Goal: Task Accomplishment & Management: Use online tool/utility

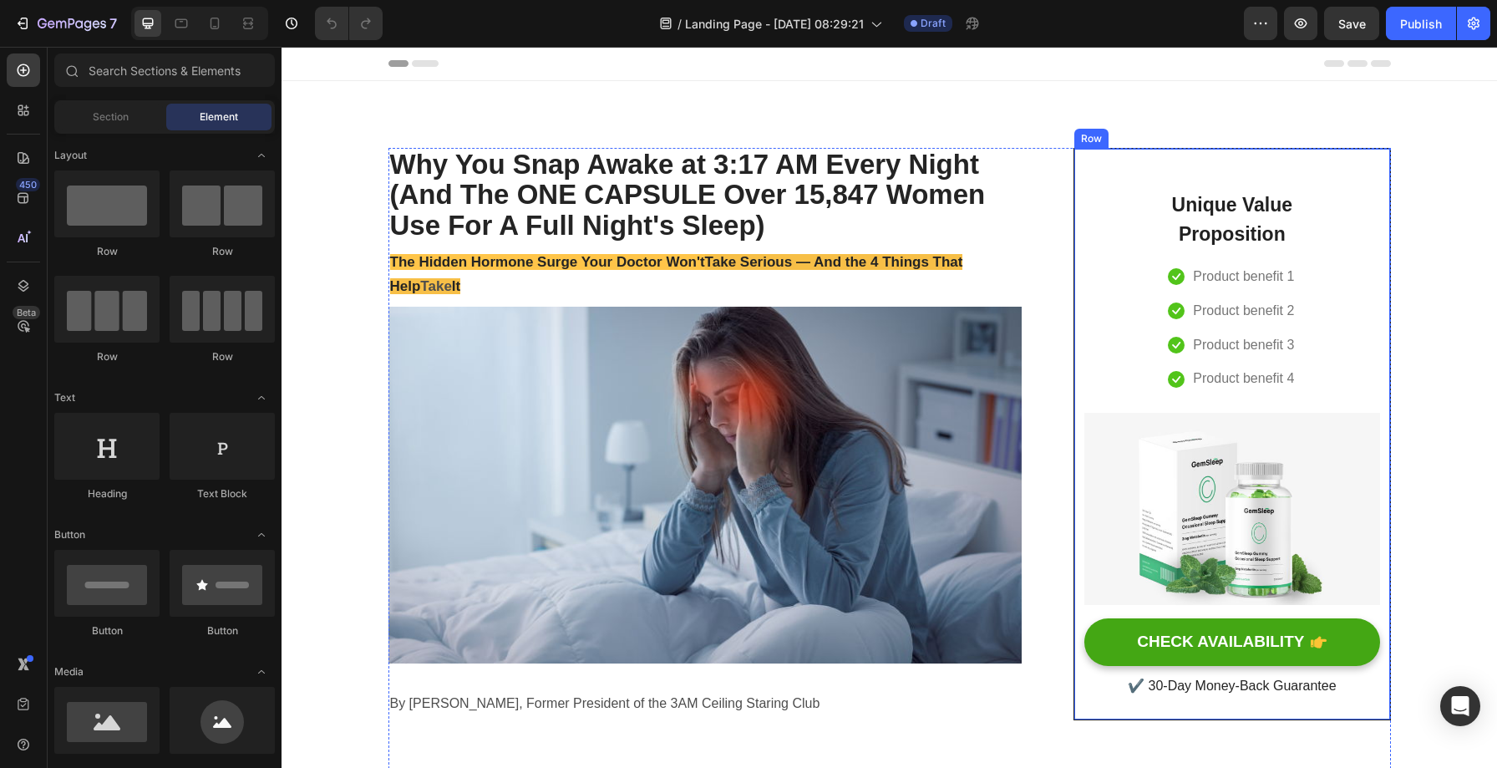
click at [1115, 289] on div "Unique Value Proposition Heading Icon Product benefit 1 Text block Icon Product…" at bounding box center [1232, 434] width 295 height 531
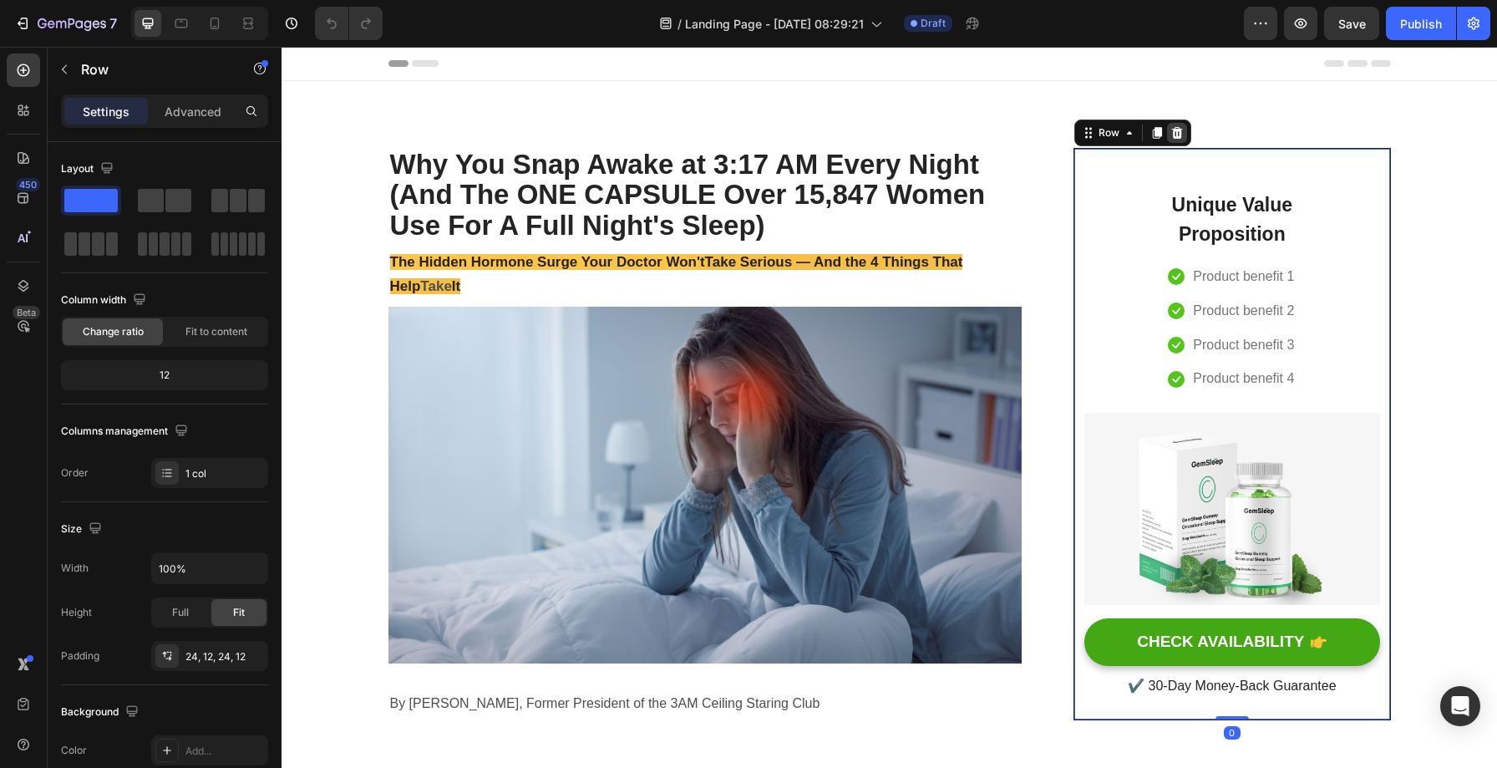
click at [1172, 130] on icon at bounding box center [1177, 133] width 11 height 12
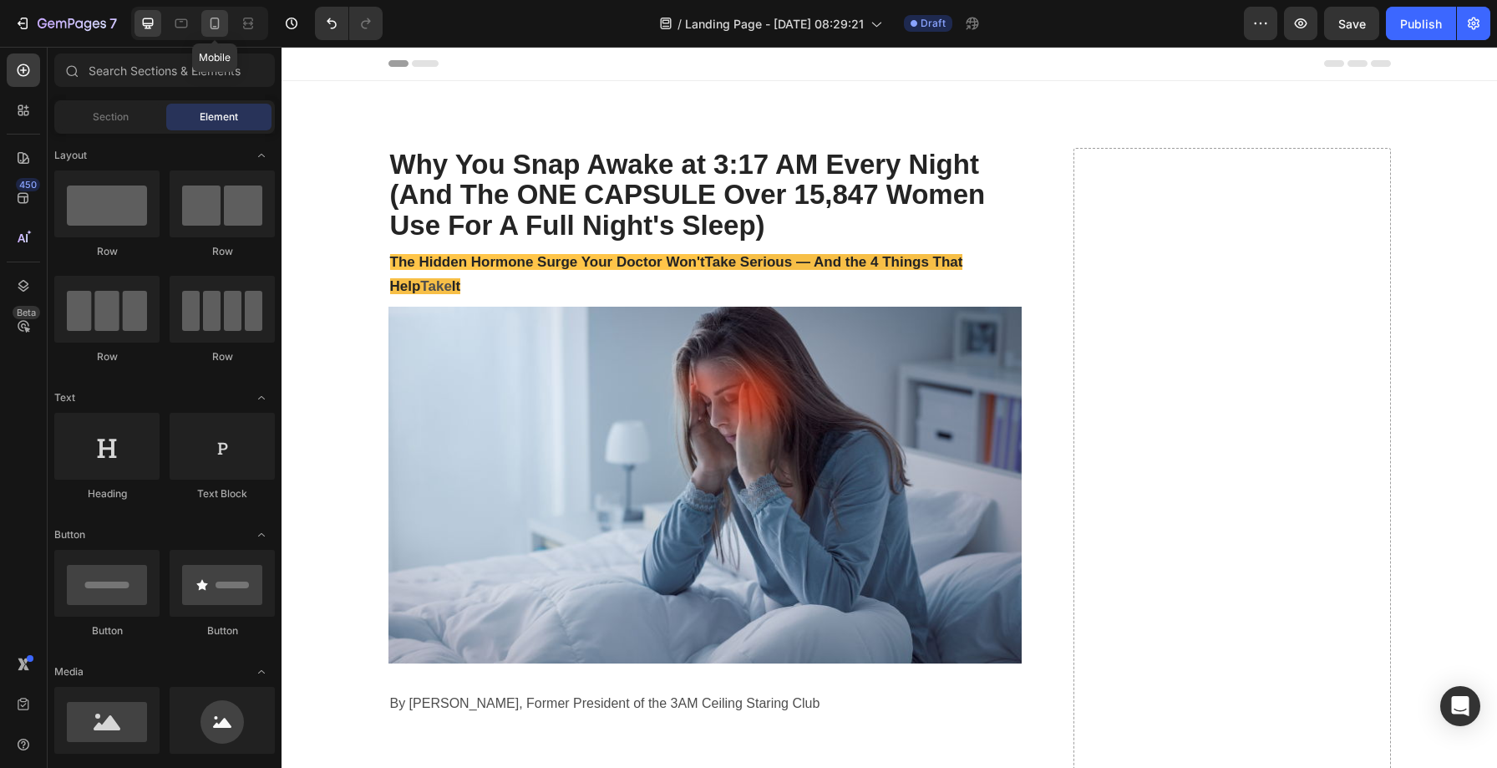
click at [219, 28] on icon at bounding box center [214, 23] width 17 height 17
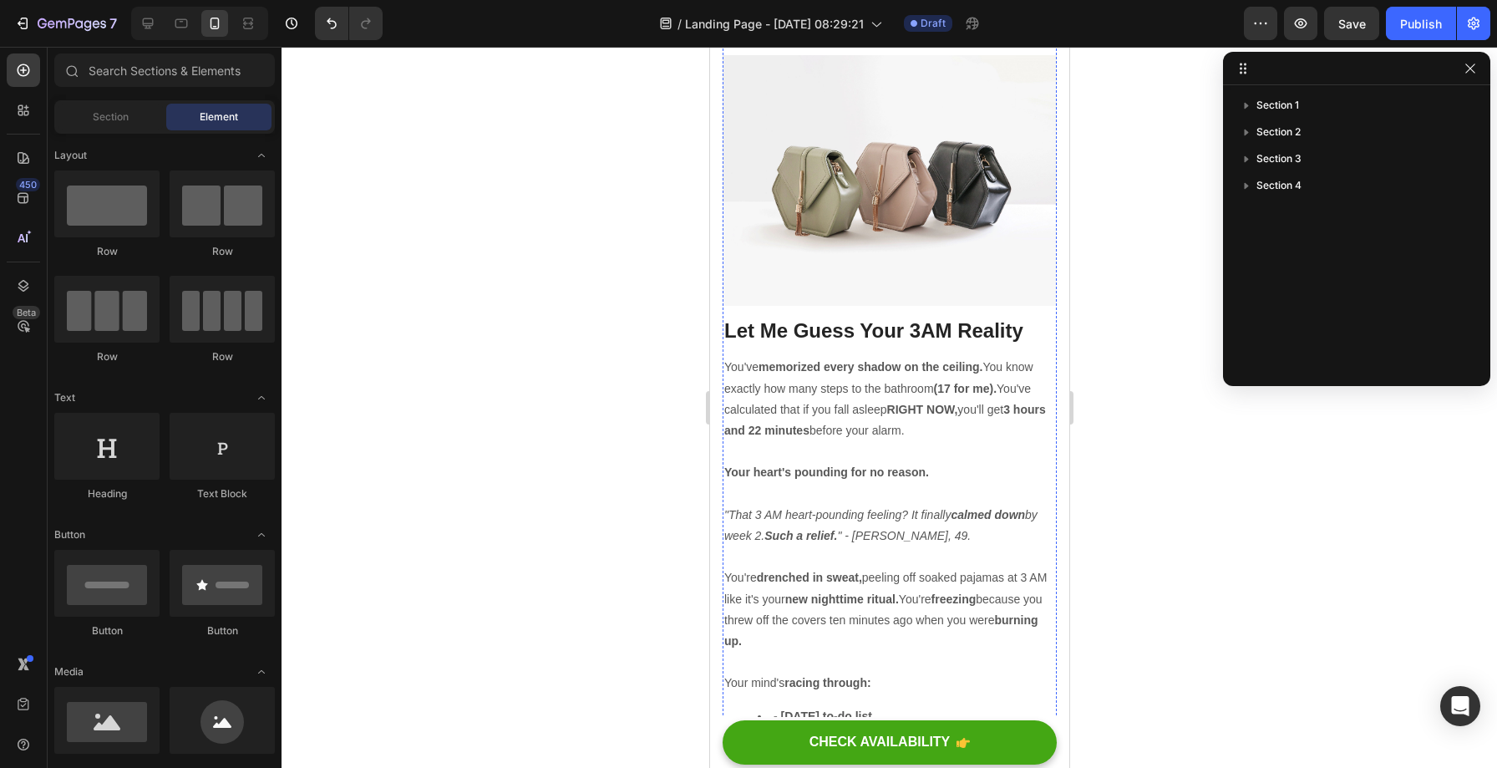
scroll to position [1450, 0]
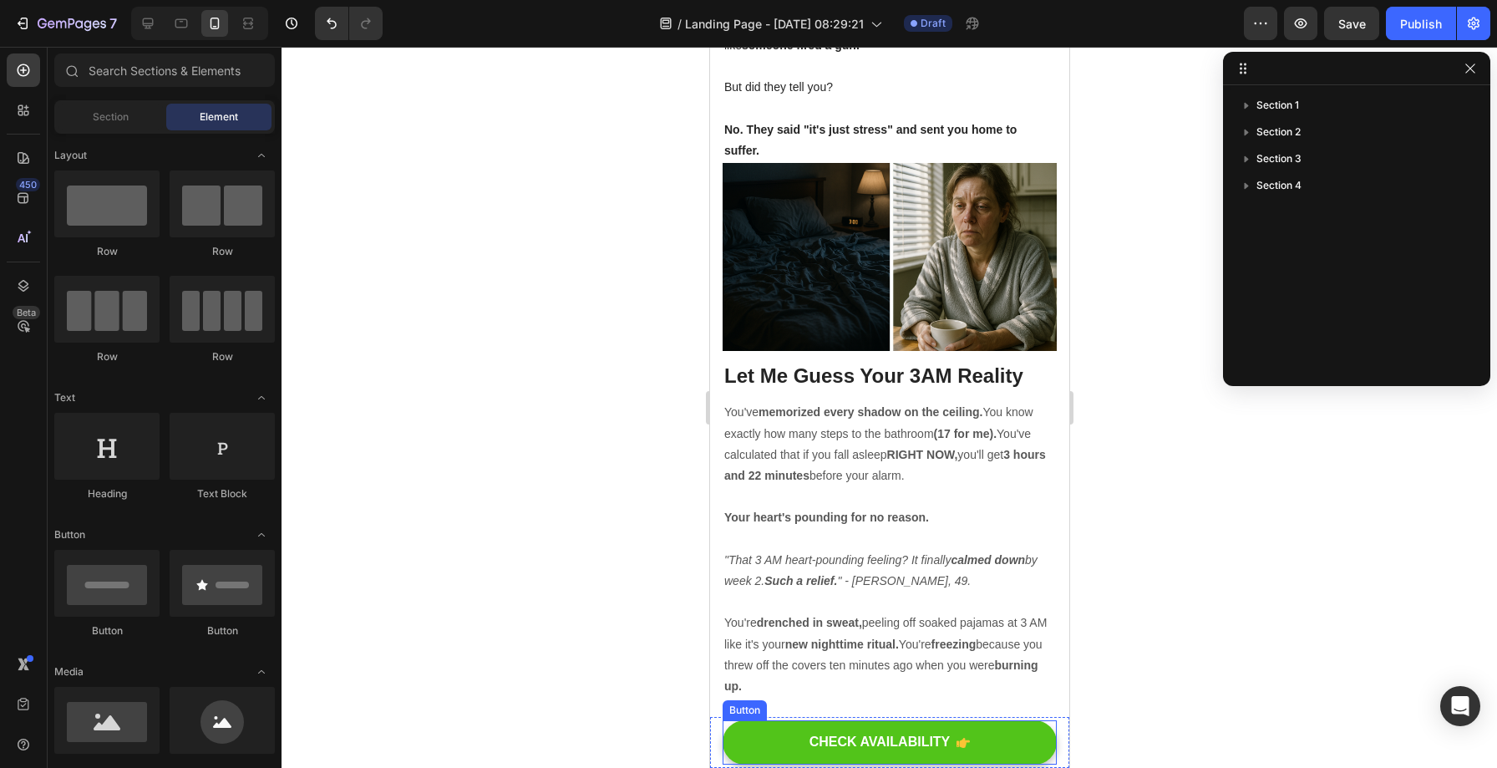
click at [1033, 724] on button "CHECK AVAILABILITY" at bounding box center [889, 742] width 334 height 44
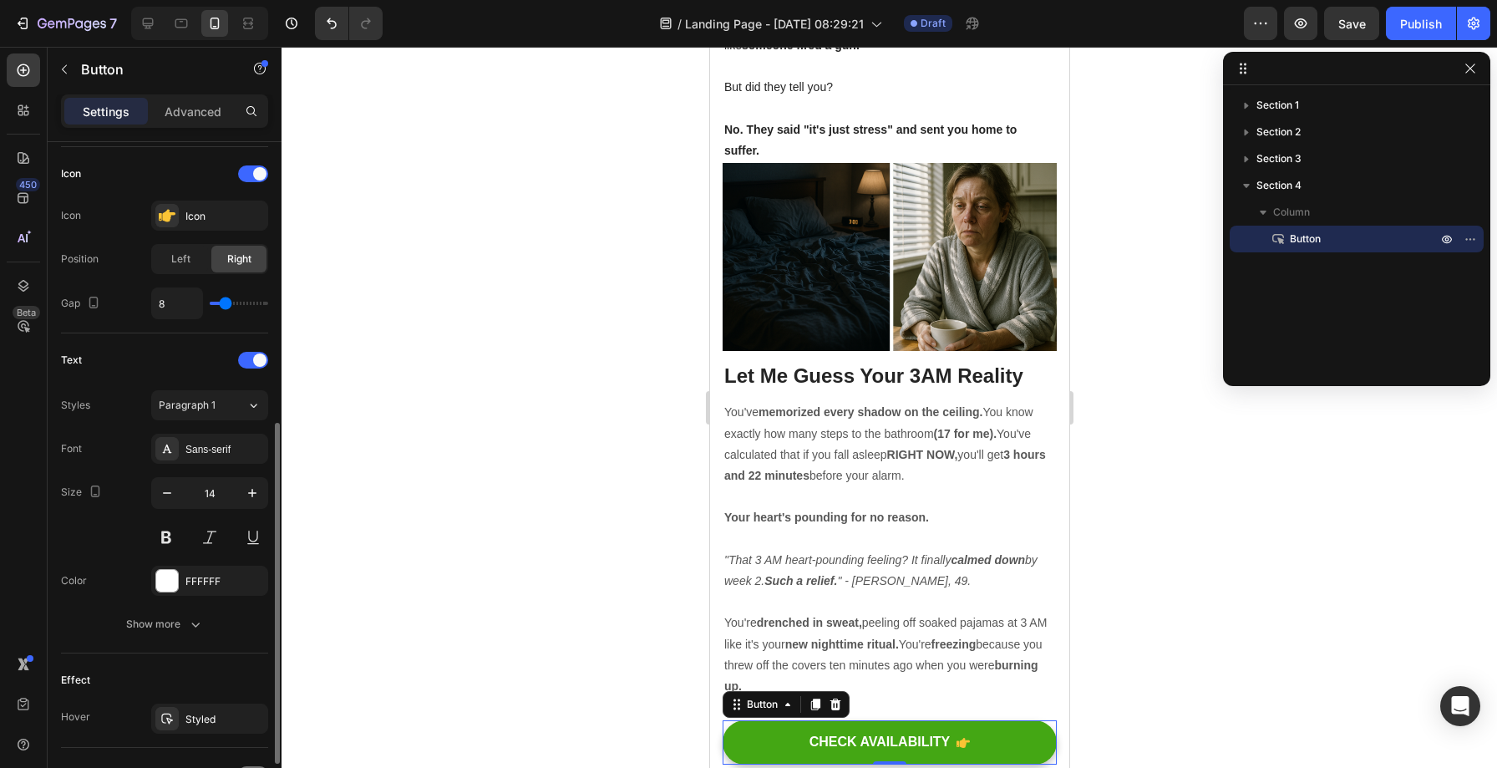
scroll to position [363, 0]
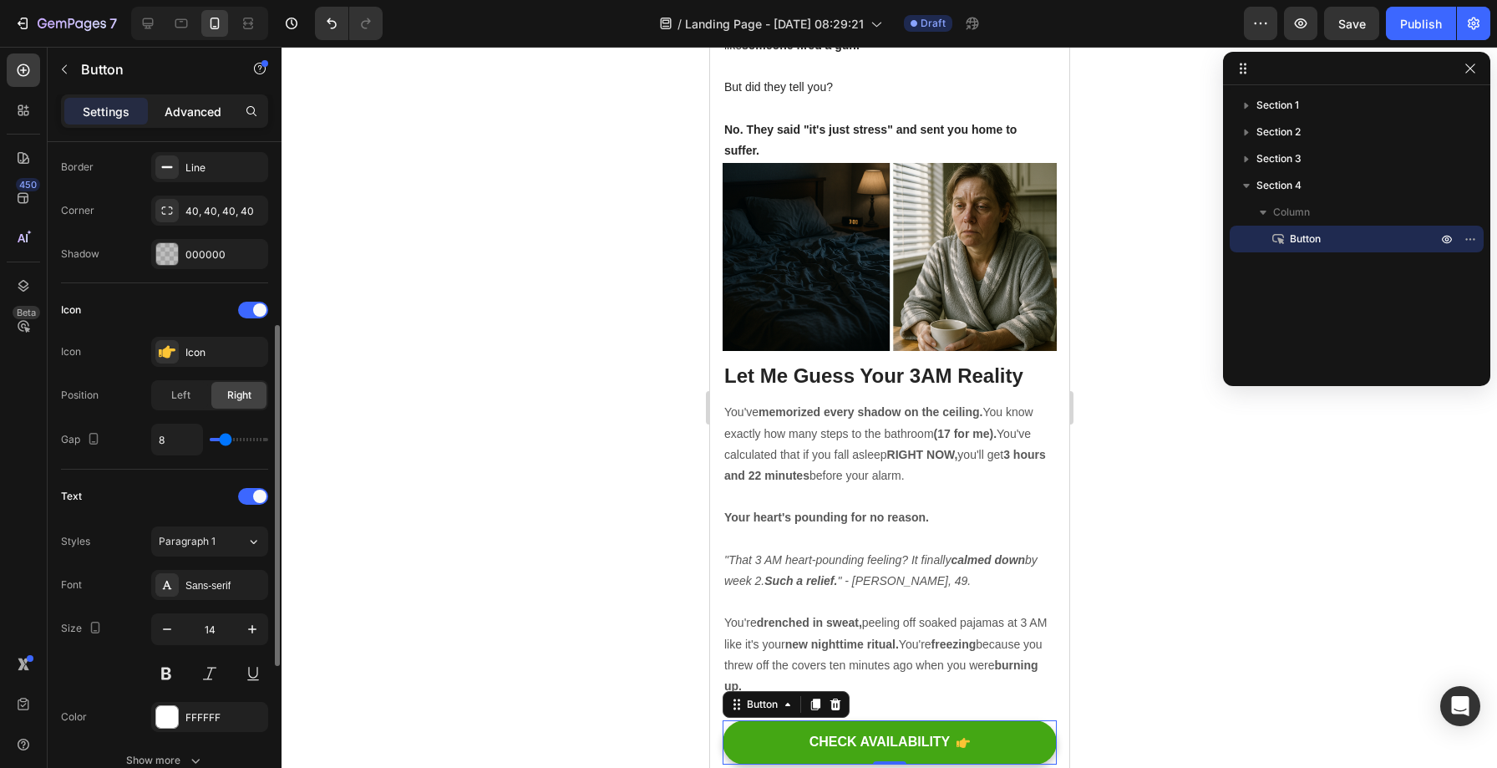
click at [191, 113] on p "Advanced" at bounding box center [193, 112] width 57 height 18
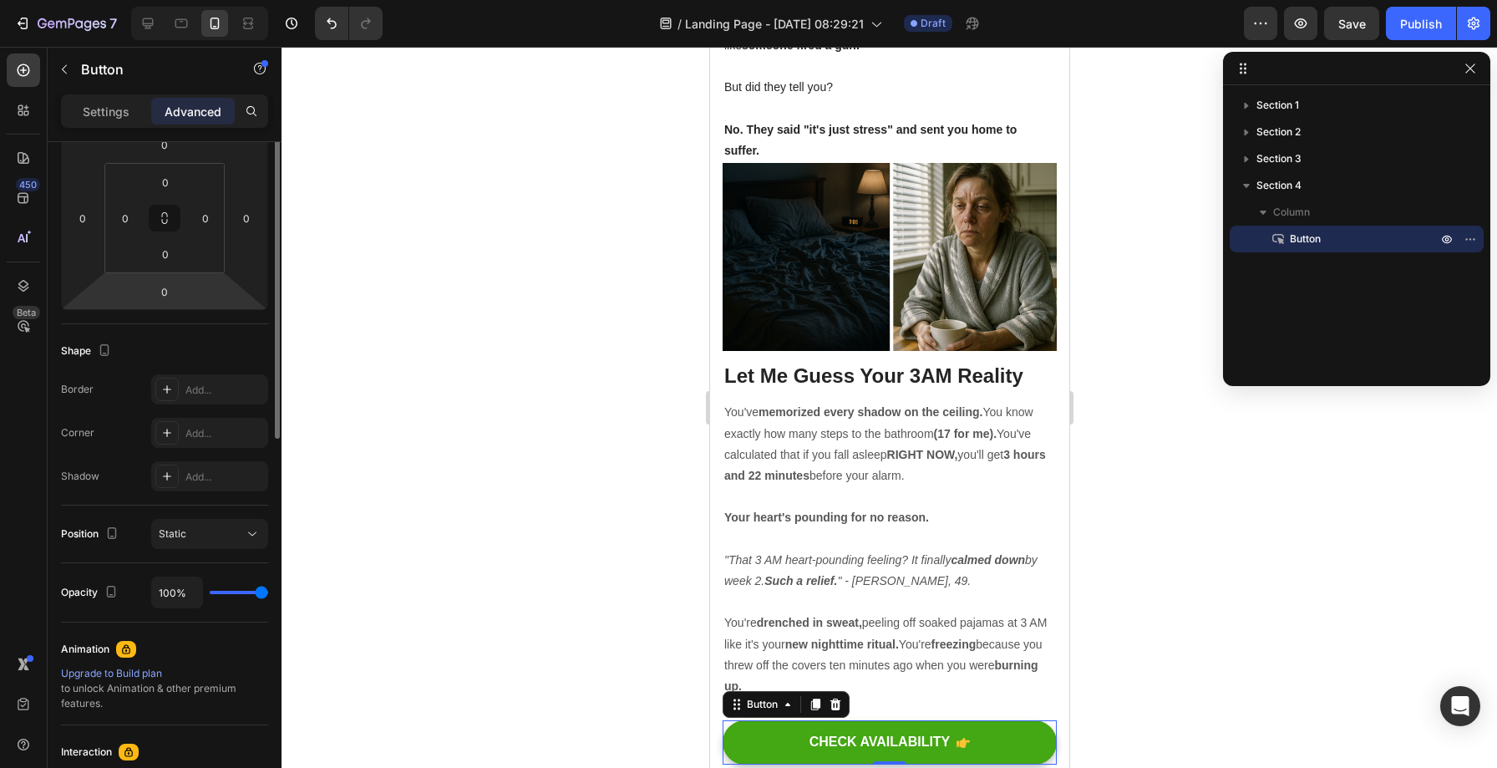
scroll to position [0, 0]
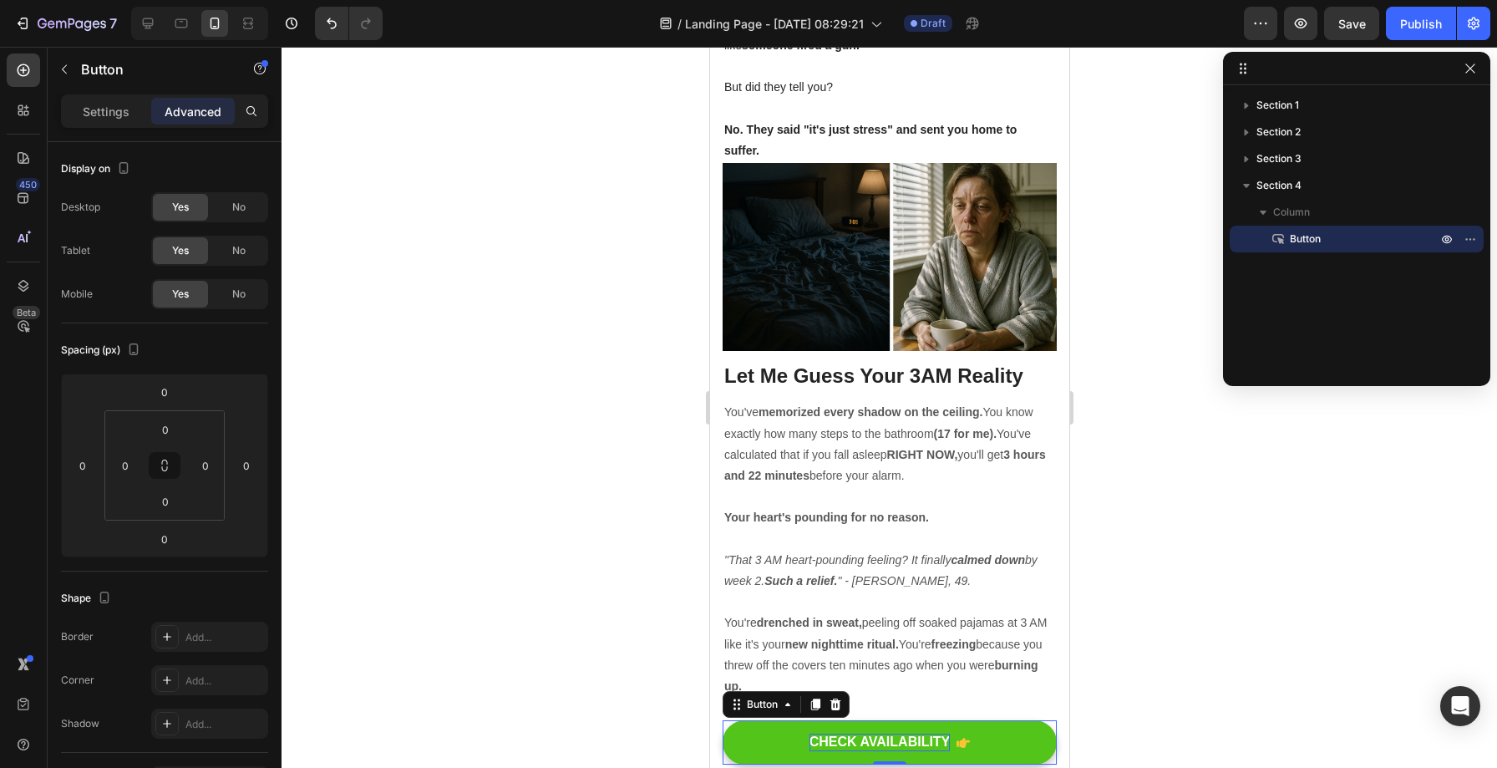
click at [876, 736] on div "CHECK AVAILABILITY" at bounding box center [879, 743] width 141 height 18
click at [786, 734] on button "CHECK AVAILABILITY" at bounding box center [889, 742] width 334 height 44
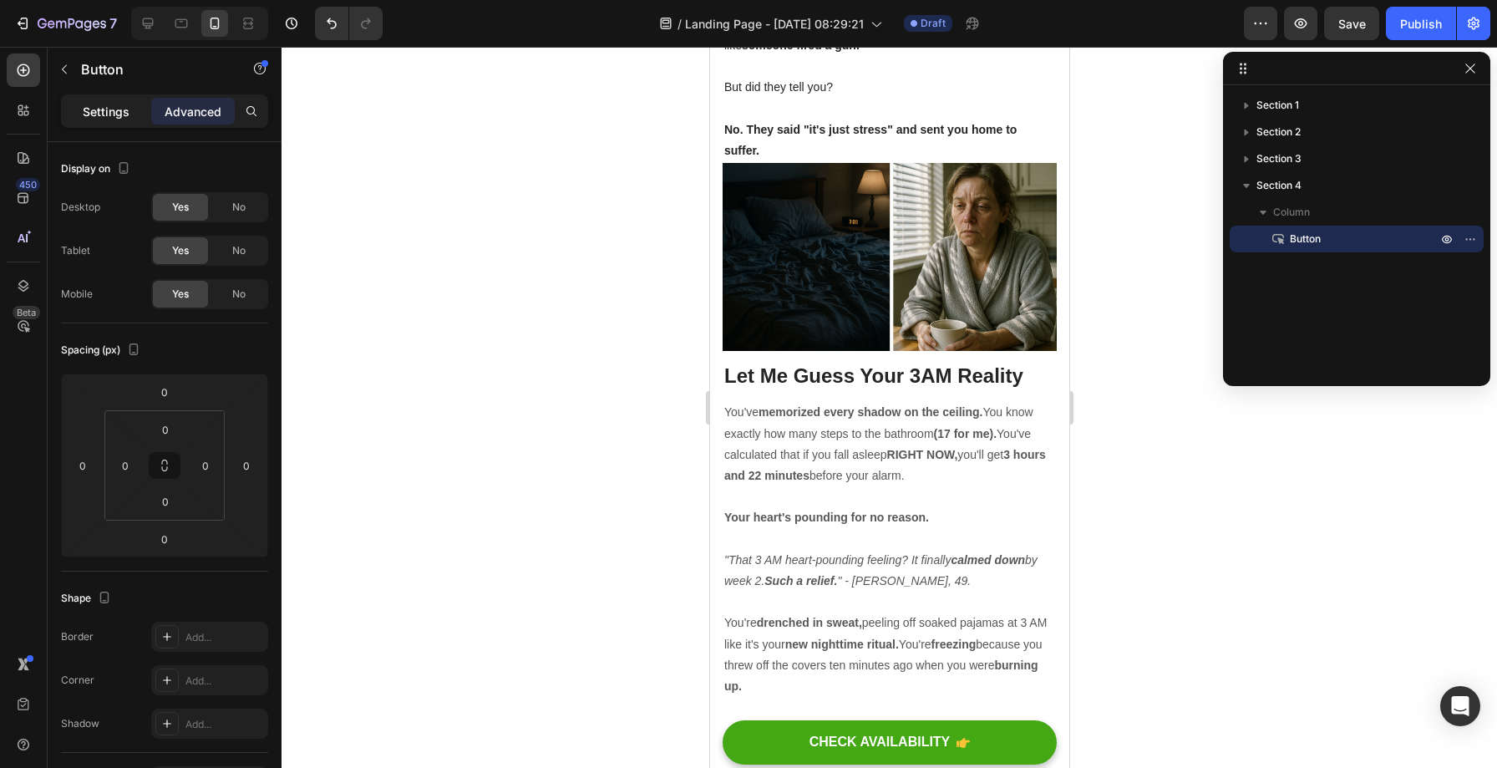
click at [101, 112] on p "Settings" at bounding box center [106, 112] width 47 height 18
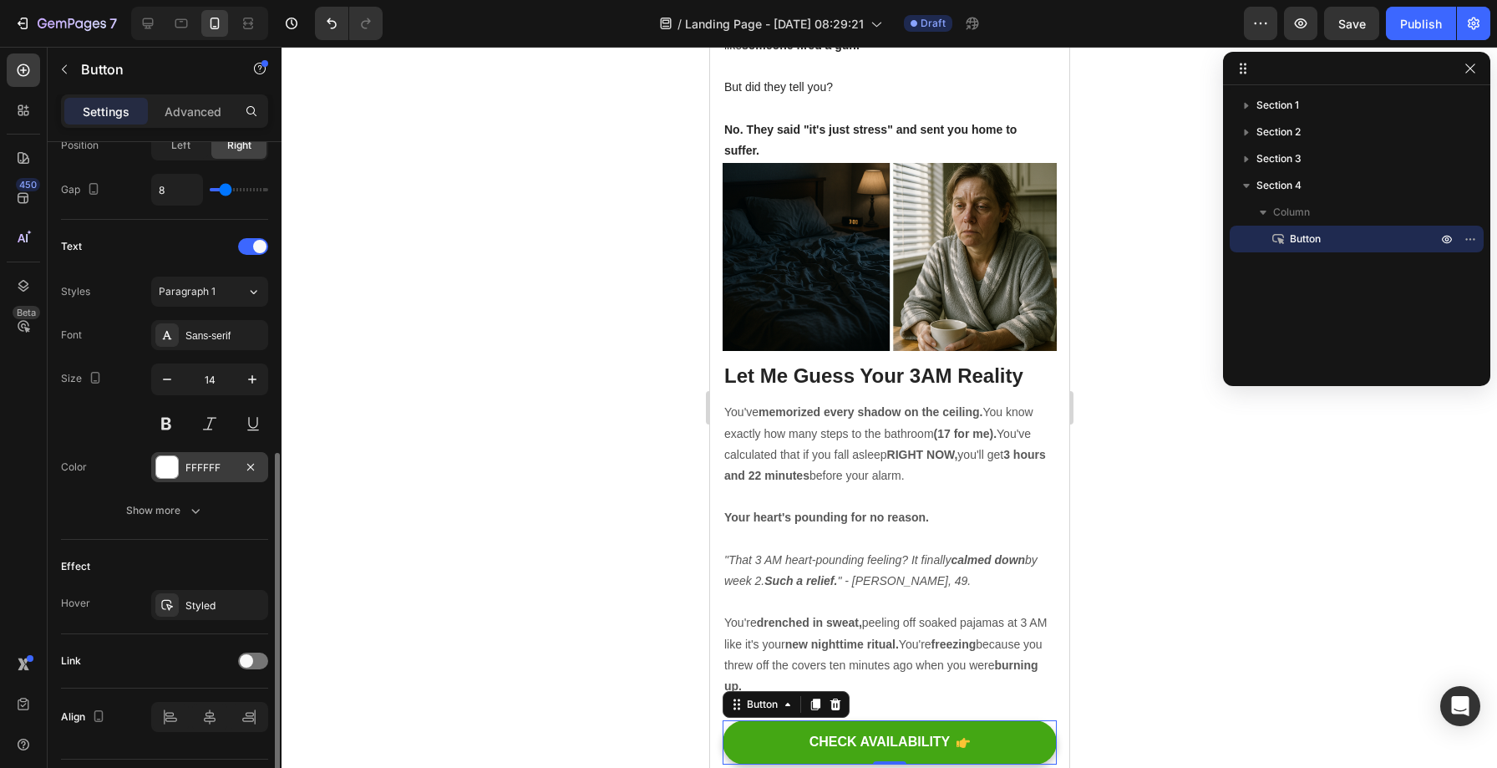
scroll to position [657, 0]
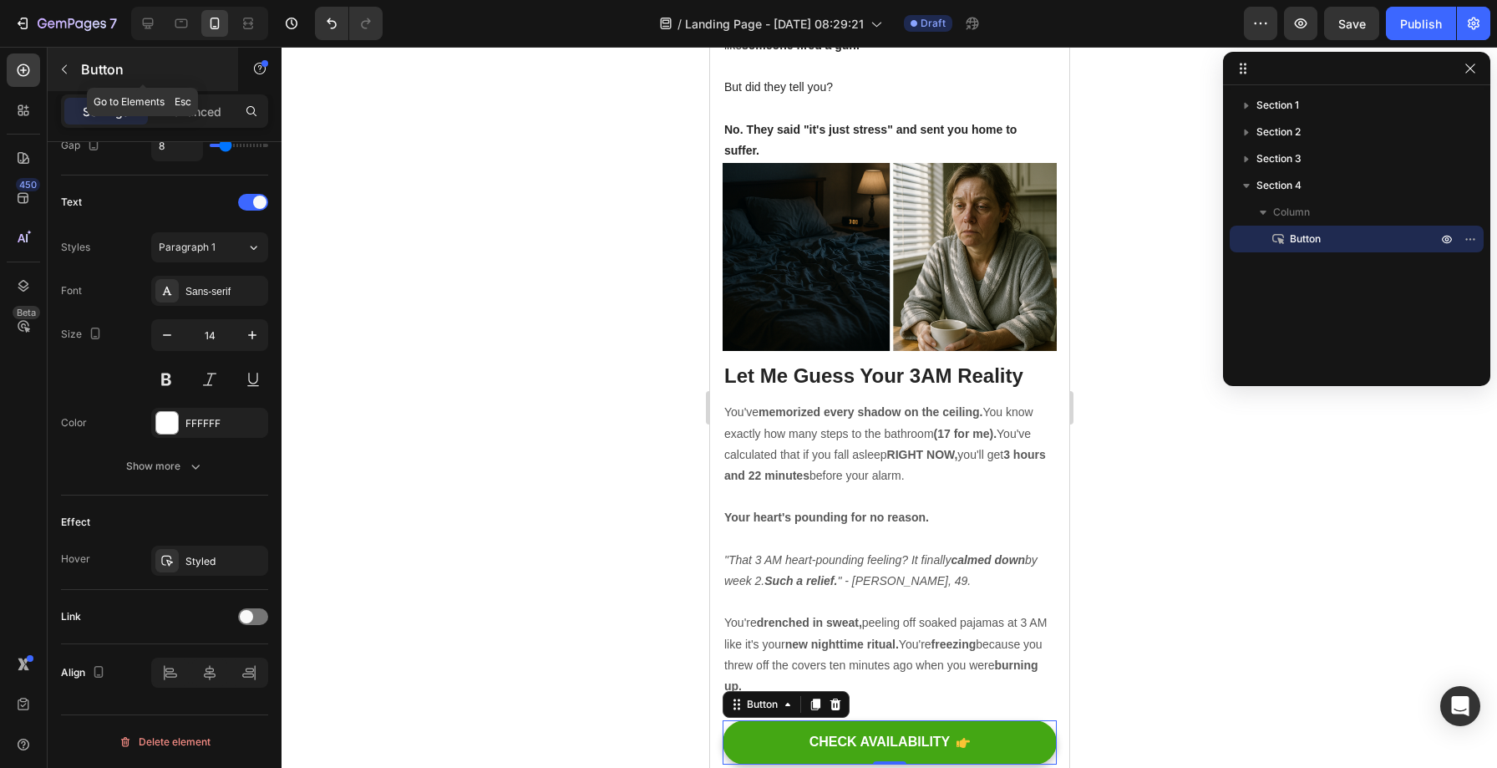
click at [70, 75] on icon "button" at bounding box center [64, 69] width 13 height 13
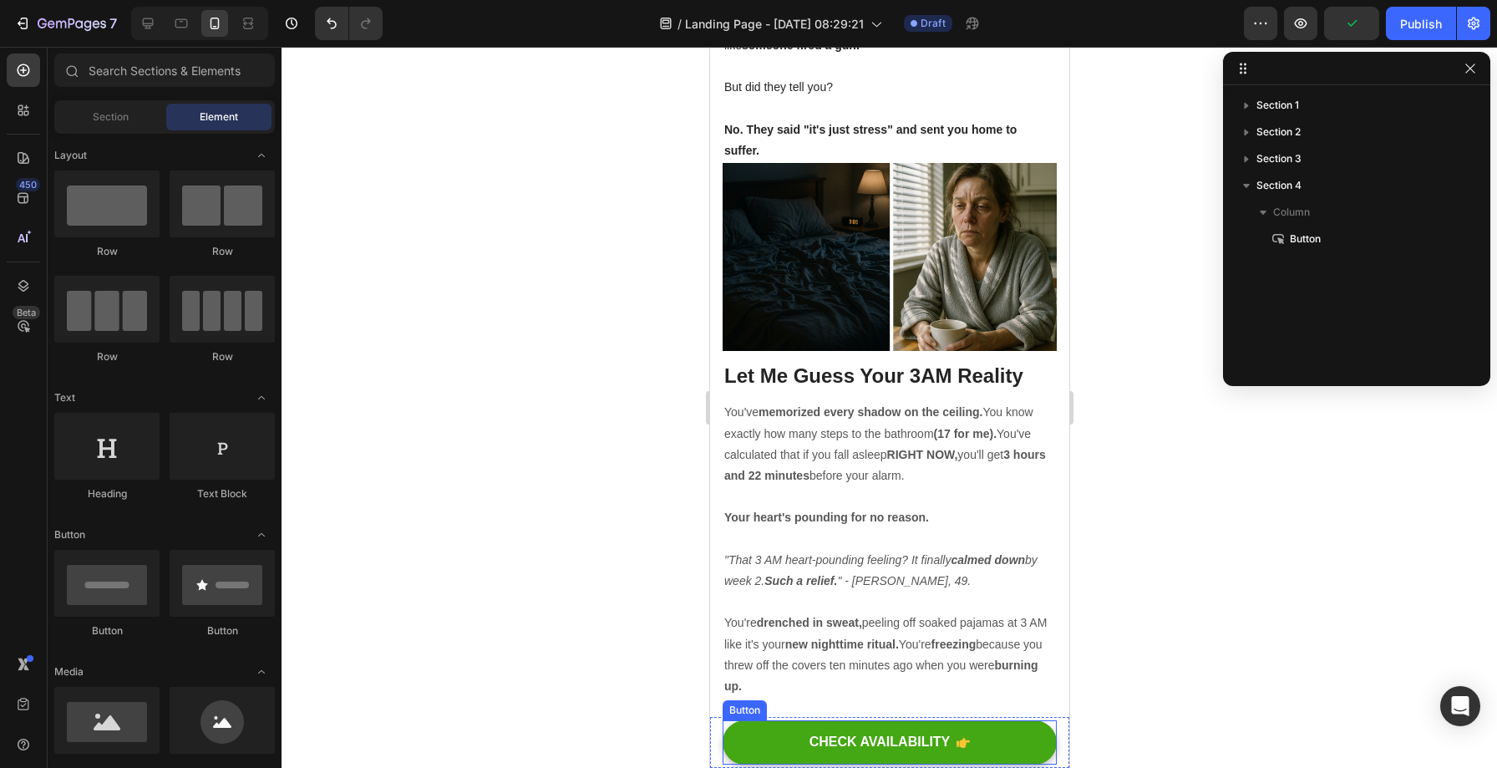
click at [1041, 724] on div "CHECK AVAILABILITY Button" at bounding box center [889, 742] width 334 height 44
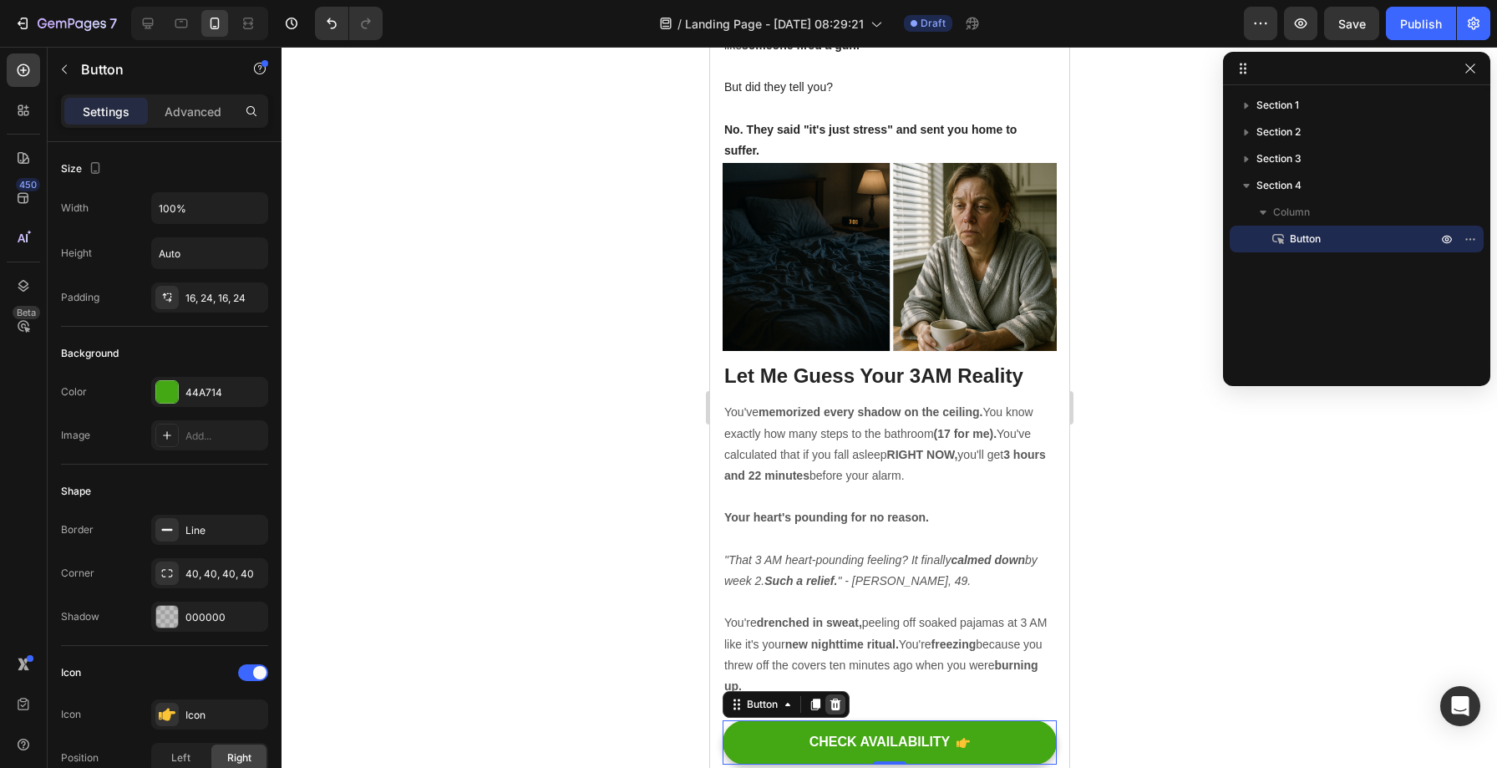
click at [838, 698] on icon at bounding box center [834, 704] width 13 height 13
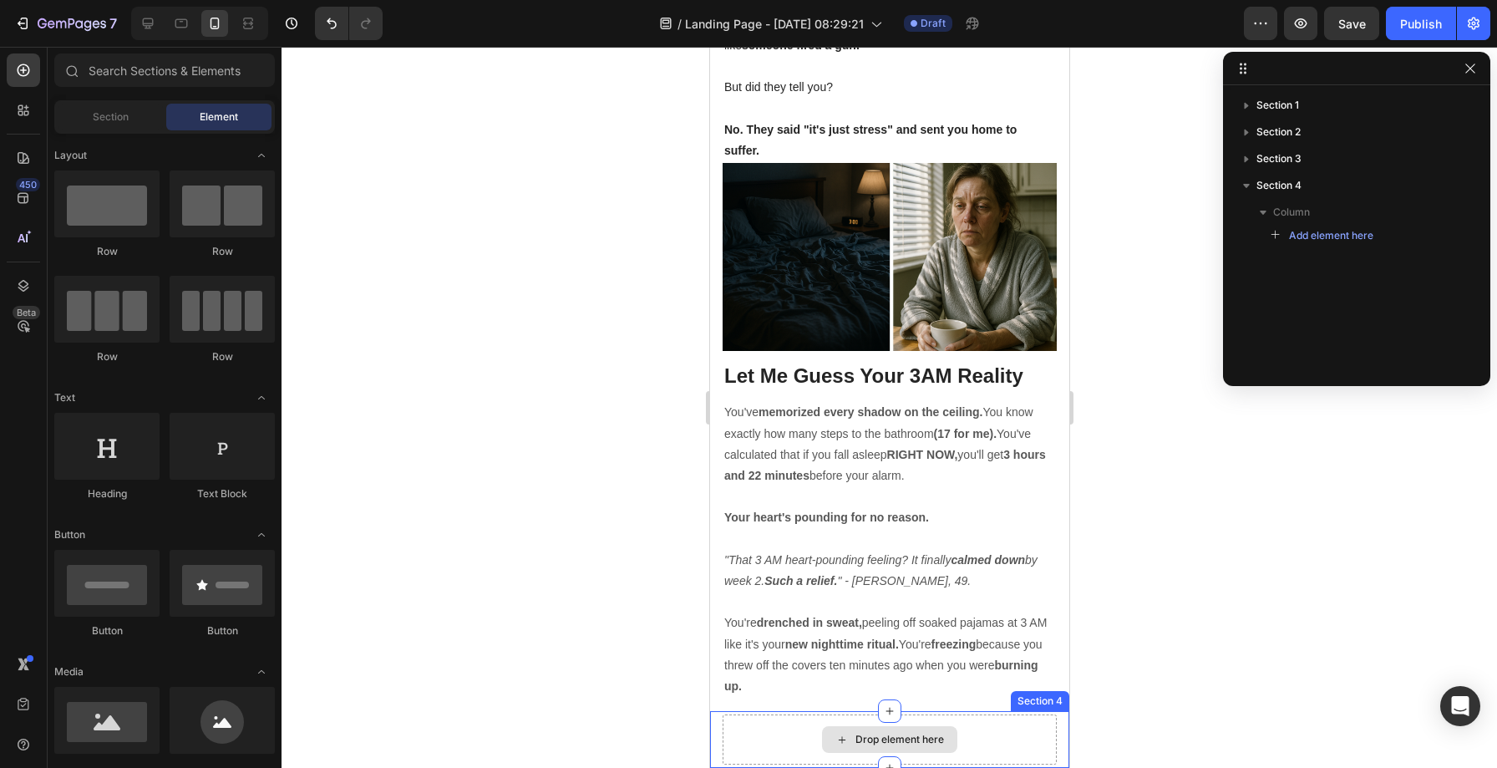
click at [1016, 715] on div "Drop element here" at bounding box center [889, 739] width 334 height 50
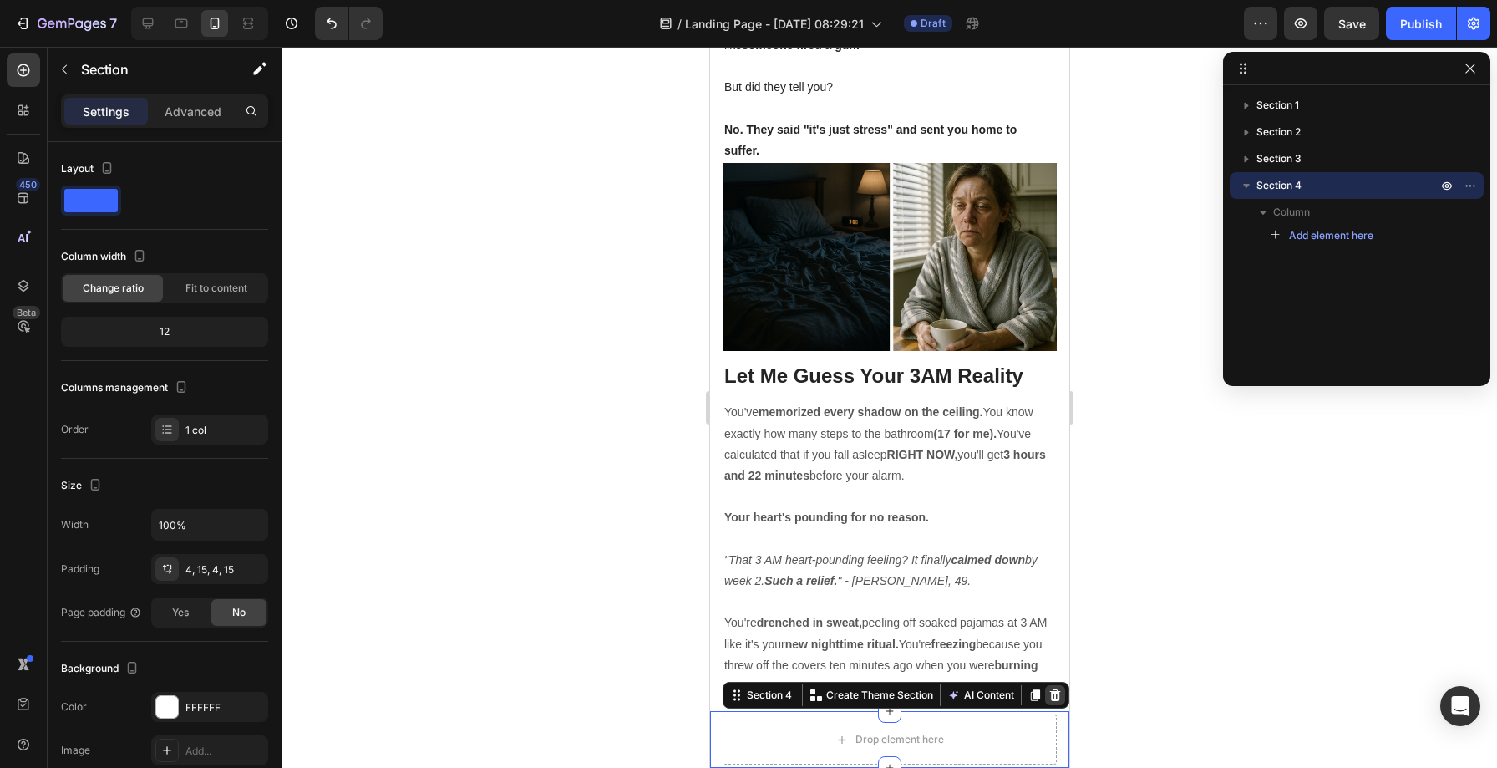
click at [1049, 692] on icon at bounding box center [1054, 695] width 11 height 12
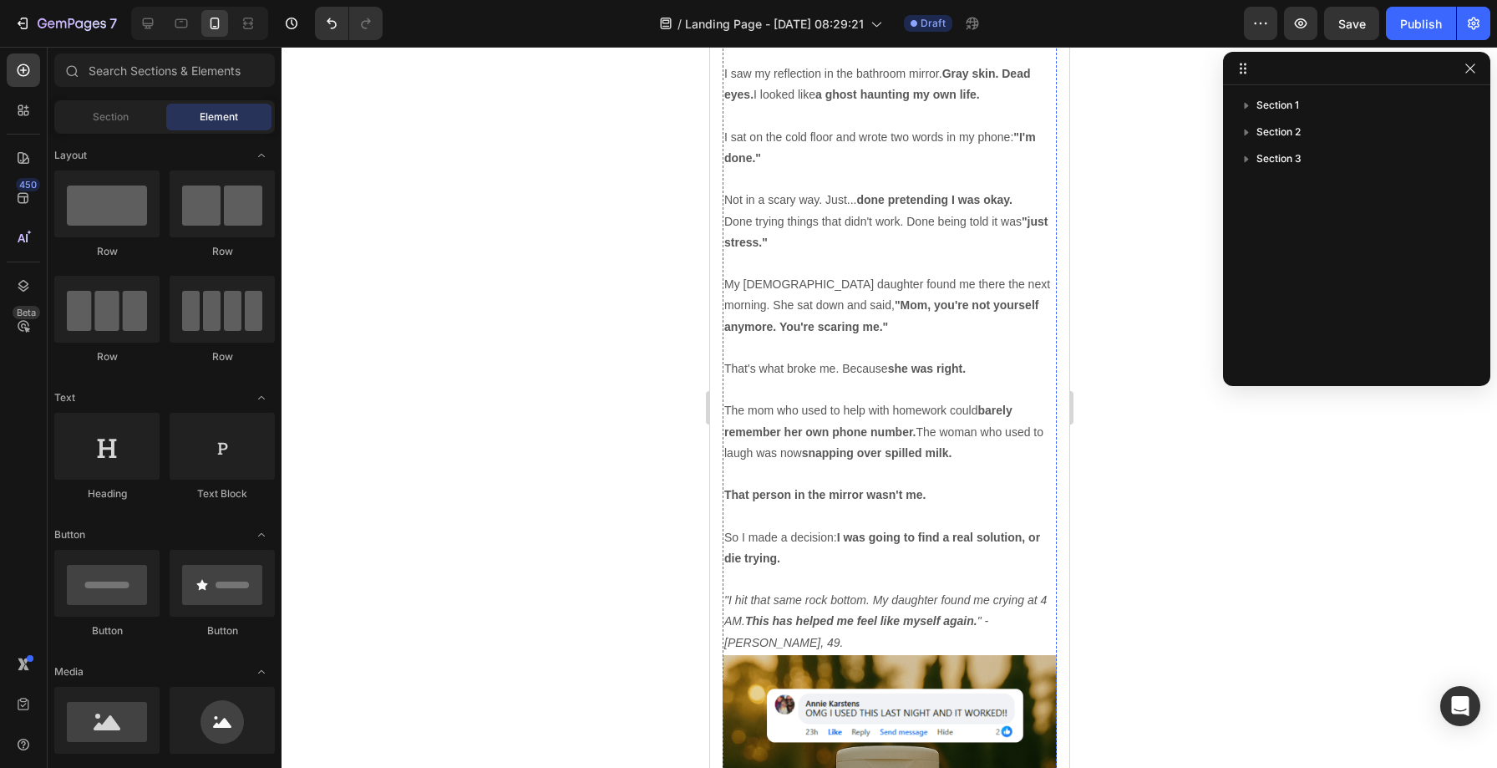
scroll to position [7035, 0]
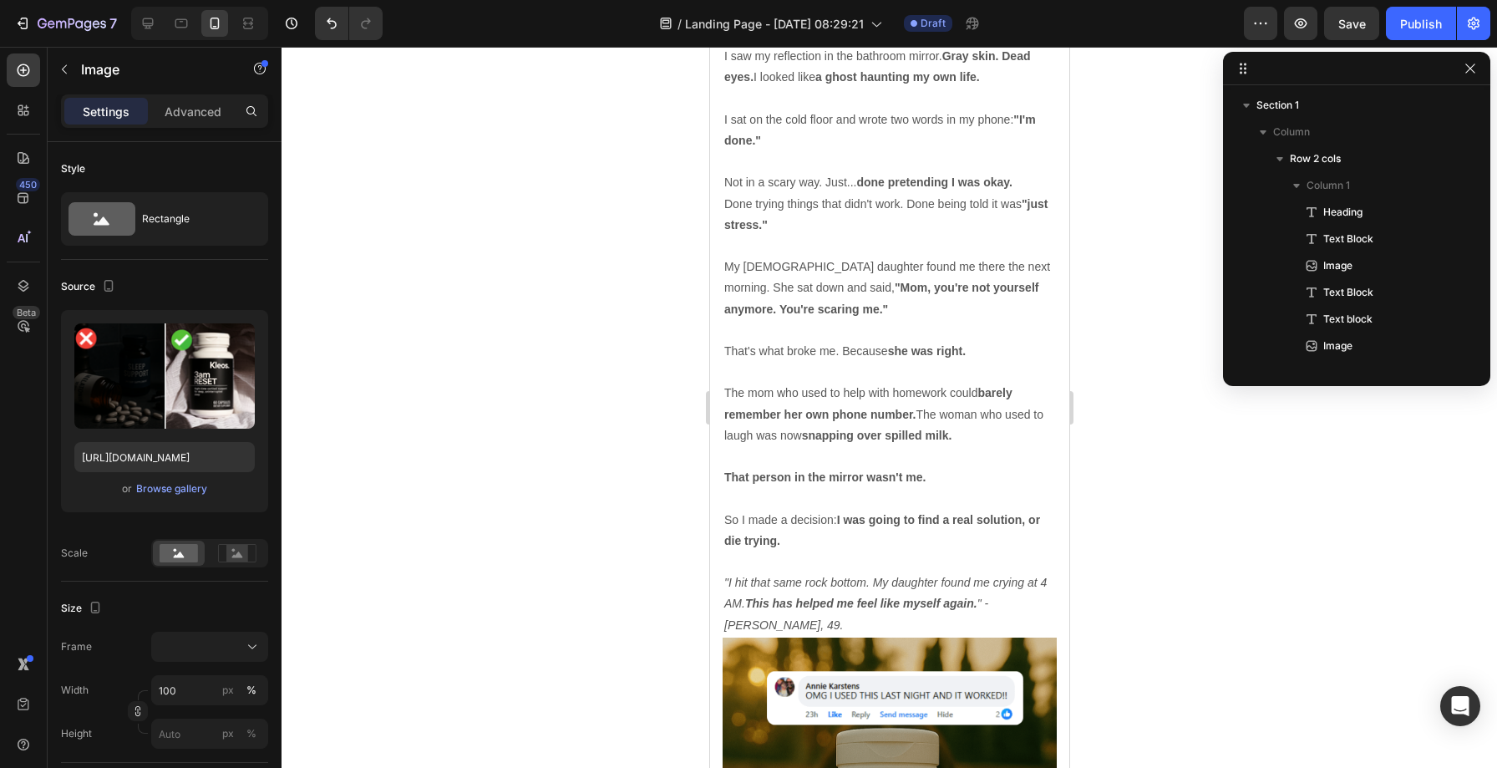
scroll to position [610, 0]
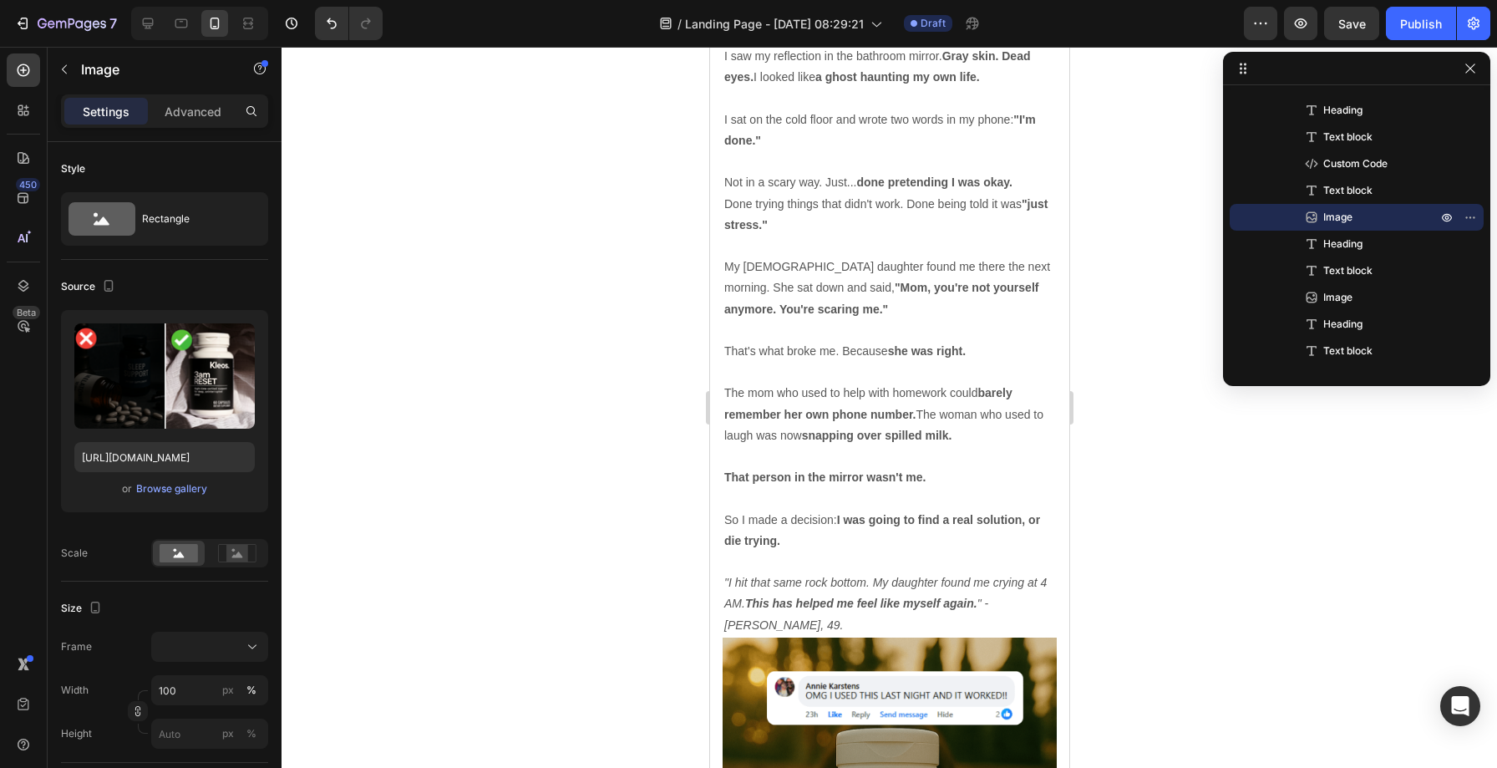
click at [591, 258] on div at bounding box center [890, 407] width 1216 height 721
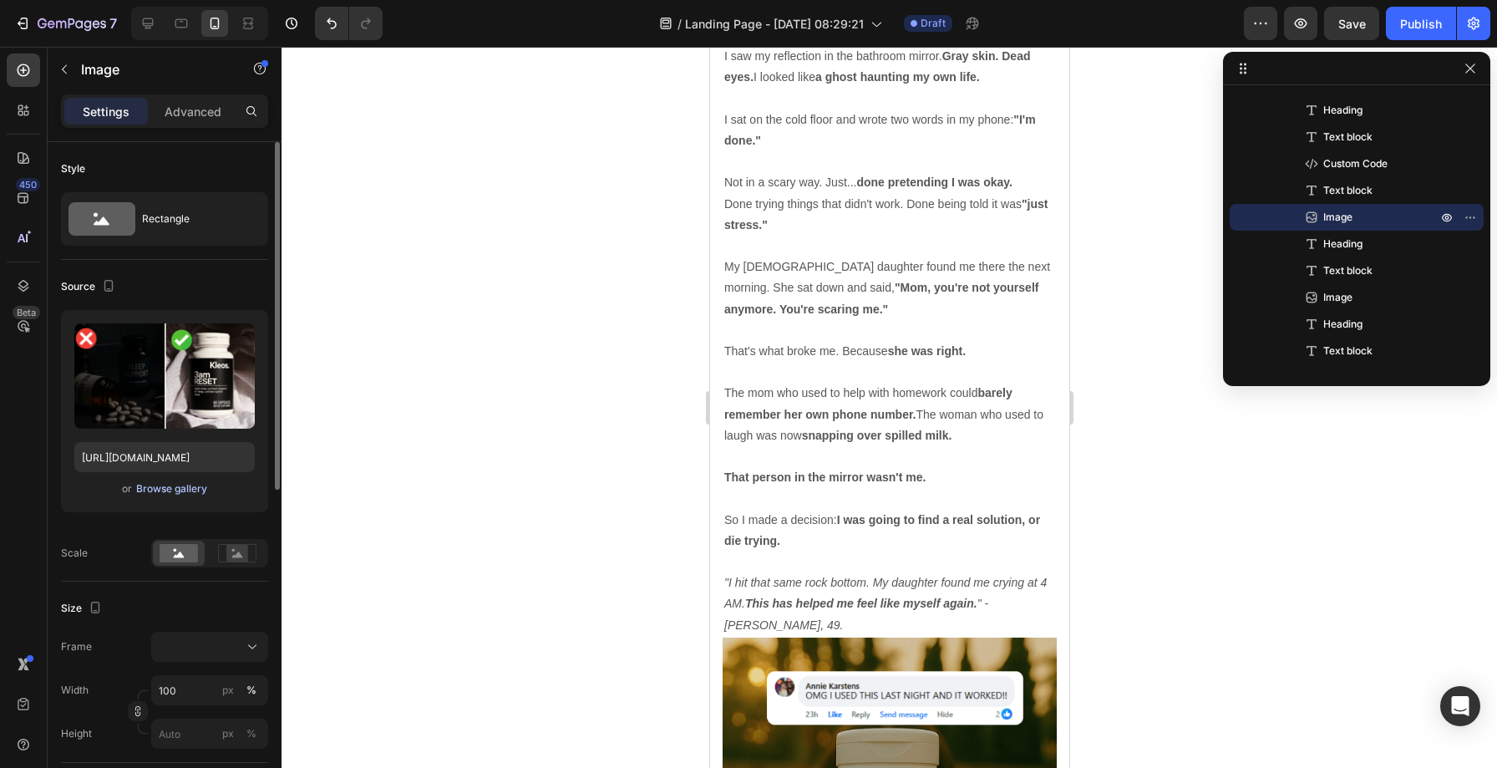
click at [185, 480] on button "Browse gallery" at bounding box center [171, 488] width 73 height 17
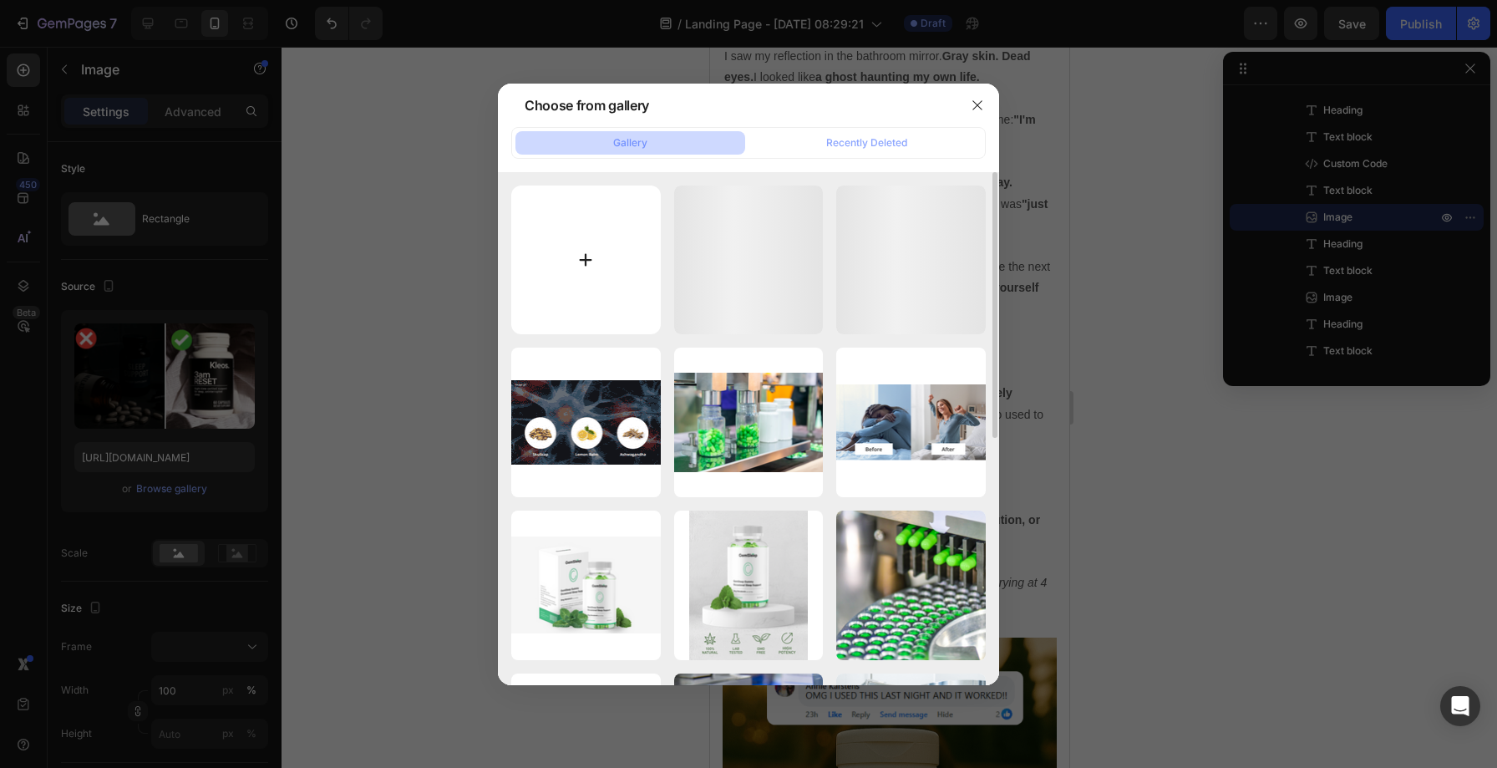
click at [580, 244] on input "file" at bounding box center [586, 260] width 150 height 150
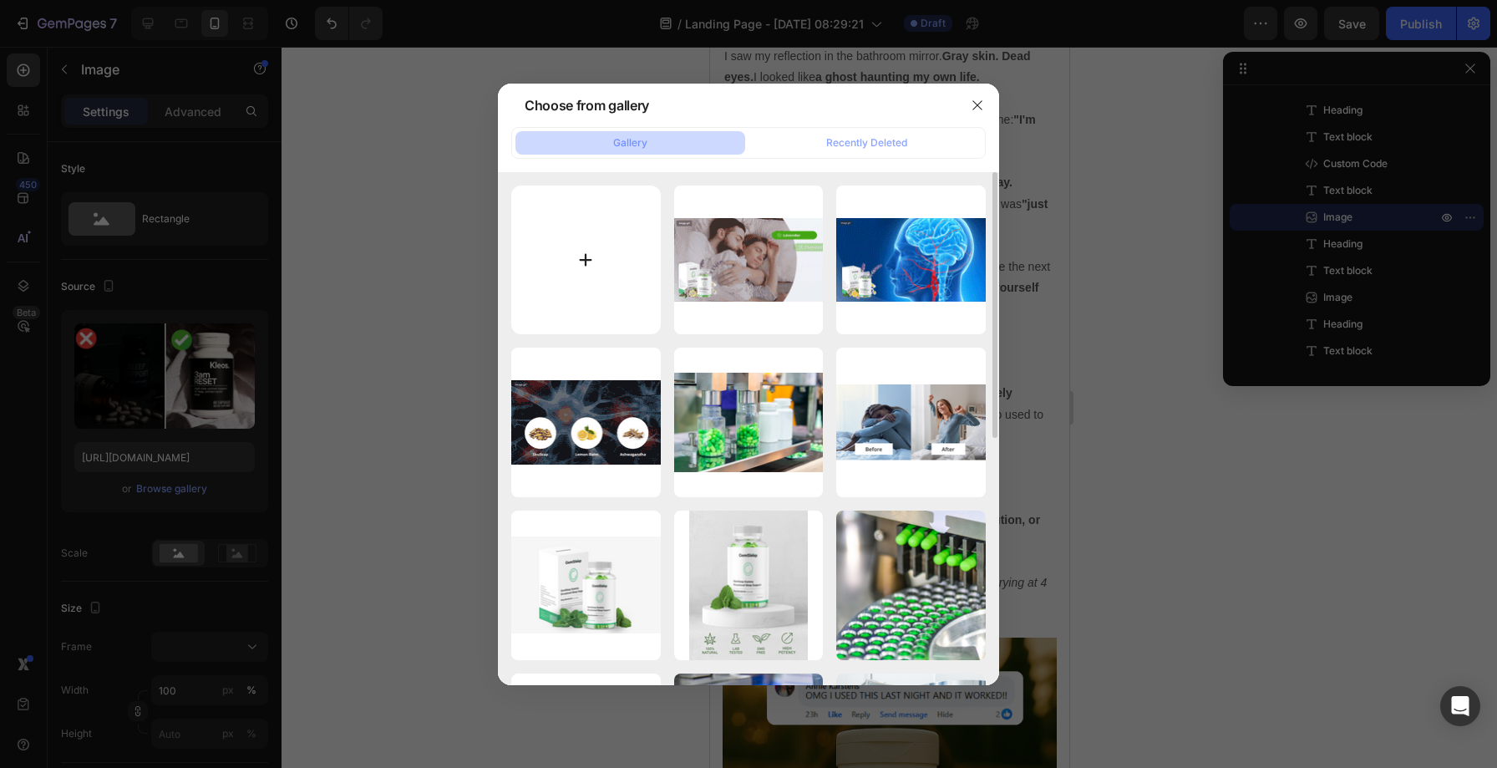
type input "C:\fakepath\Slide4.png"
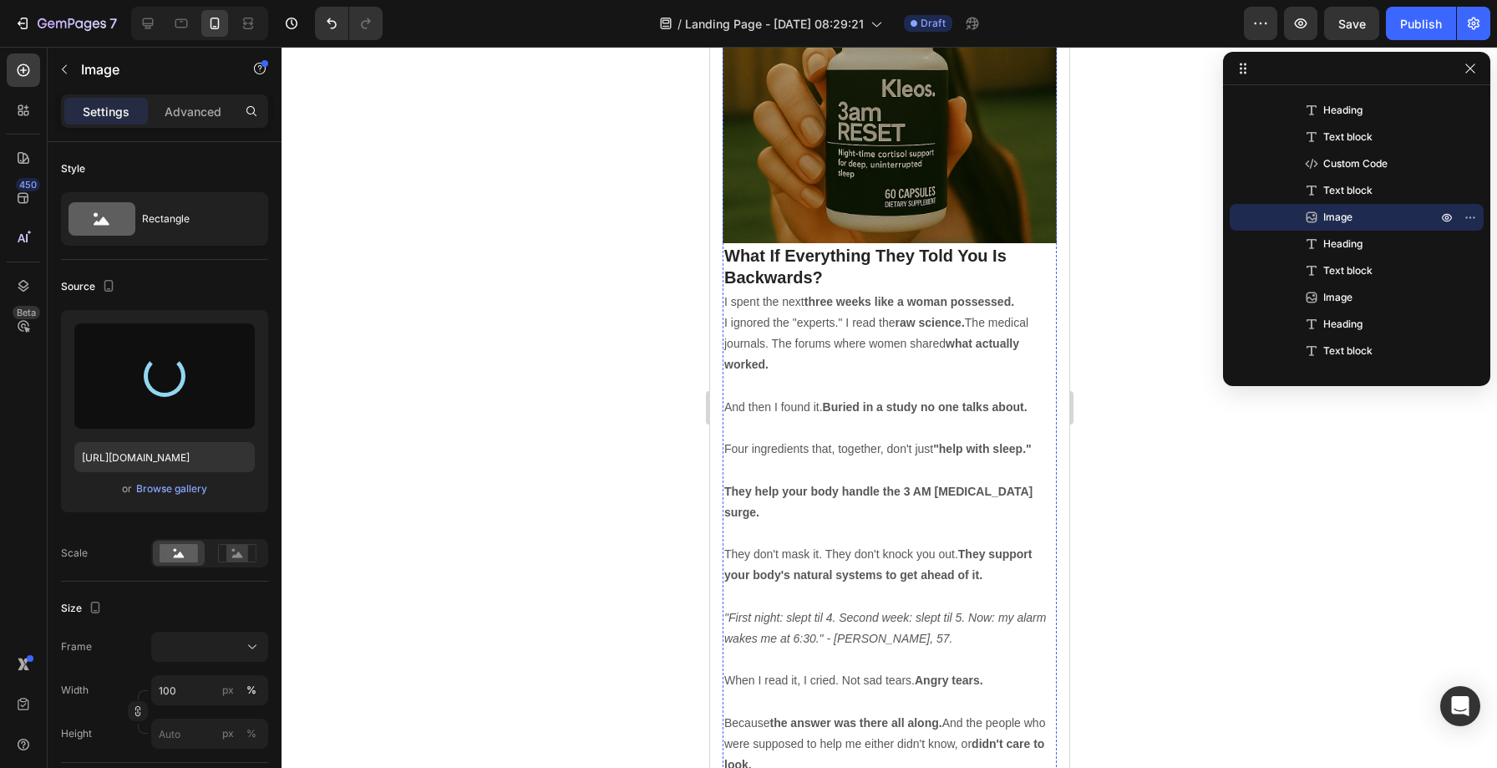
scroll to position [7786, 0]
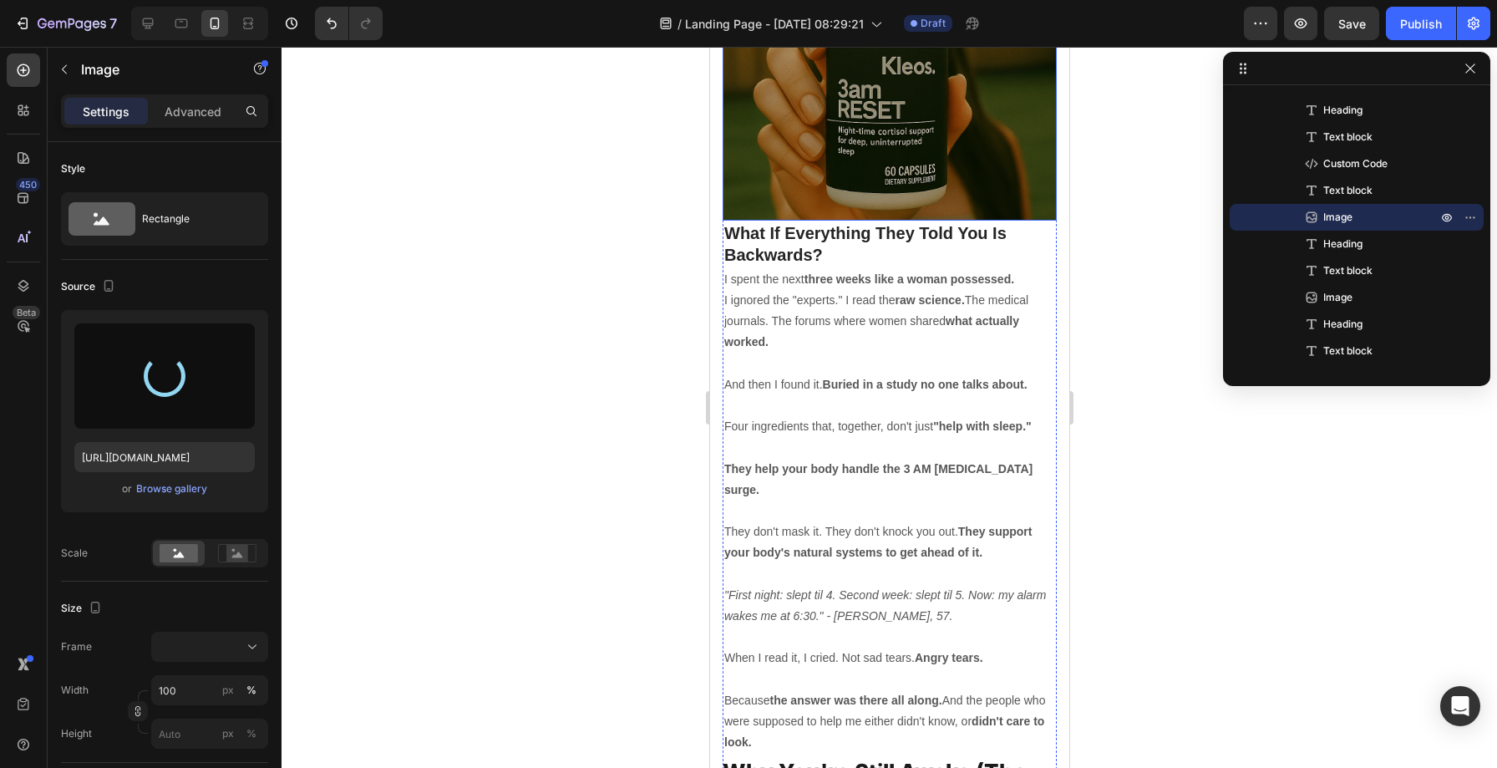
click at [861, 221] on img at bounding box center [889, 53] width 334 height 334
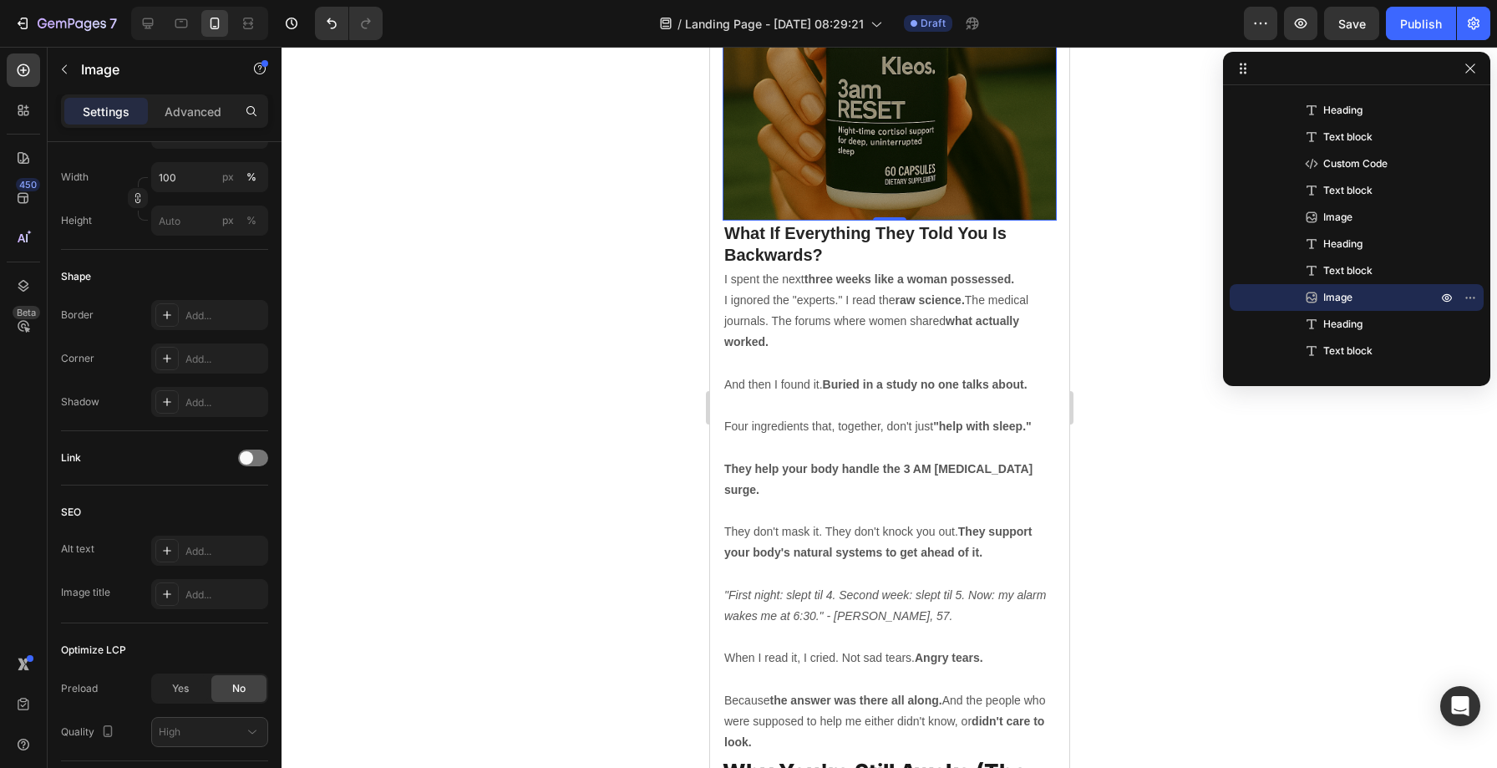
click at [844, 221] on img at bounding box center [889, 53] width 334 height 334
click at [61, 79] on button "button" at bounding box center [64, 69] width 27 height 27
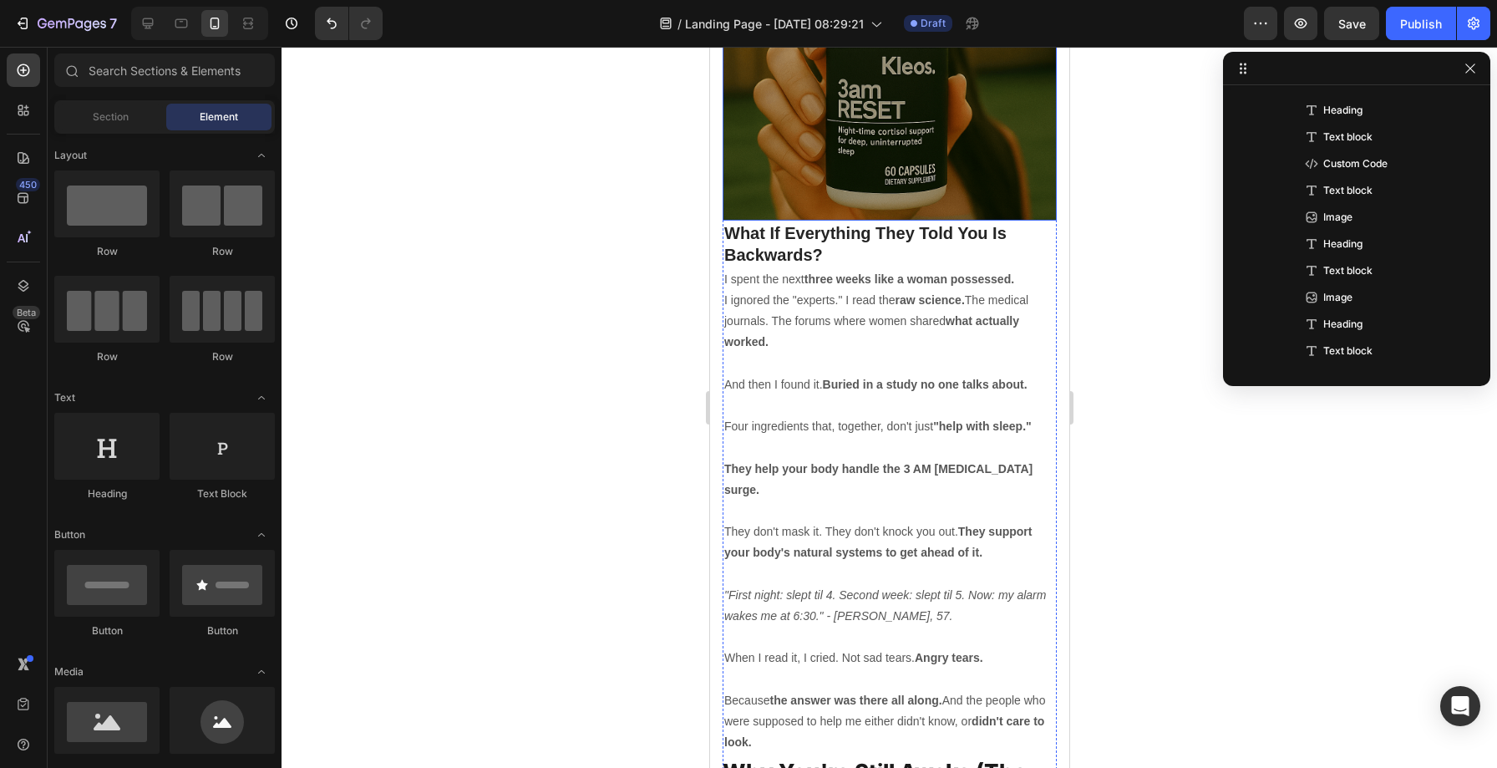
click at [818, 221] on img at bounding box center [889, 53] width 334 height 334
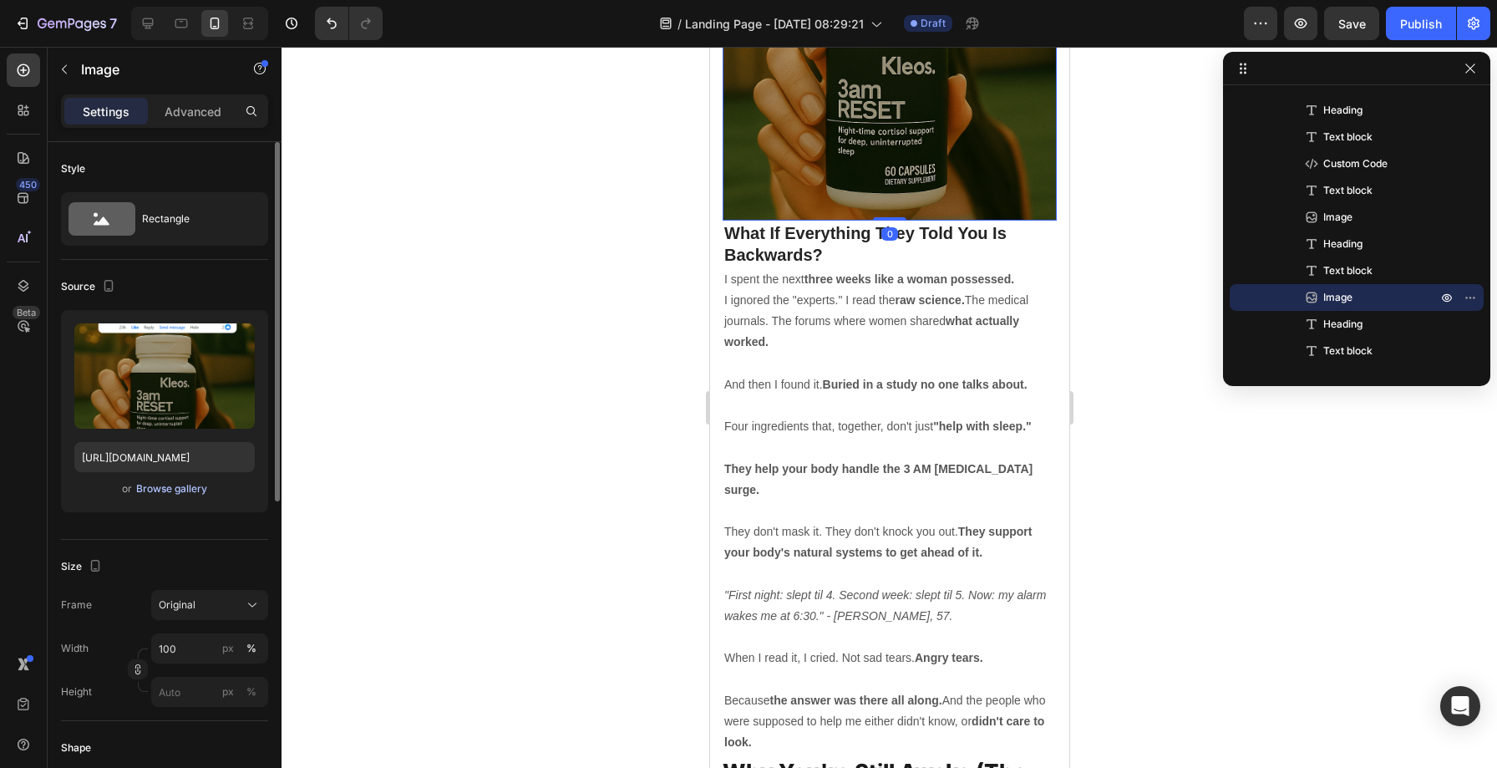
click at [185, 493] on div "Browse gallery" at bounding box center [171, 488] width 71 height 15
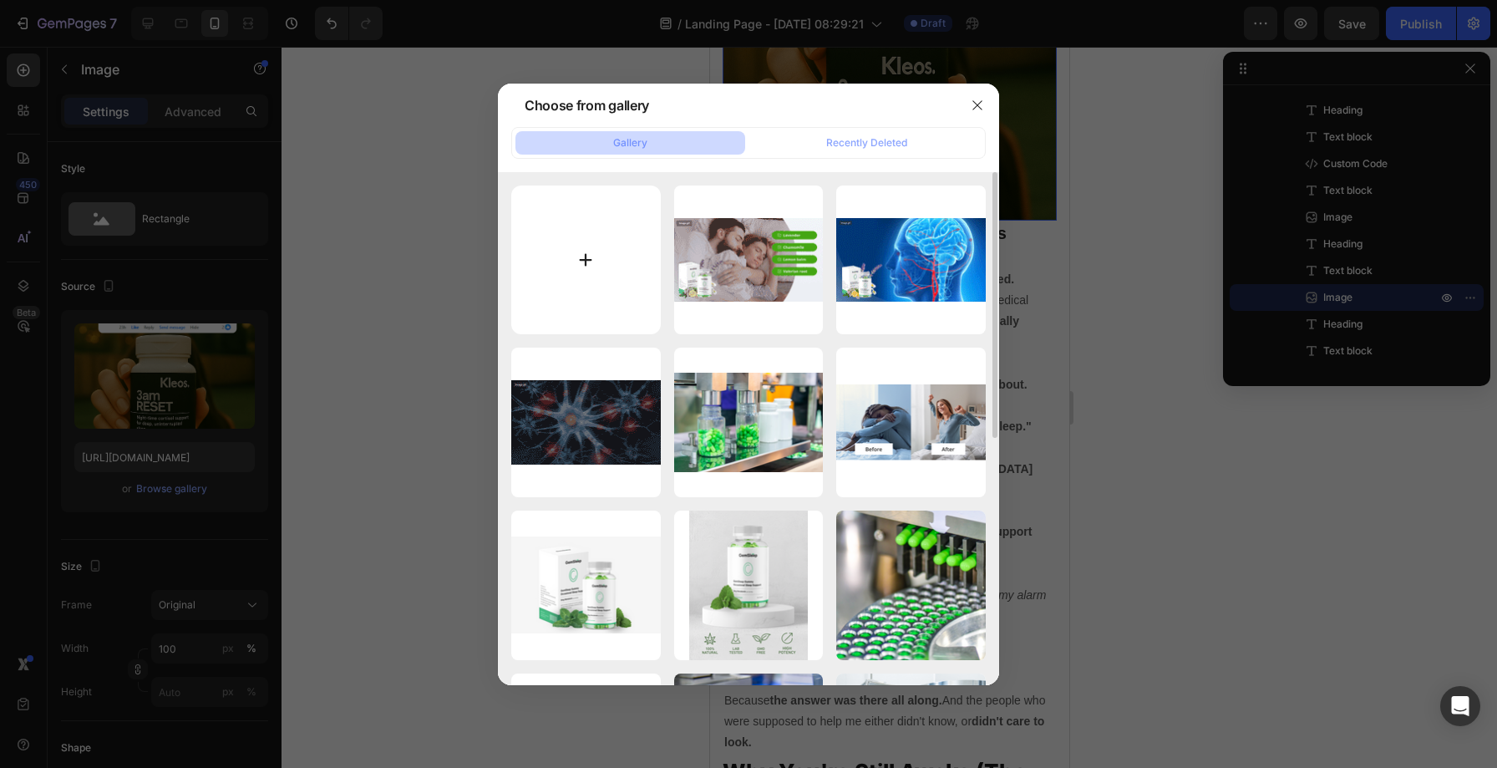
click at [579, 267] on input "file" at bounding box center [586, 260] width 150 height 150
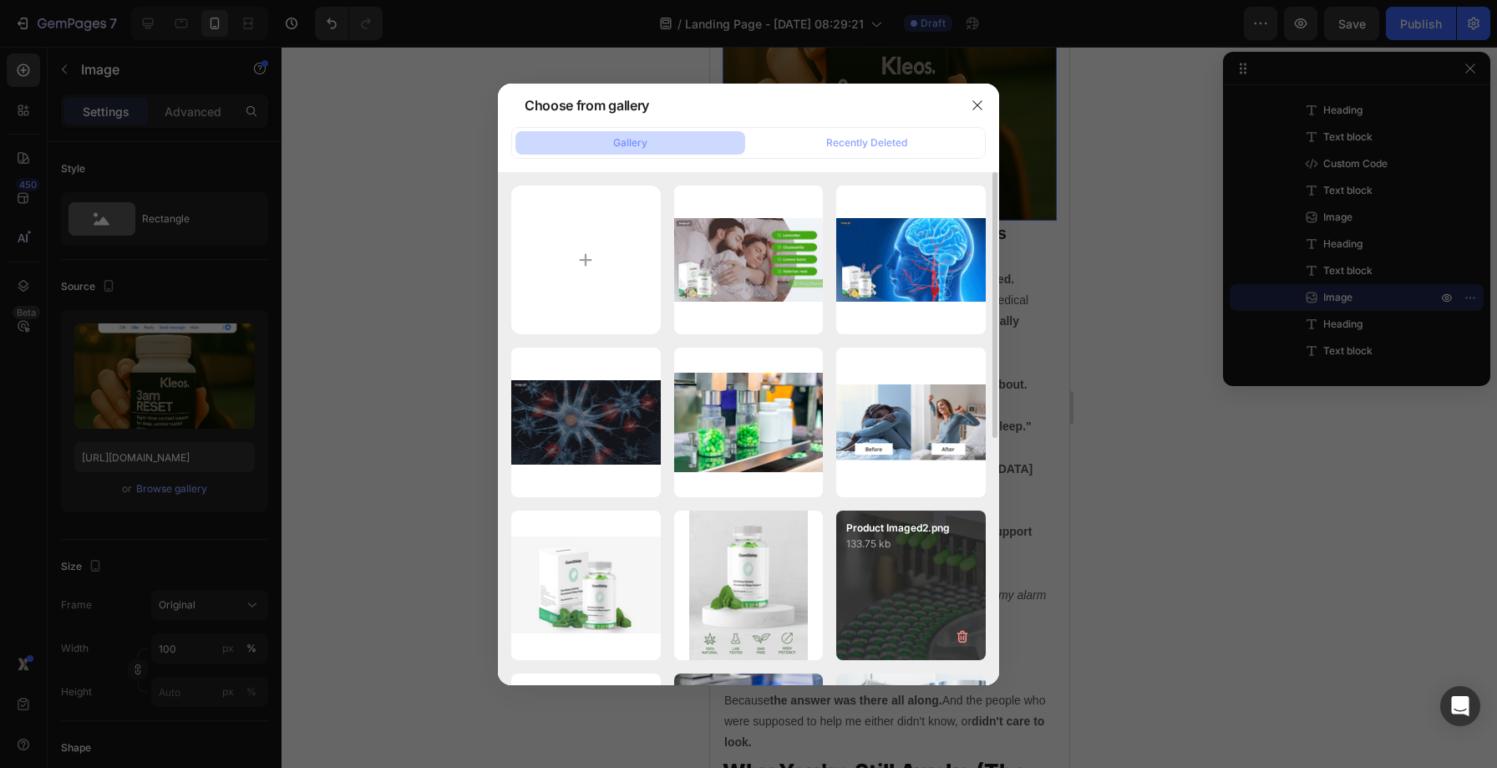
type input "C:\fakepath\Slide5.png"
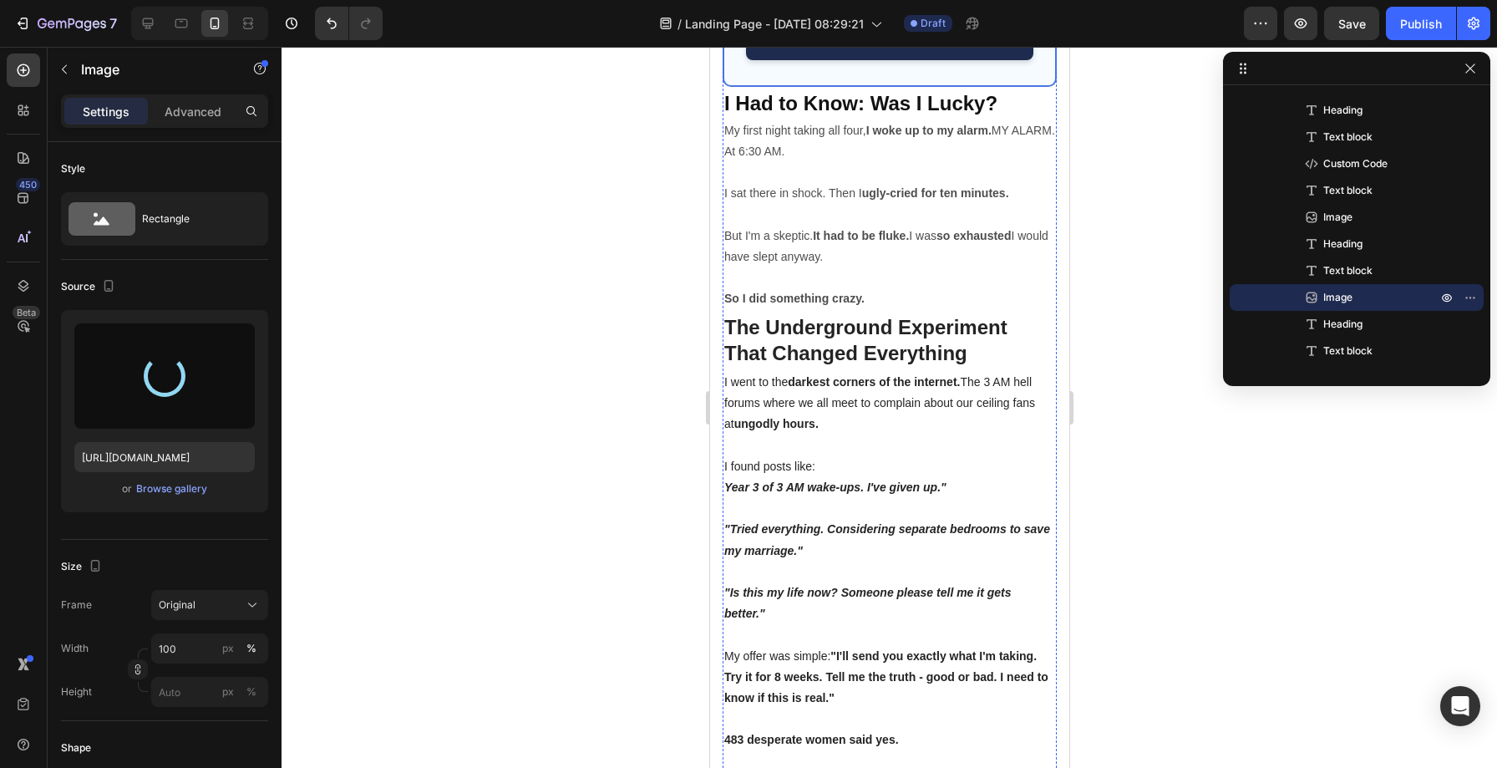
scroll to position [13274, 0]
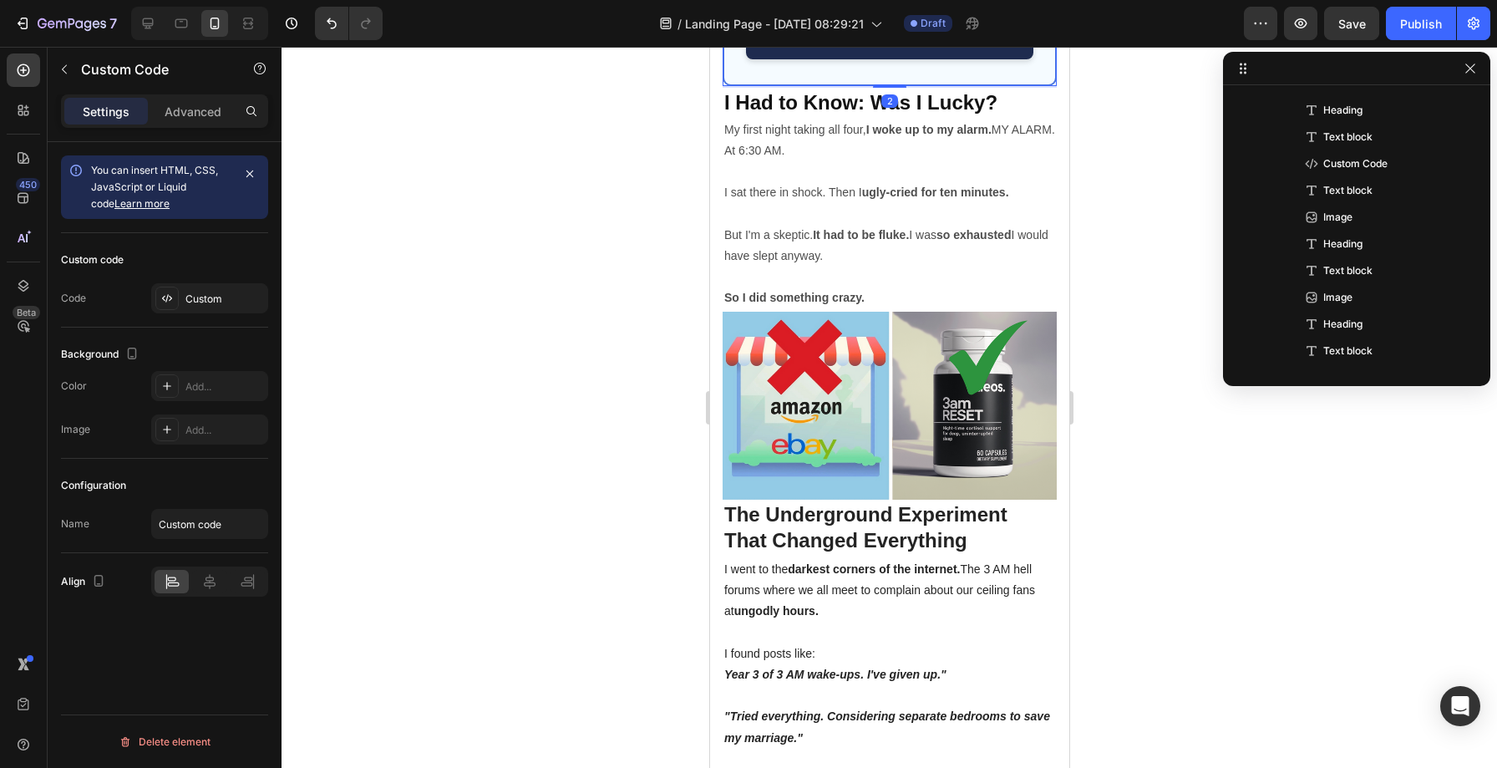
scroll to position [1011, 0]
click at [249, 302] on div "Custom" at bounding box center [224, 299] width 79 height 15
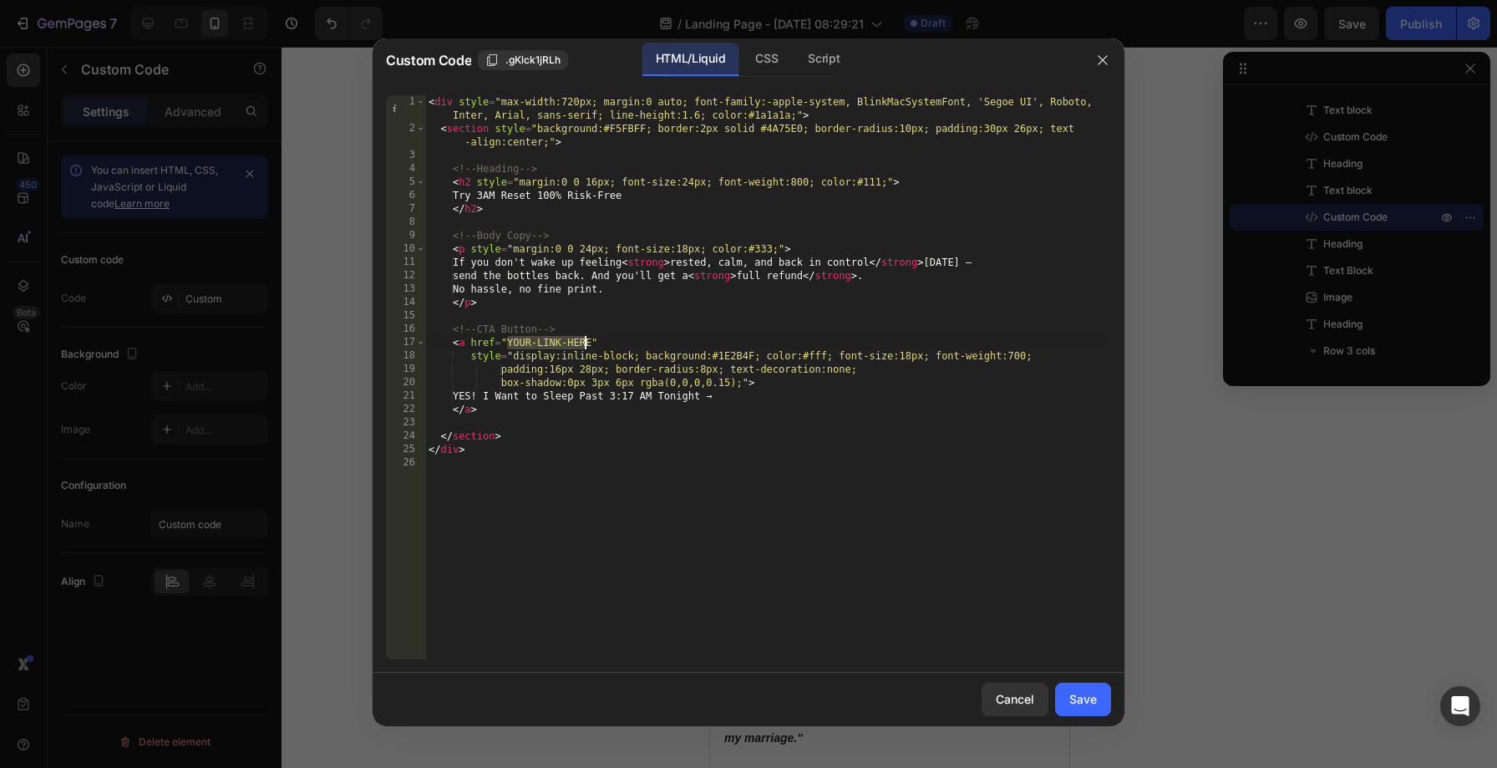
drag, startPoint x: 509, startPoint y: 338, endPoint x: 587, endPoint y: 339, distance: 78.5
click at [587, 339] on div "< div style = "max-width:720px; margin:0 auto; font-family:-apple-system, Blink…" at bounding box center [768, 397] width 686 height 604
drag, startPoint x: 591, startPoint y: 344, endPoint x: 509, endPoint y: 338, distance: 82.1
click at [509, 338] on div "< div style = "max-width:720px; margin:0 auto; font-family:-apple-system, Blink…" at bounding box center [768, 397] width 686 height 604
paste textarea "[URL][DOMAIN_NAME]"
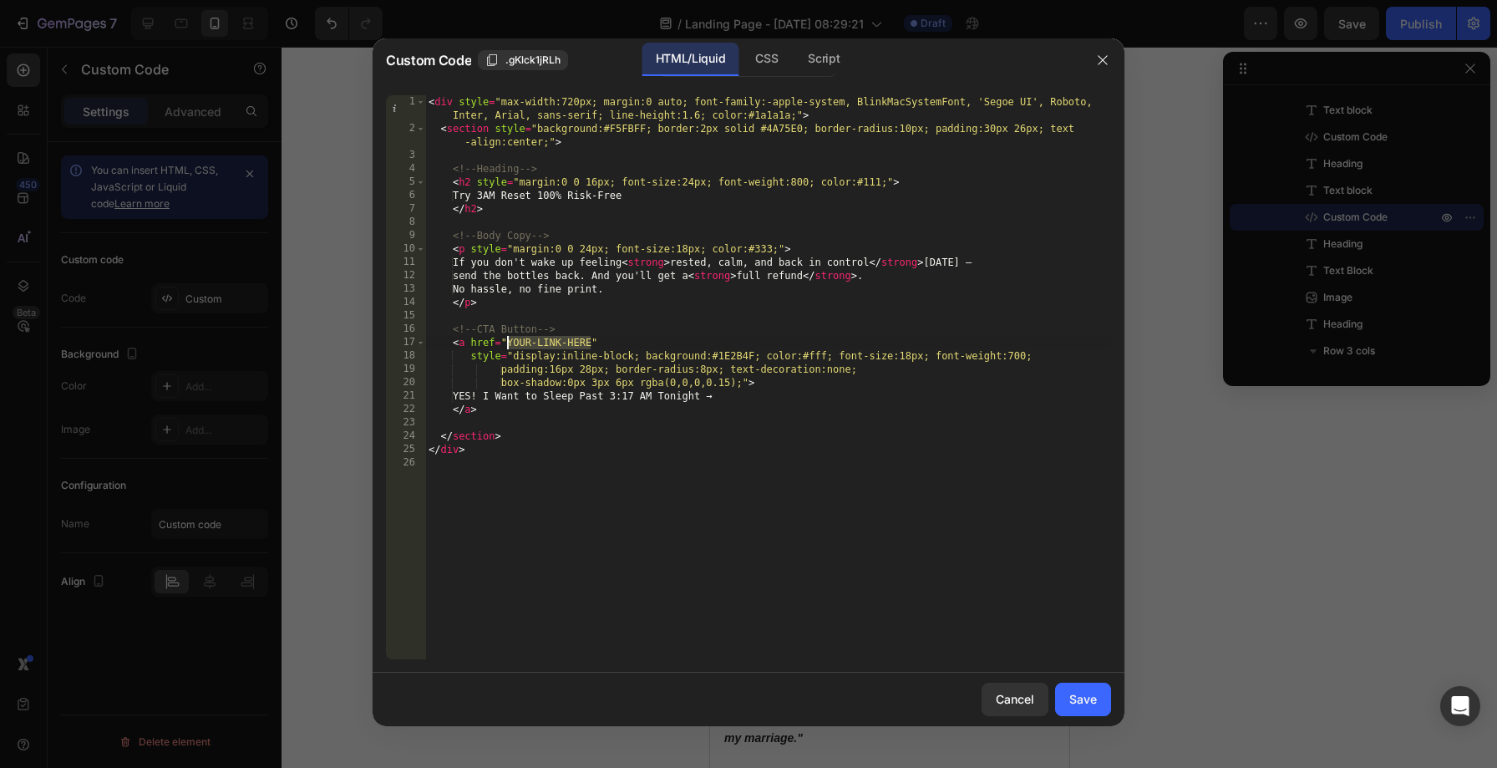
type textarea "<a href="[URL][DOMAIN_NAME]""
click at [1082, 698] on div "Save" at bounding box center [1083, 699] width 28 height 18
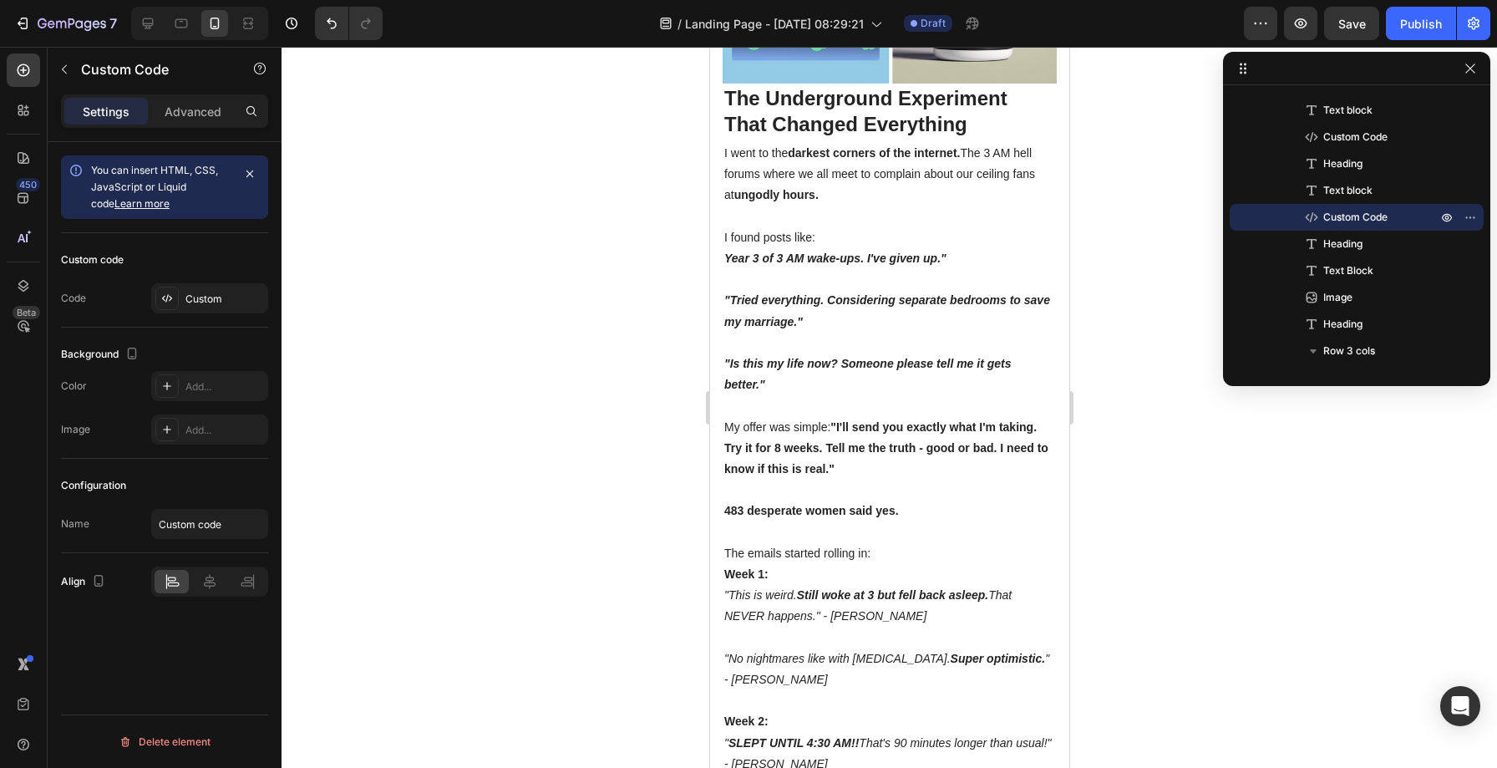
scroll to position [13694, 0]
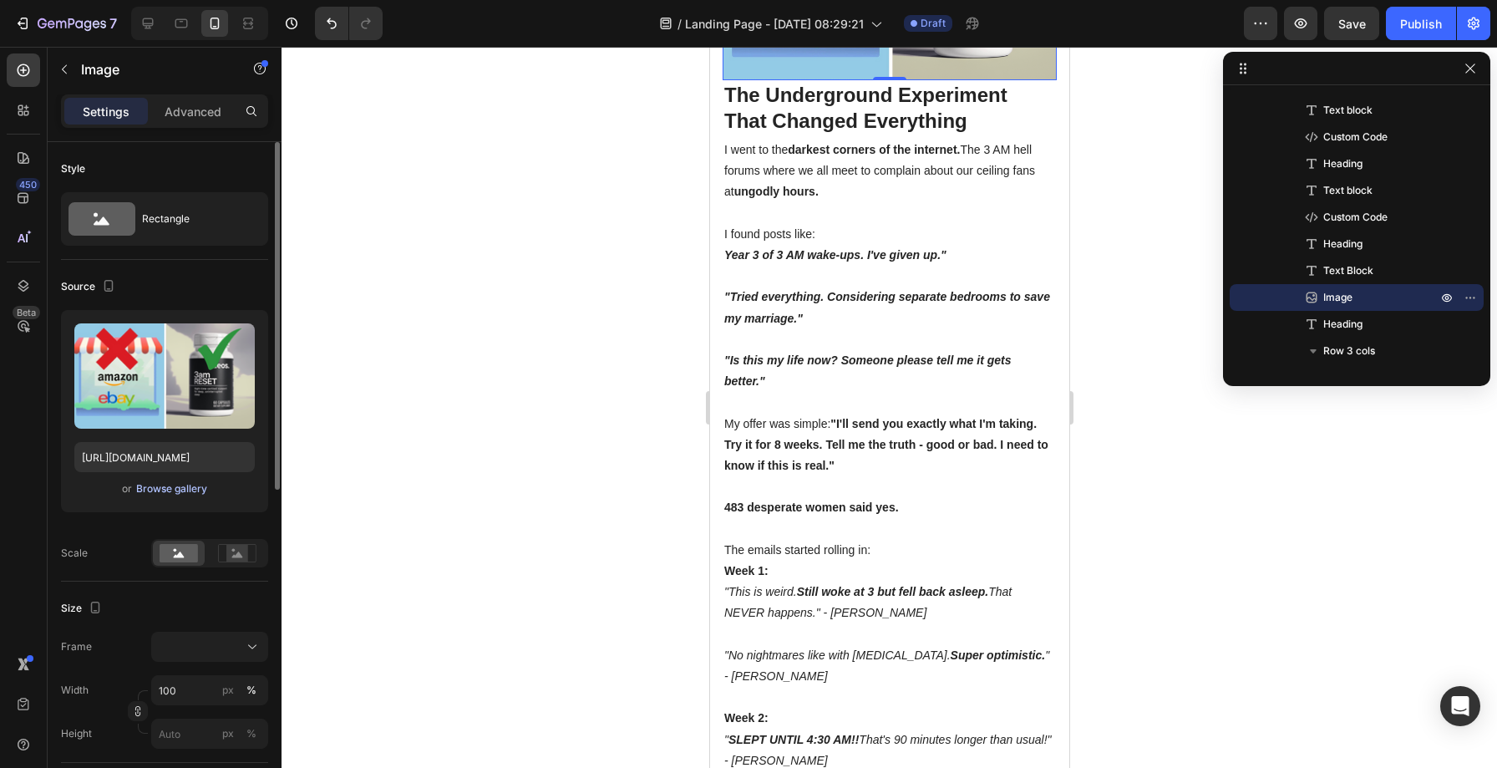
click at [189, 496] on button "Browse gallery" at bounding box center [171, 488] width 73 height 17
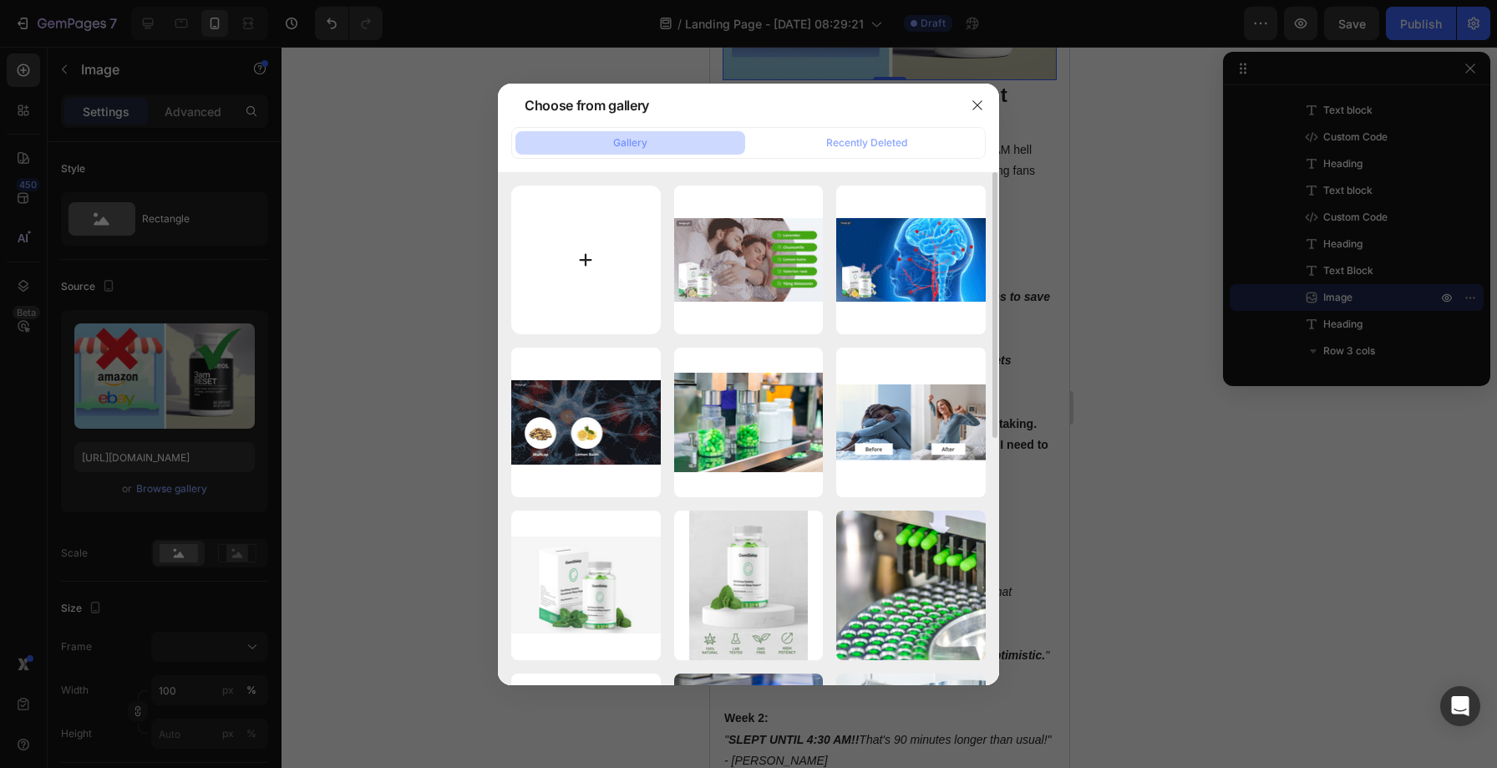
click at [603, 242] on input "file" at bounding box center [586, 260] width 150 height 150
type input "C:\fakepath\Slide2.jpg"
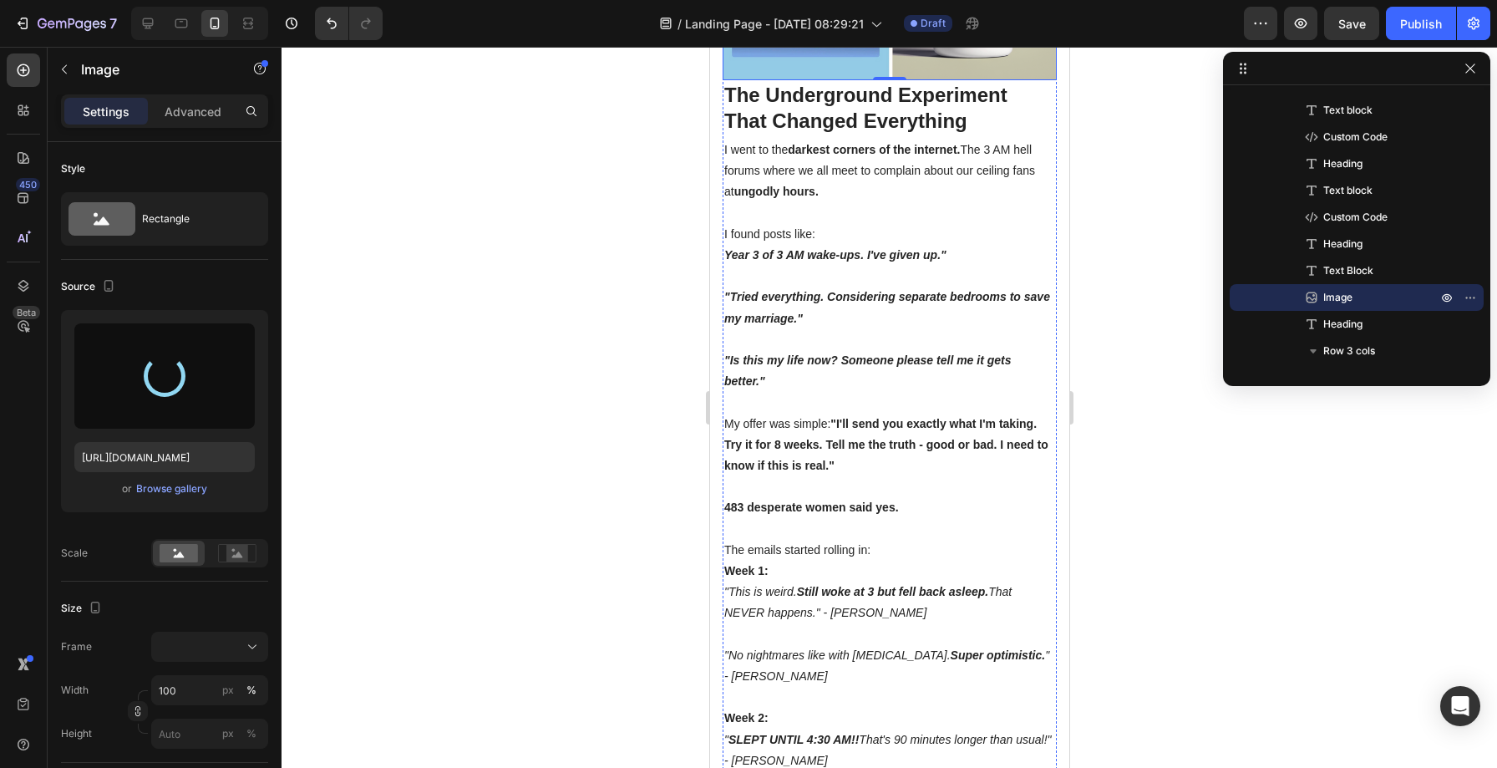
type input "[URL][DOMAIN_NAME]"
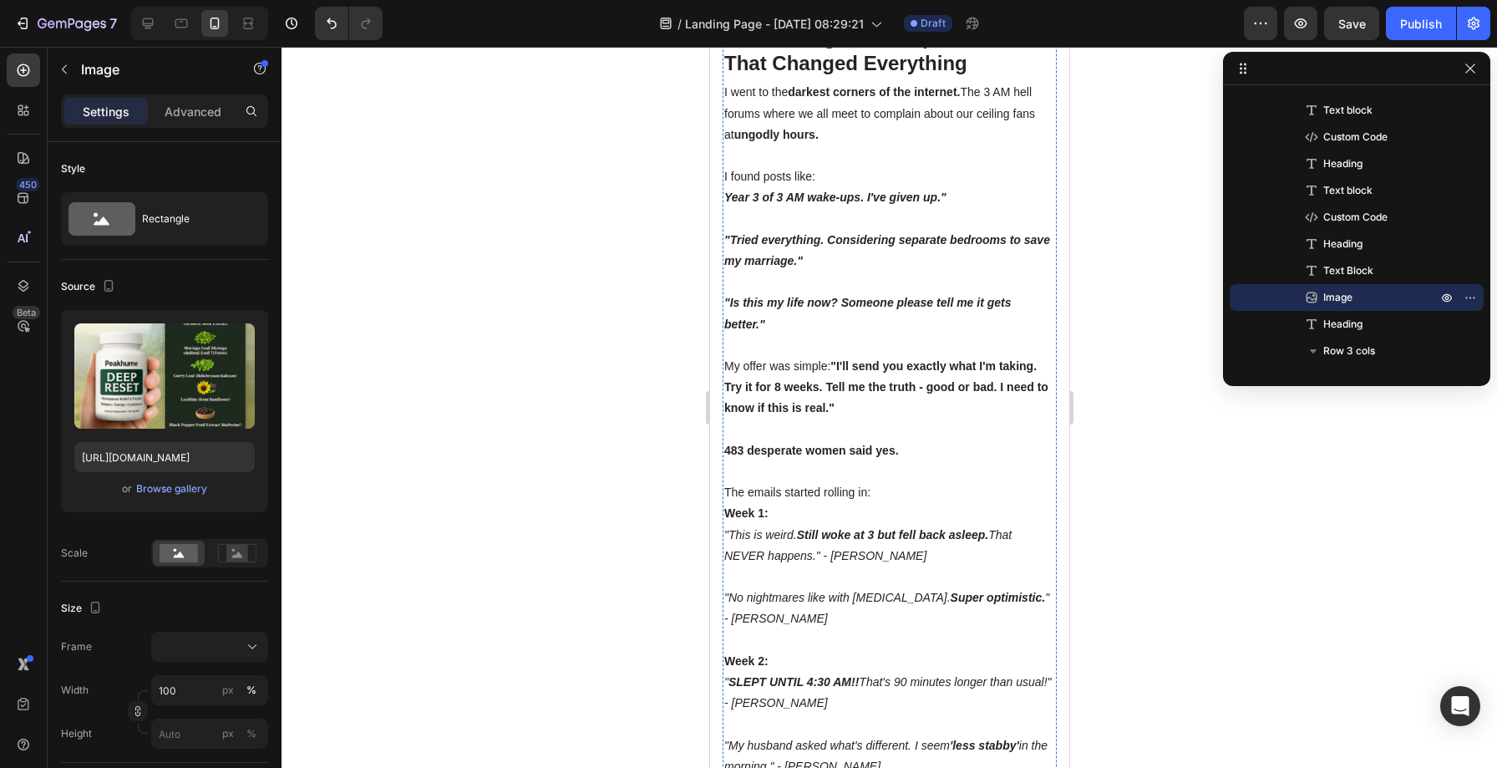
scroll to position [13906, 0]
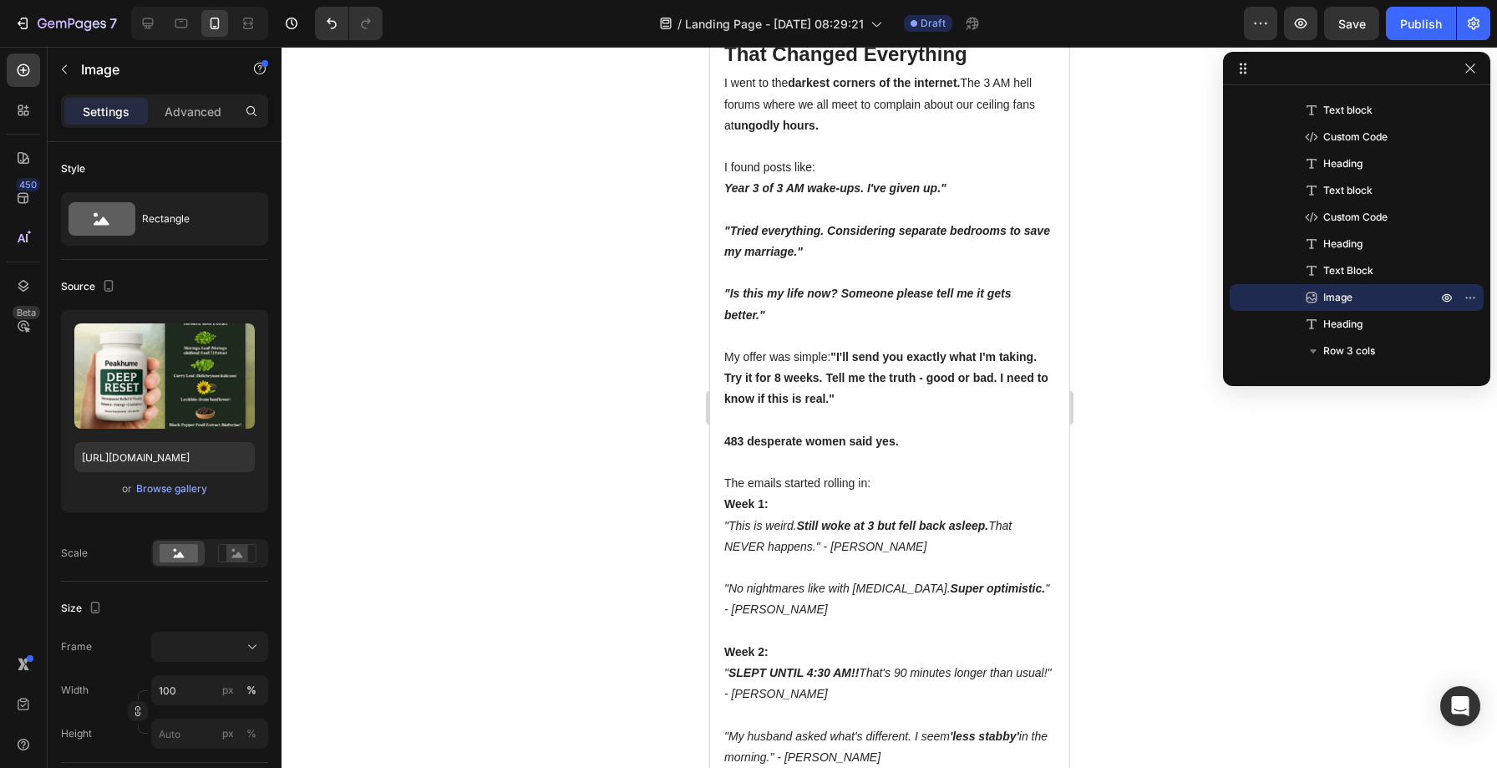
click at [557, 419] on div at bounding box center [890, 407] width 1216 height 721
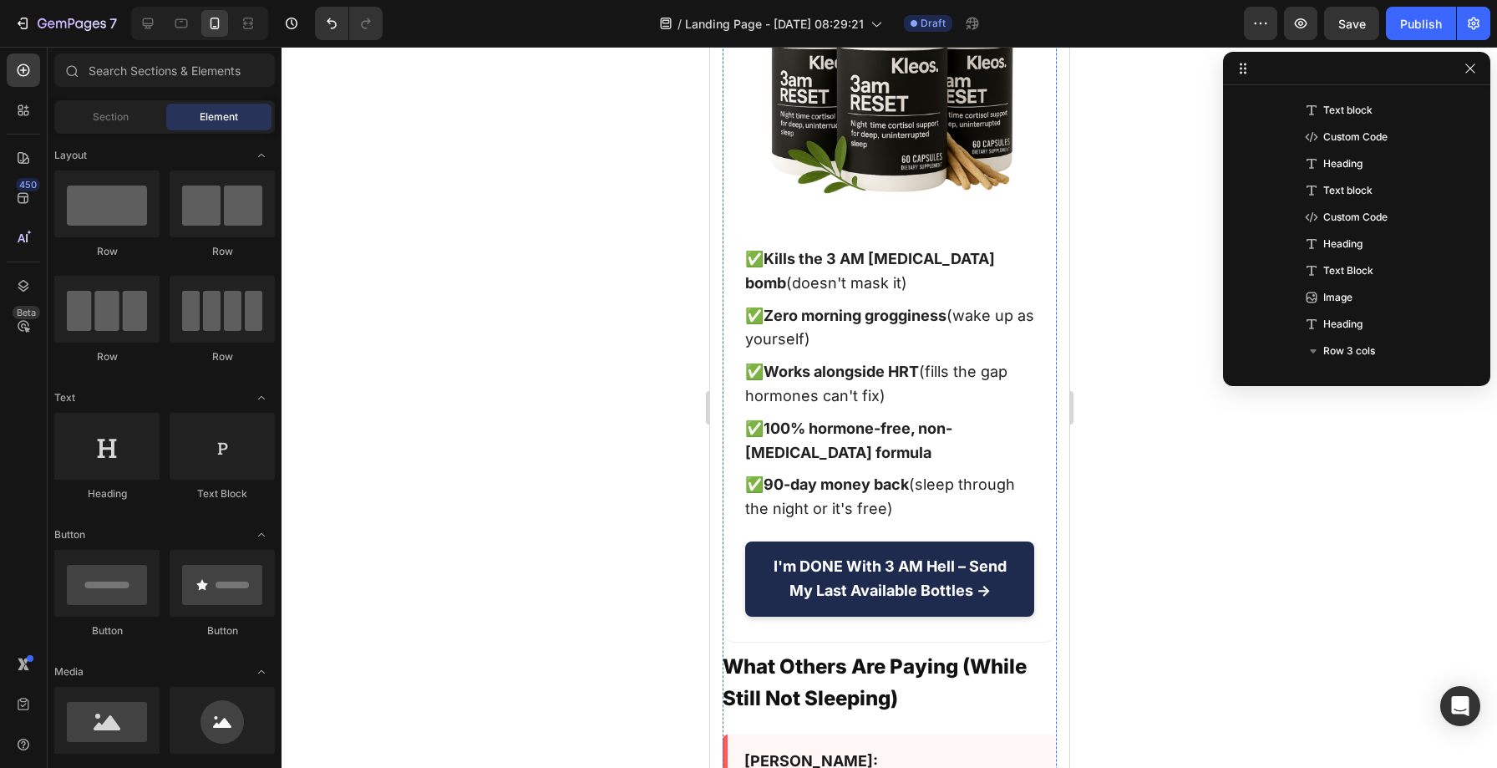
scroll to position [15602, 0]
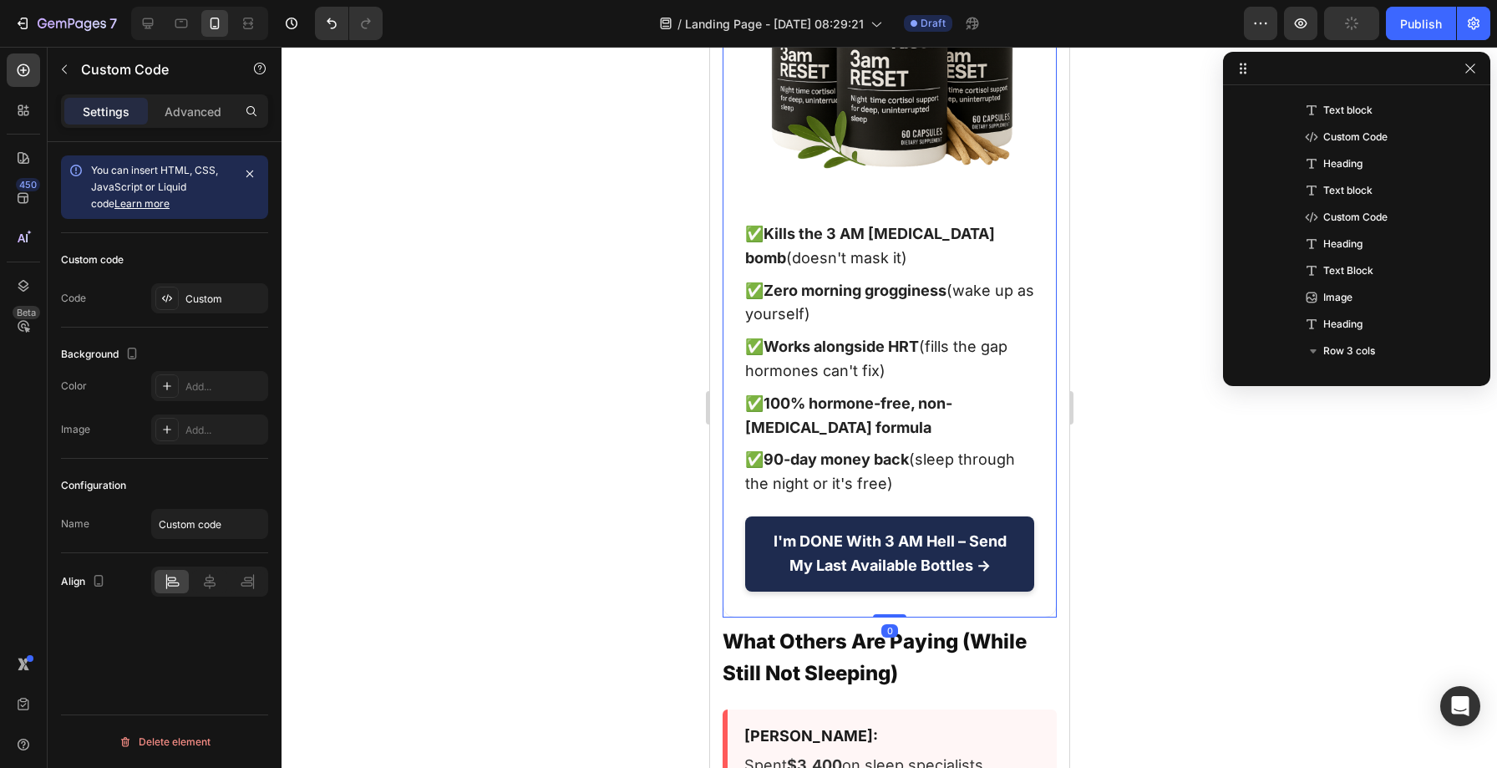
click at [884, 206] on img at bounding box center [888, 60] width 289 height 289
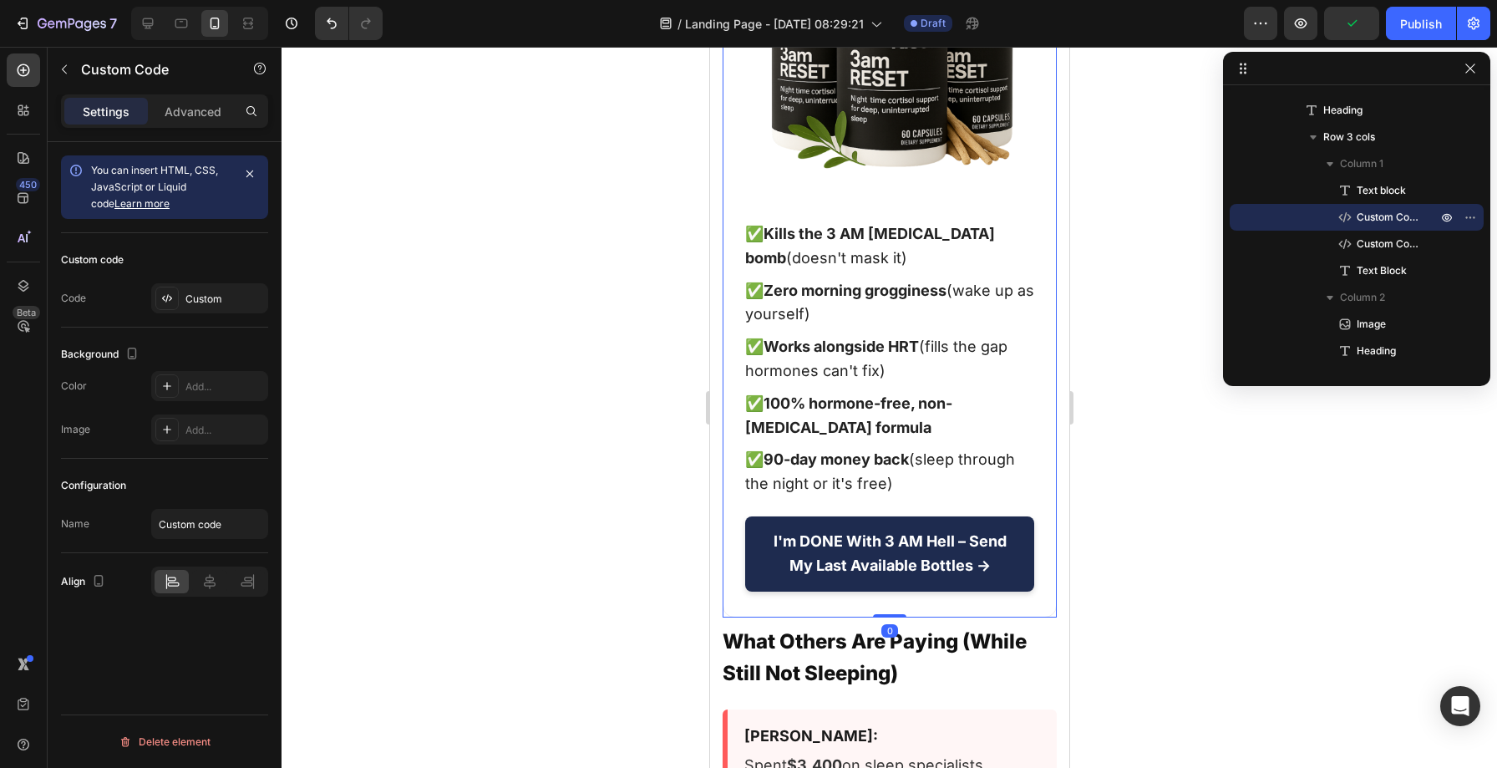
click at [191, 297] on div "Custom" at bounding box center [224, 299] width 79 height 15
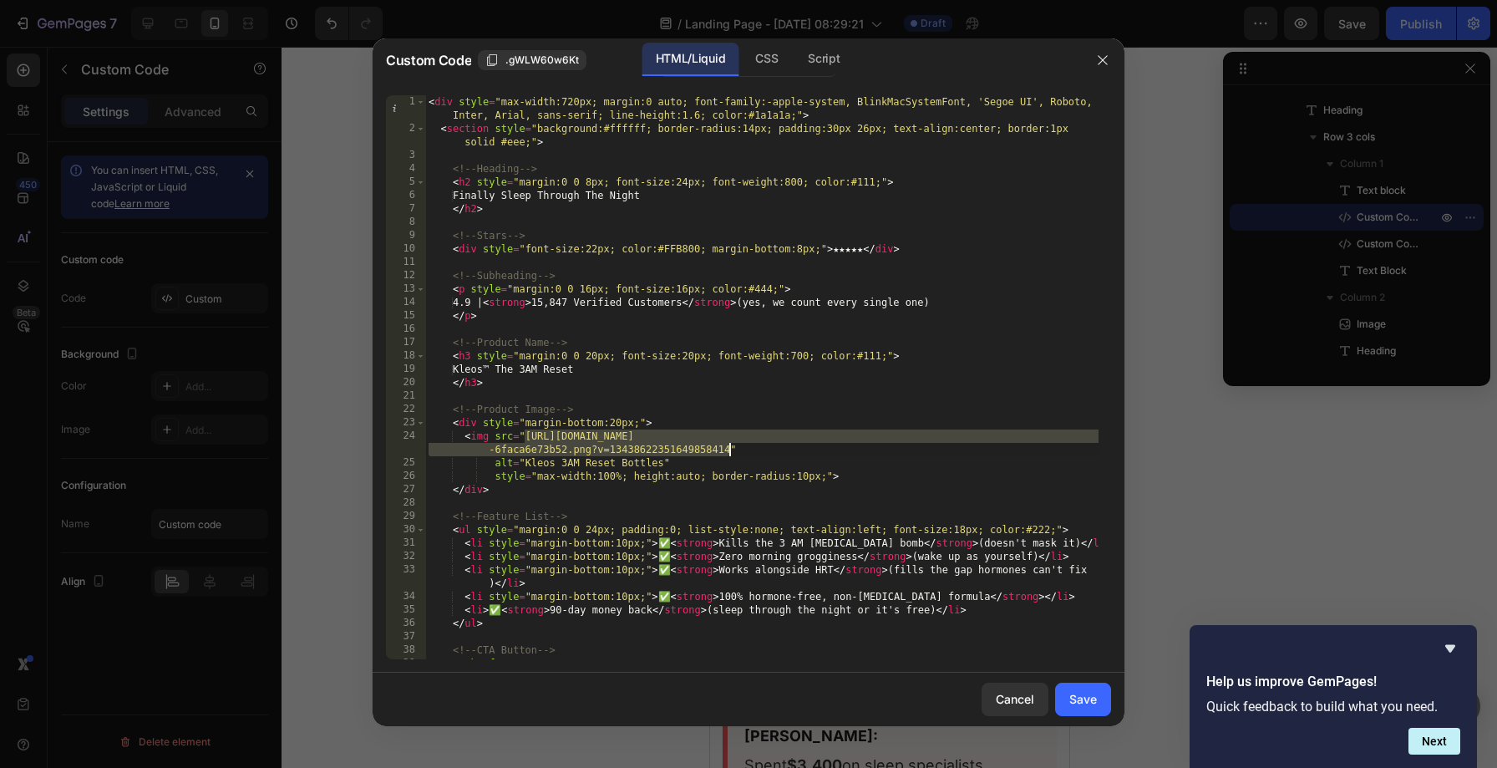
drag, startPoint x: 528, startPoint y: 434, endPoint x: 731, endPoint y: 451, distance: 203.8
click at [731, 451] on div "< div style = "max-width:720px; margin:0 auto; font-family:-apple-system, Blink…" at bounding box center [761, 397] width 673 height 604
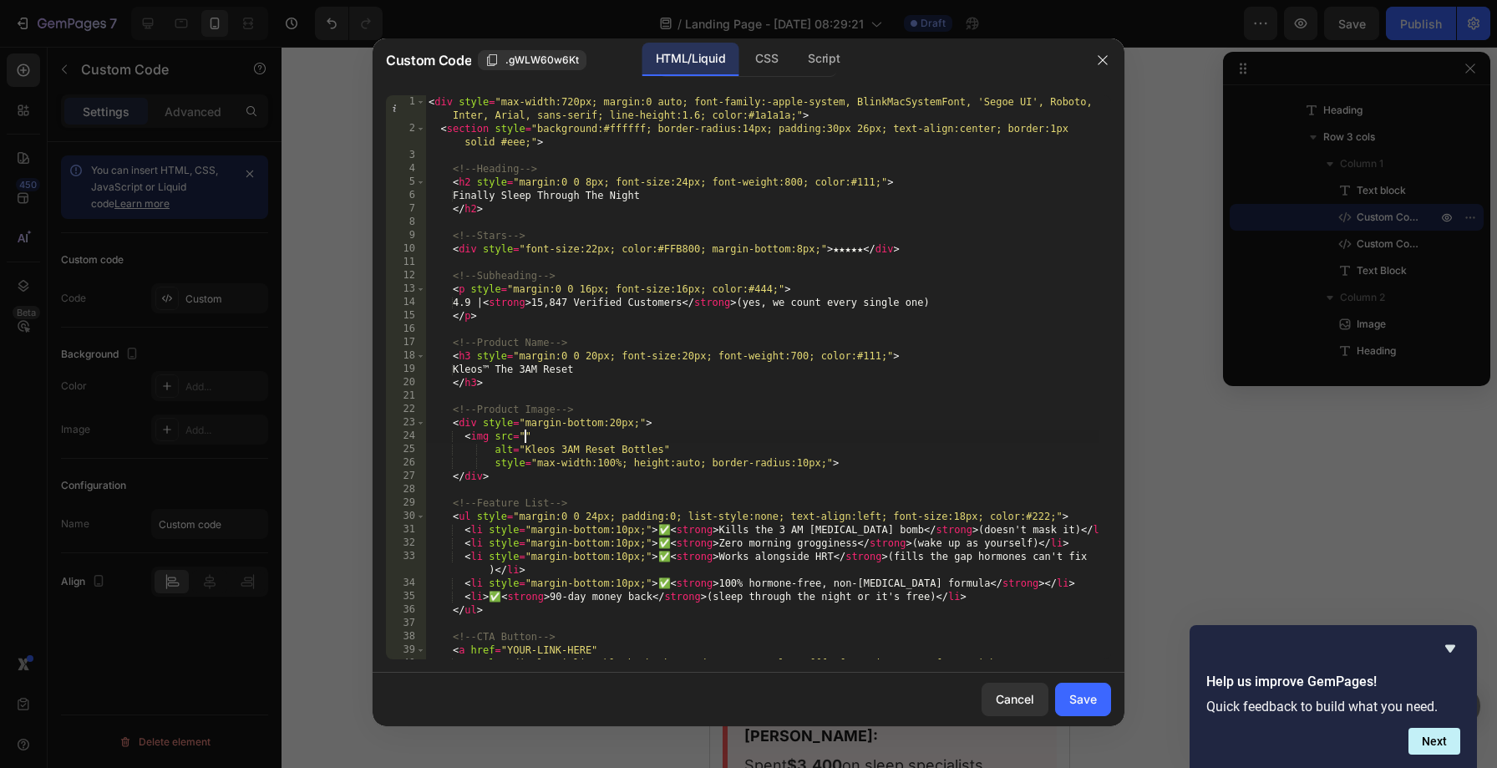
paste textarea "[URL][DOMAIN_NAME]"
type textarea "<img src="[URL][DOMAIN_NAME]""
click at [1081, 692] on div "Save" at bounding box center [1083, 699] width 28 height 18
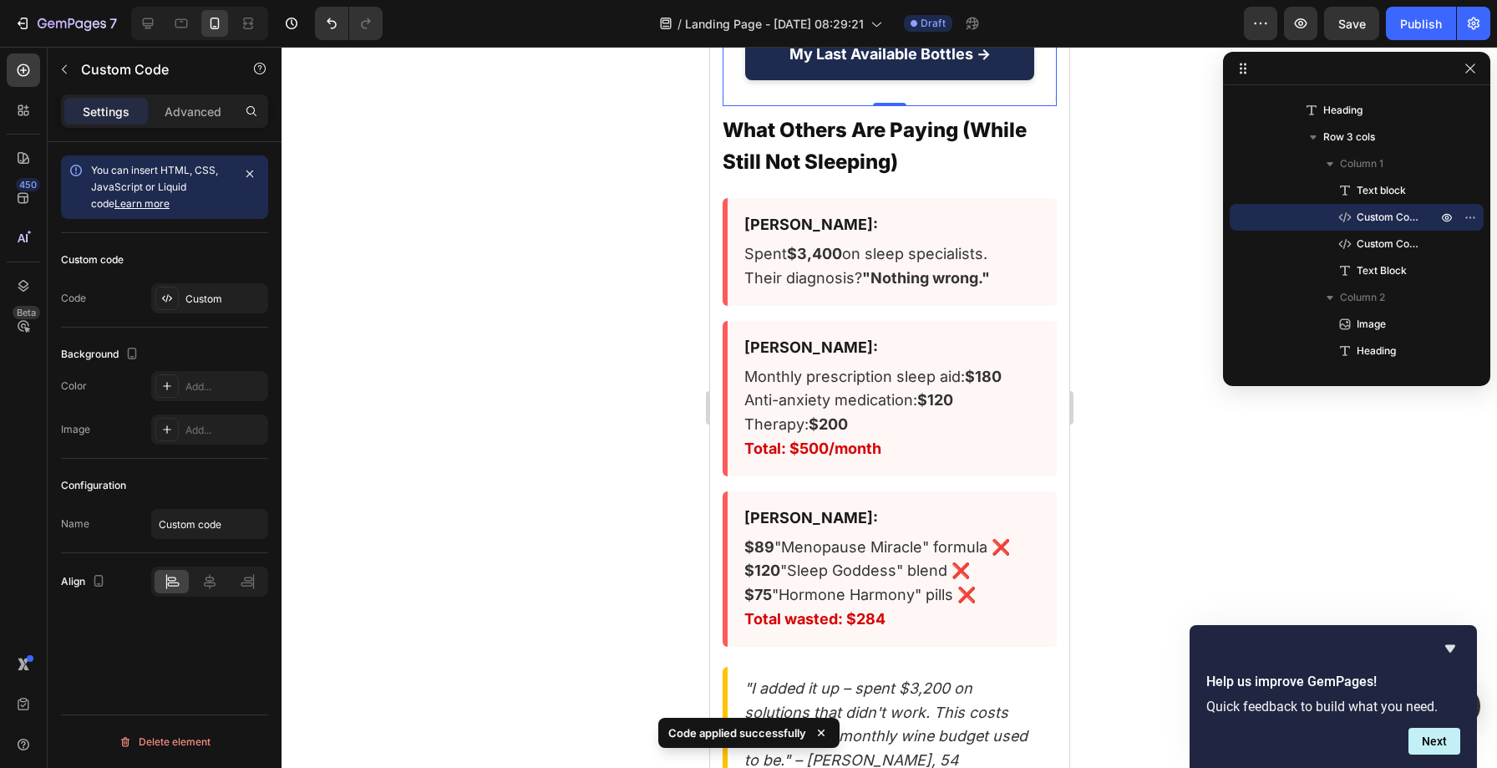
scroll to position [16115, 0]
click at [190, 300] on div "Custom" at bounding box center [224, 299] width 79 height 15
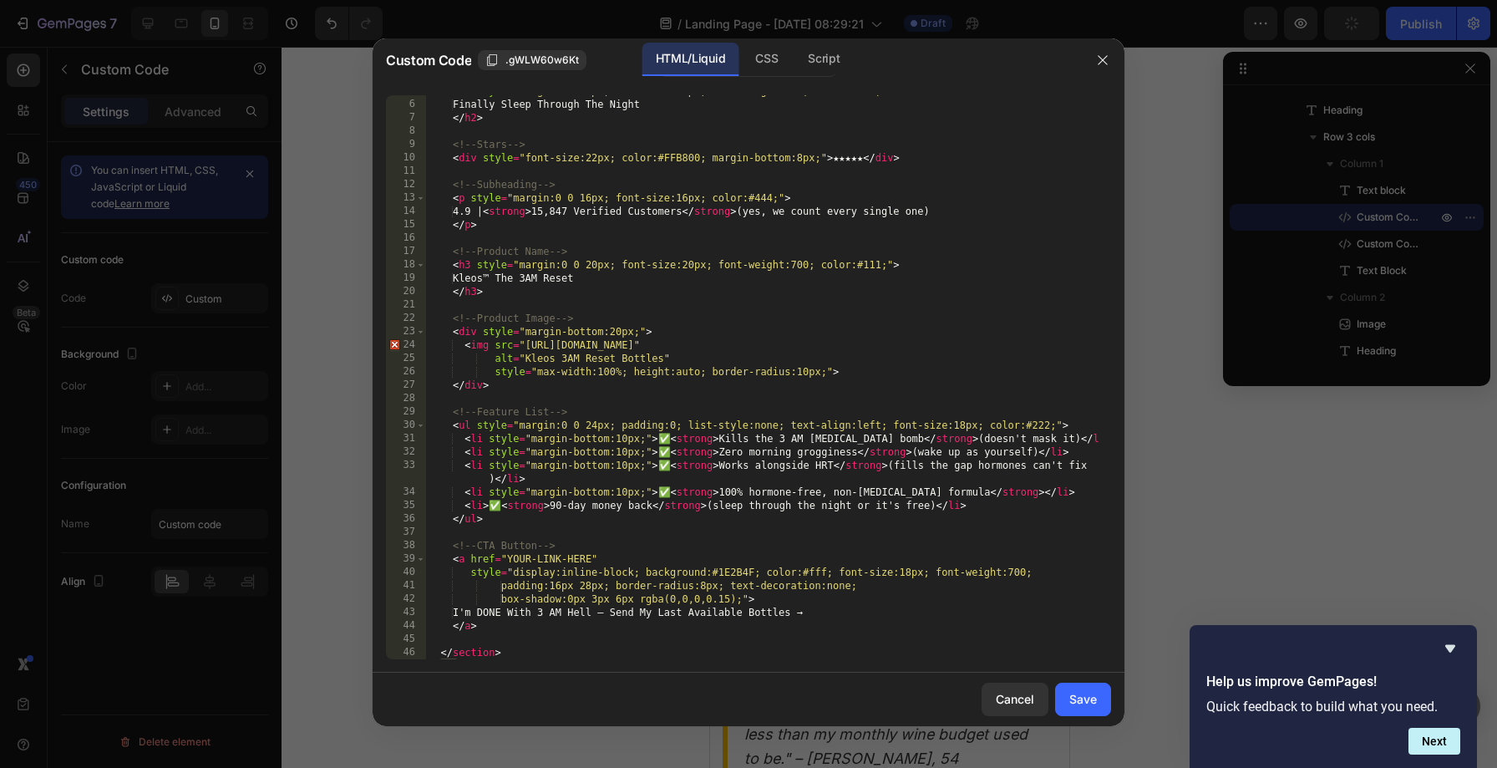
scroll to position [118, 0]
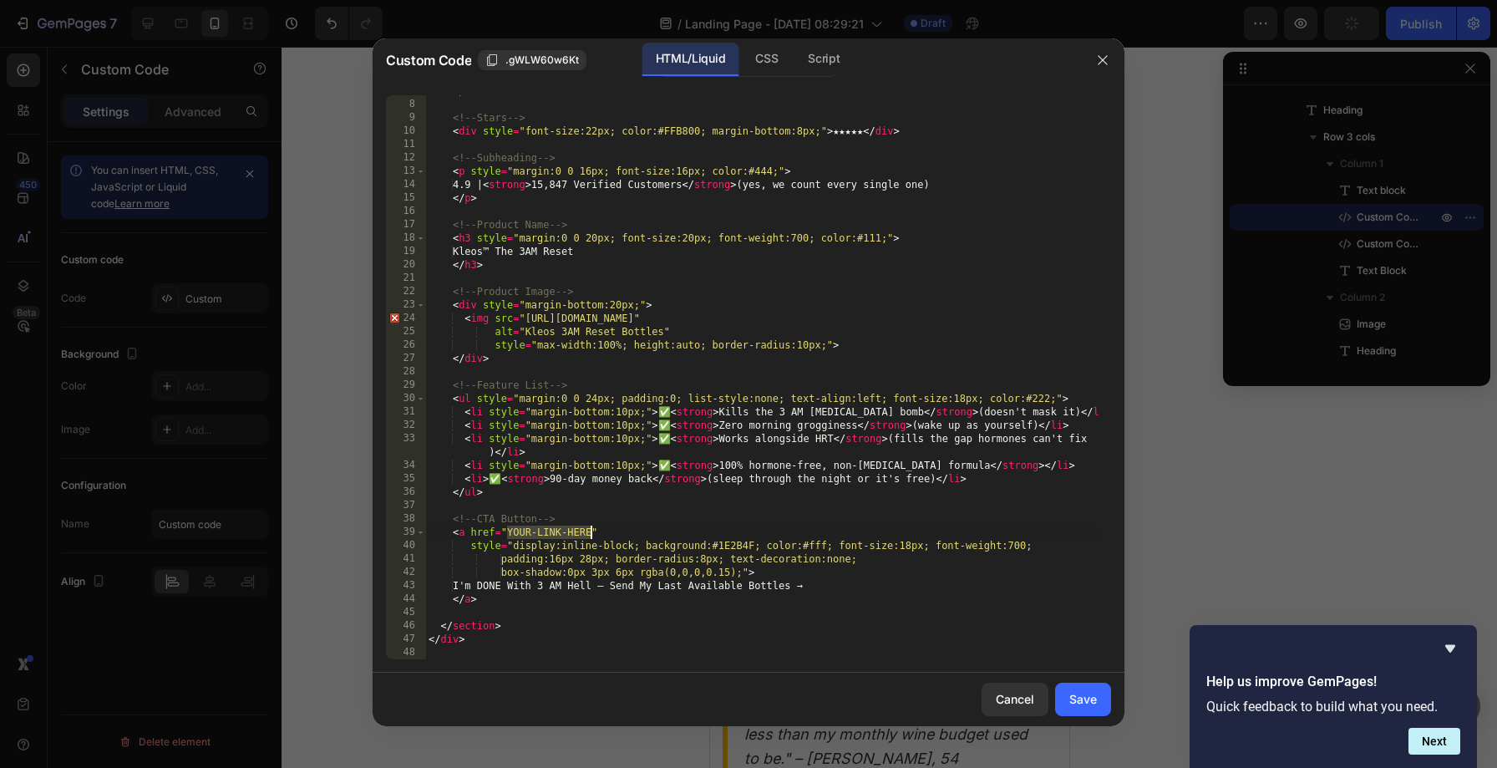
drag, startPoint x: 510, startPoint y: 530, endPoint x: 591, endPoint y: 529, distance: 81.1
click at [591, 529] on div "</ h2 > <!-- Stars --> < div style = "font-size:22px; color:#FFB800; margin-bot…" at bounding box center [761, 379] width 673 height 591
paste textarea "[URL][DOMAIN_NAME]"
type textarea "<a href="[URL][DOMAIN_NAME]""
click at [1073, 686] on button "Save" at bounding box center [1083, 699] width 56 height 33
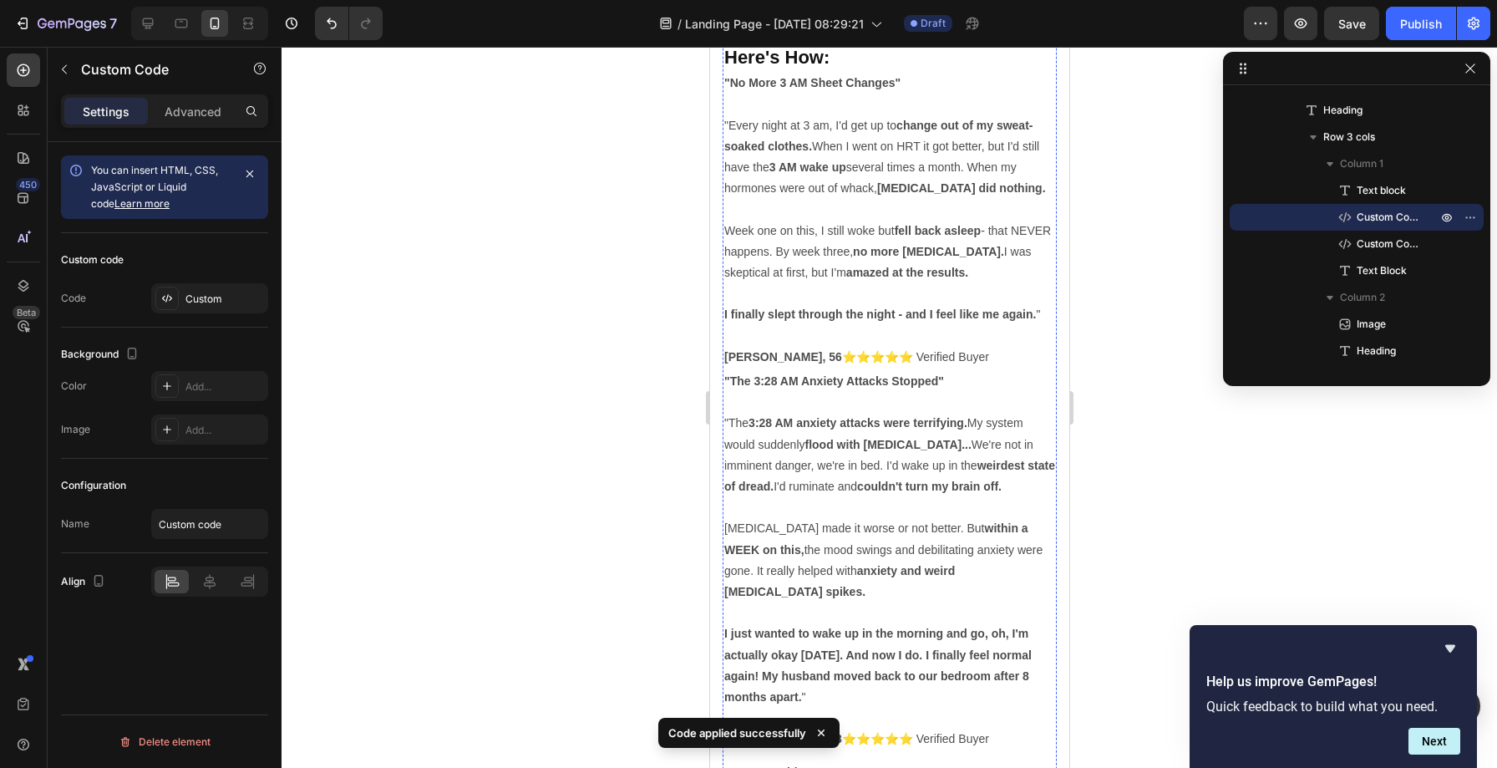
scroll to position [17991, 0]
click at [193, 302] on div "Custom" at bounding box center [224, 299] width 79 height 15
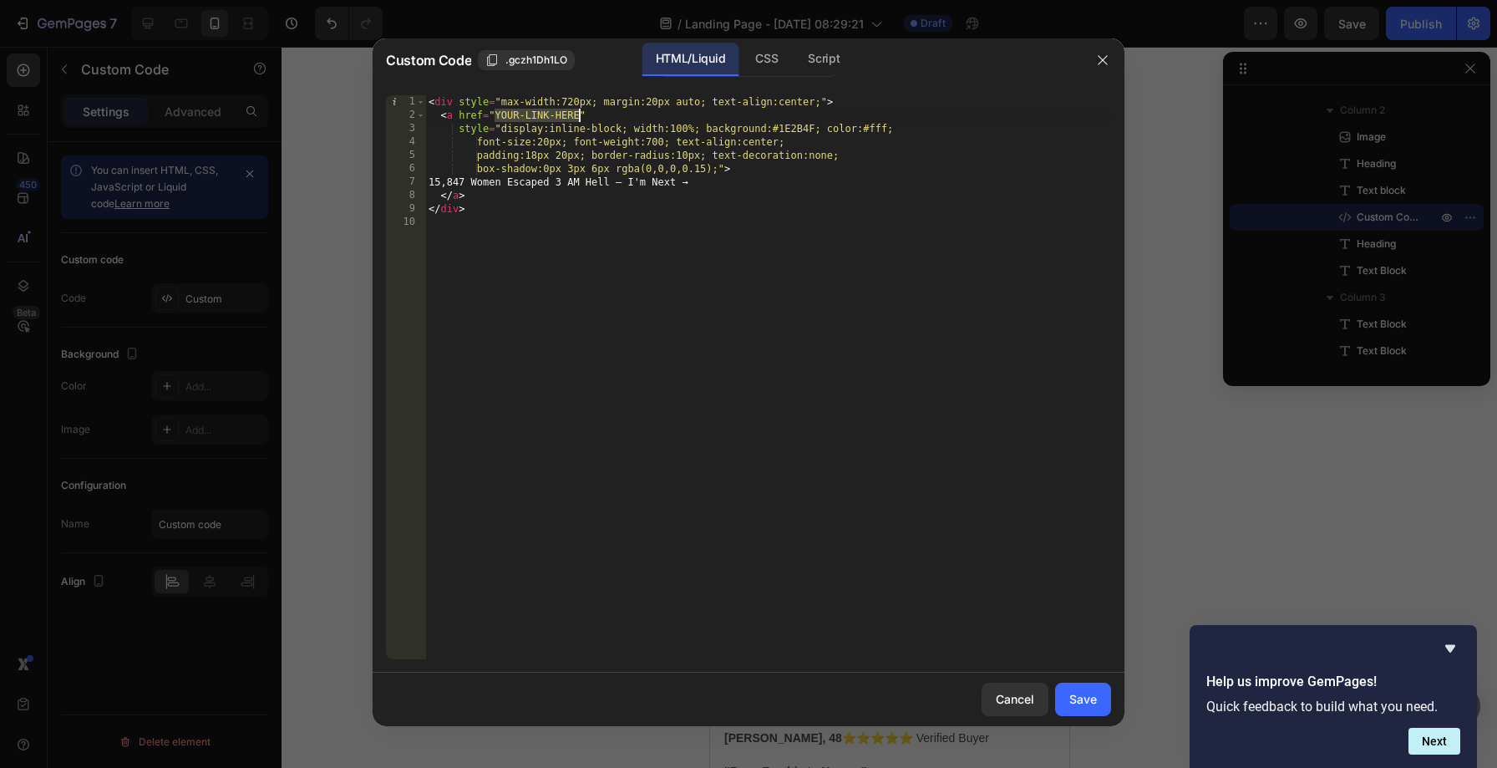
drag, startPoint x: 496, startPoint y: 112, endPoint x: 577, endPoint y: 116, distance: 80.3
click at [577, 116] on div "< div style = "max-width:720px; margin:20px auto; text-align:center;" > < a hre…" at bounding box center [768, 390] width 686 height 591
paste textarea "[URL][DOMAIN_NAME]"
type textarea "<a href="[URL][DOMAIN_NAME]""
click at [1089, 699] on div "Save" at bounding box center [1083, 699] width 28 height 18
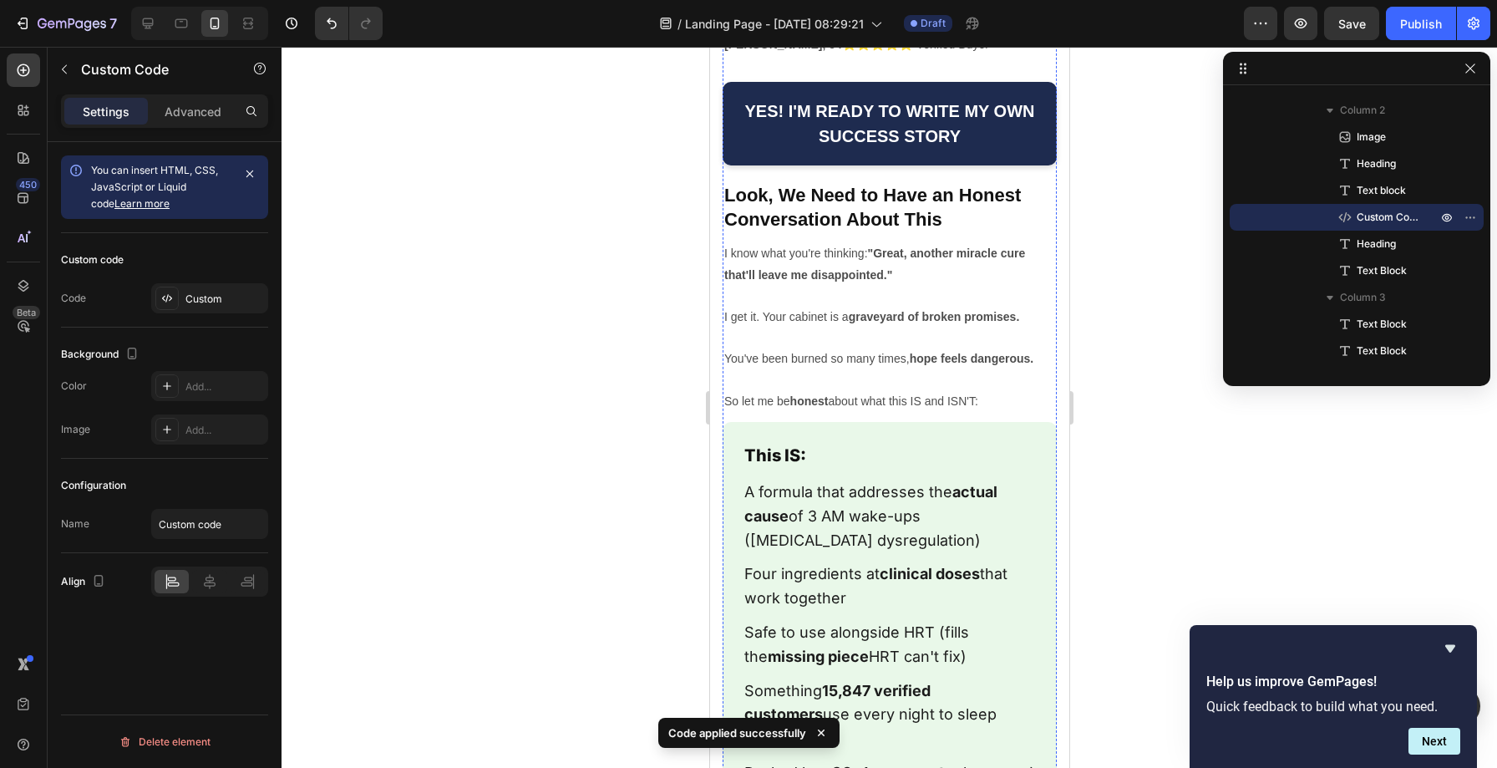
scroll to position [19207, 0]
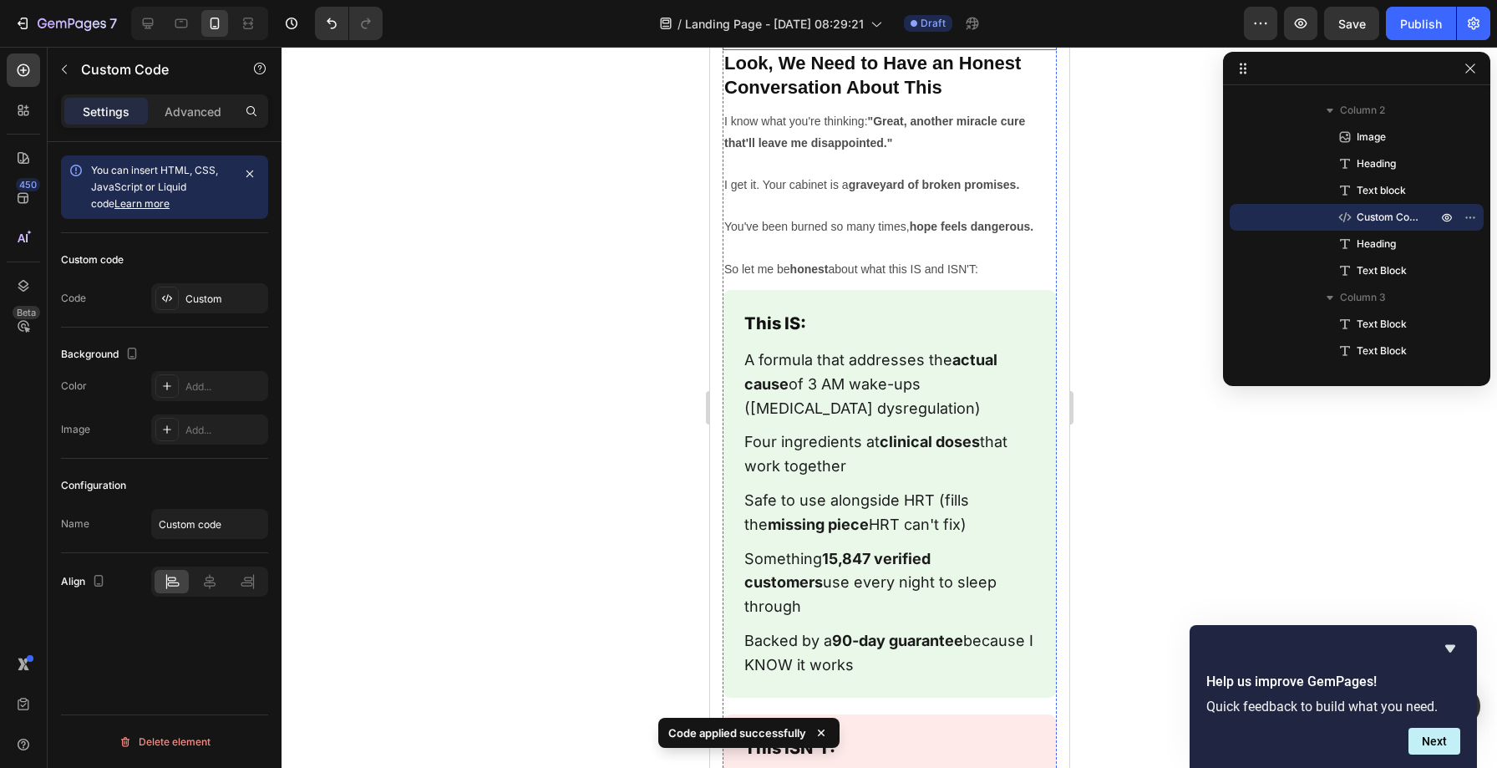
click at [202, 302] on div "Custom" at bounding box center [224, 299] width 79 height 15
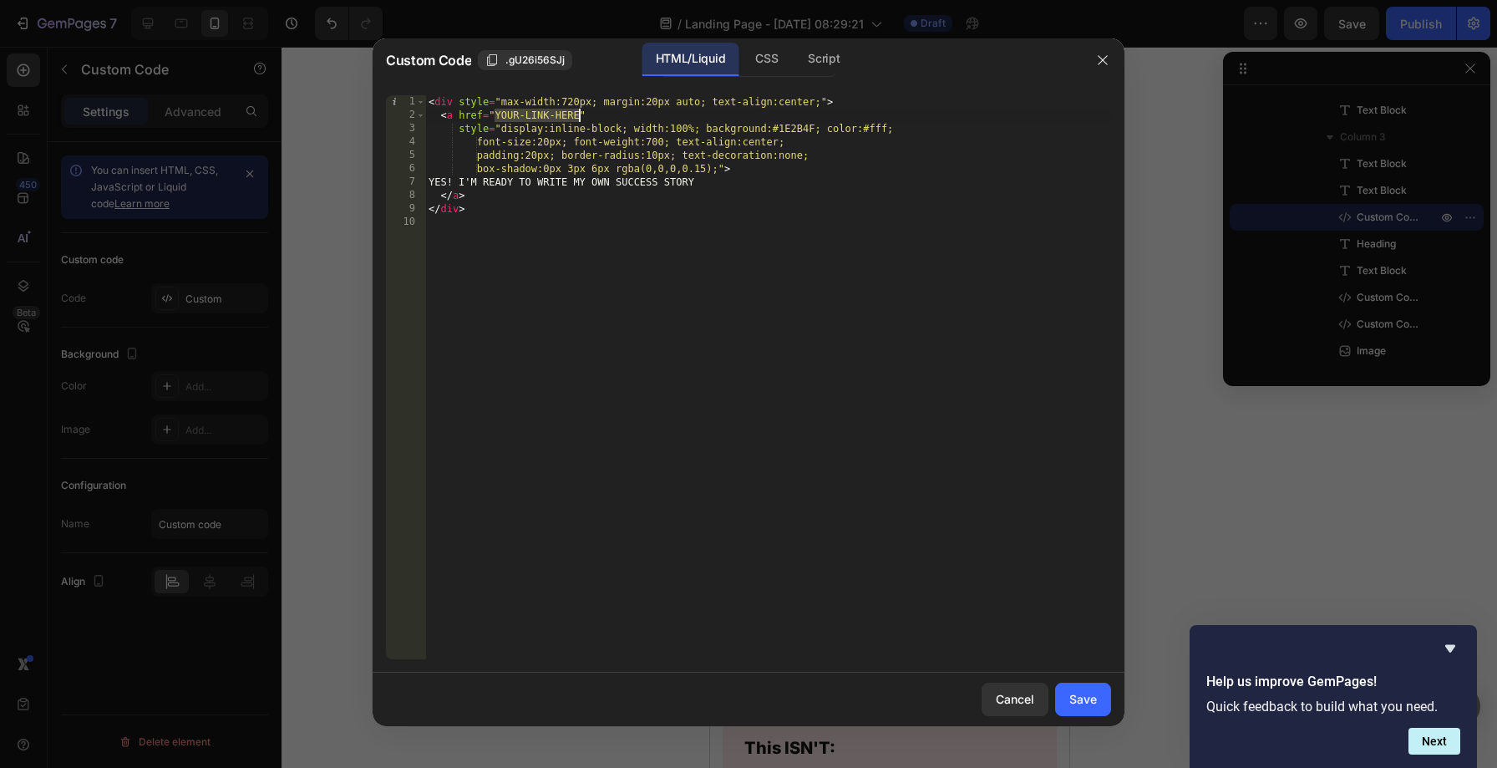
drag, startPoint x: 498, startPoint y: 114, endPoint x: 577, endPoint y: 120, distance: 79.7
click at [577, 120] on div "< div style = "max-width:720px; margin:20px auto; text-align:center;" > < a hre…" at bounding box center [768, 390] width 686 height 591
paste textarea "[URL][DOMAIN_NAME]"
type textarea "<a href="[URL][DOMAIN_NAME]""
click at [1090, 703] on div "Save" at bounding box center [1083, 699] width 28 height 18
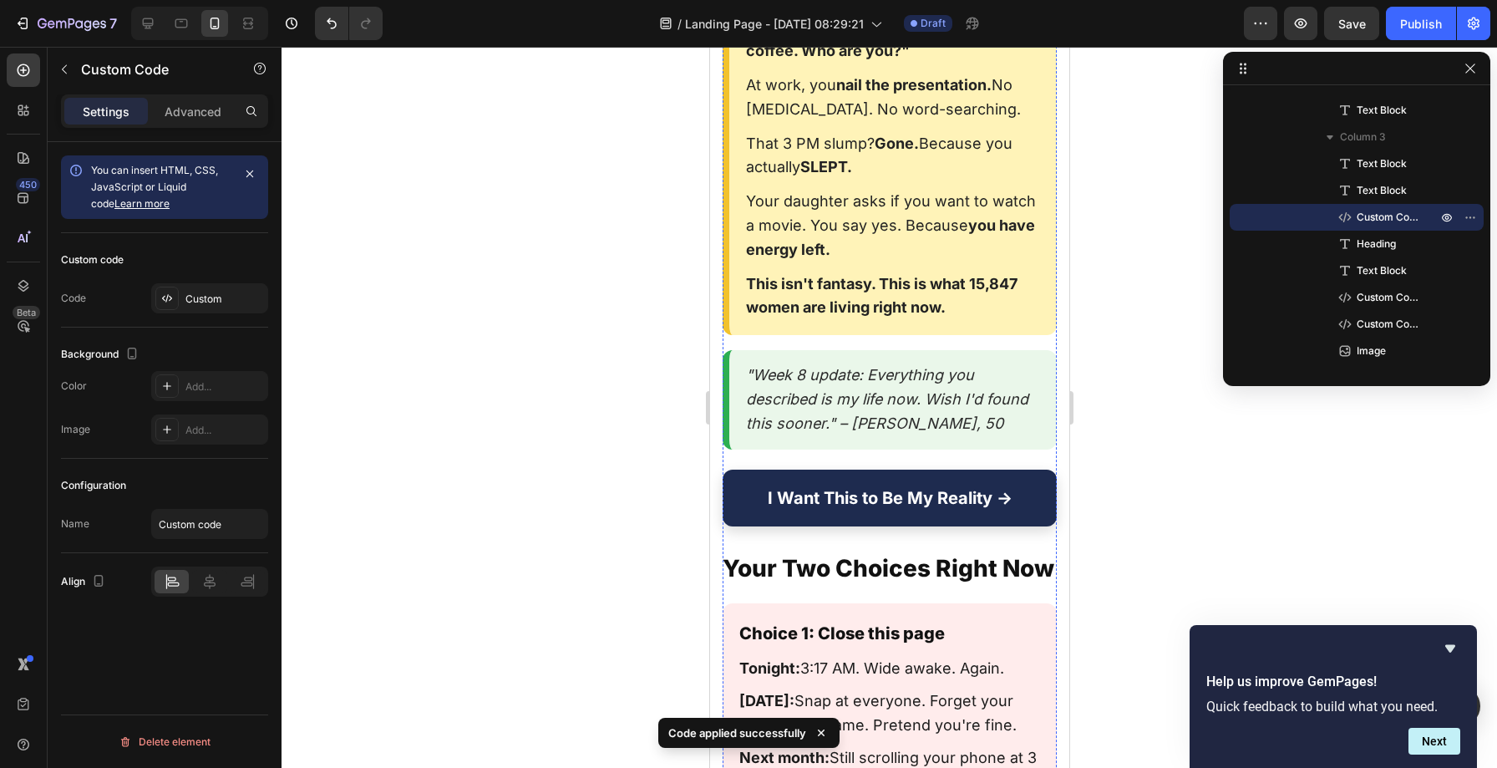
scroll to position [20474, 0]
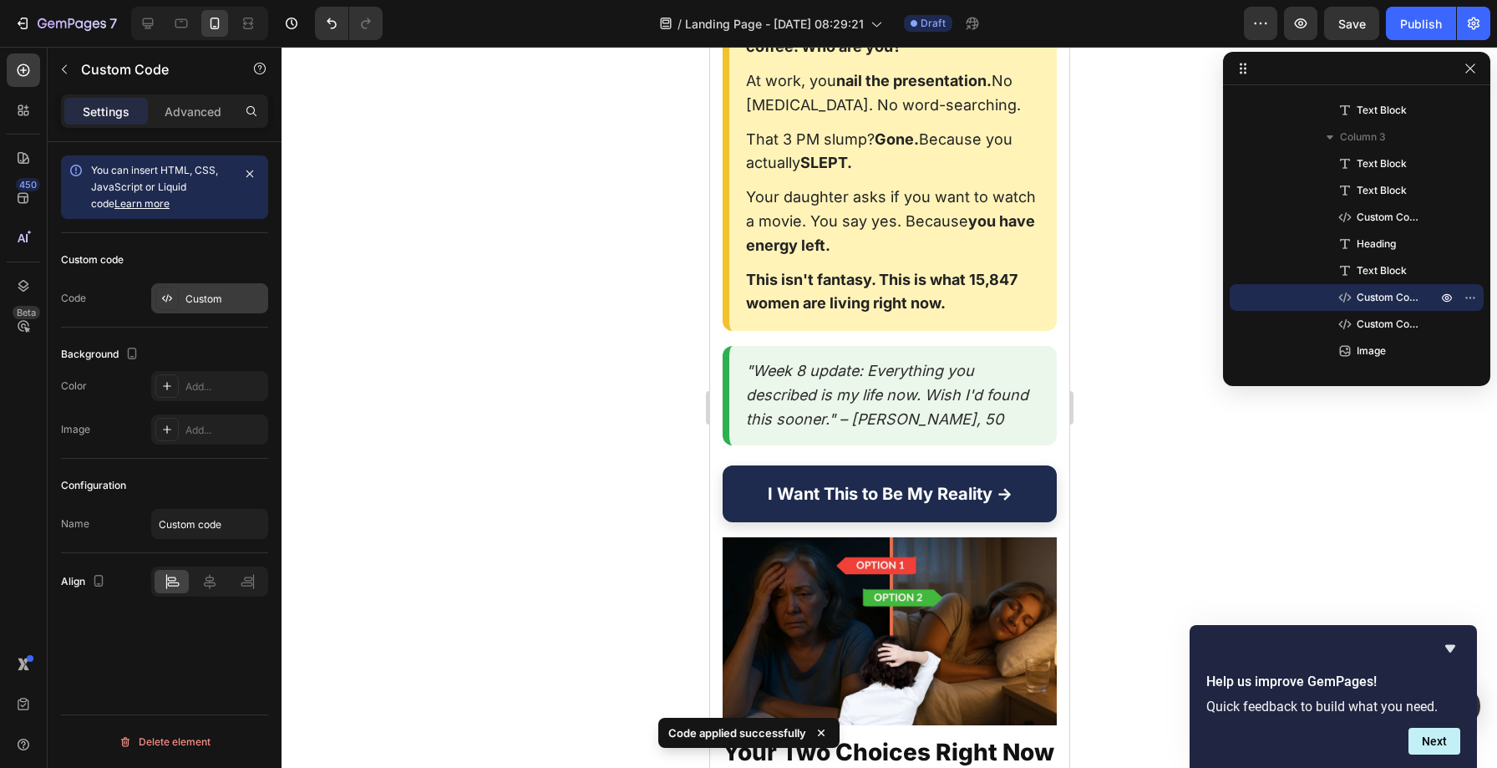
click at [199, 300] on div "Custom" at bounding box center [224, 299] width 79 height 15
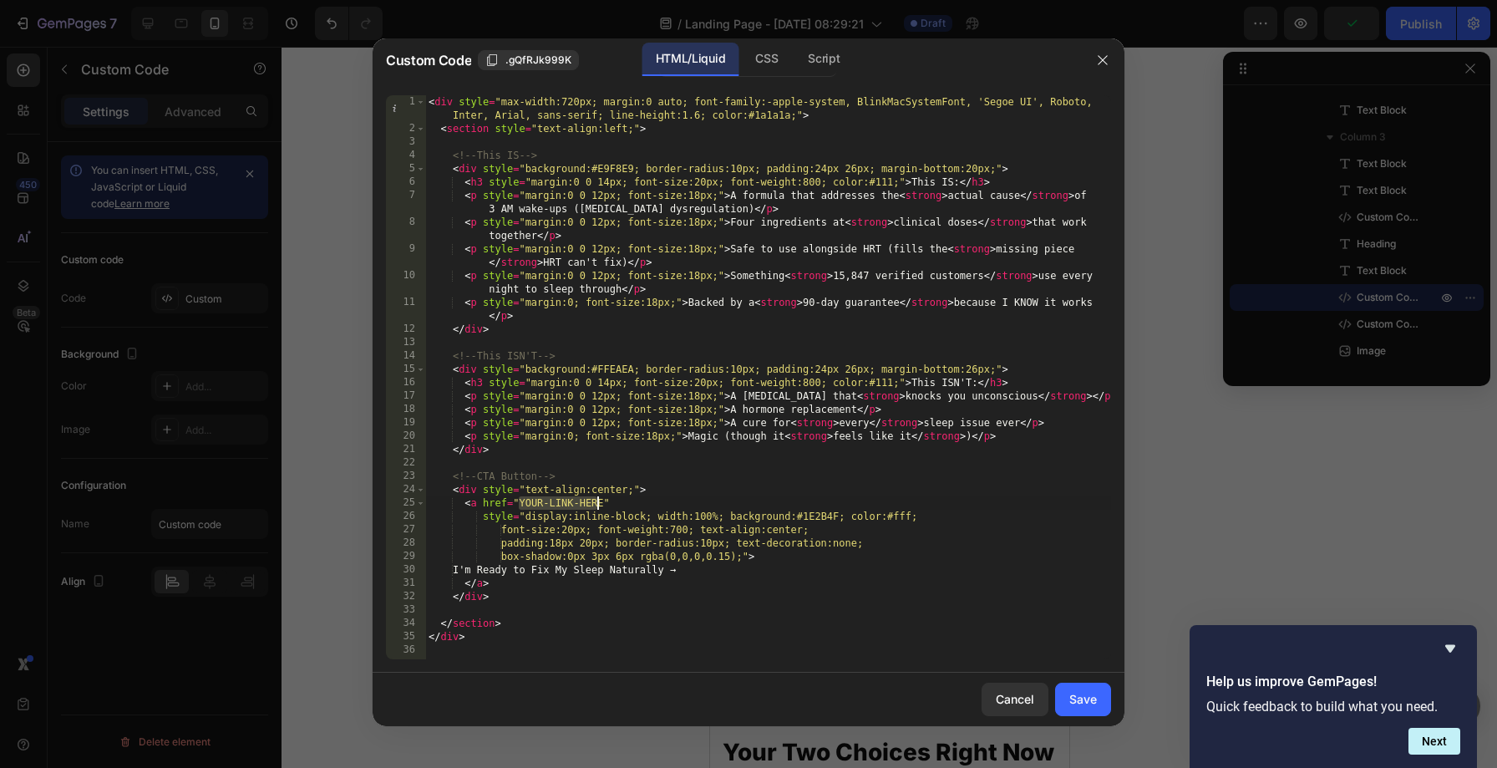
drag, startPoint x: 522, startPoint y: 499, endPoint x: 600, endPoint y: 497, distance: 77.7
click at [600, 497] on div "< div style = "max-width:720px; margin:0 auto; font-family:-apple-system, Blink…" at bounding box center [768, 397] width 686 height 604
paste textarea "[URL][DOMAIN_NAME]"
type textarea "<a href="[URL][DOMAIN_NAME]""
click at [1074, 693] on div "Save" at bounding box center [1083, 699] width 28 height 18
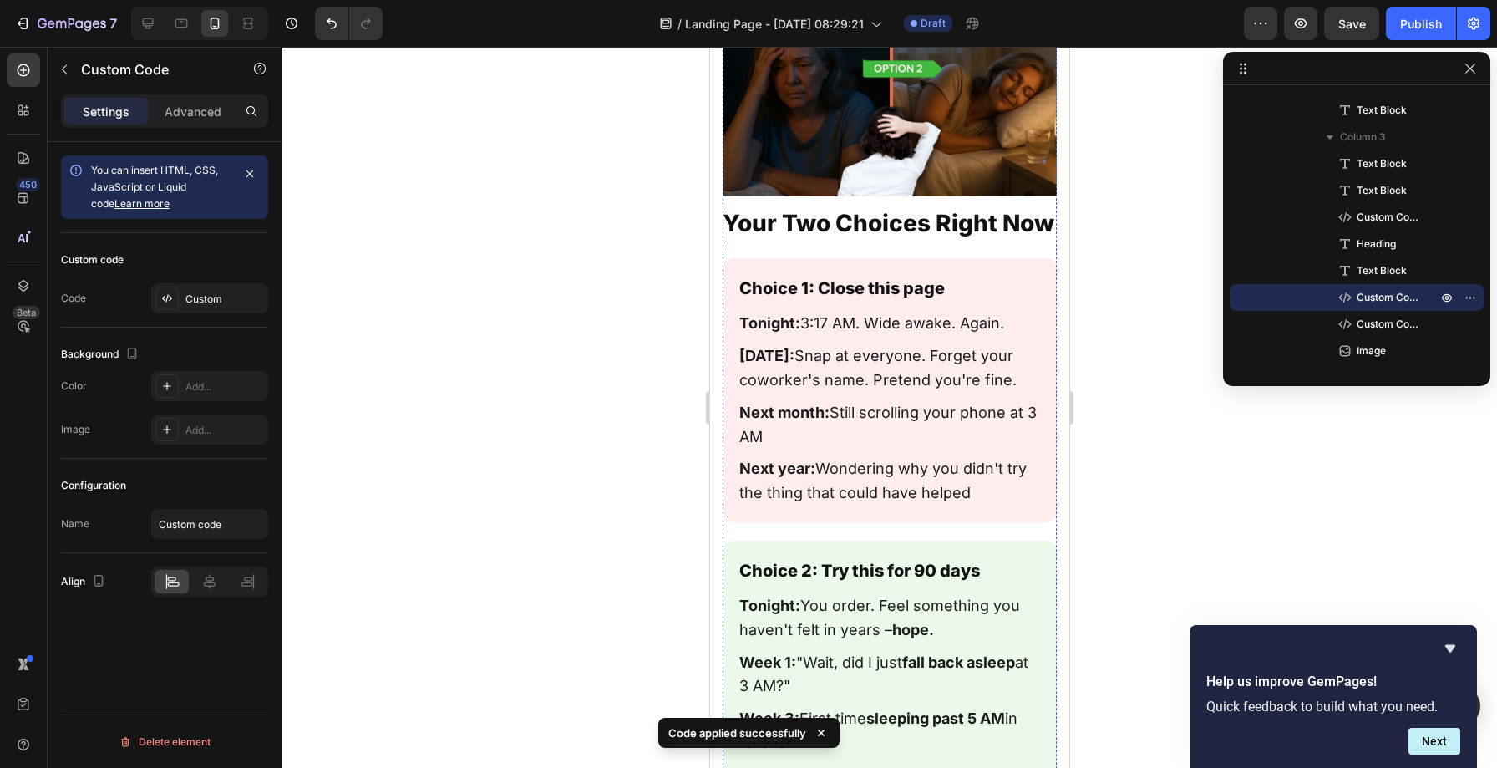
scroll to position [21046, 0]
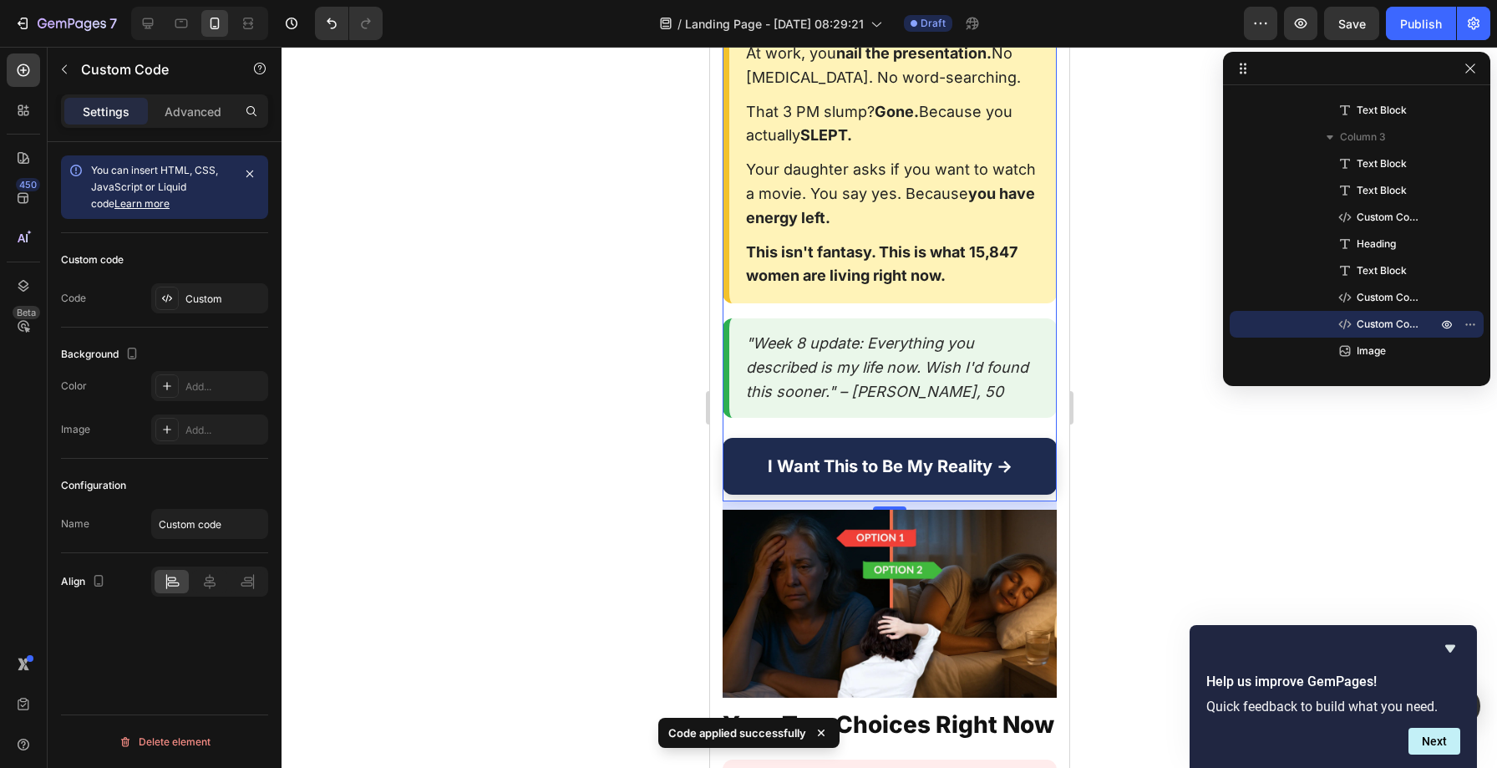
scroll to position [20472, 0]
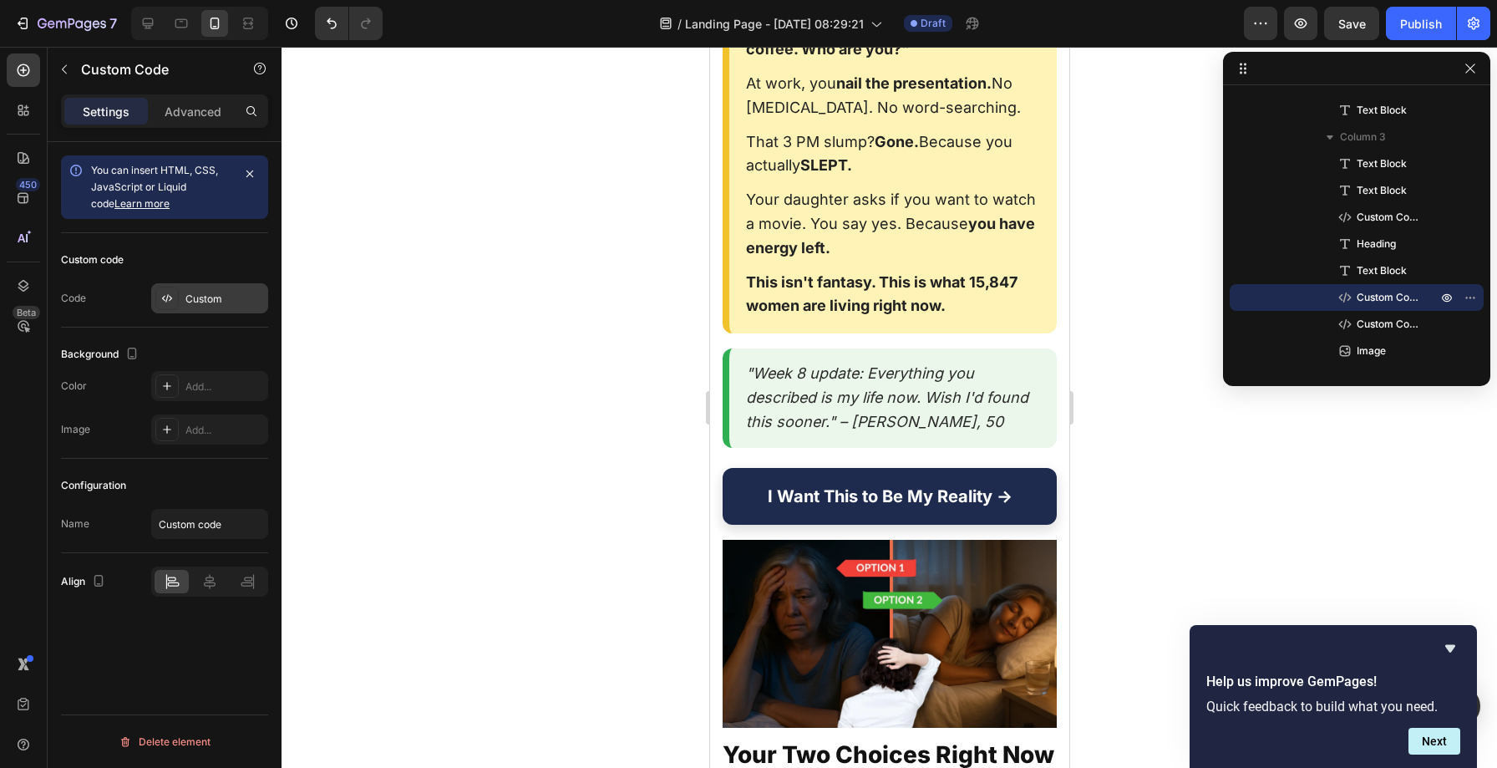
click at [201, 299] on div "Custom" at bounding box center [224, 299] width 79 height 15
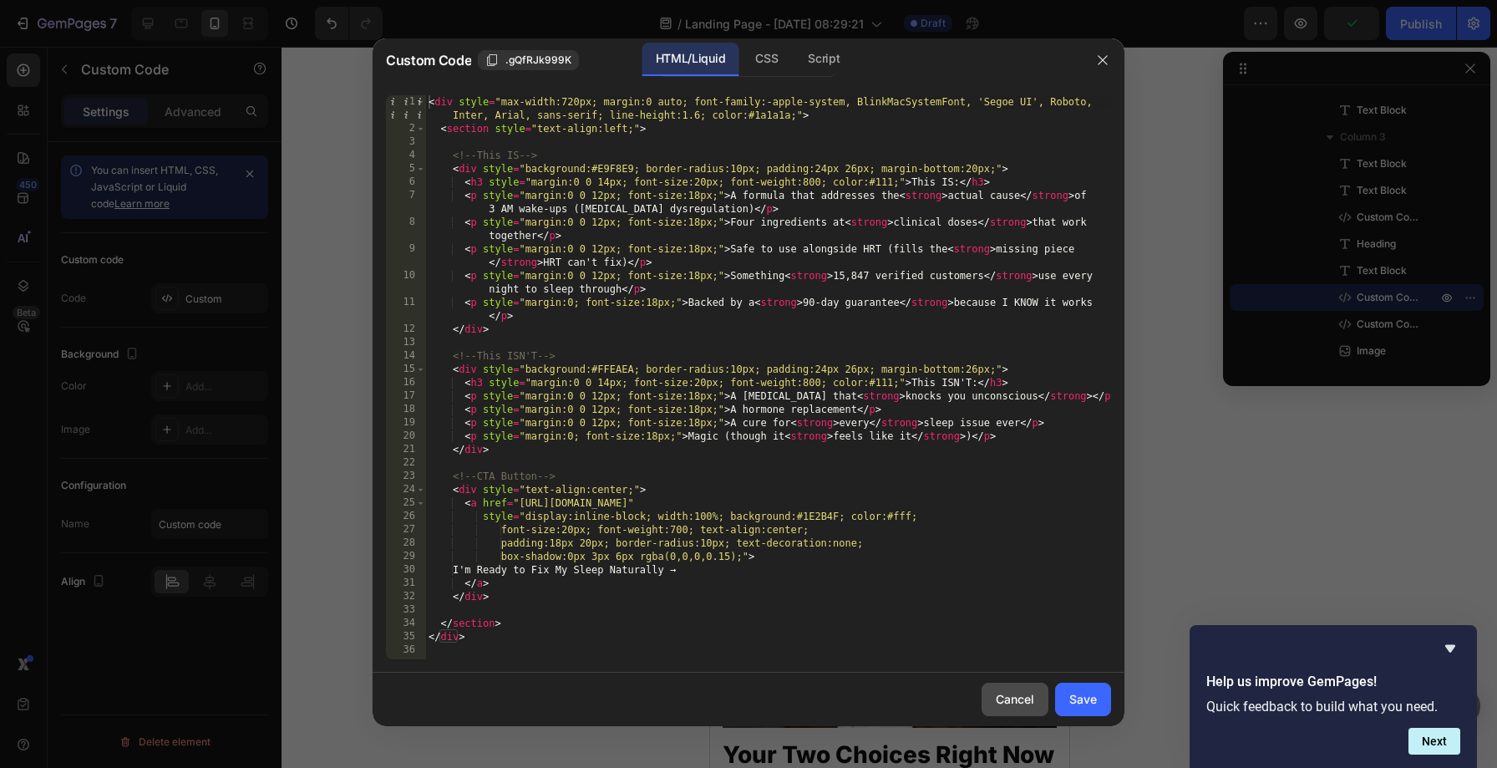
click at [1019, 694] on div "Cancel" at bounding box center [1015, 699] width 38 height 18
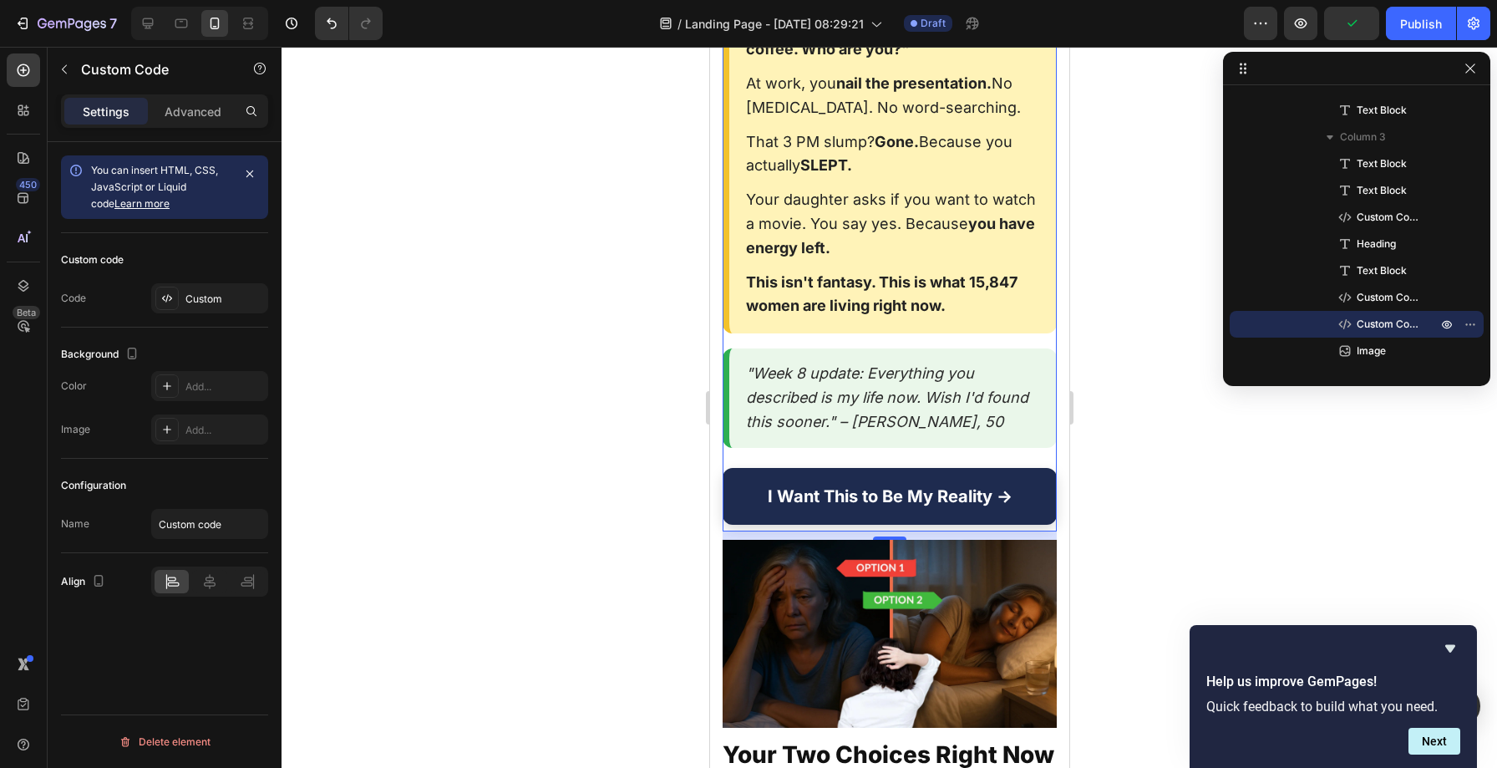
click at [216, 302] on div "Custom" at bounding box center [224, 299] width 79 height 15
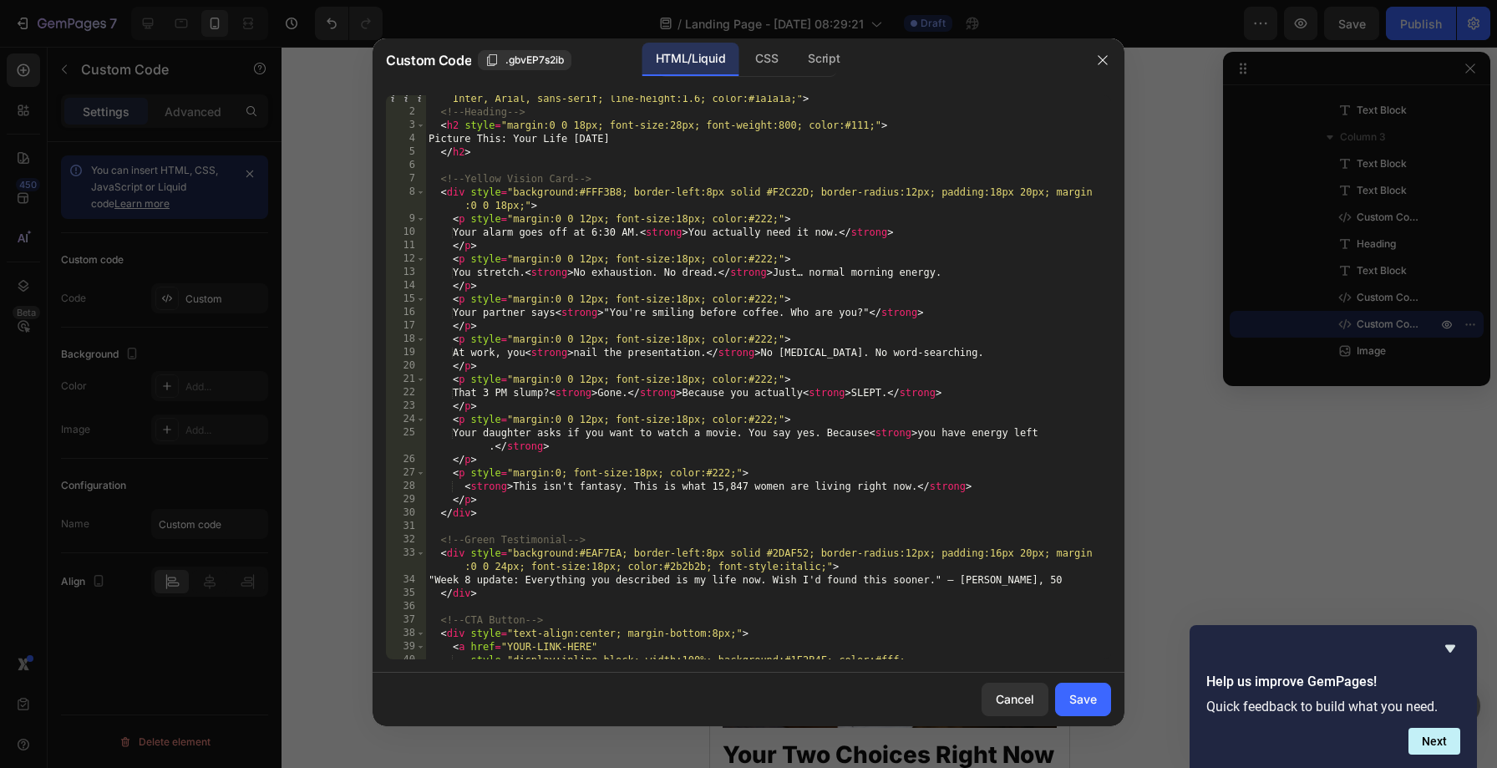
scroll to position [131, 0]
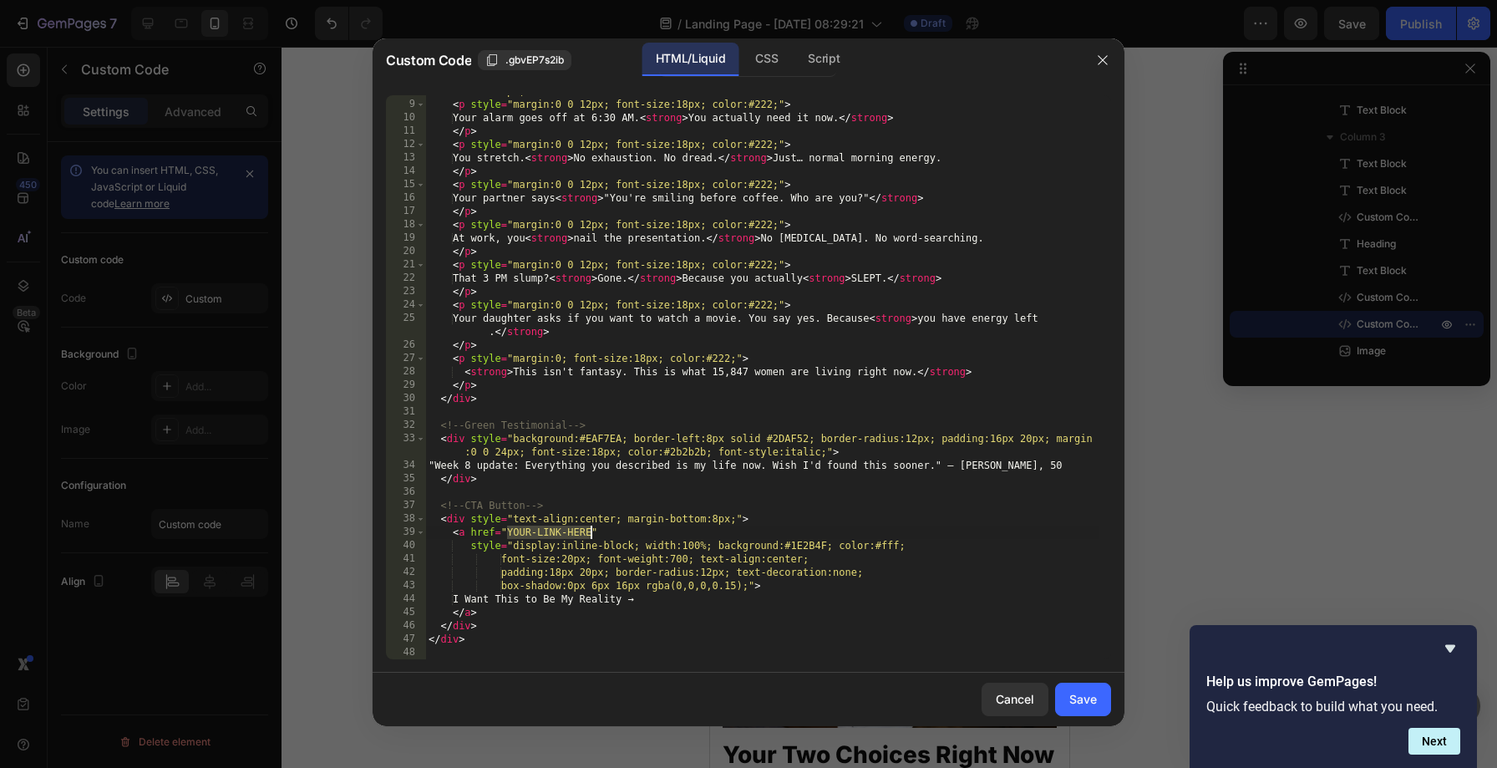
drag, startPoint x: 510, startPoint y: 531, endPoint x: 589, endPoint y: 535, distance: 79.4
click at [589, 535] on div "< div style = "background:#FFF3B8; border-left:8px solid #F2C22D; border-radius…" at bounding box center [761, 373] width 673 height 604
paste textarea "[URL][DOMAIN_NAME]"
type textarea "<a href="[URL][DOMAIN_NAME]""
click at [1085, 709] on button "Save" at bounding box center [1083, 699] width 56 height 33
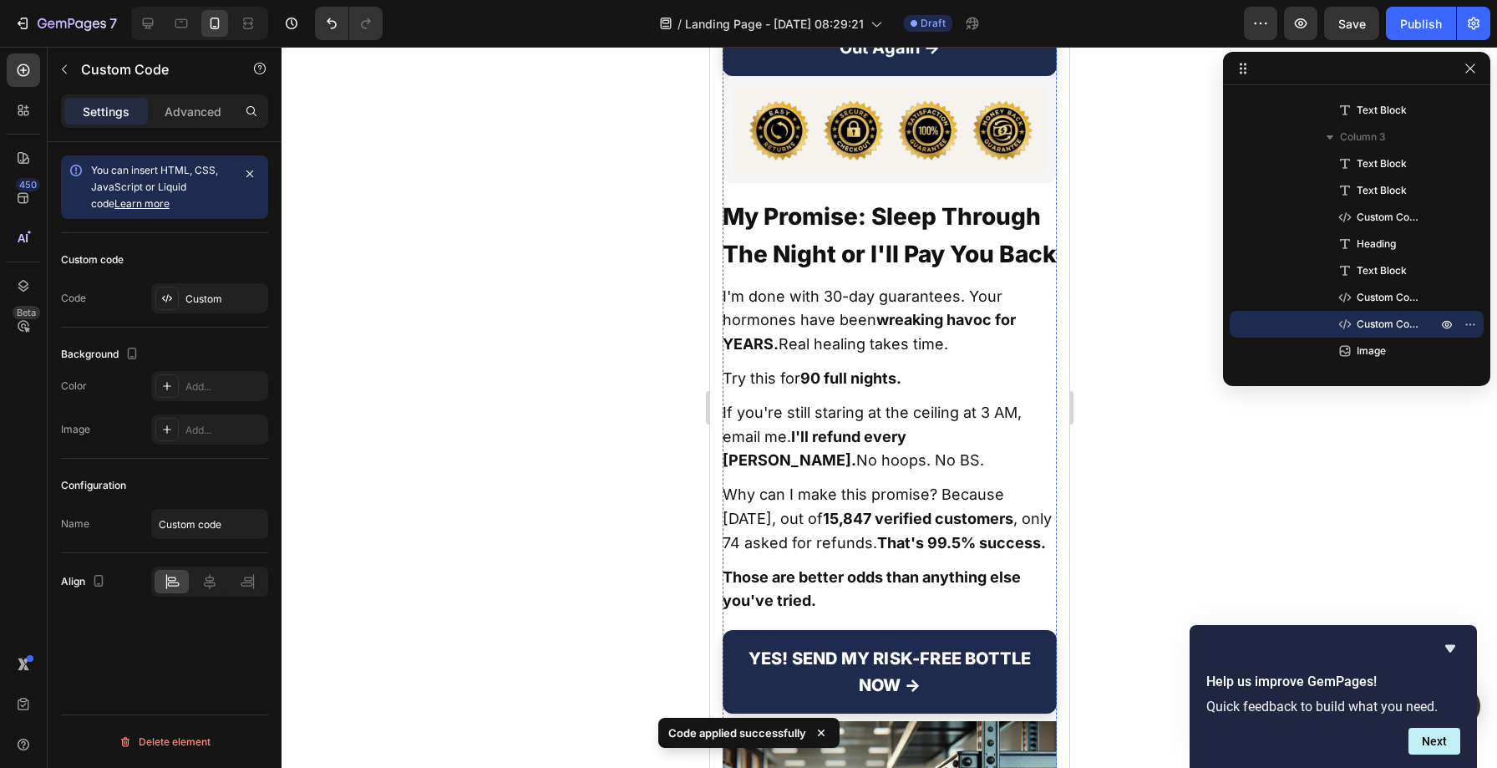
scroll to position [22032, 0]
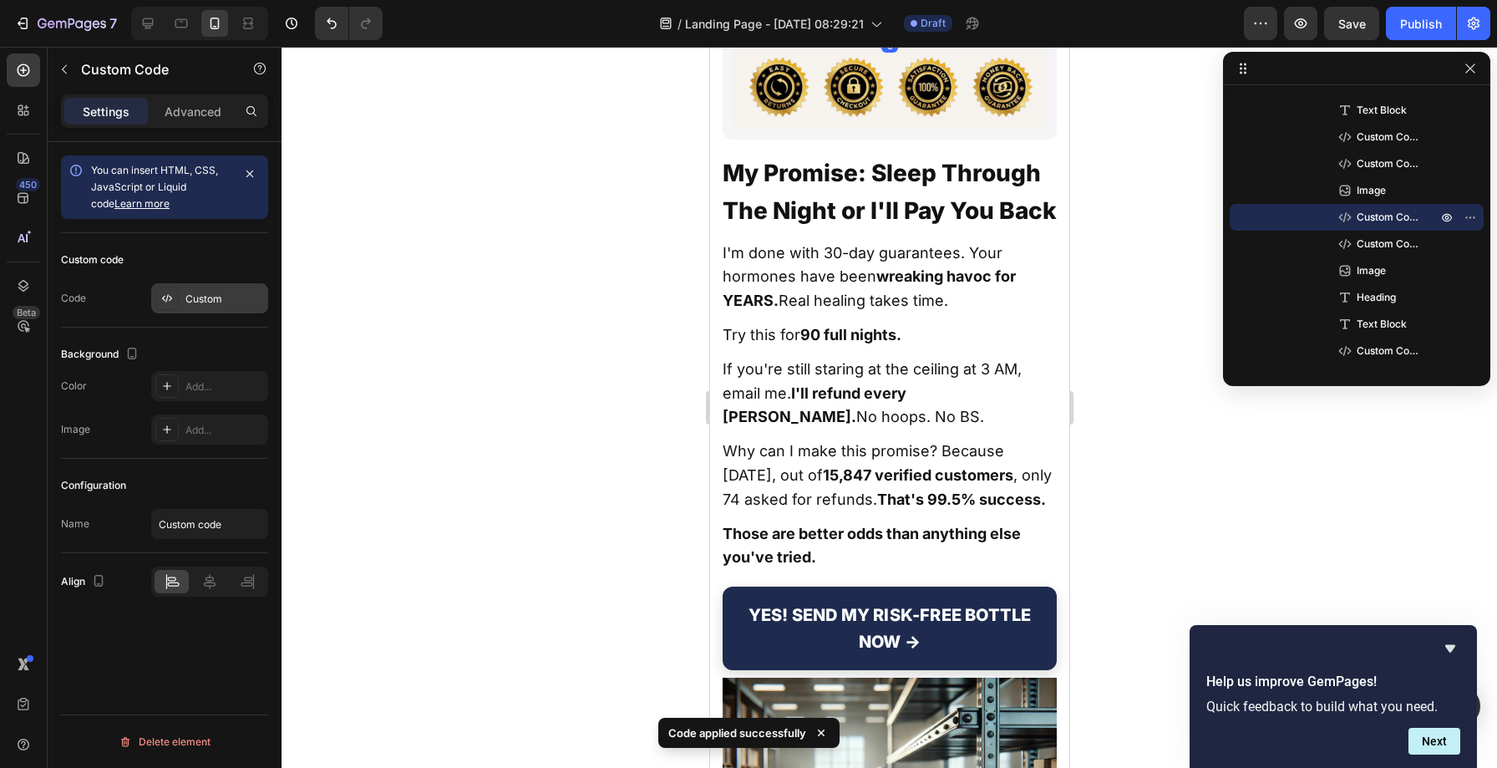
click at [176, 290] on div at bounding box center [166, 298] width 23 height 23
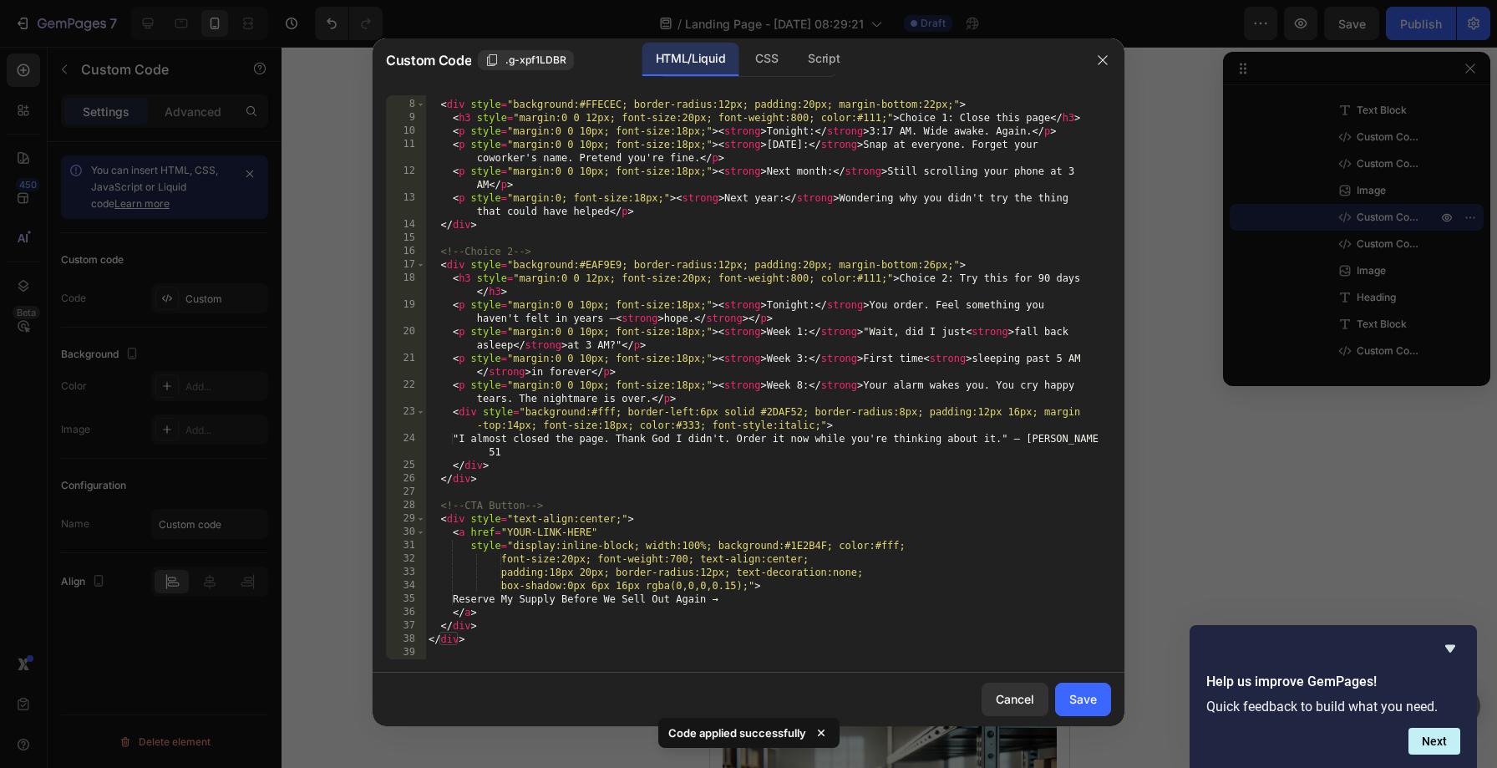
scroll to position [104, 0]
drag, startPoint x: 509, startPoint y: 530, endPoint x: 588, endPoint y: 534, distance: 79.5
click at [588, 534] on div "<!-- Choice 1 --> < div style = "background:#FFECEC; border-radius:12px; paddin…" at bounding box center [761, 379] width 673 height 591
drag, startPoint x: 591, startPoint y: 531, endPoint x: 510, endPoint y: 526, distance: 81.2
click at [510, 526] on div "<!-- Choice 1 --> < div style = "background:#FFECEC; border-radius:12px; paddin…" at bounding box center [761, 379] width 673 height 591
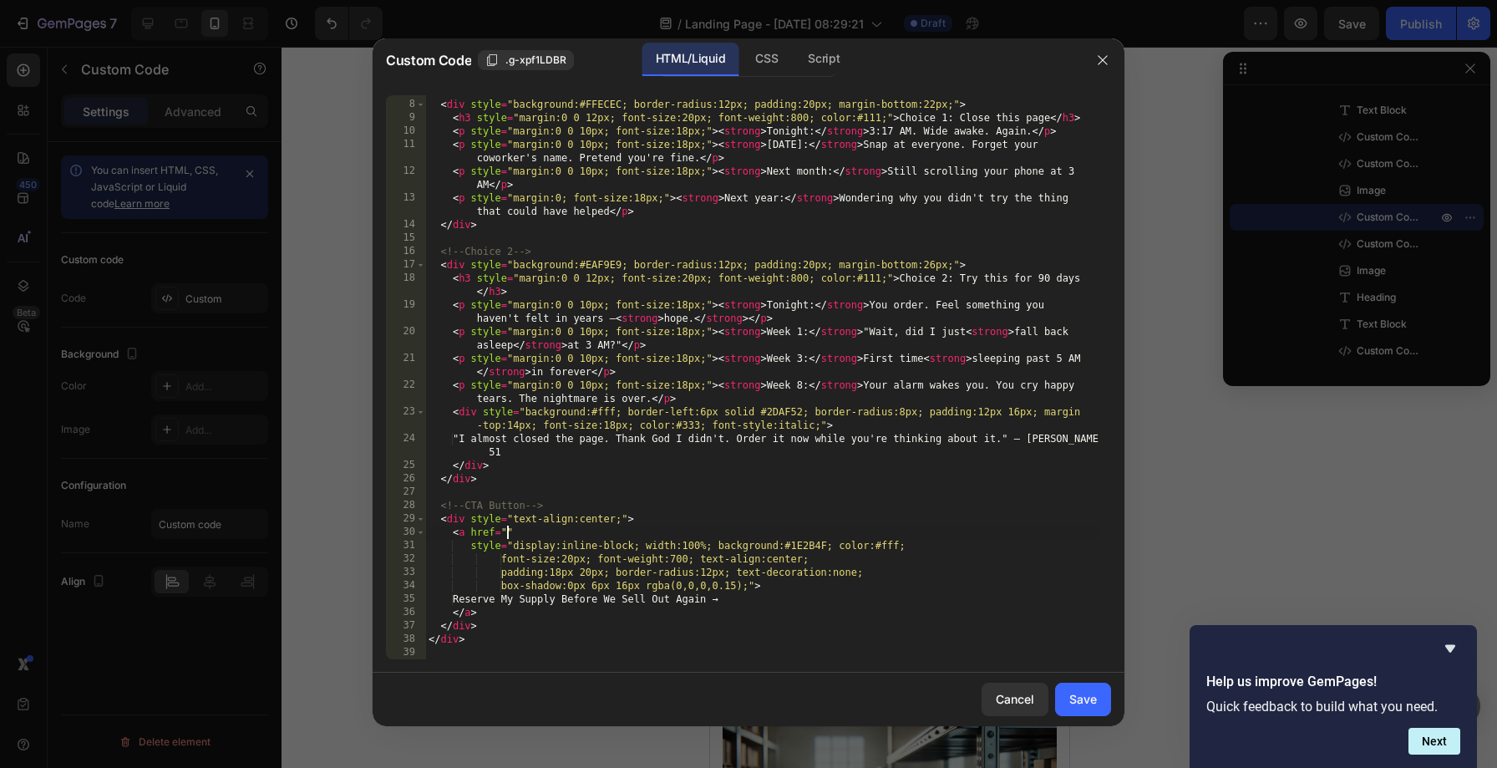
paste textarea "[URL][DOMAIN_NAME]"
type textarea "<a href="[URL][DOMAIN_NAME]""
click at [1076, 698] on div "Save" at bounding box center [1083, 699] width 28 height 18
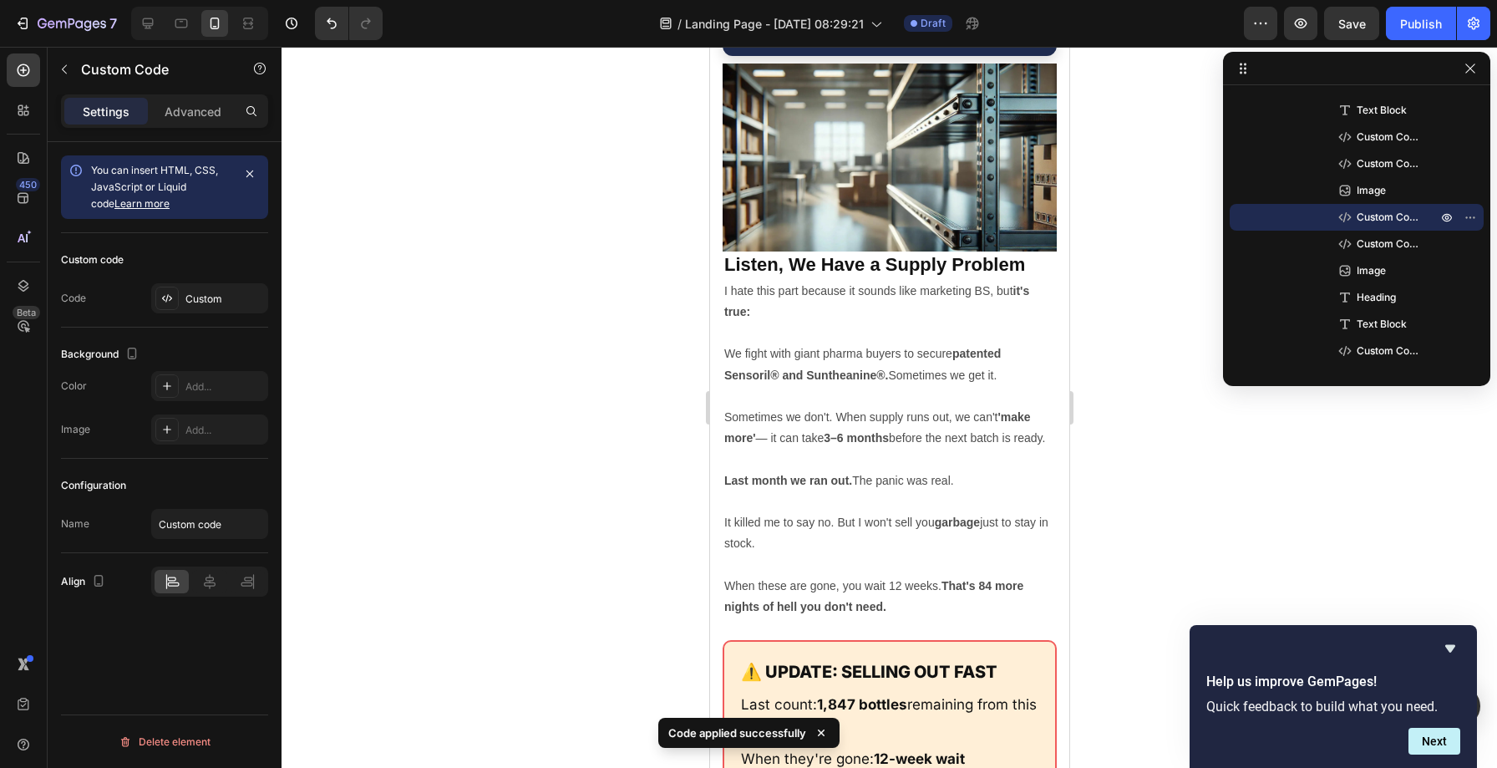
scroll to position [22651, 0]
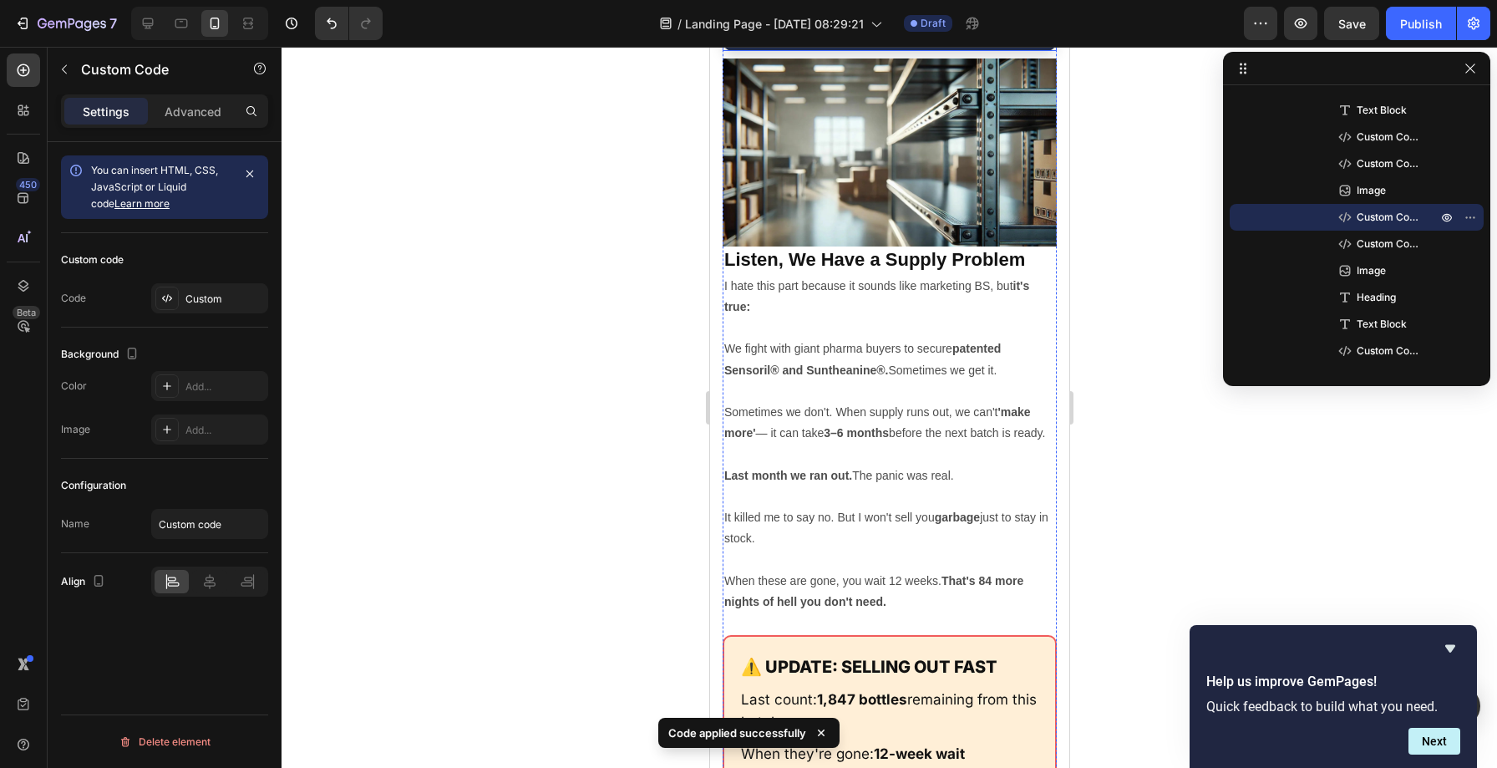
click at [759, 51] on link "YES! SEND MY RISK-FREE BOTTLE NOW →" at bounding box center [889, 9] width 334 height 84
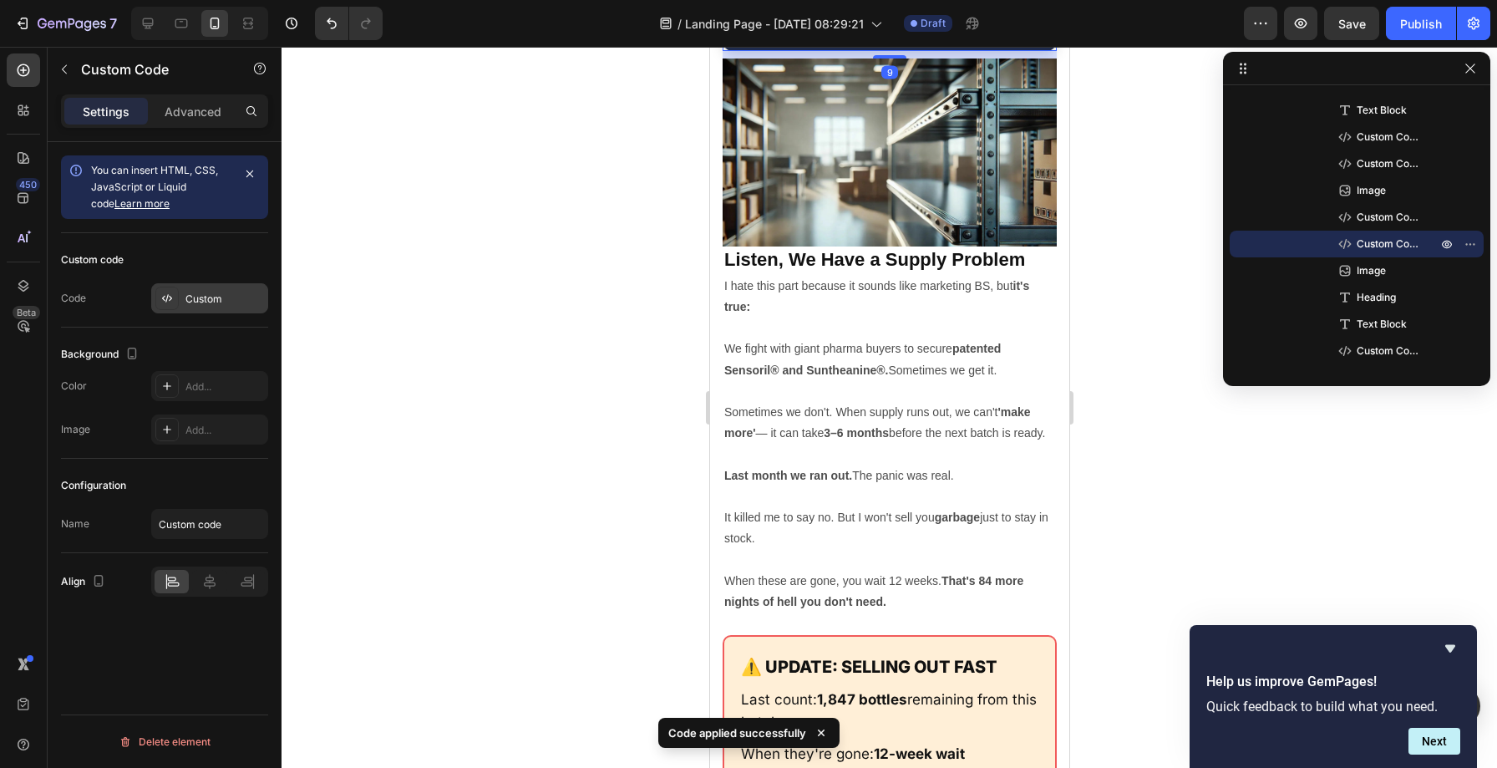
click at [200, 294] on div "Custom" at bounding box center [224, 299] width 79 height 15
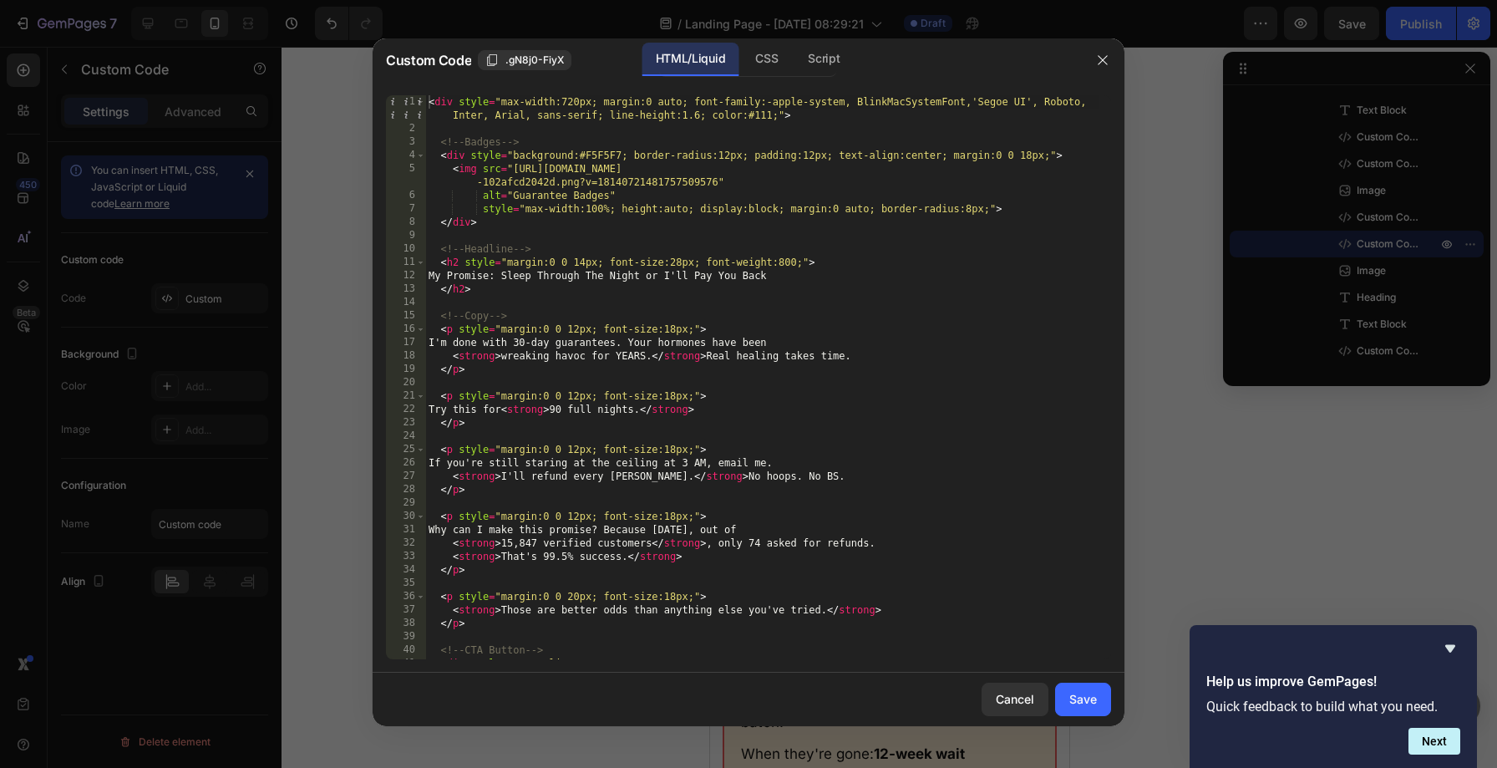
scroll to position [158, 0]
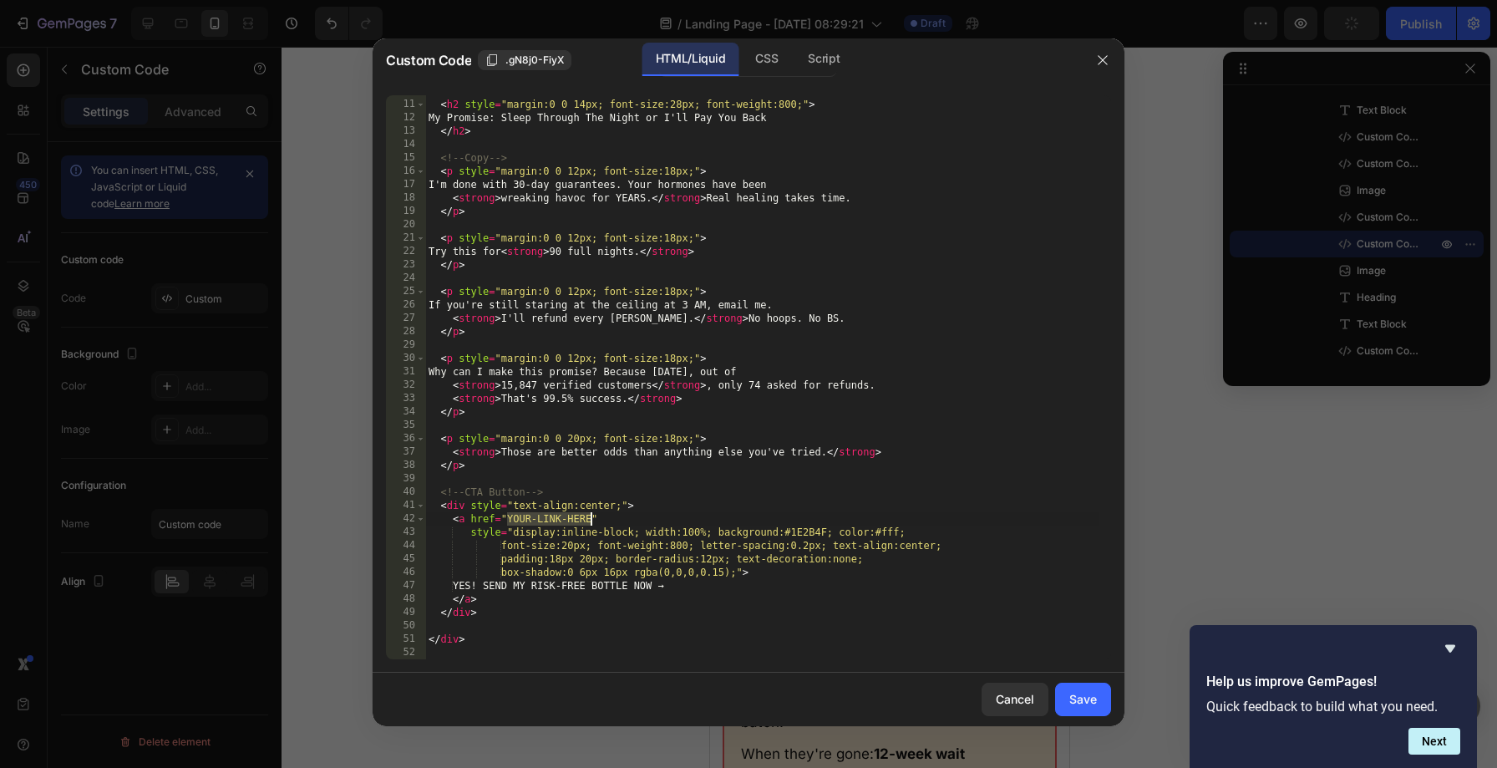
drag, startPoint x: 508, startPoint y: 516, endPoint x: 589, endPoint y: 516, distance: 81.0
click at [589, 516] on div "<!-- Headline --> < h2 style = "margin:0 0 14px; font-size:28px; font-weight:80…" at bounding box center [761, 379] width 673 height 591
paste textarea "[URL][DOMAIN_NAME]"
type textarea "<a href="[URL][DOMAIN_NAME]""
click at [1080, 697] on div "Save" at bounding box center [1083, 699] width 28 height 18
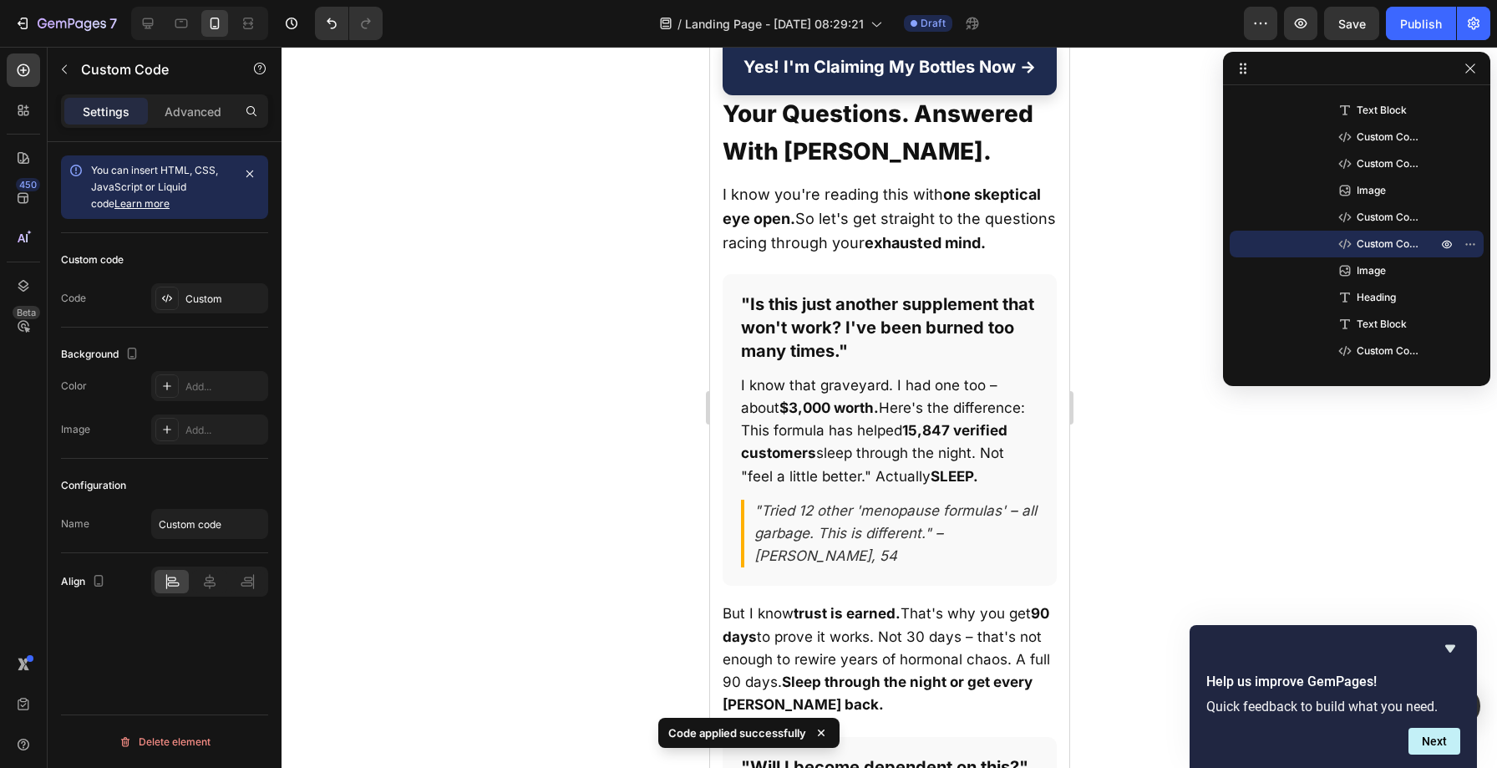
scroll to position [23606, 0]
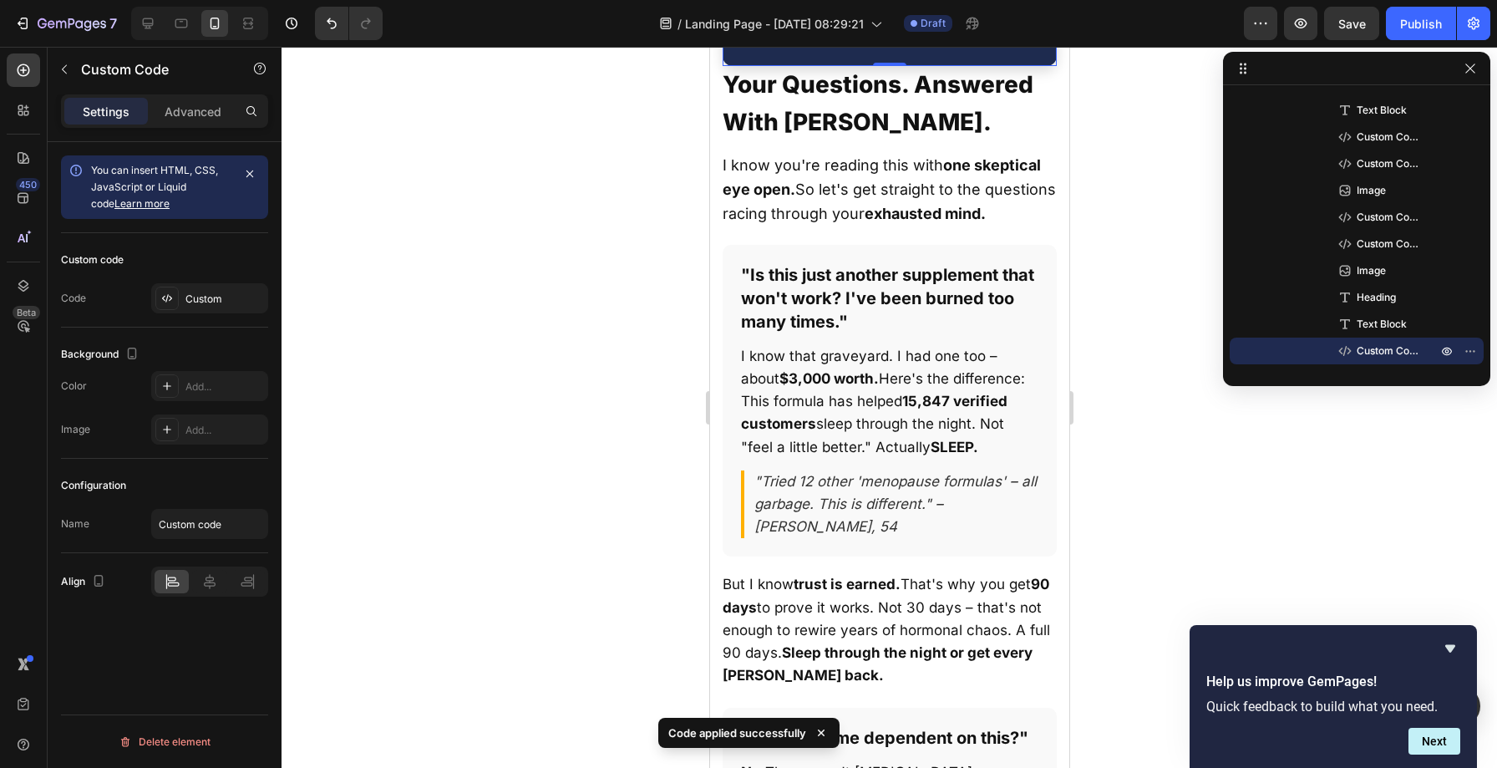
click at [198, 308] on div "Custom" at bounding box center [209, 298] width 117 height 30
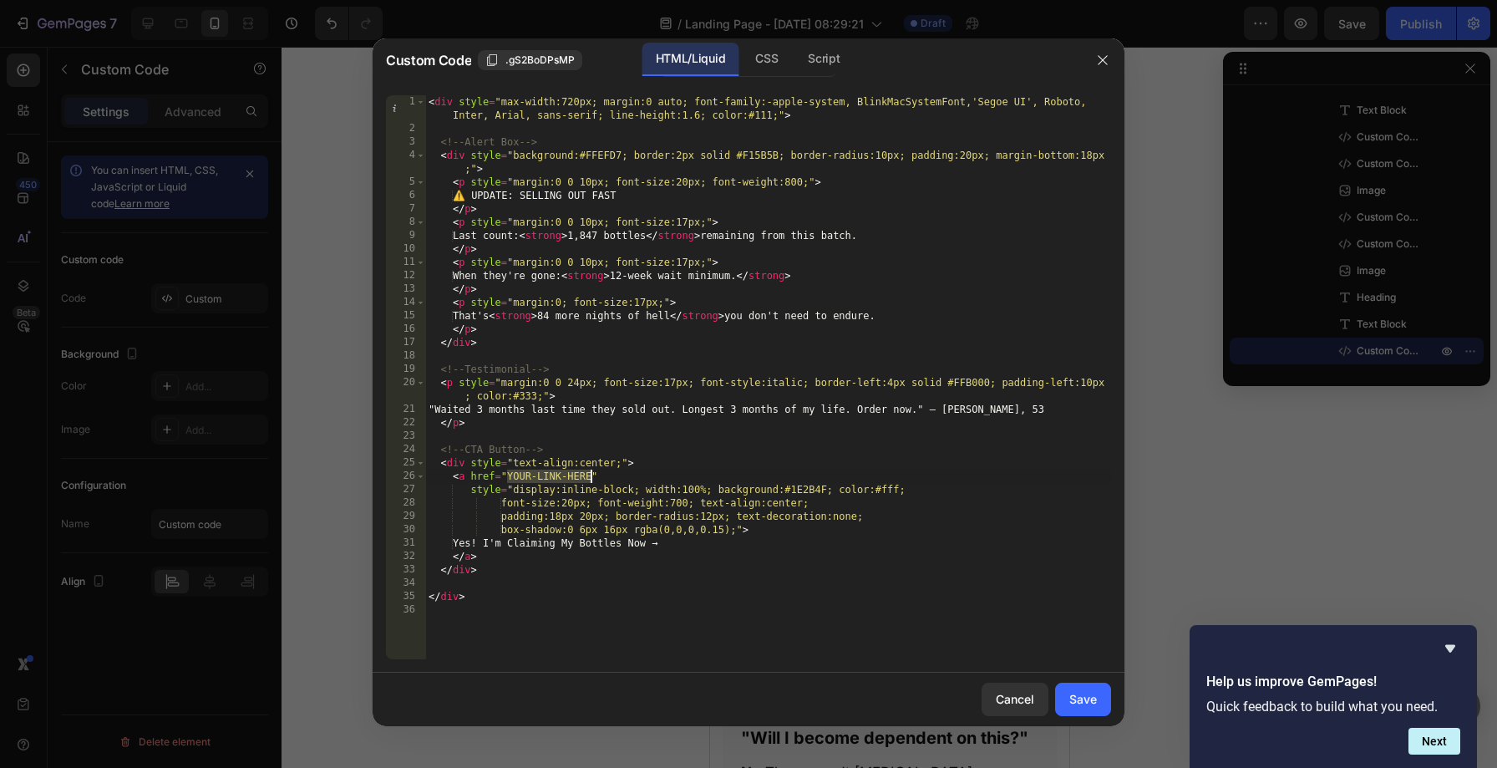
drag, startPoint x: 507, startPoint y: 475, endPoint x: 592, endPoint y: 477, distance: 85.2
click at [592, 477] on div "< div style = "max-width:720px; margin:0 auto; font-family:-apple-system, Blink…" at bounding box center [768, 397] width 686 height 604
paste textarea "[URL][DOMAIN_NAME]"
type textarea "<a href="[URL][DOMAIN_NAME]""
click at [1077, 697] on div "Save" at bounding box center [1083, 699] width 28 height 18
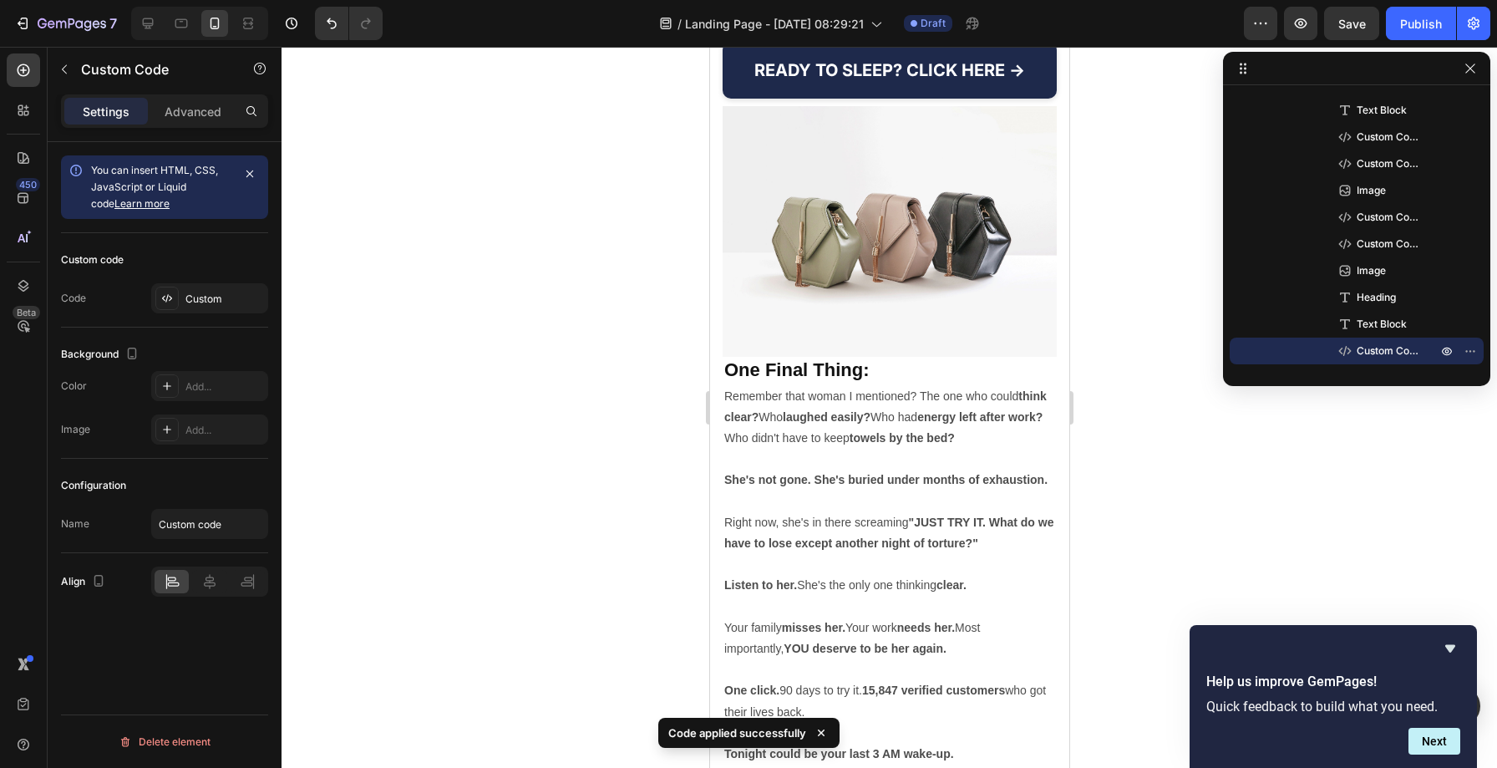
scroll to position [25520, 0]
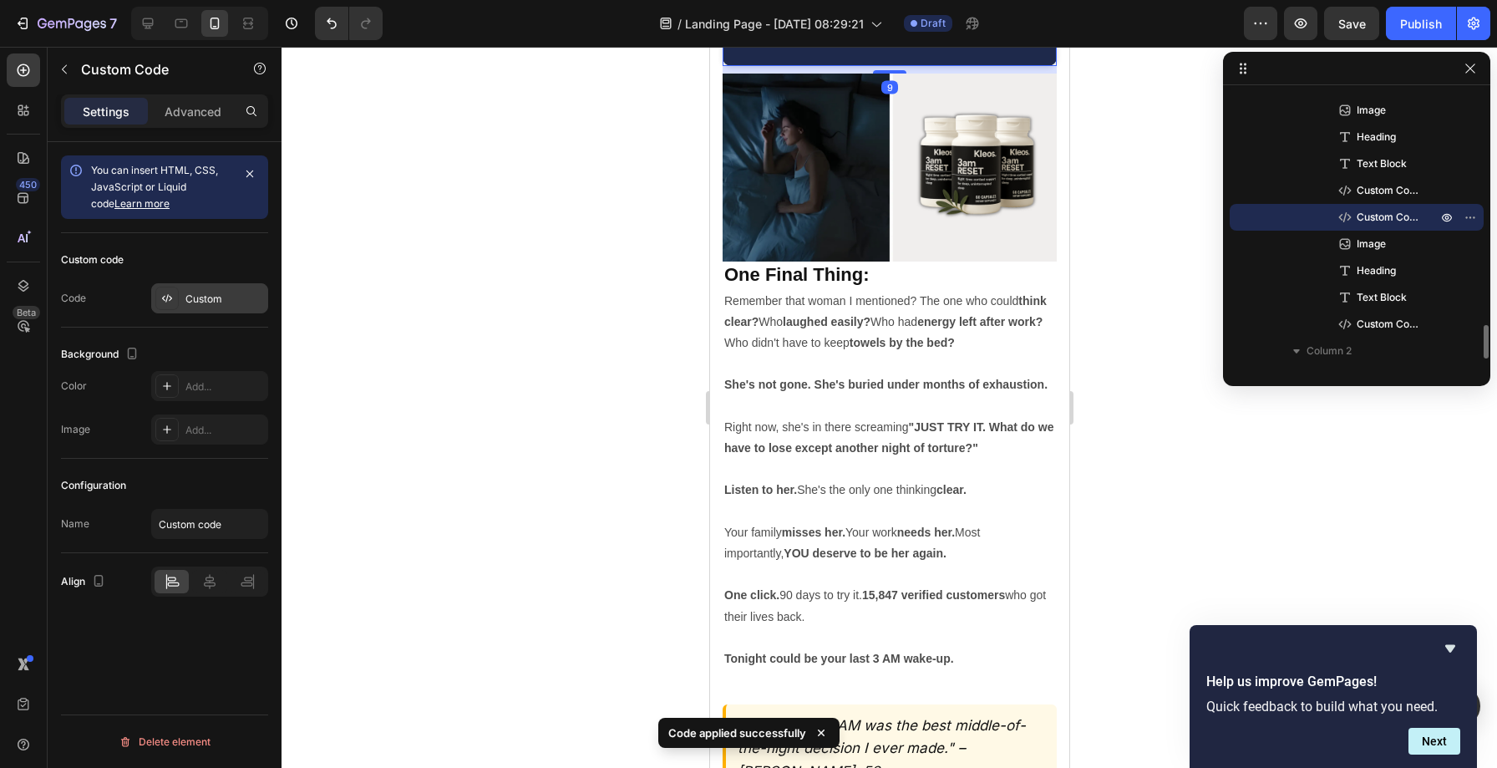
click at [196, 296] on div "Custom" at bounding box center [224, 299] width 79 height 15
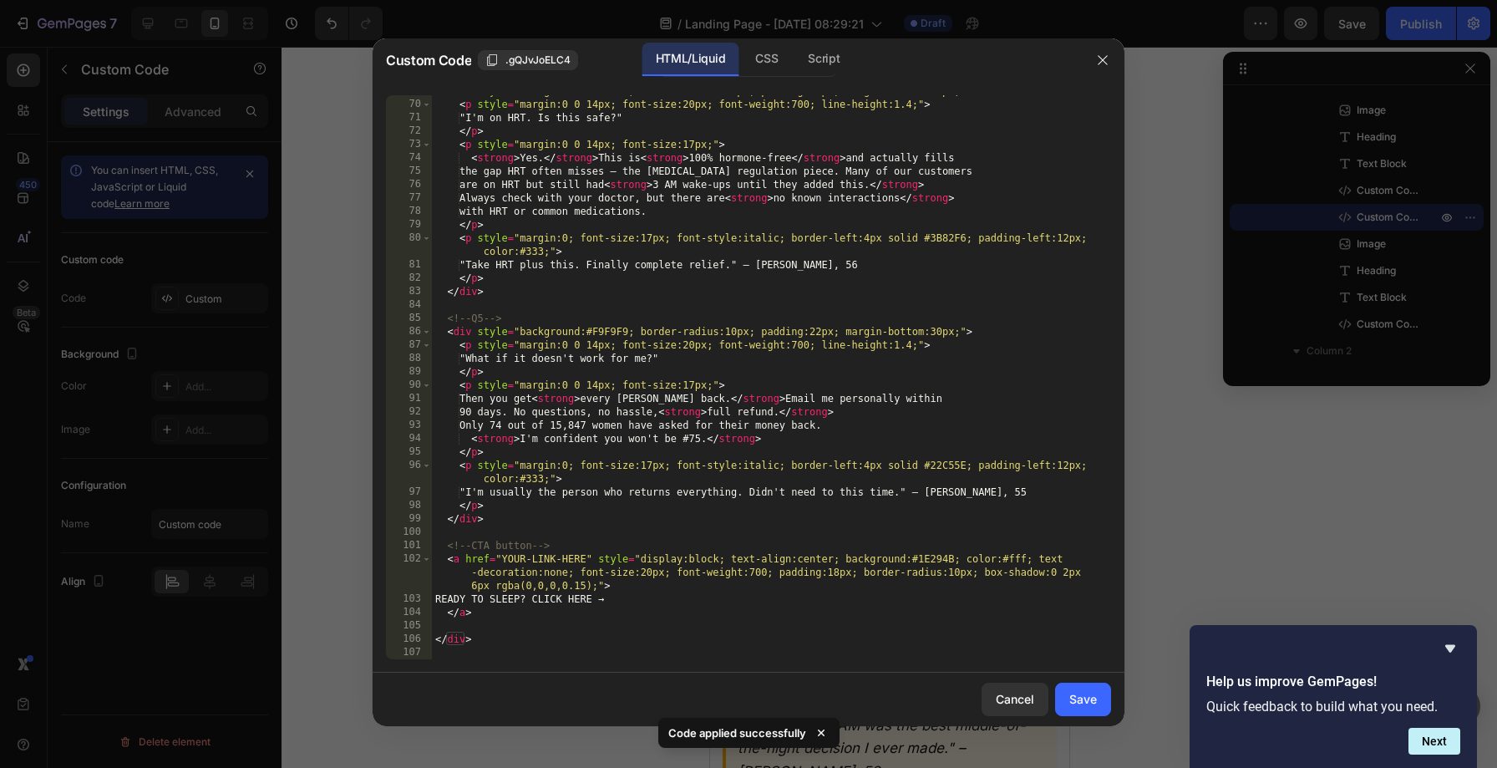
scroll to position [960, 0]
drag, startPoint x: 502, startPoint y: 554, endPoint x: 585, endPoint y: 557, distance: 82.8
click at [585, 557] on div "< div style = "background:#F9F9F9; border-radius:10px; padding:22px; margin-bot…" at bounding box center [765, 379] width 667 height 591
paste textarea "[URL][DOMAIN_NAME]"
type textarea "<a href="[URL][DOMAIN_NAME]" style="display:block; text-align:center; backgroun…"
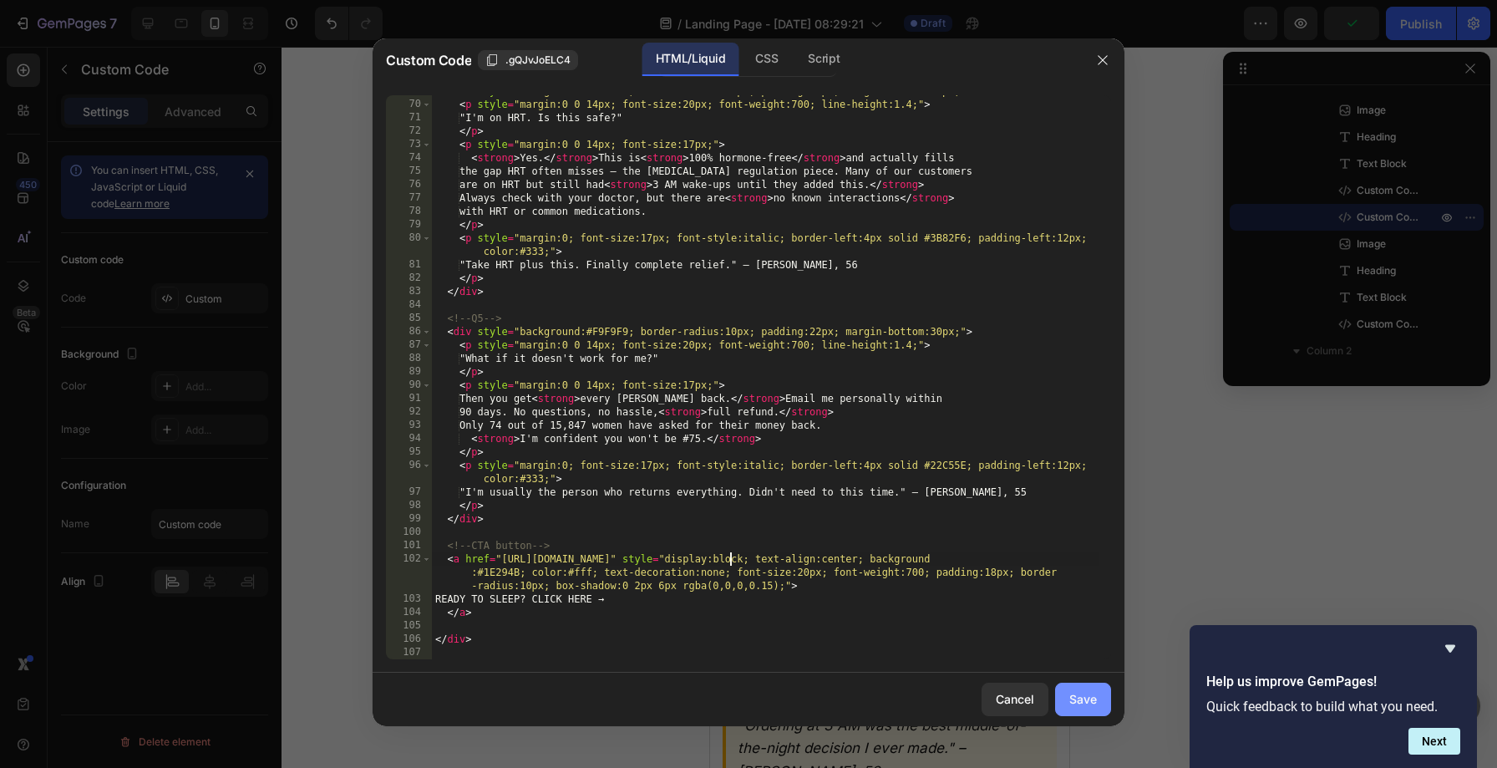
click at [1069, 703] on div "Save" at bounding box center [1083, 699] width 28 height 18
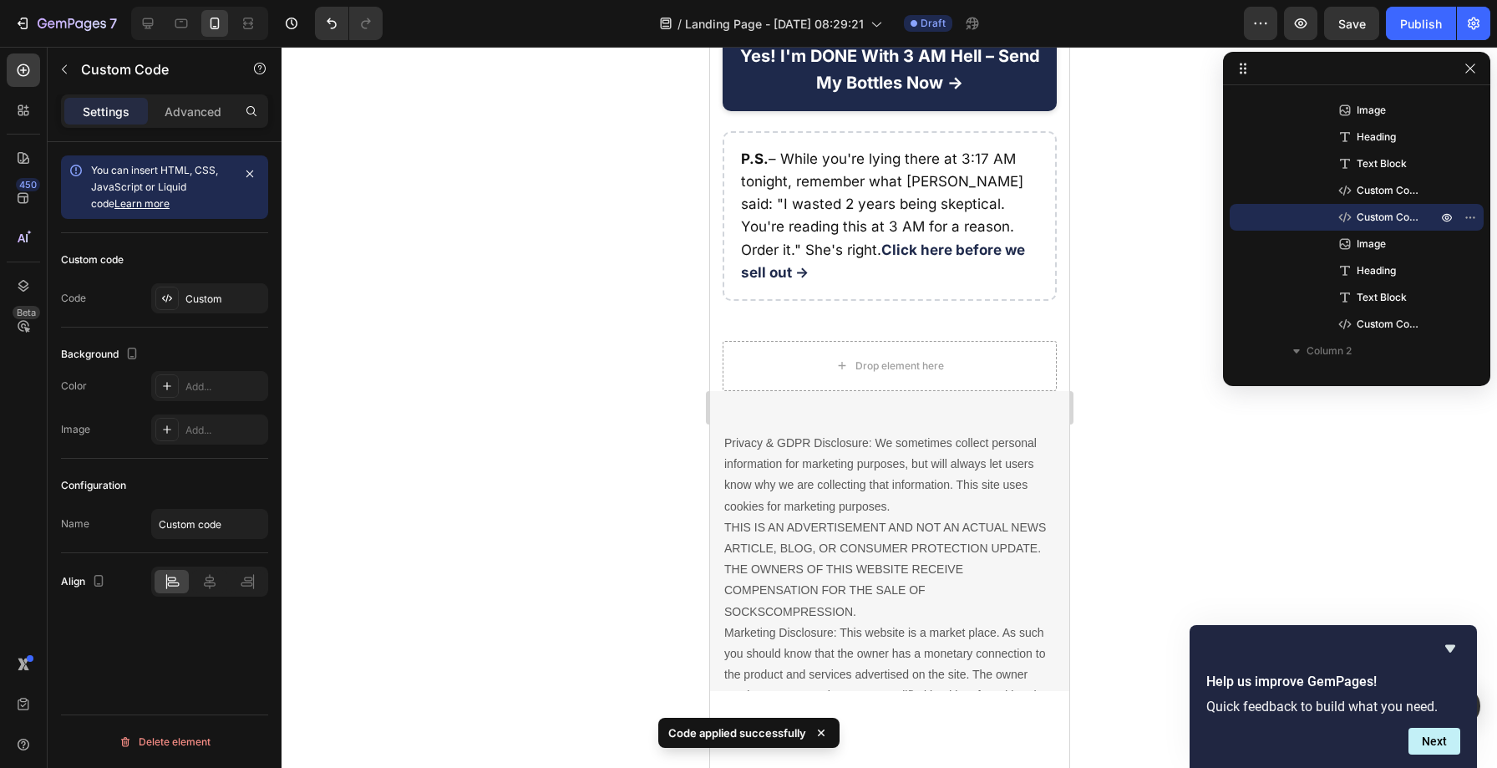
scroll to position [26308, 0]
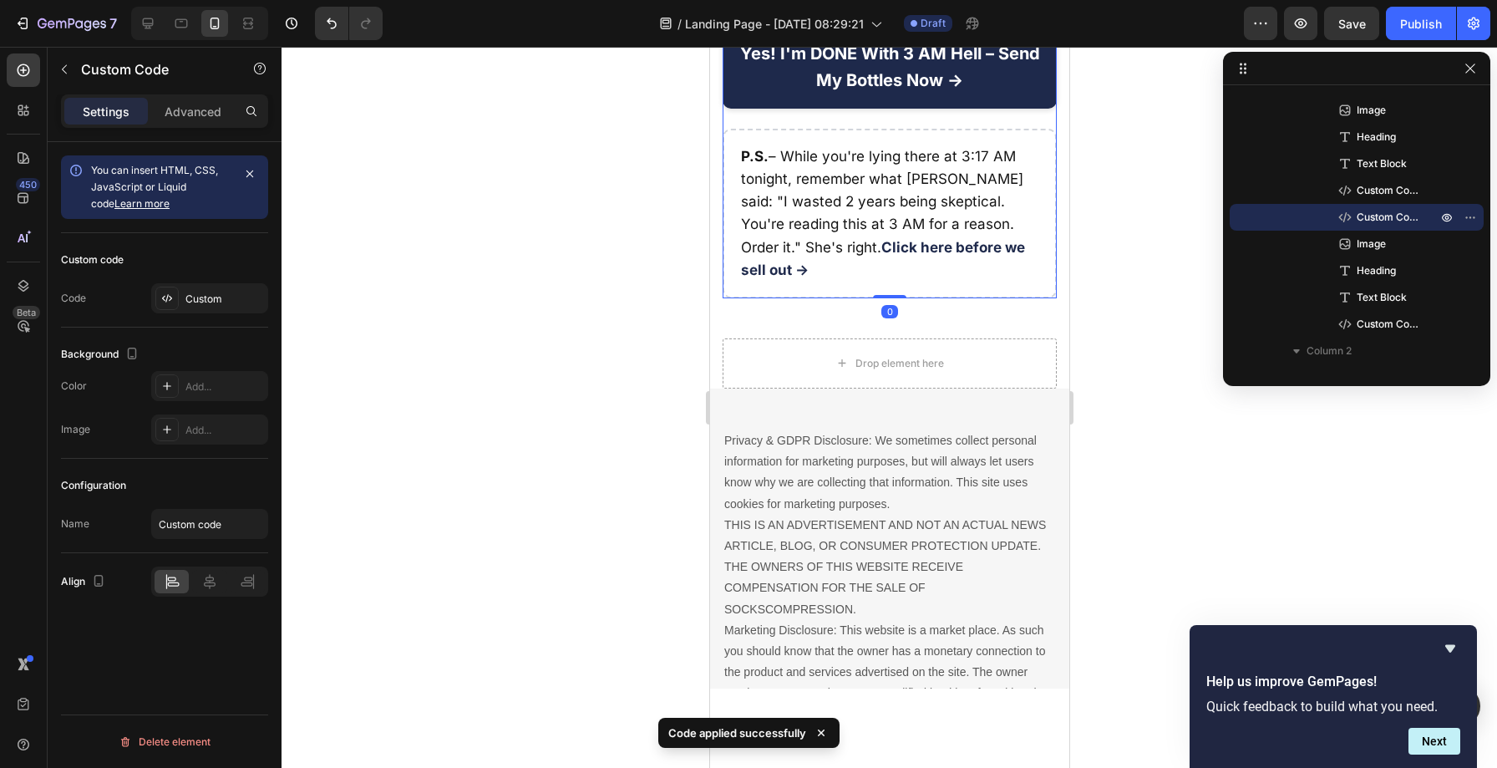
click at [798, 298] on div ""Ordering at 3 AM was the best middle-of-the-night decision I ever made." – [PE…" at bounding box center [889, 107] width 334 height 382
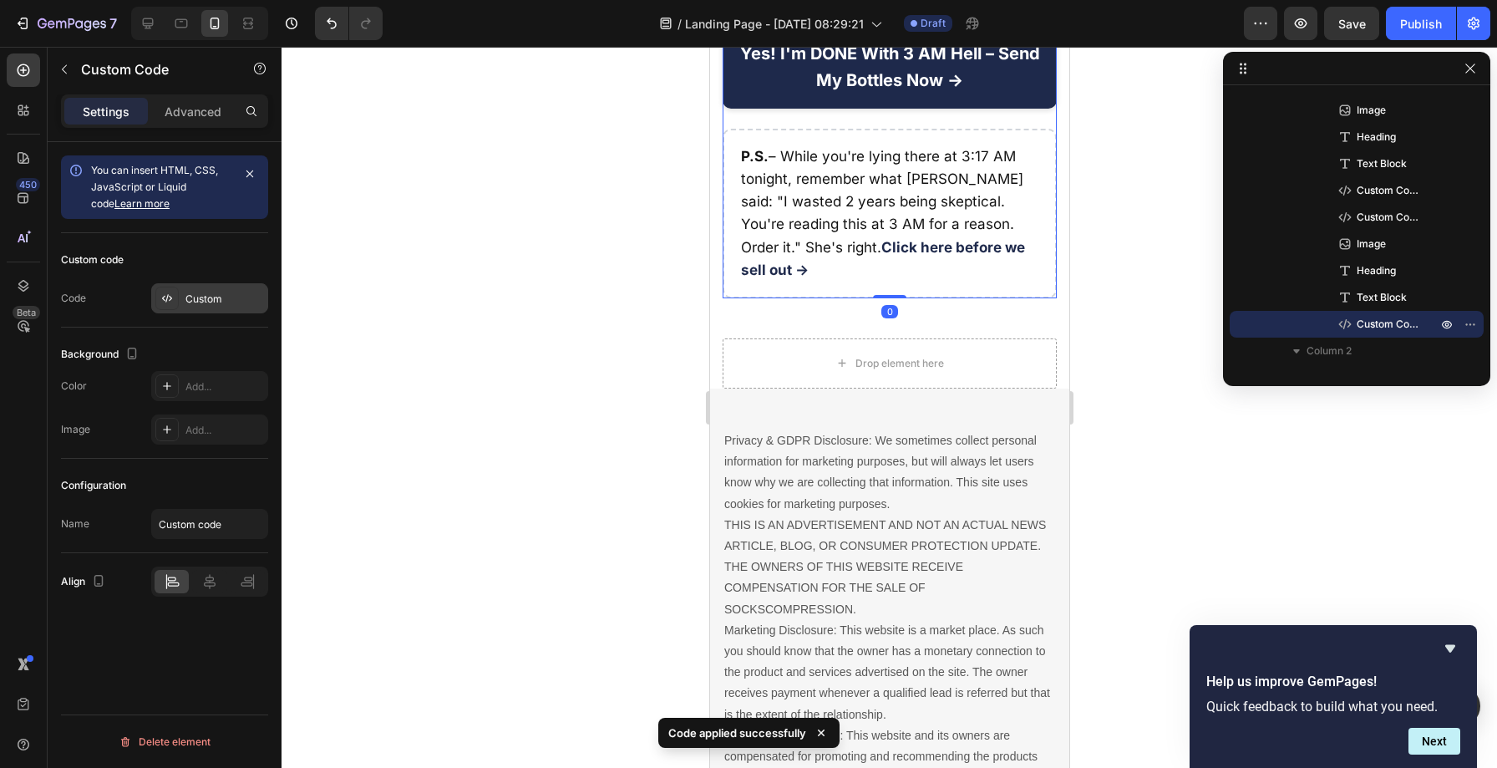
click at [195, 288] on div "Custom" at bounding box center [209, 298] width 117 height 30
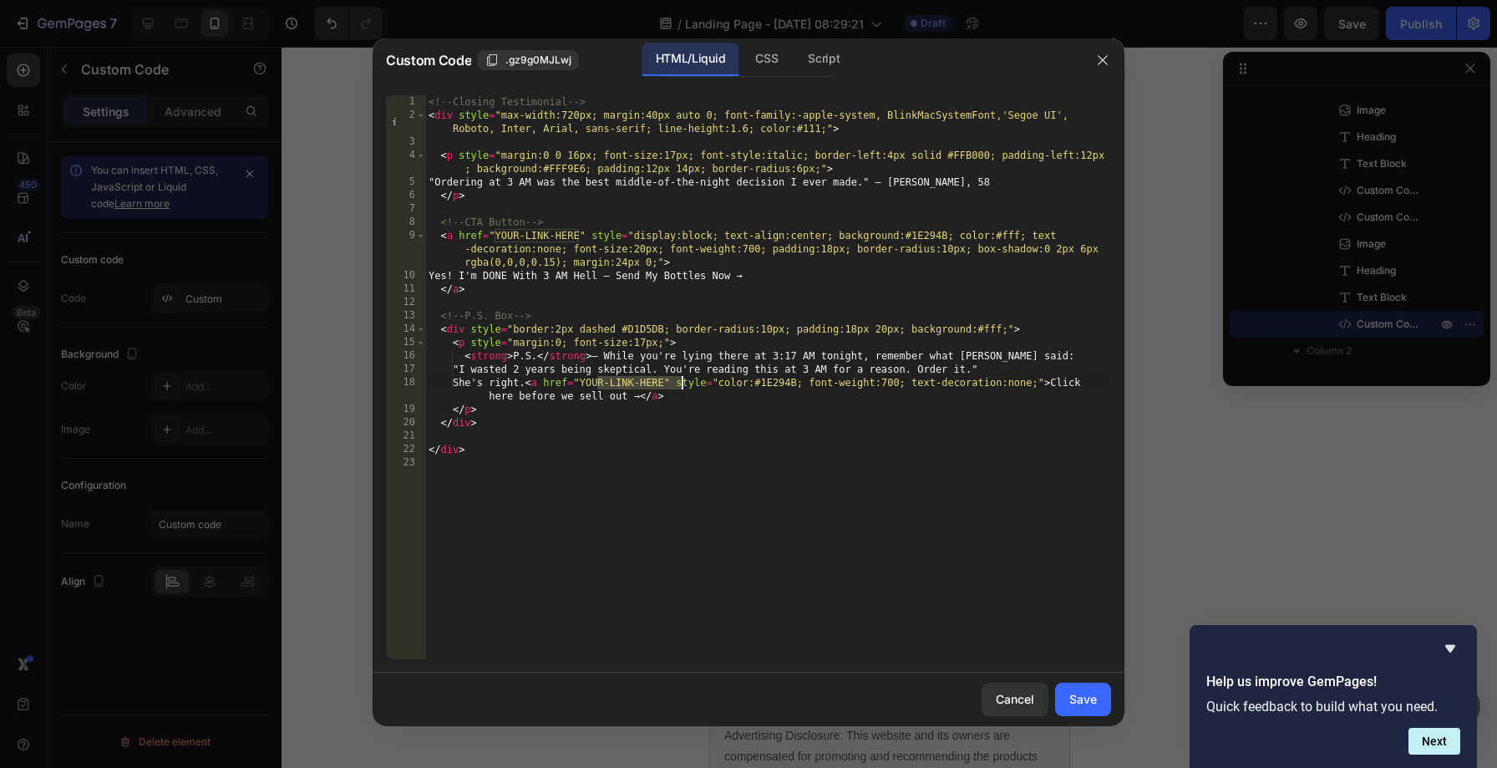
drag, startPoint x: 599, startPoint y: 380, endPoint x: 681, endPoint y: 376, distance: 82.0
click at [681, 376] on div "<!-- Closing Testimonial --> < div style = "max-width:720px; margin:40px auto 0…" at bounding box center [768, 390] width 686 height 591
paste textarea "[URL][DOMAIN_NAME]"
type textarea "She's right. <a href="[URL][DOMAIN_NAME]" style="color:#1E294B; font-weight:700…"
click at [1092, 714] on button "Save" at bounding box center [1083, 699] width 56 height 33
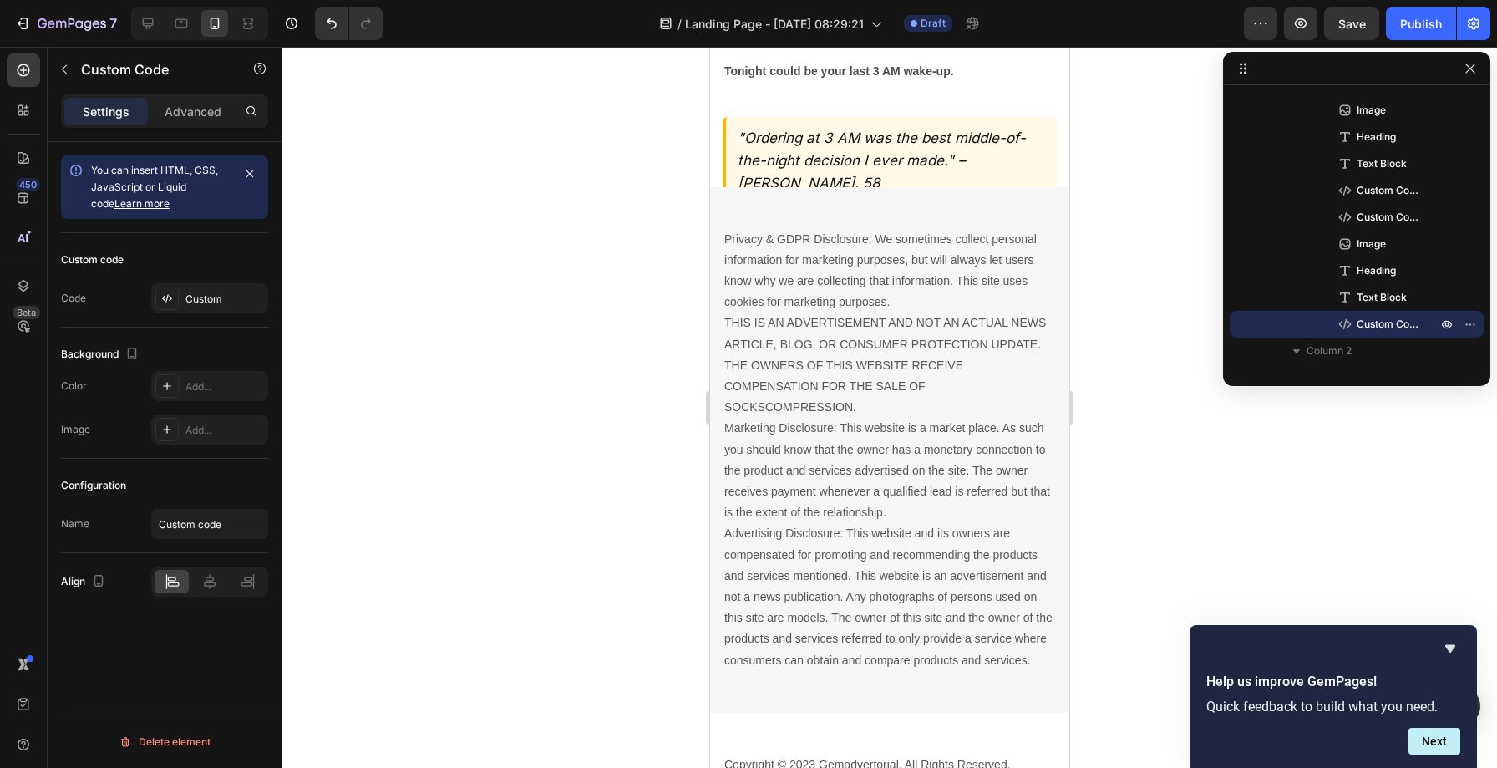
scroll to position [26828, 0]
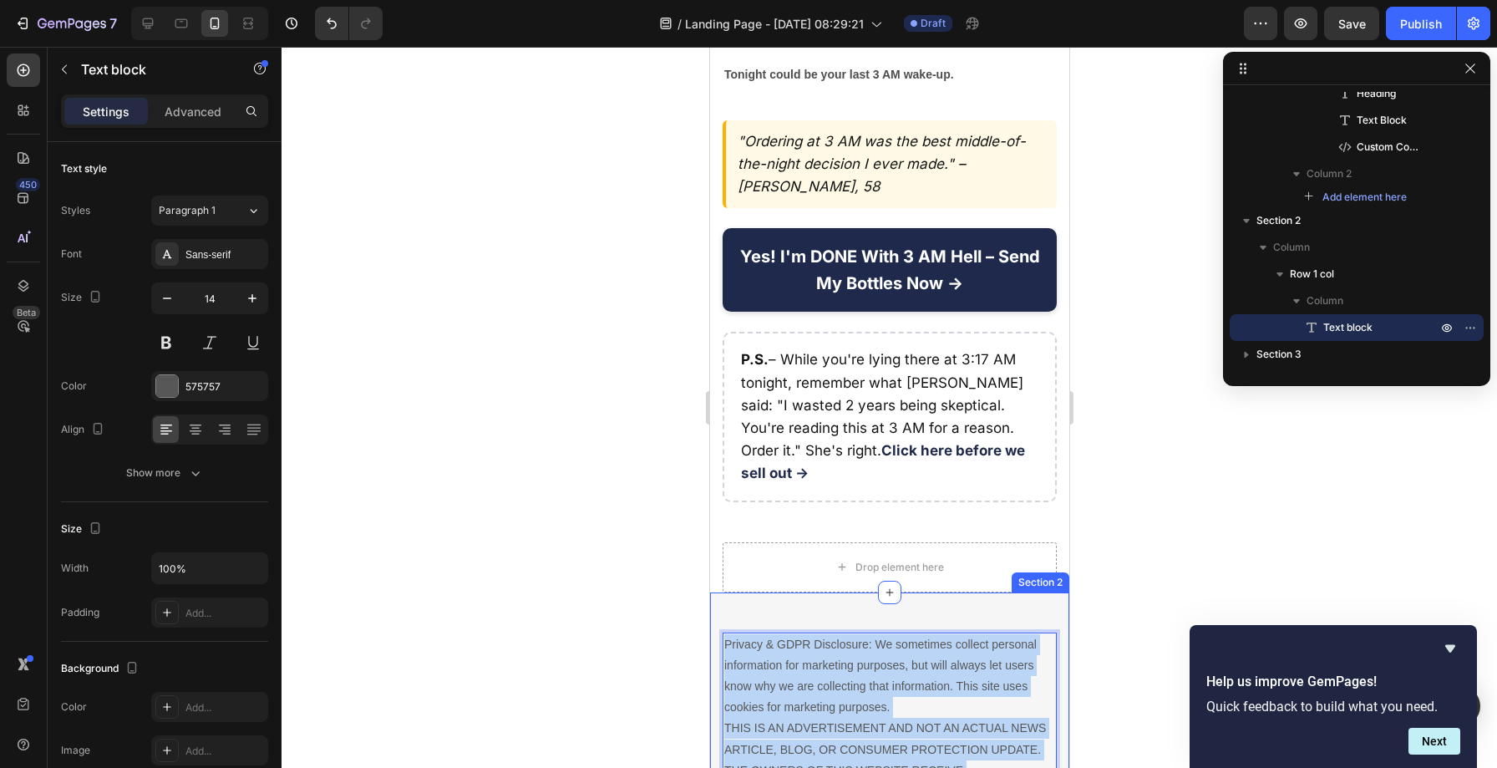
drag, startPoint x: 838, startPoint y: 682, endPoint x: 715, endPoint y: 232, distance: 466.0
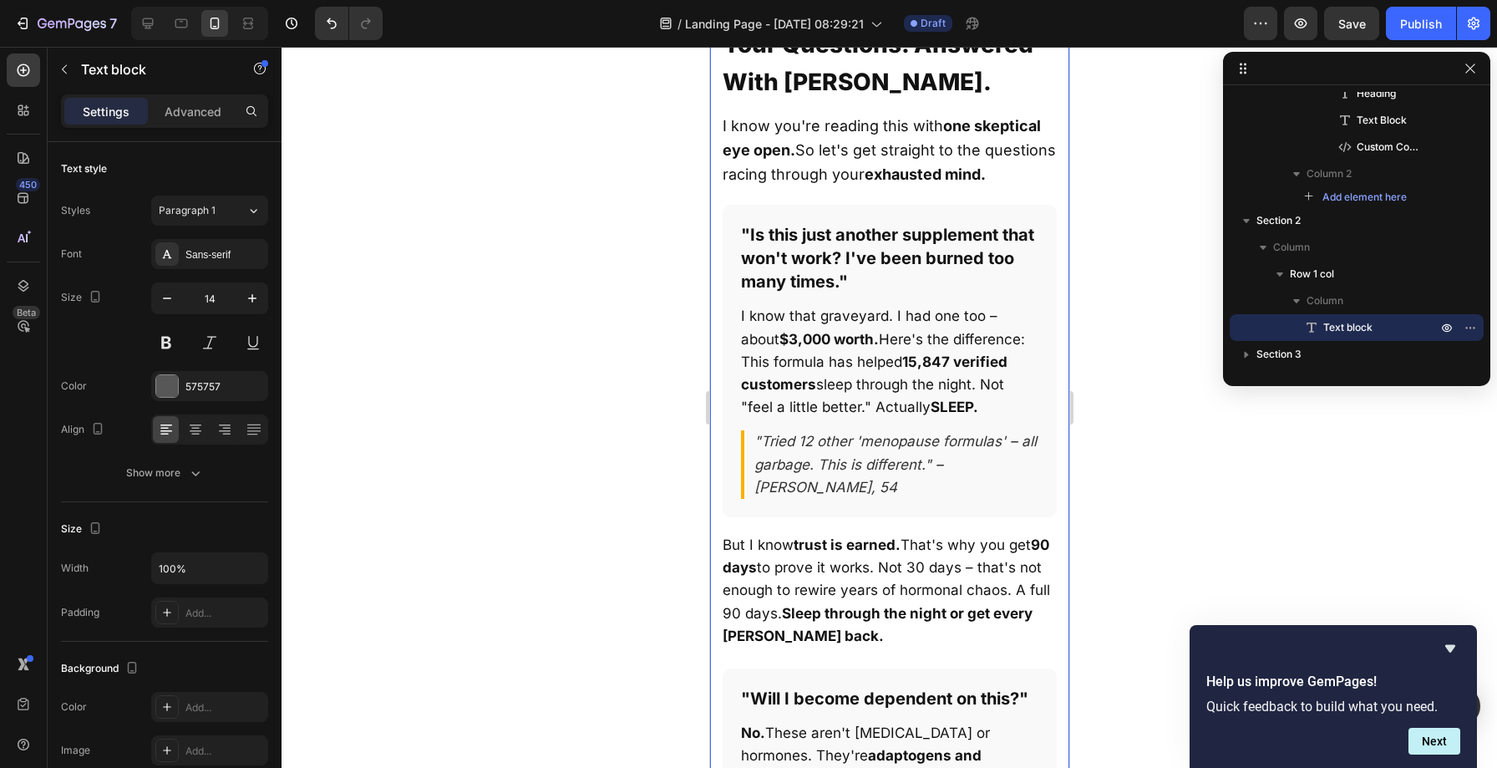
scroll to position [24483, 0]
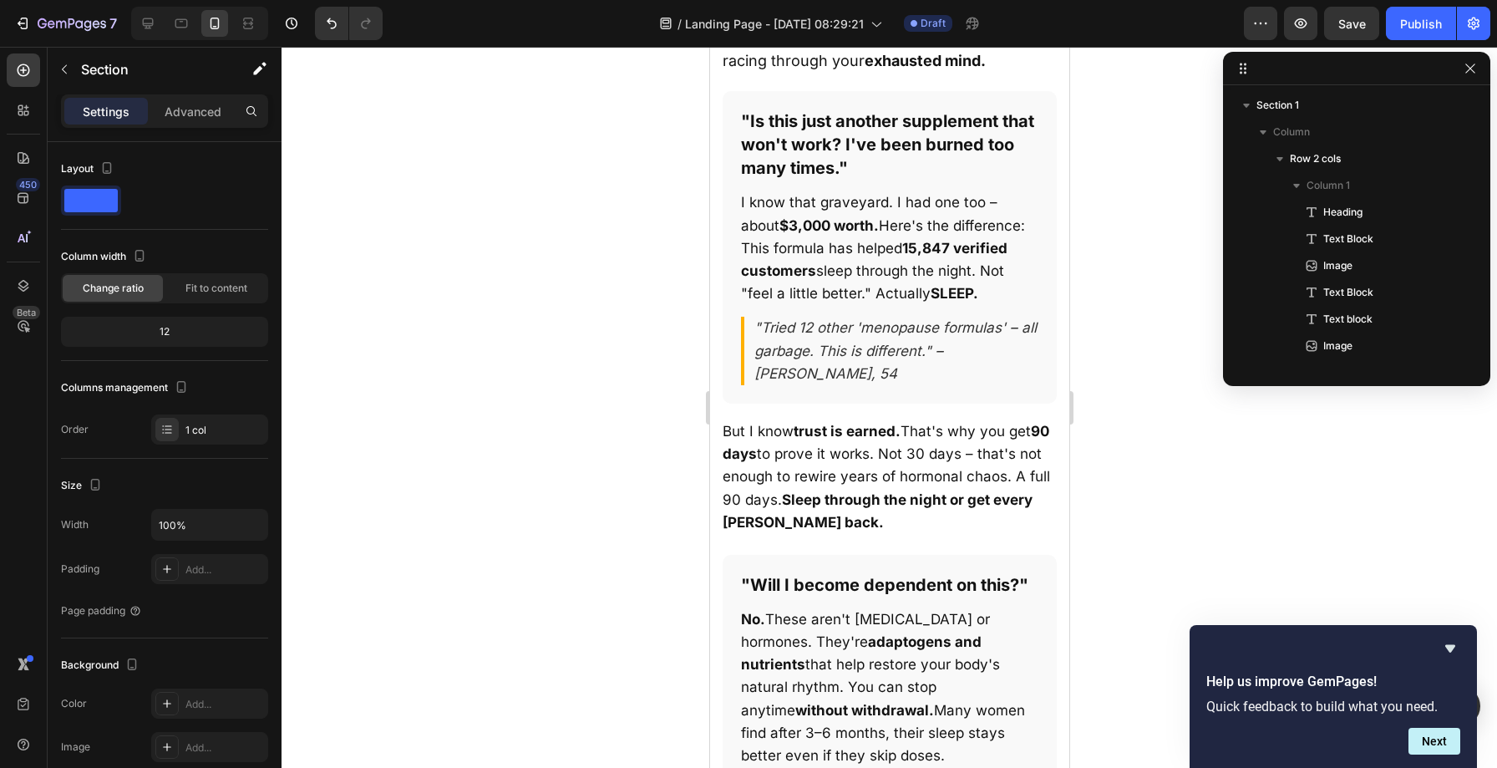
scroll to position [2070, 0]
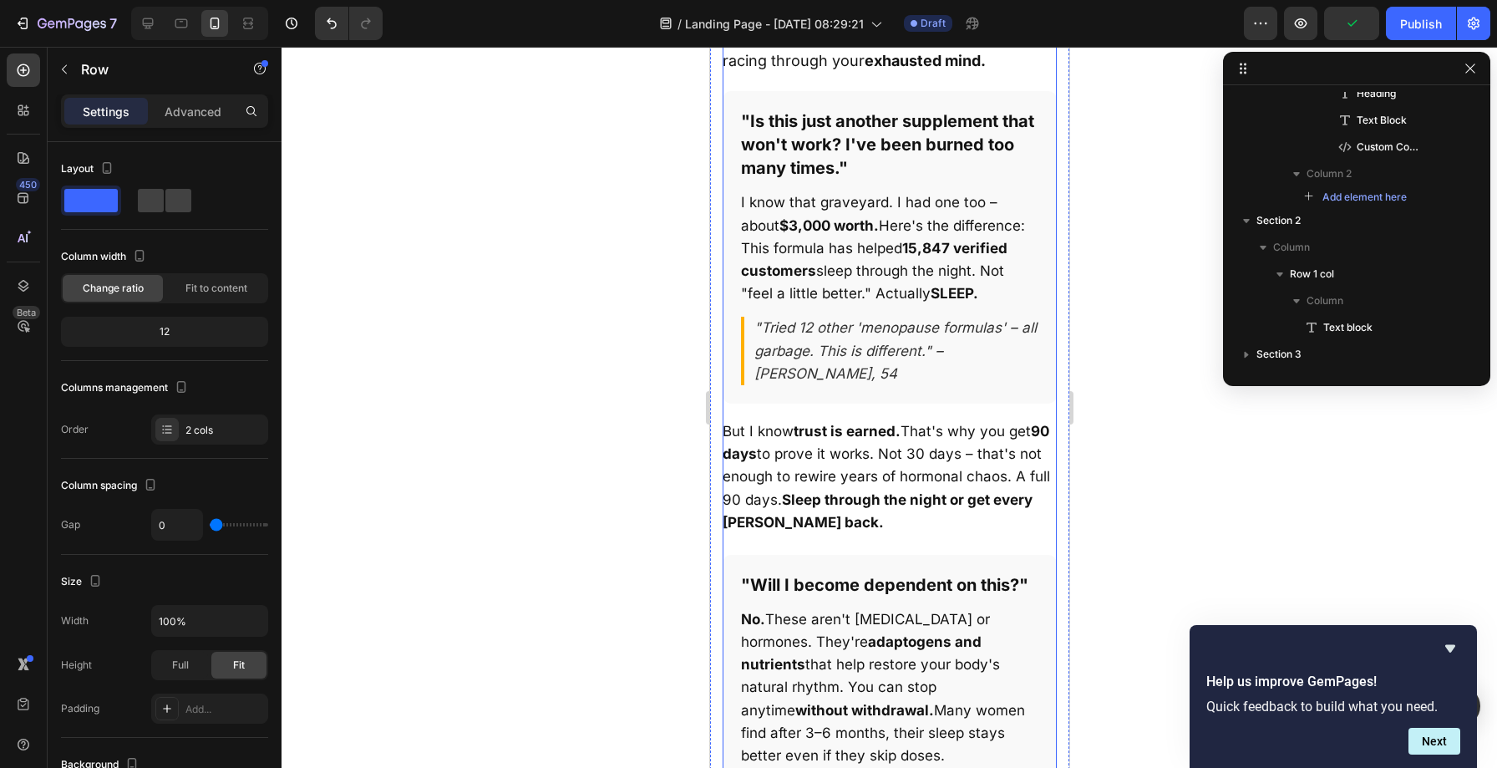
scroll to position [0, 0]
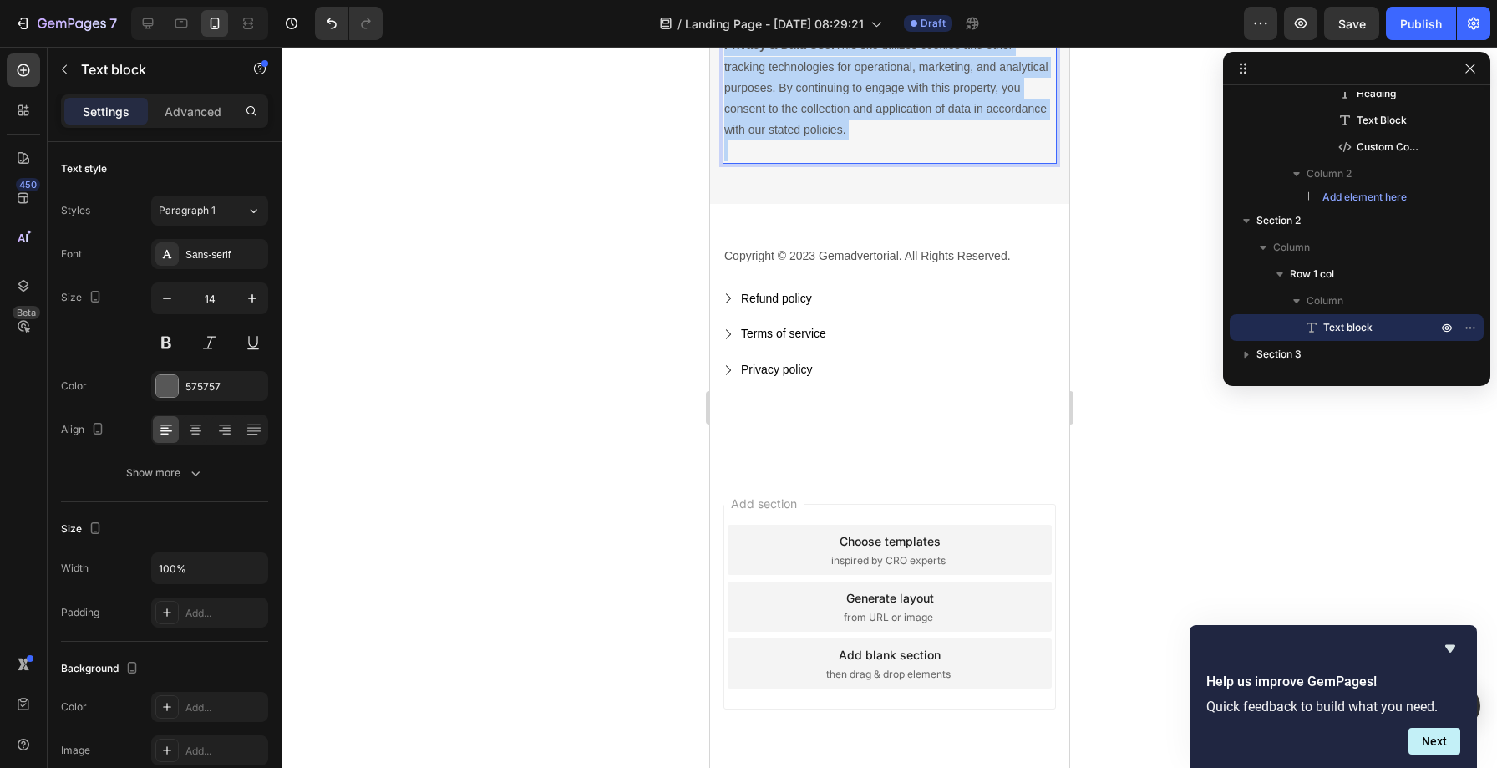
drag, startPoint x: 724, startPoint y: 385, endPoint x: 995, endPoint y: 830, distance: 520.9
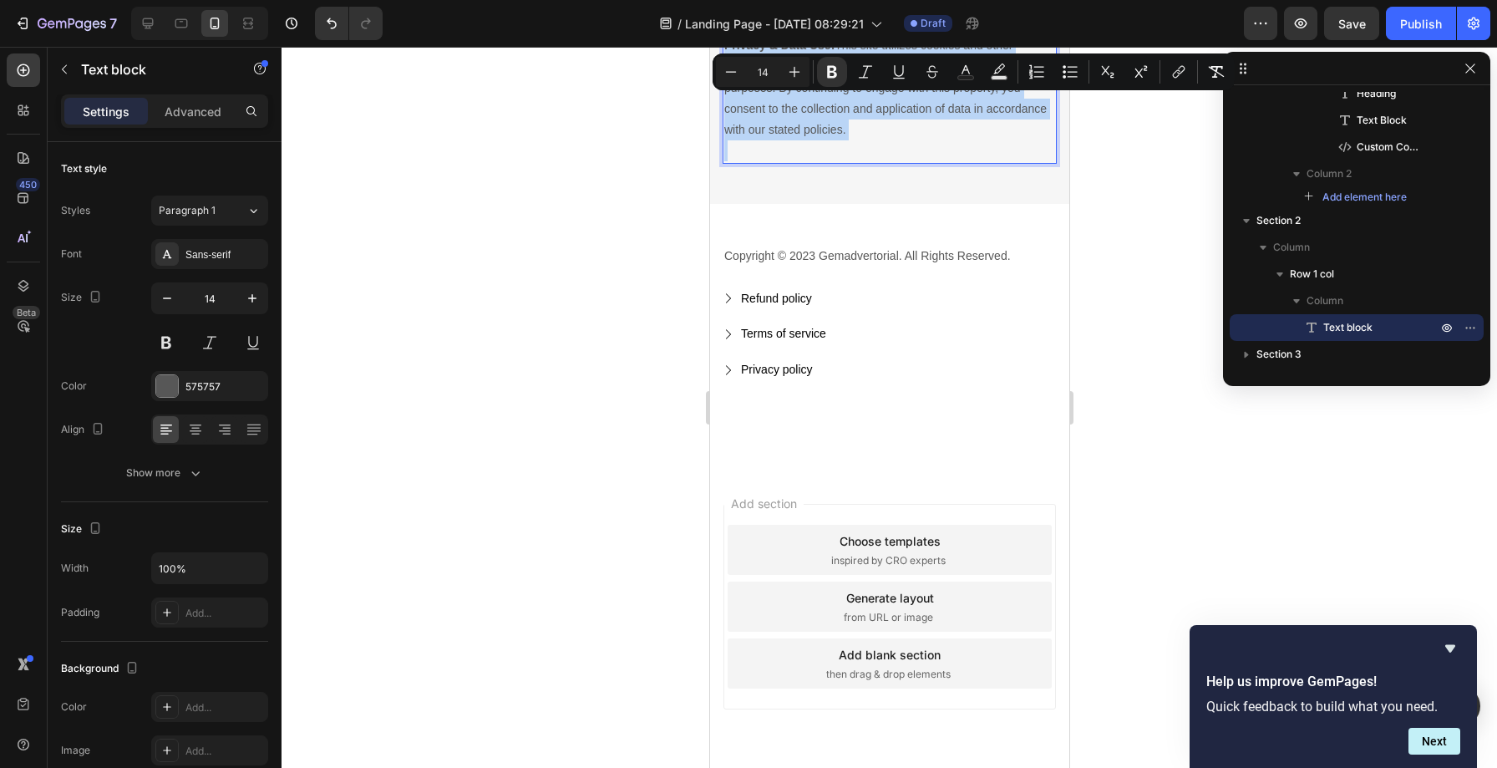
scroll to position [26232, 0]
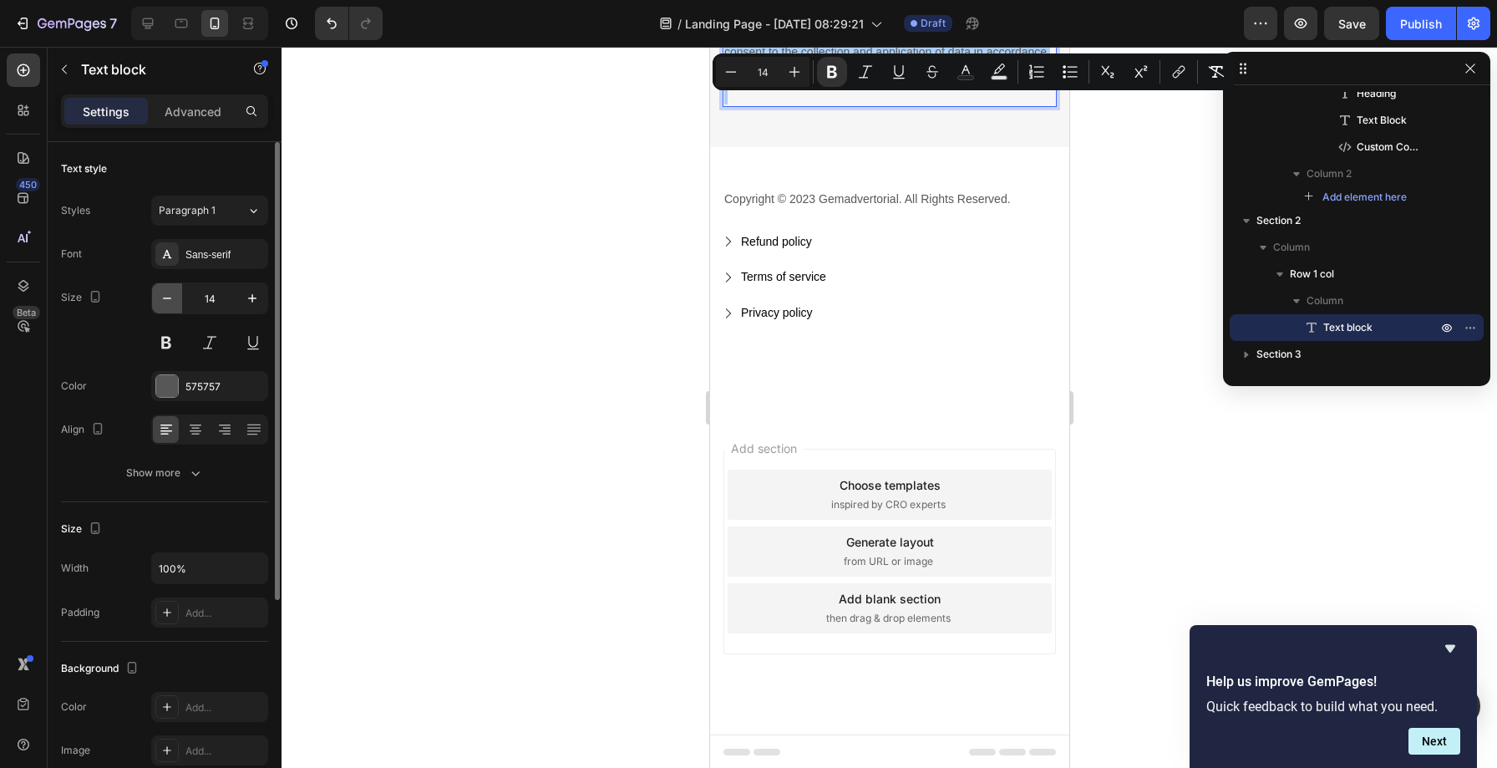
click at [161, 298] on icon "button" at bounding box center [167, 298] width 17 height 17
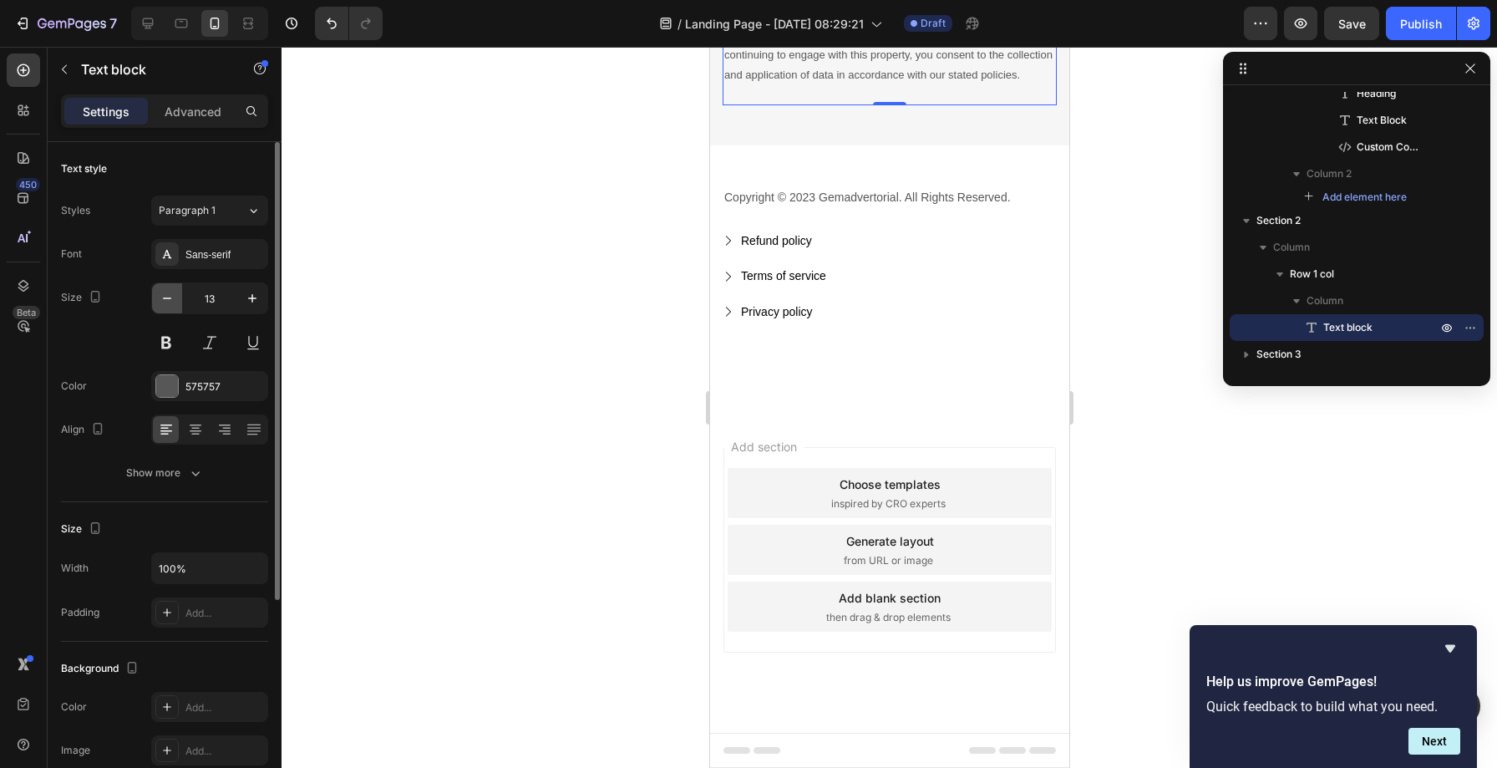
click at [161, 298] on icon "button" at bounding box center [167, 298] width 17 height 17
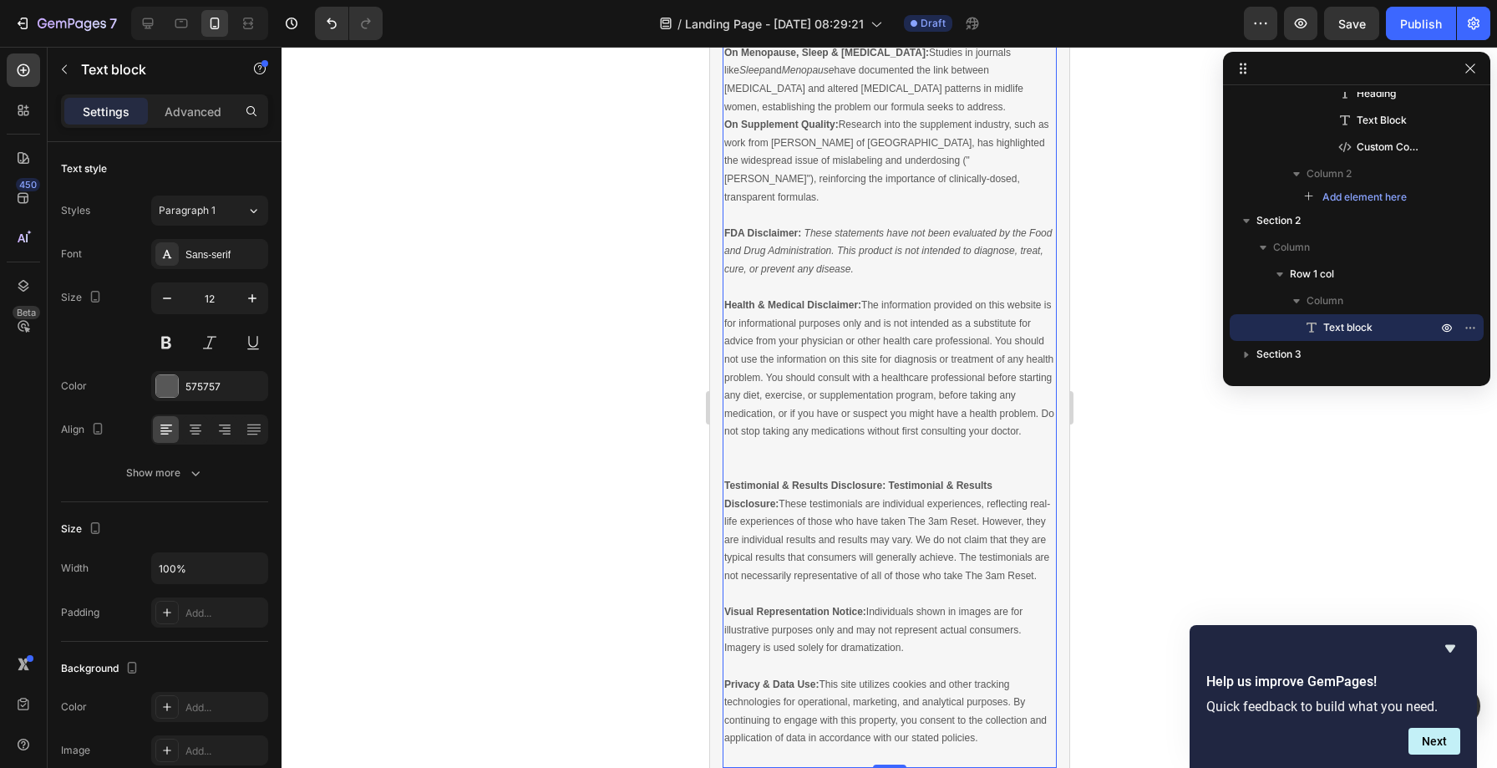
scroll to position [25195, 0]
click at [171, 294] on icon "button" at bounding box center [167, 298] width 17 height 17
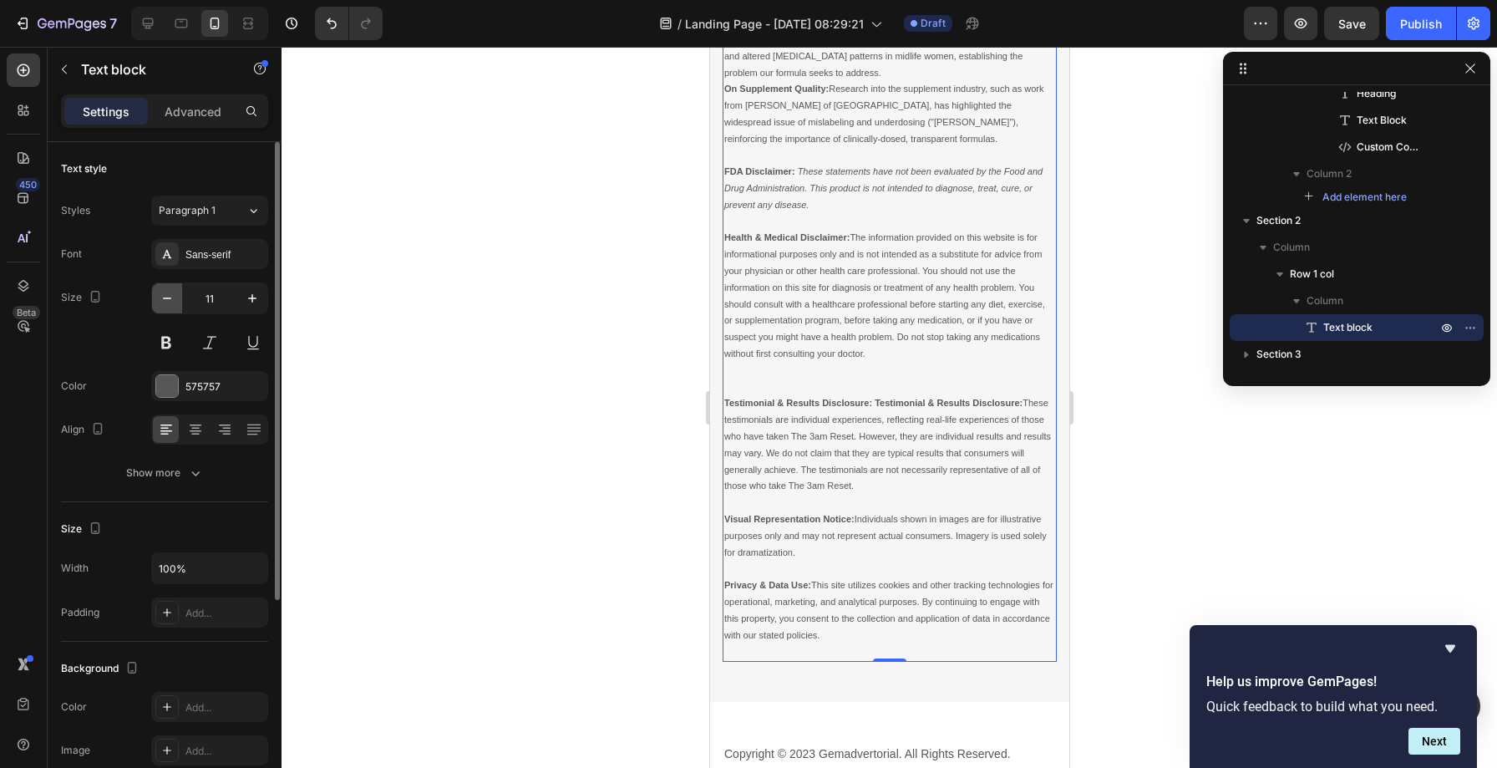
scroll to position [25116, 0]
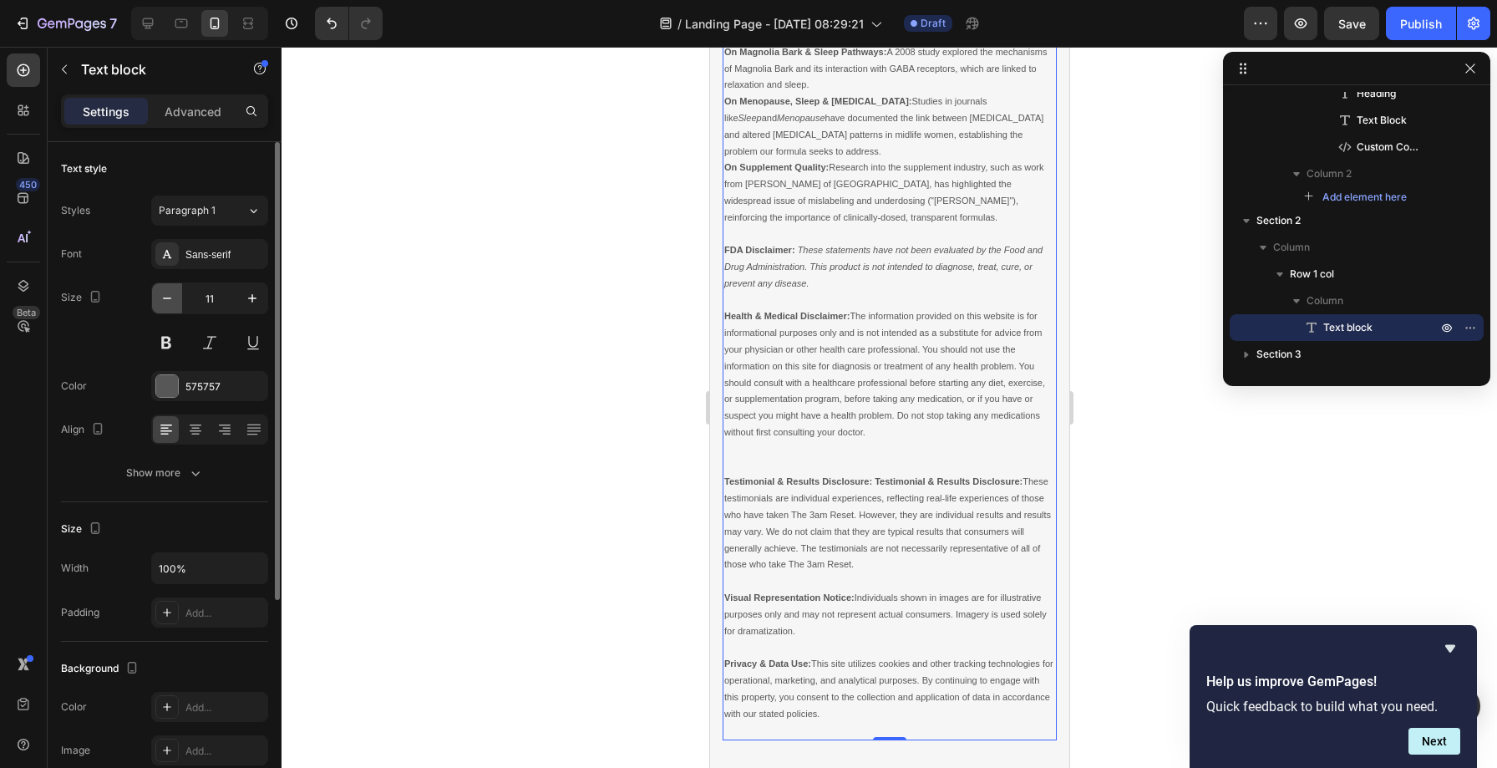
click at [171, 294] on icon "button" at bounding box center [167, 298] width 17 height 17
type input "10"
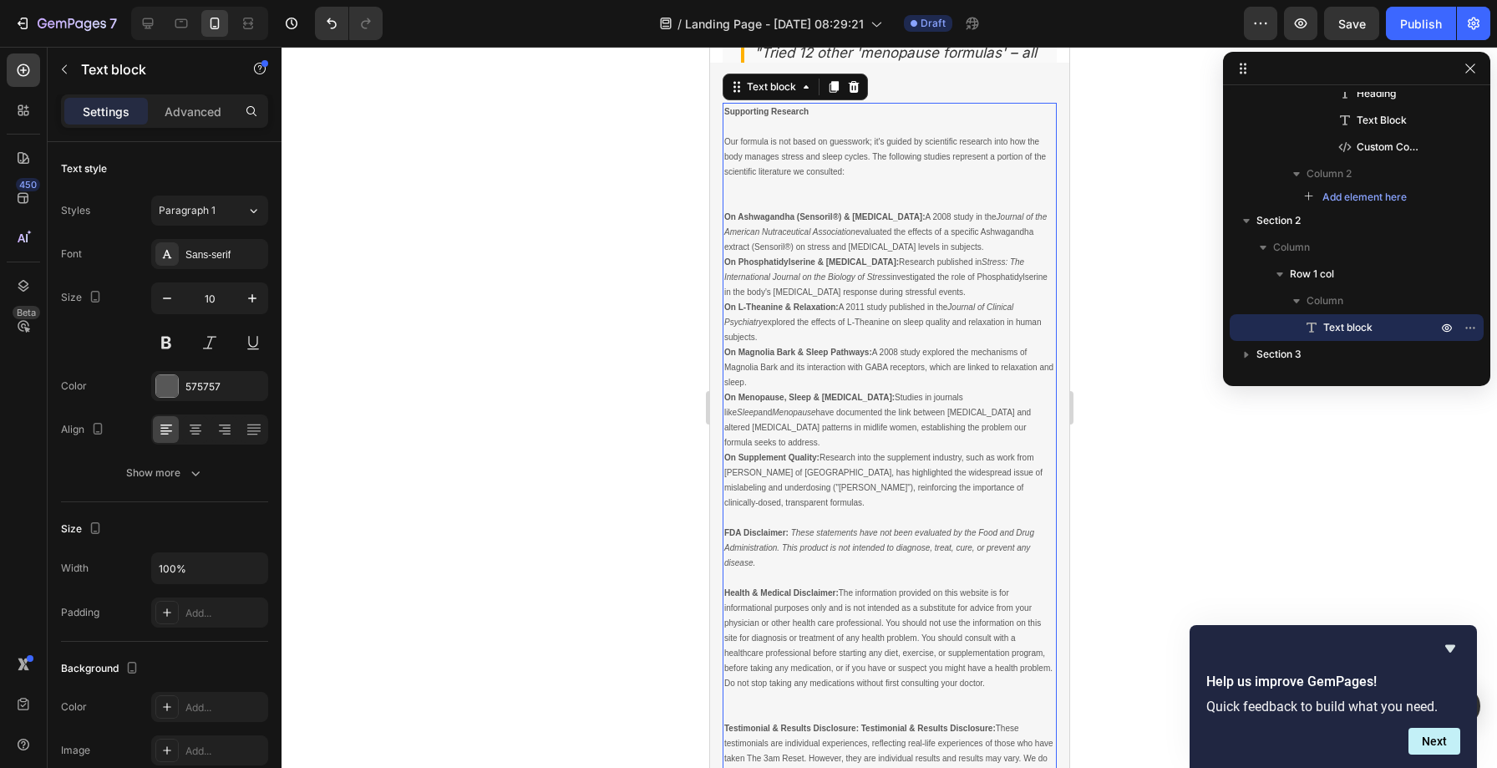
scroll to position [24641, 0]
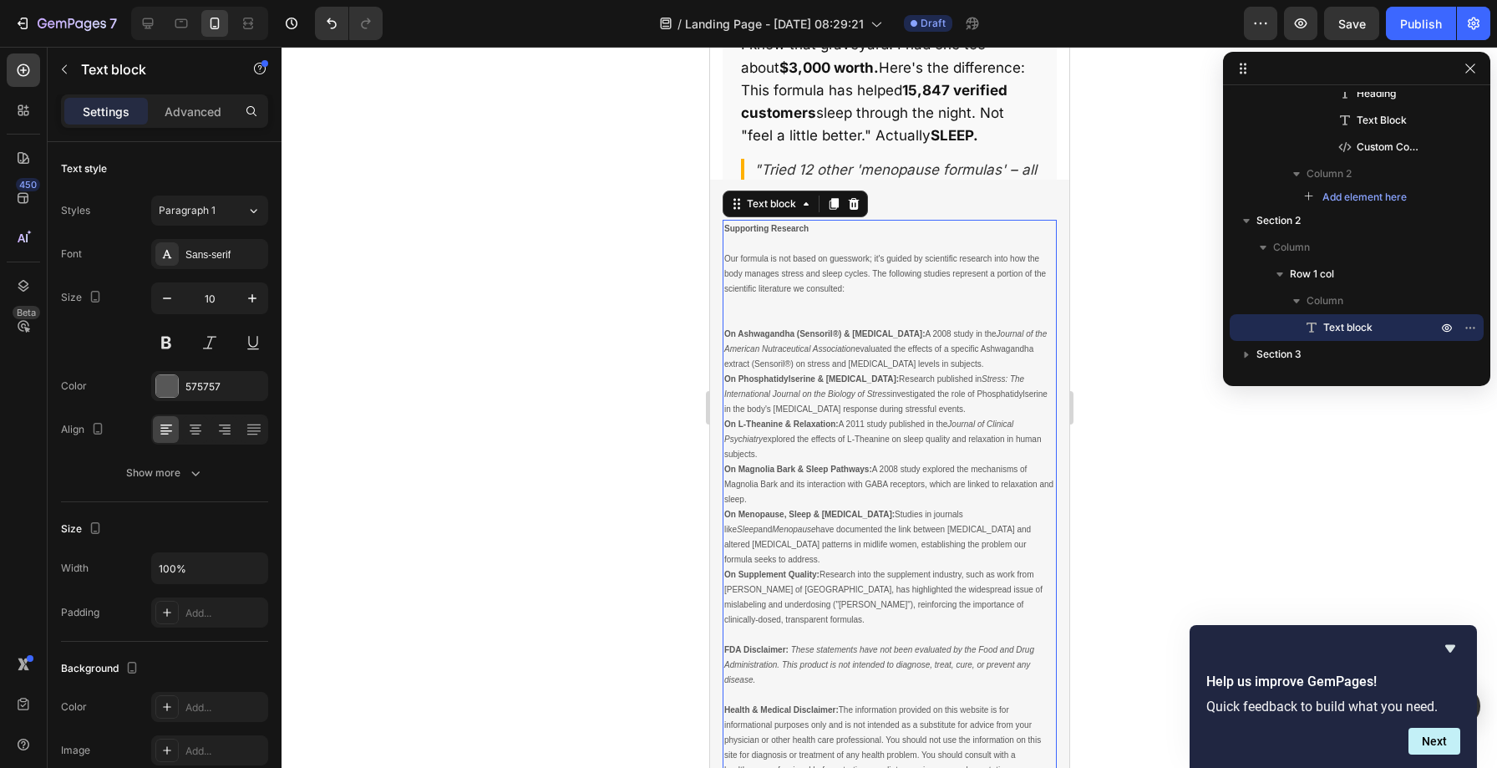
click at [578, 284] on div at bounding box center [890, 407] width 1216 height 721
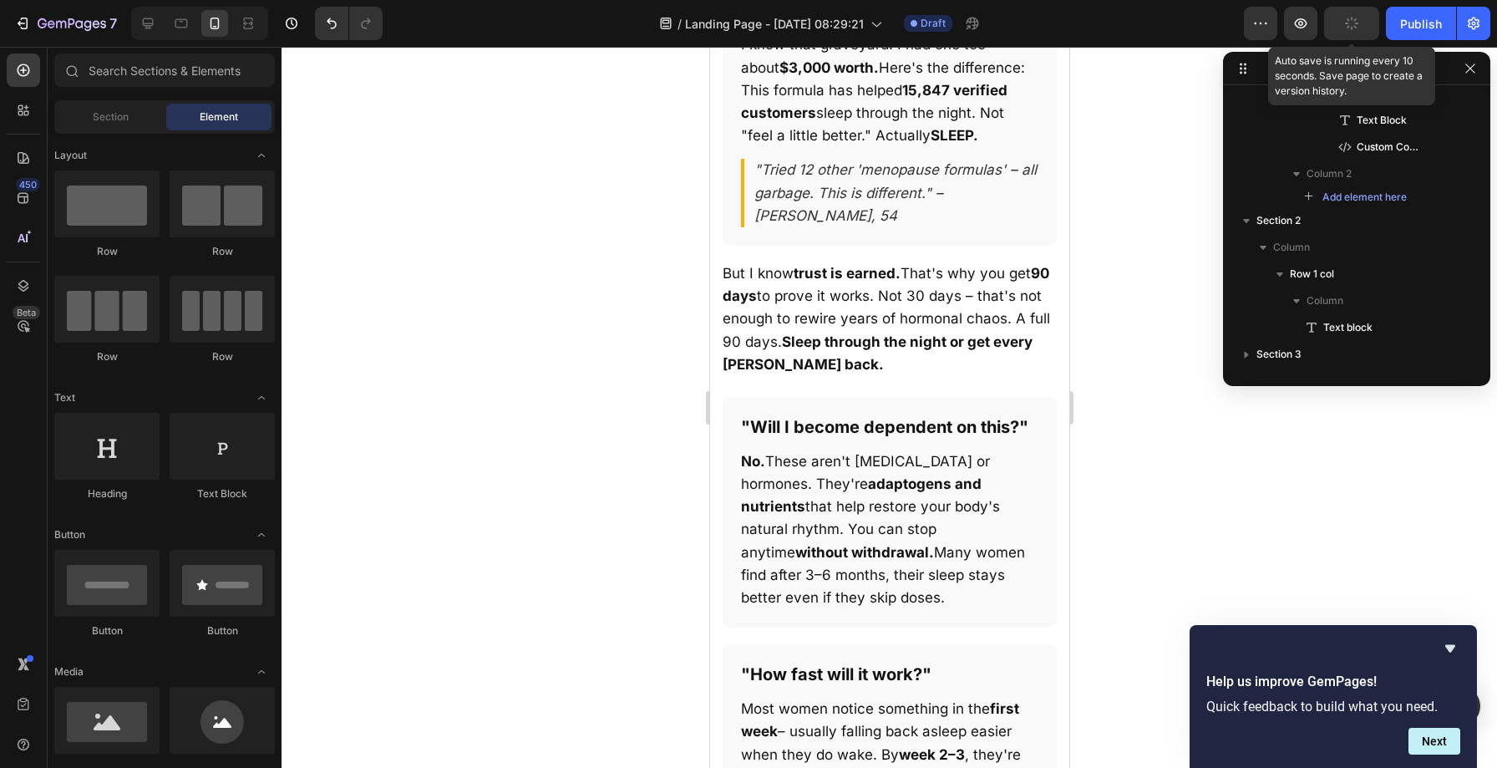
click at [1362, 28] on button "button" at bounding box center [1351, 23] width 55 height 33
click at [1412, 22] on div "Publish" at bounding box center [1421, 24] width 42 height 18
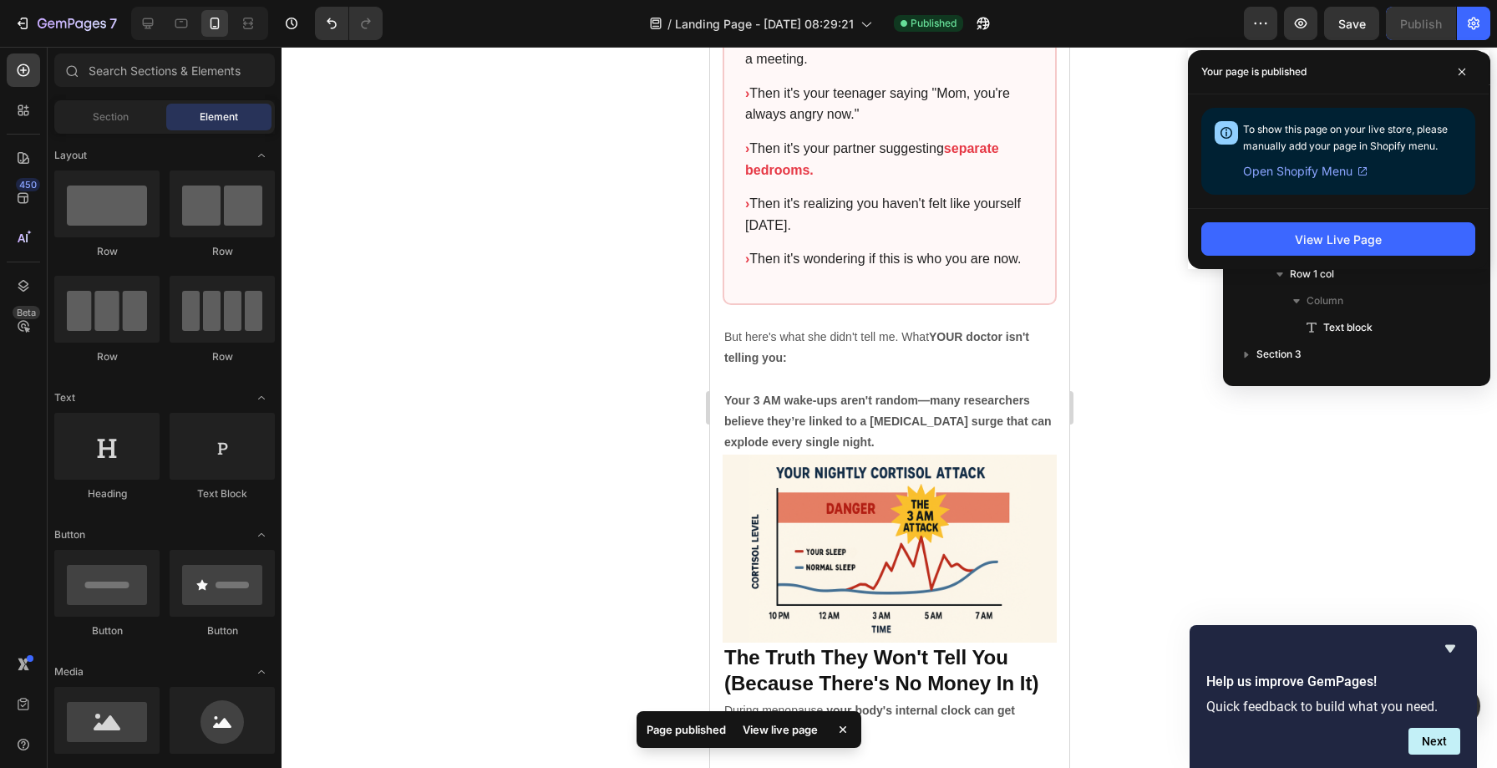
scroll to position [3655, 0]
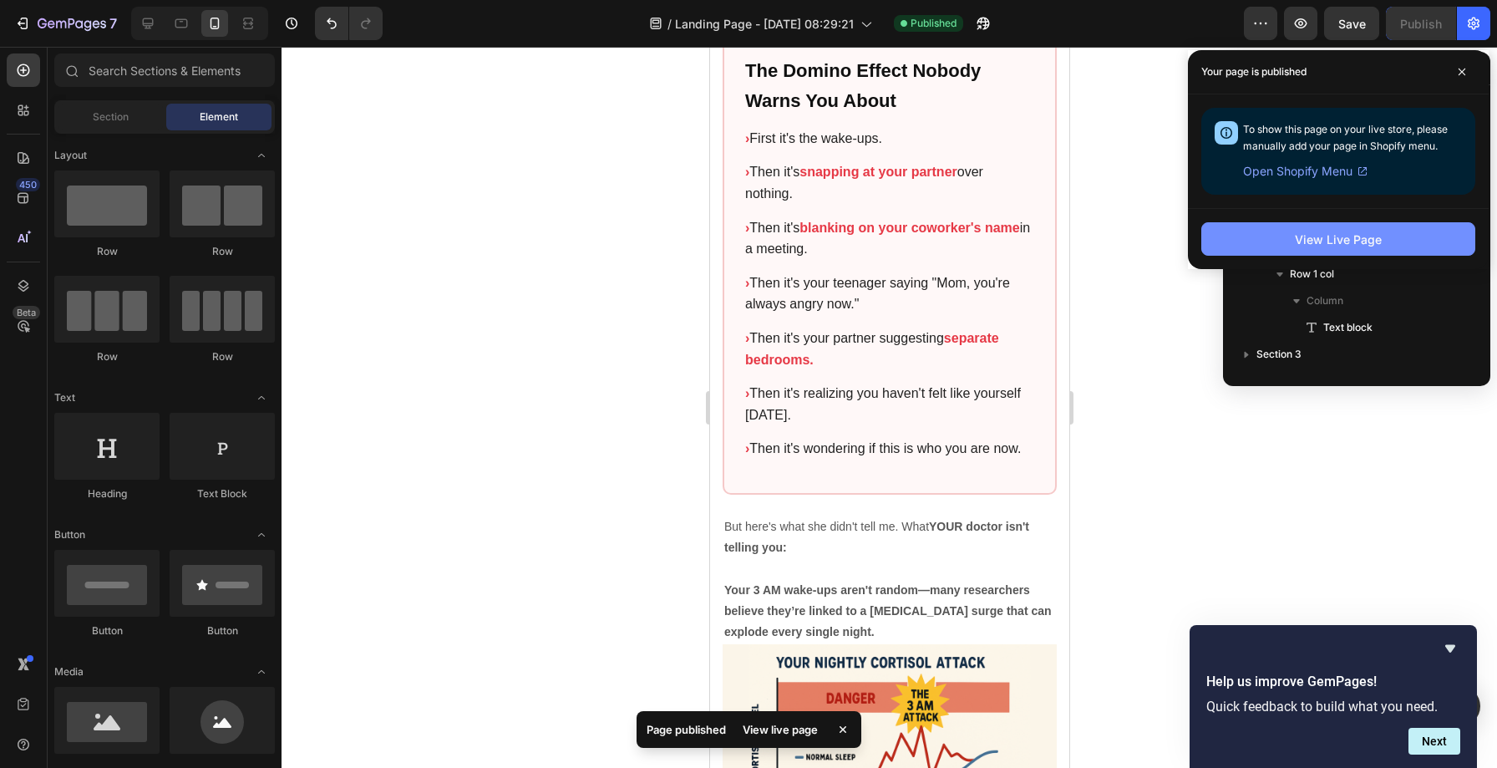
click at [1283, 232] on button "View Live Page" at bounding box center [1339, 238] width 274 height 33
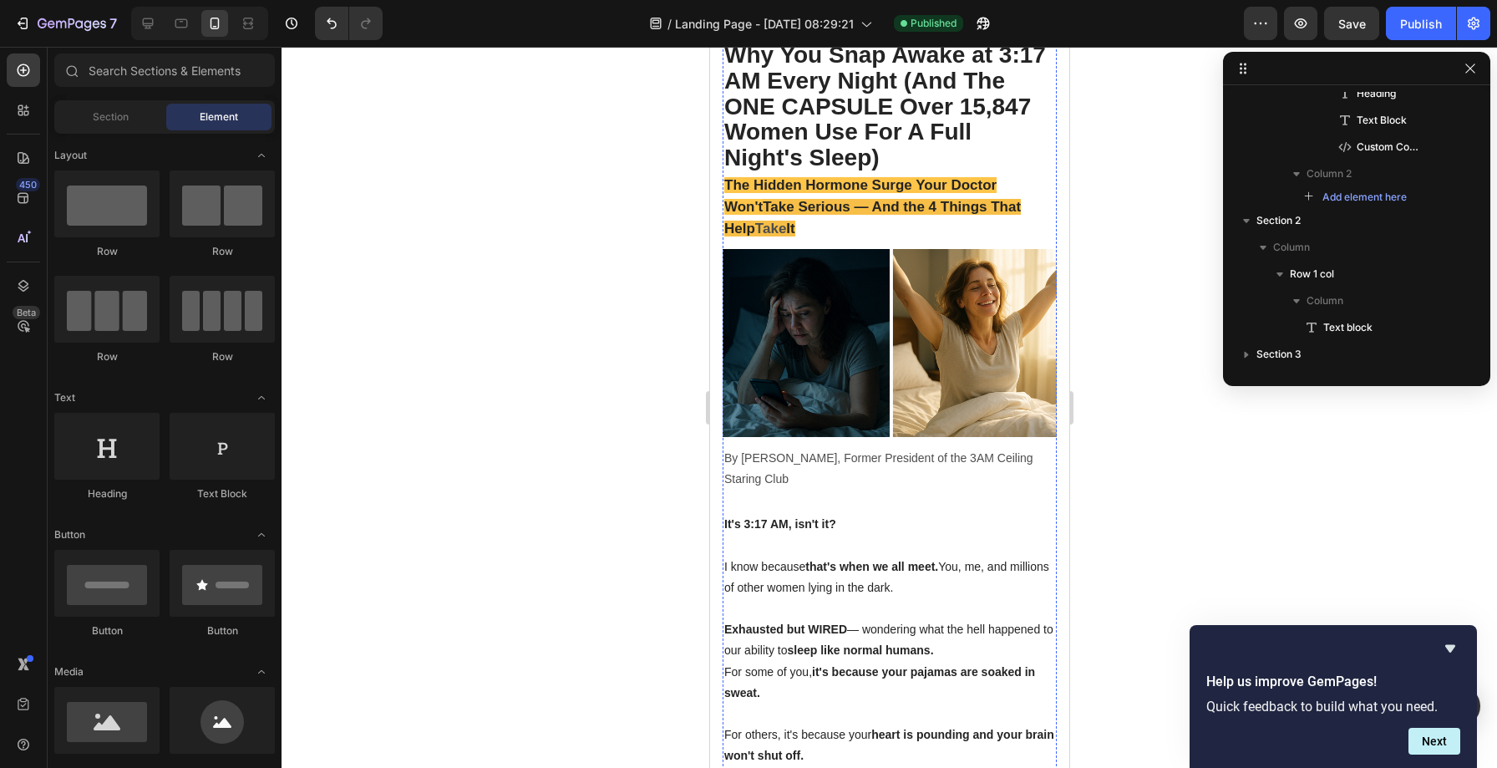
scroll to position [0, 0]
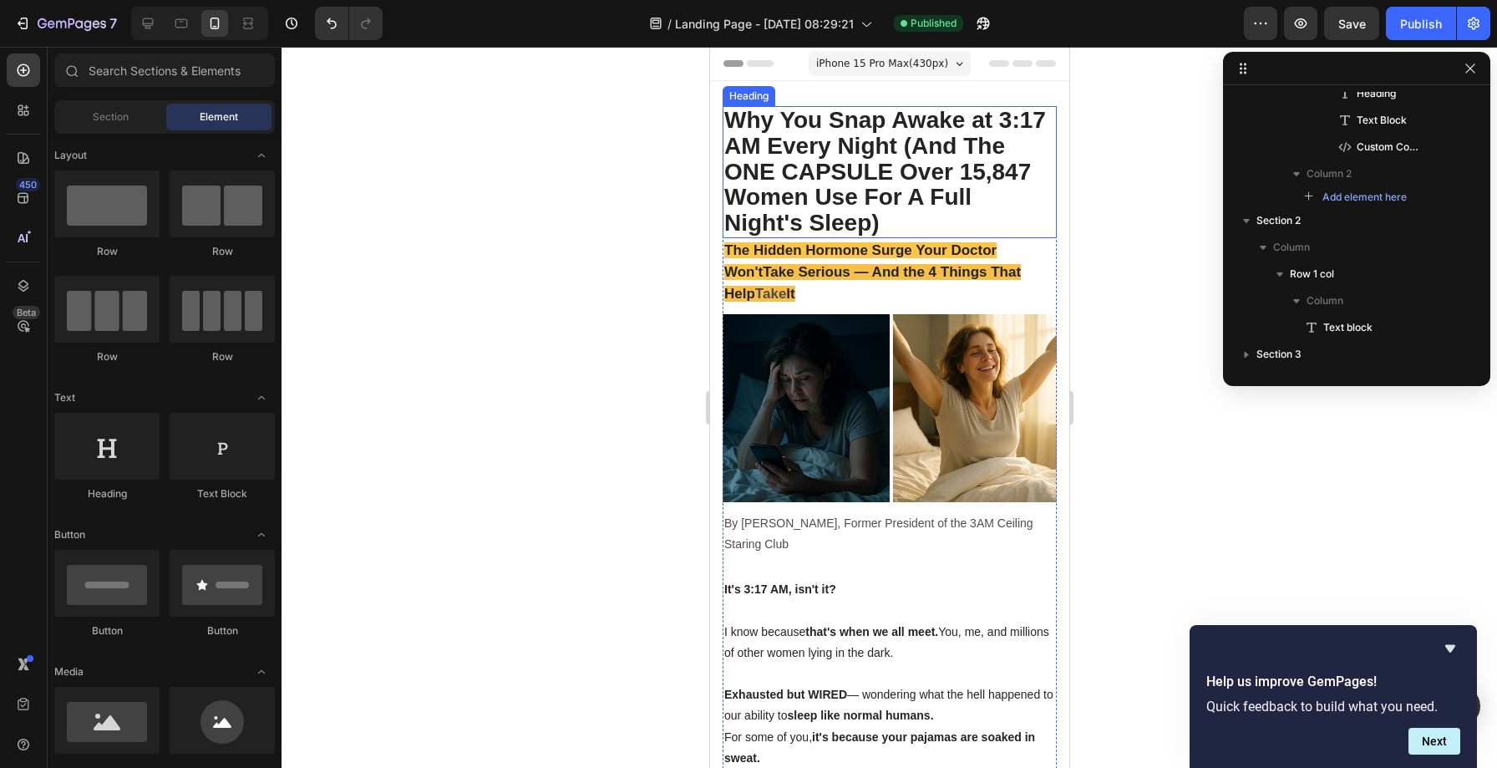
click at [844, 167] on strong "Why You Snap Awake at 3:17 AM Every Night (And The ONE CAPSULE Over 15,847 Wome…" at bounding box center [885, 171] width 322 height 129
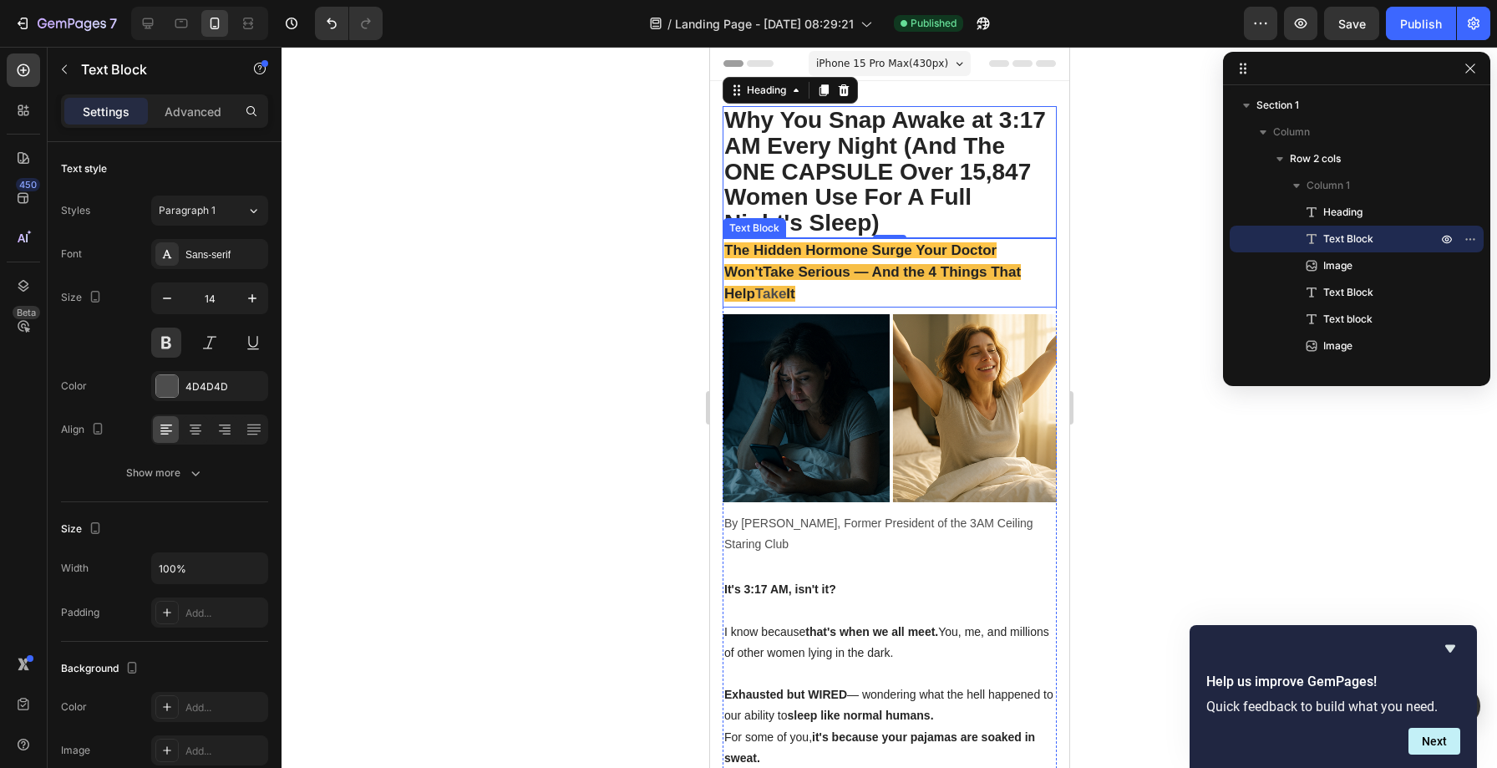
click at [832, 266] on span "Take Serious — And the 4 Things That Help" at bounding box center [872, 283] width 297 height 38
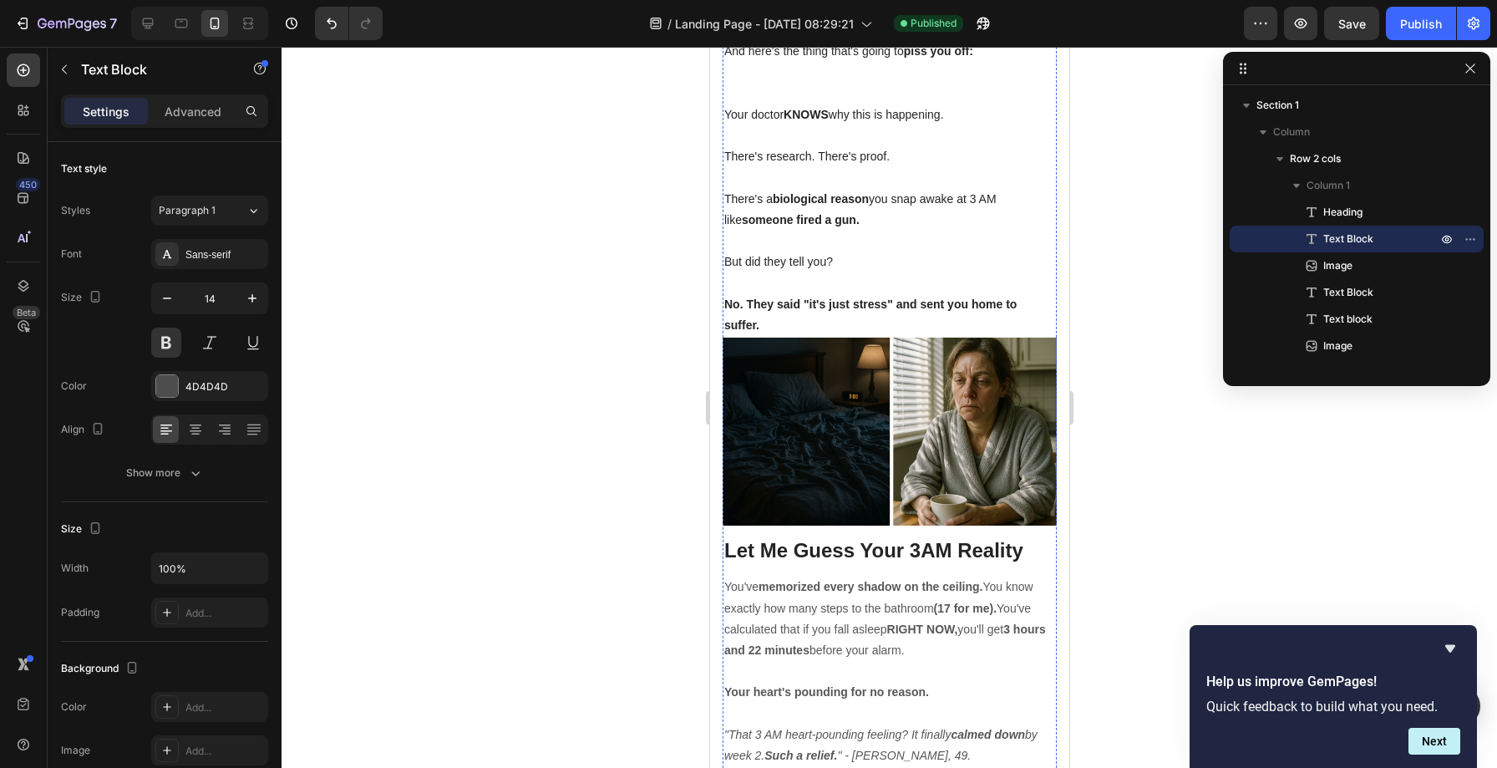
scroll to position [1373, 0]
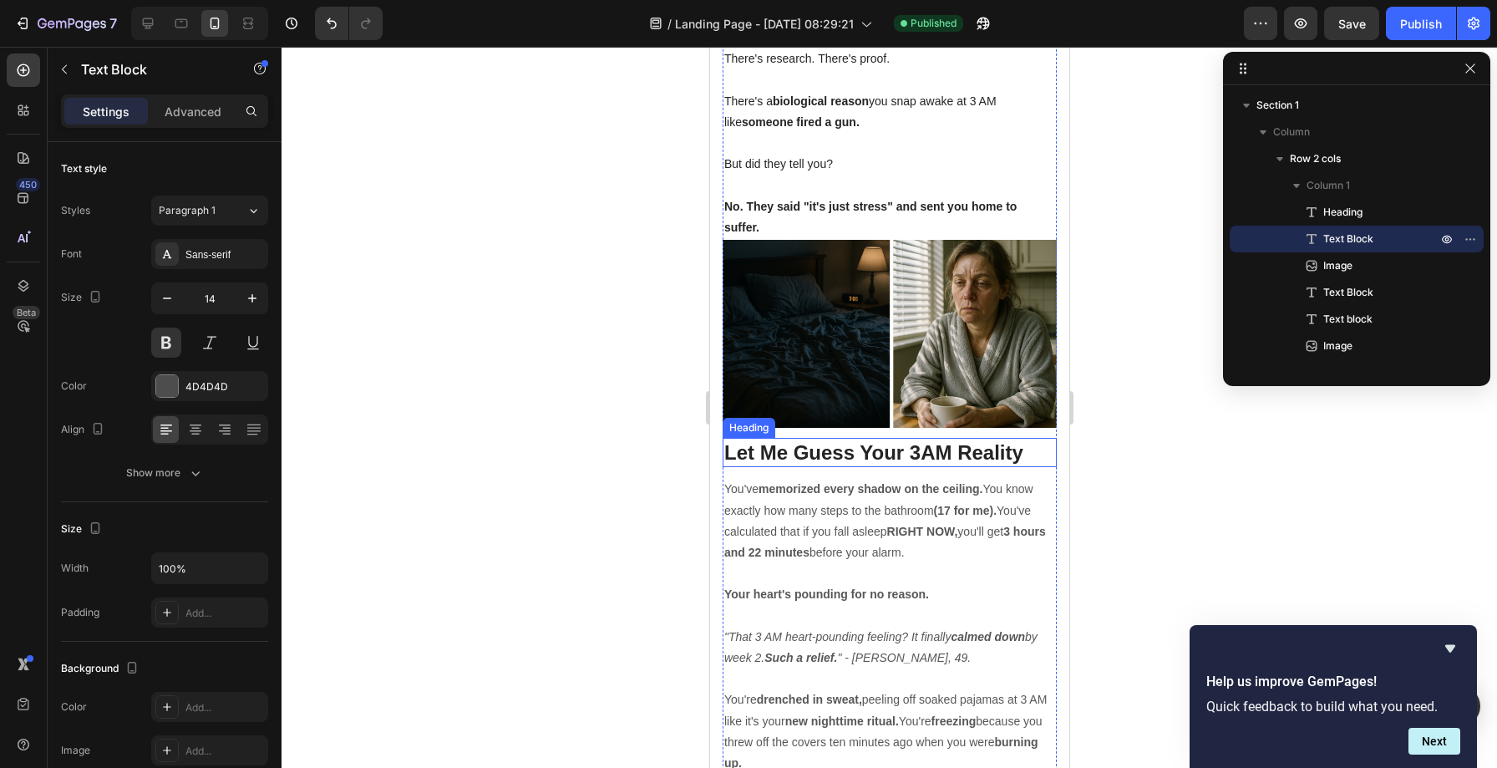
click at [837, 438] on h2 "Let Me Guess Your 3AM Reality" at bounding box center [889, 452] width 334 height 29
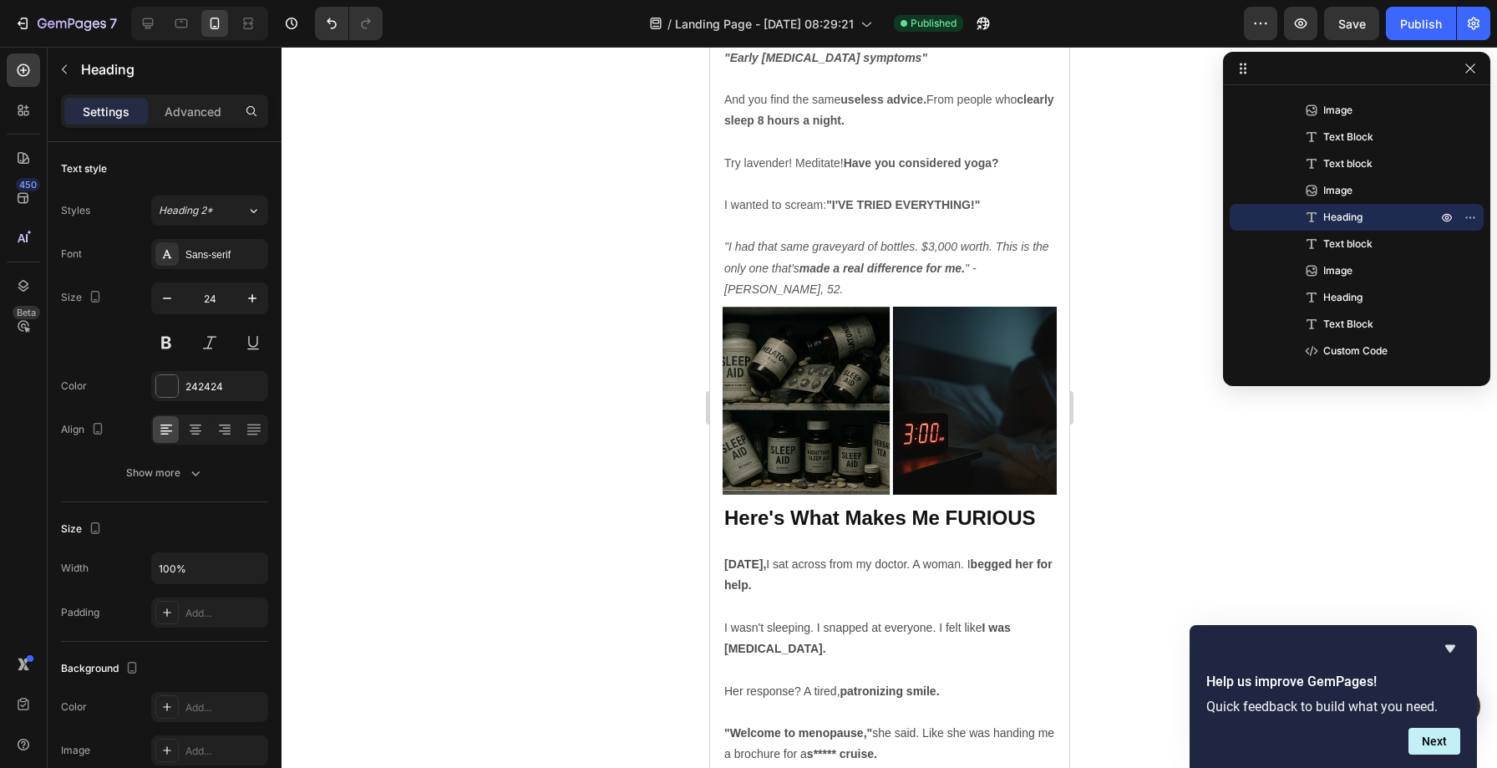
scroll to position [2470, 0]
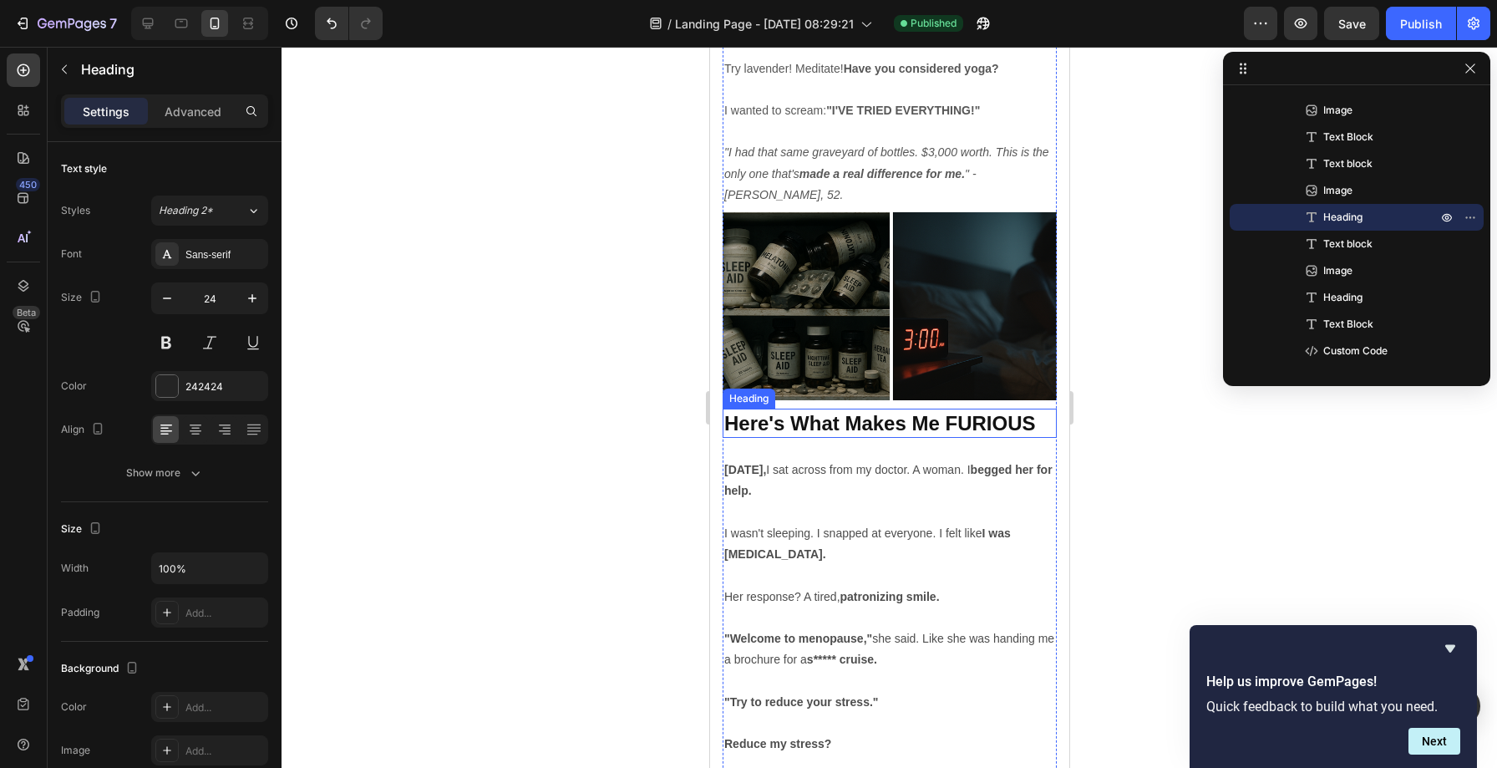
click at [835, 412] on strong "Here's What Makes Me FURIOUS" at bounding box center [879, 423] width 311 height 23
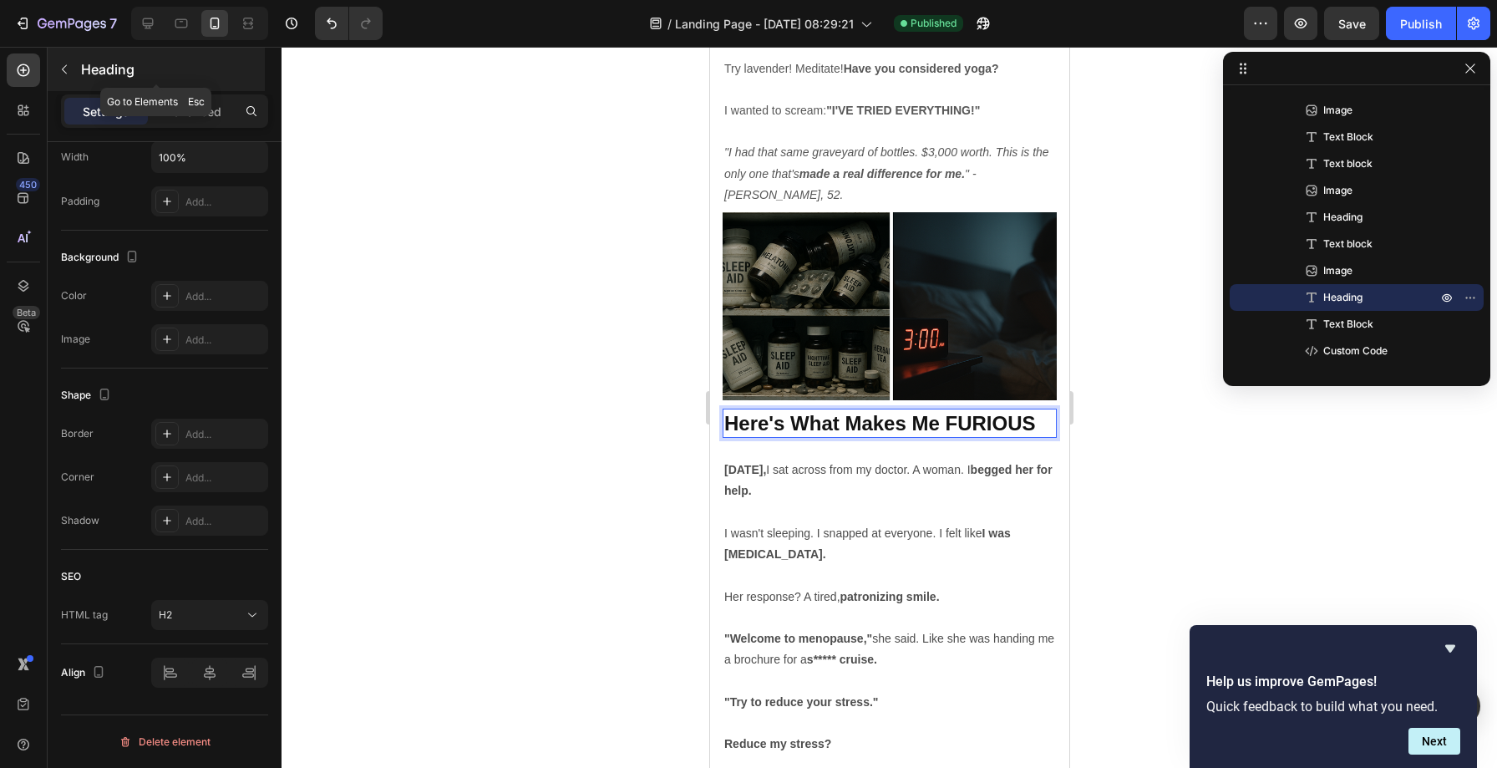
click at [58, 64] on icon "button" at bounding box center [64, 69] width 13 height 13
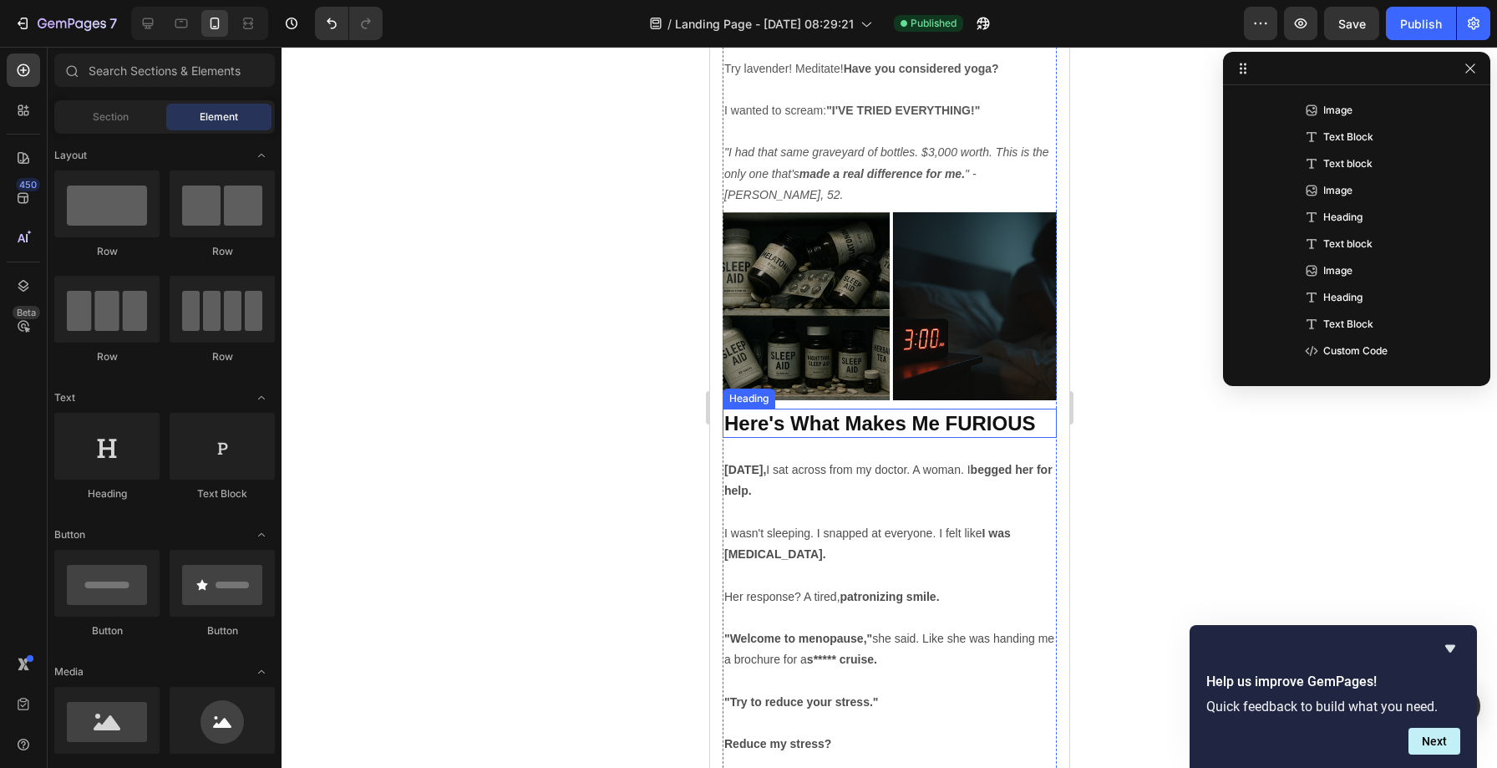
click at [781, 412] on strong "Here's What Makes Me FURIOUS" at bounding box center [879, 423] width 311 height 23
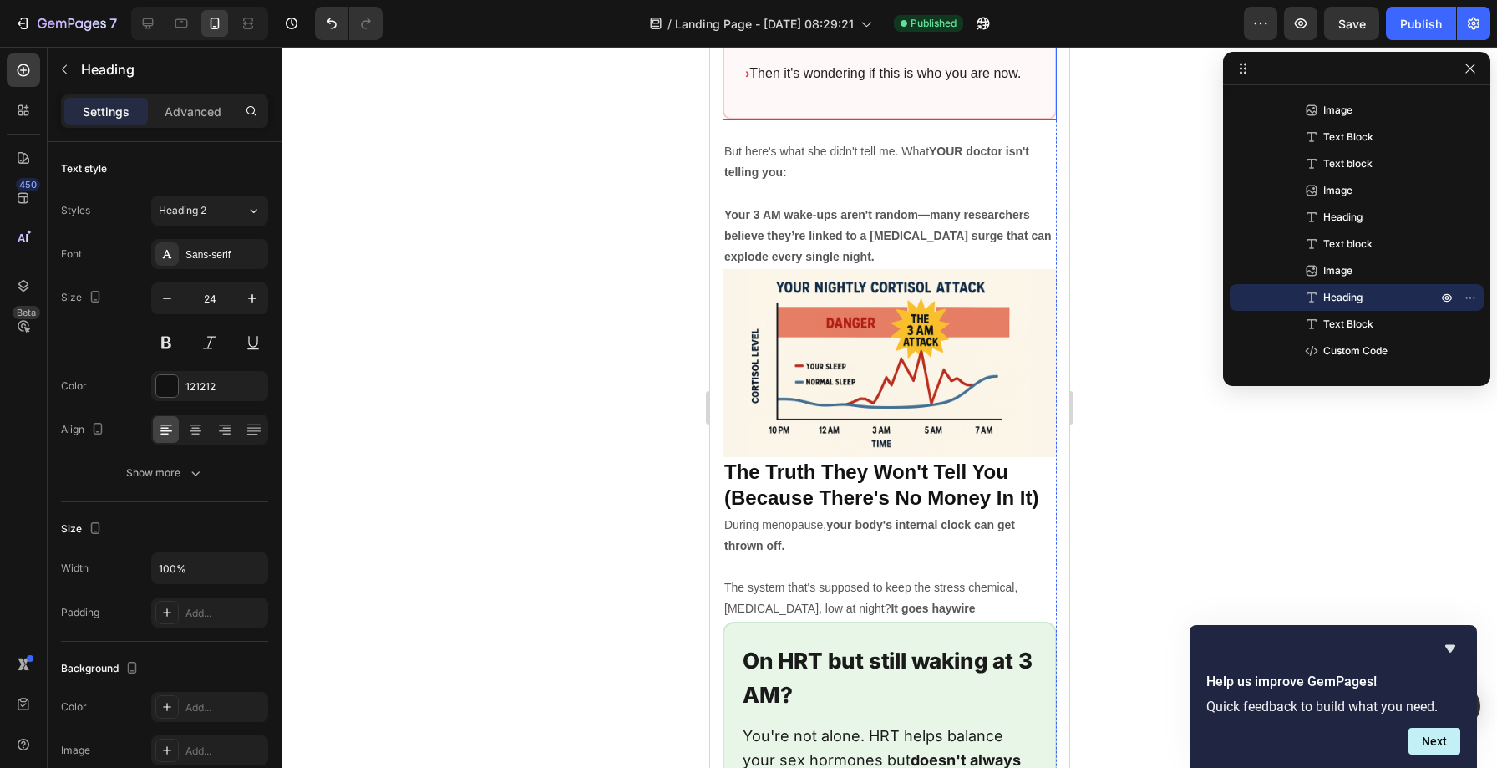
scroll to position [4042, 0]
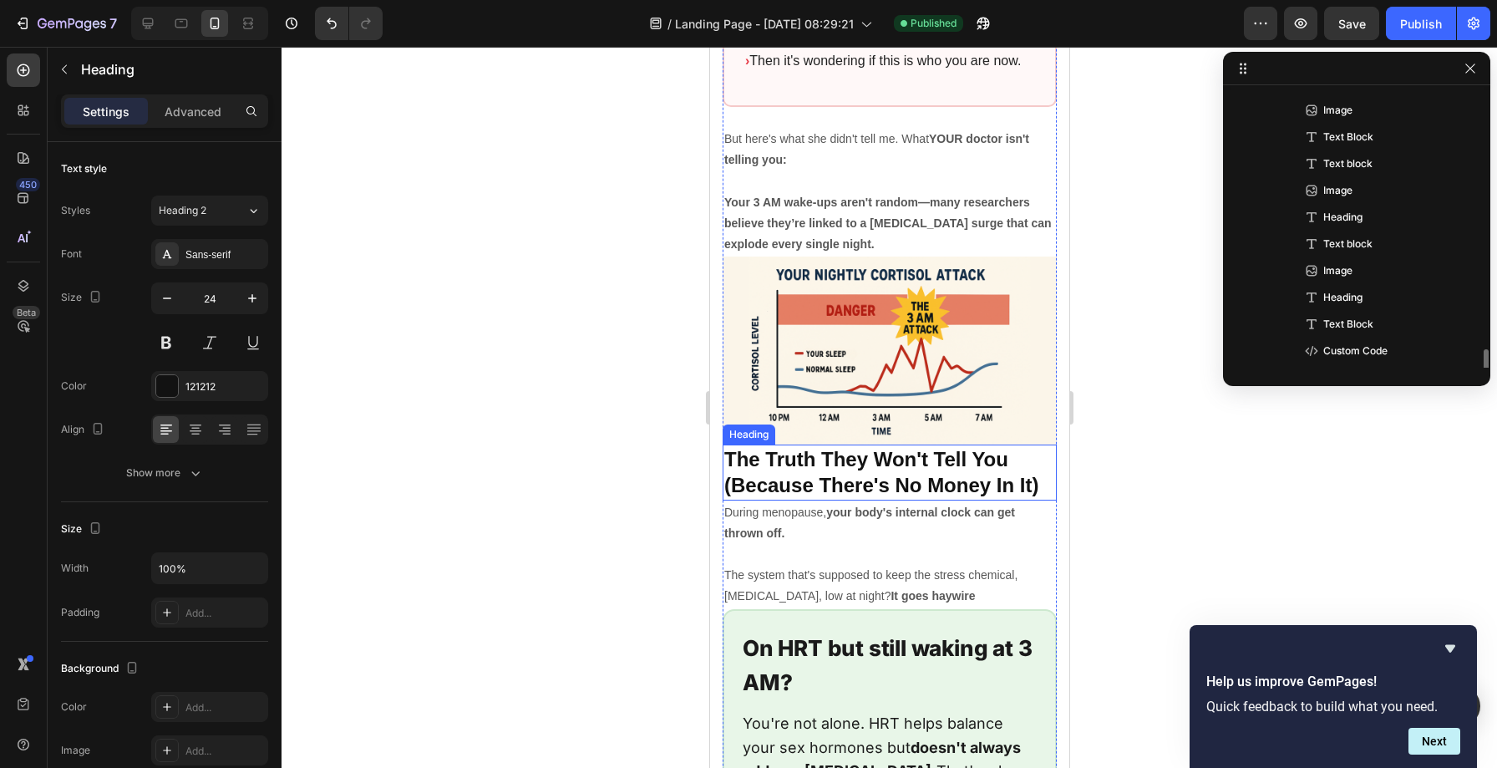
click at [827, 448] on strong "The Truth They Won't Tell You (Because There's No Money In It)" at bounding box center [881, 472] width 314 height 48
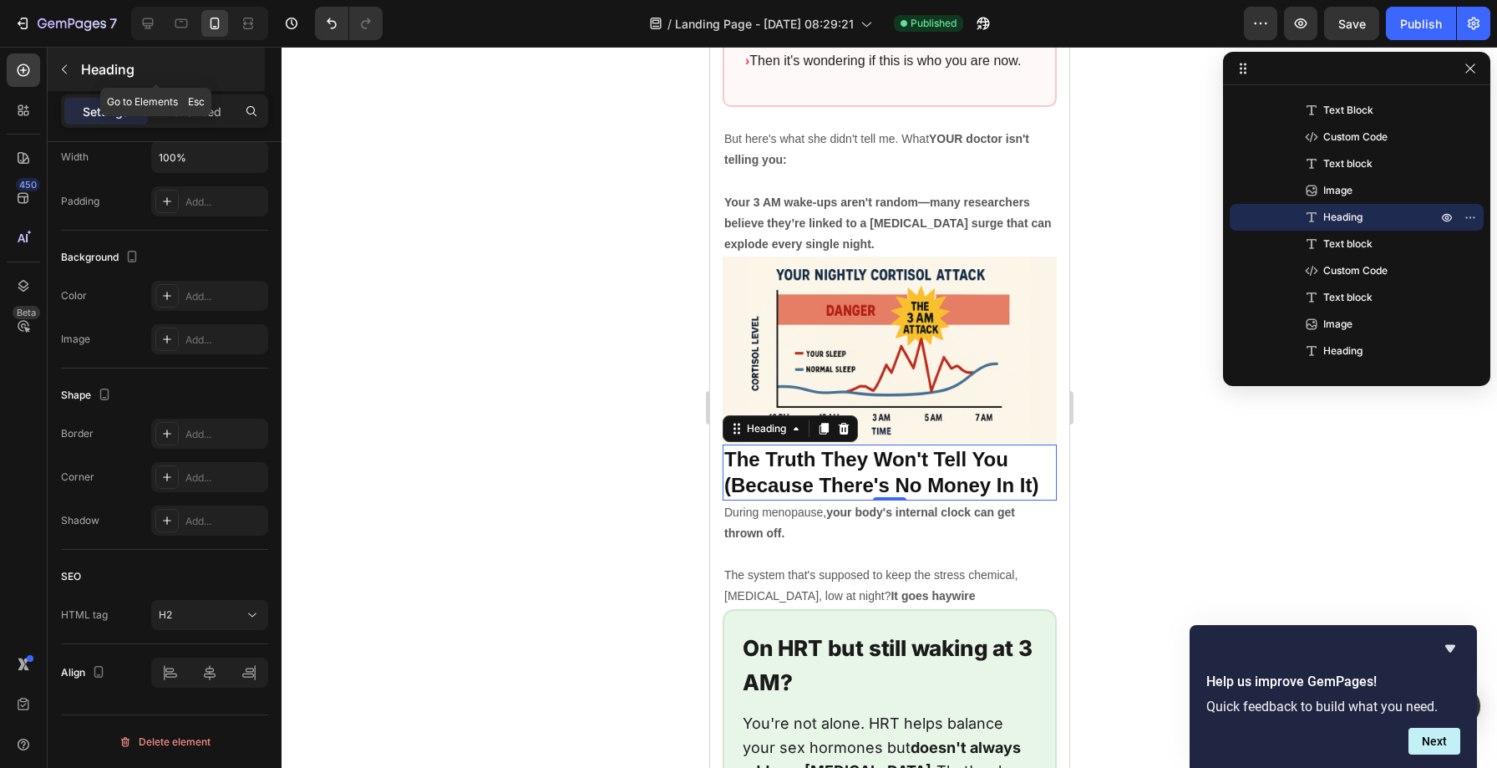
click at [62, 68] on icon "button" at bounding box center [64, 69] width 13 height 13
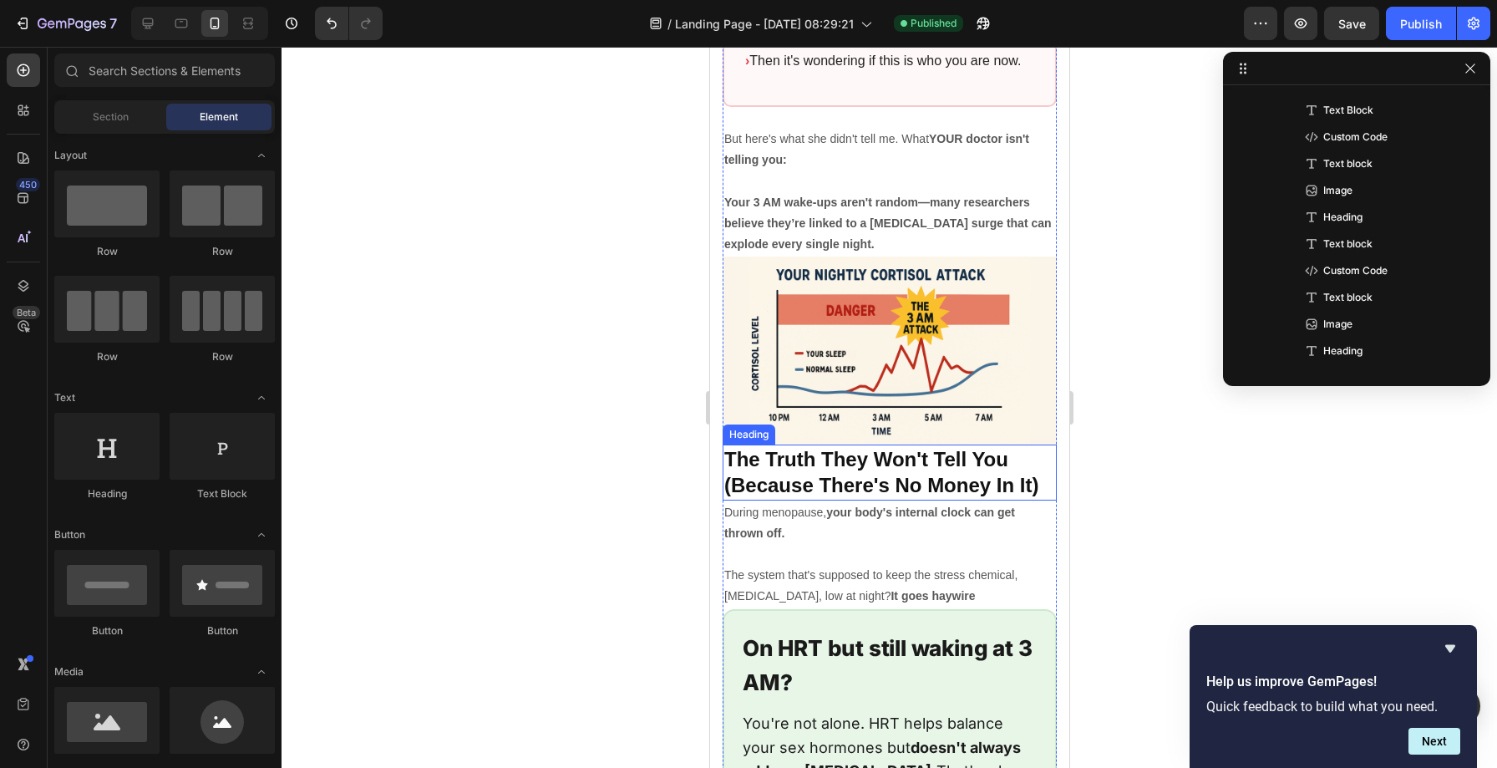
click at [878, 448] on strong "The Truth They Won't Tell You (Because There's No Money In It)" at bounding box center [881, 472] width 314 height 48
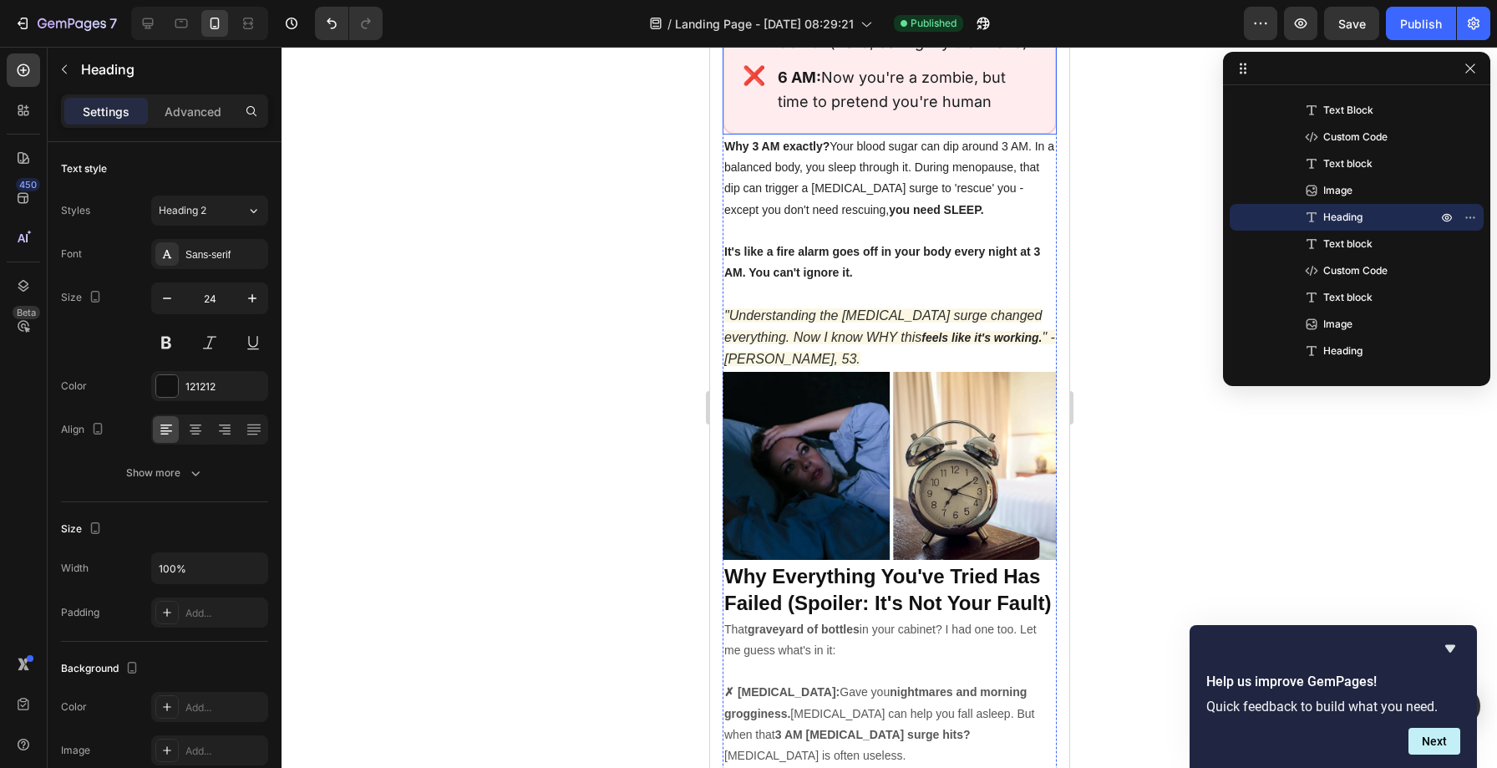
scroll to position [5380, 0]
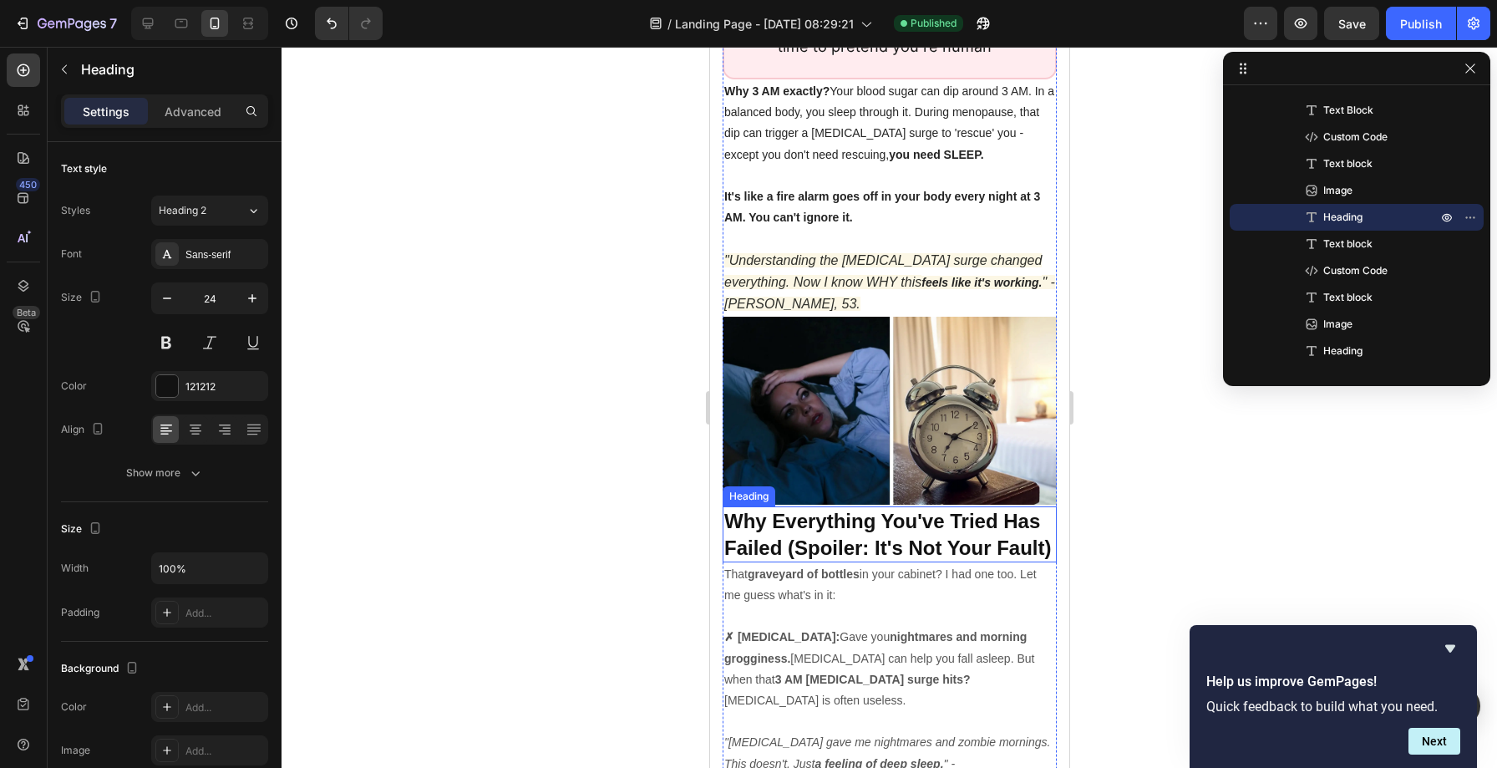
click at [822, 510] on strong "Why Everything You've Tried Has Failed (Spoiler: It's Not Your Fault)" at bounding box center [888, 534] width 328 height 48
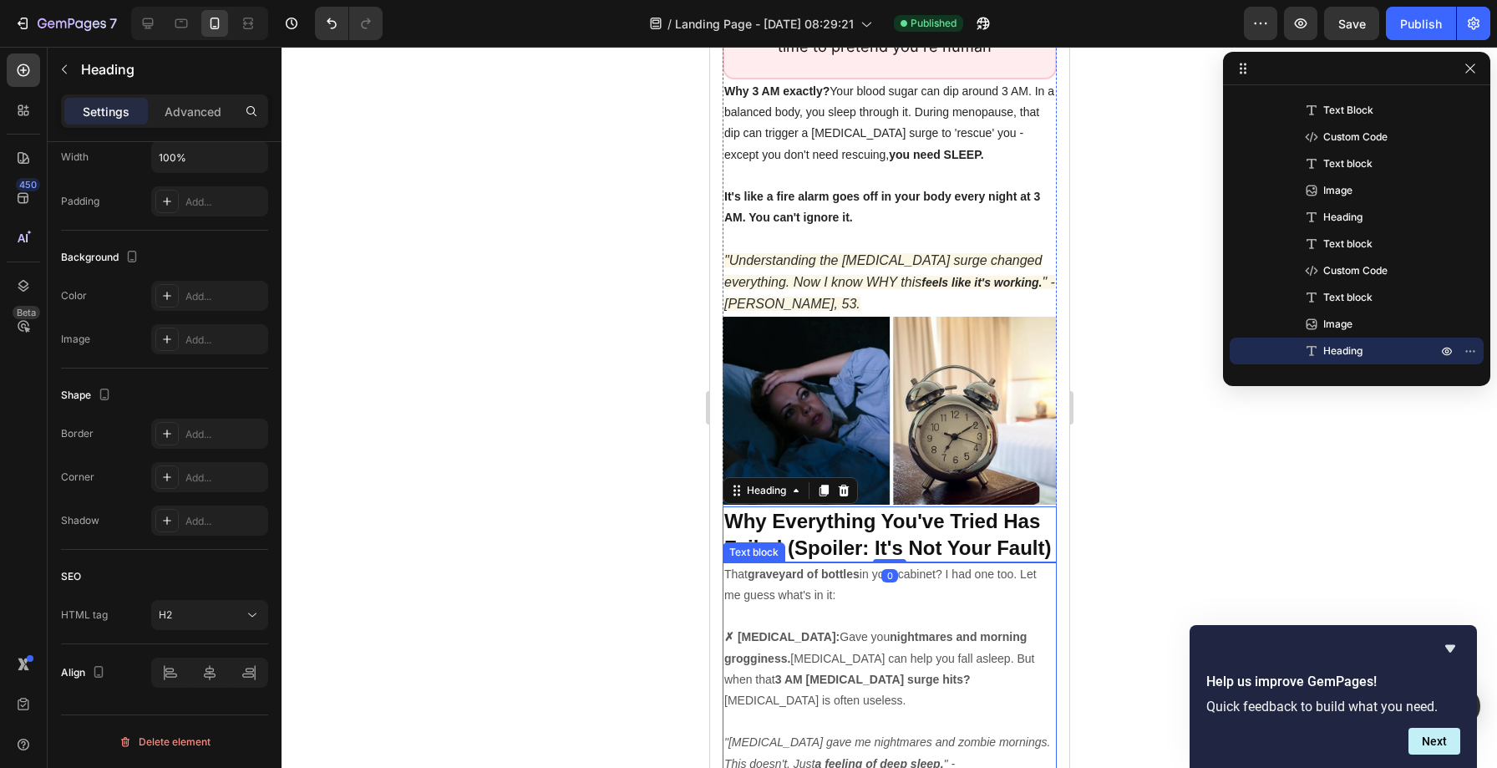
click at [854, 606] on p at bounding box center [889, 616] width 331 height 21
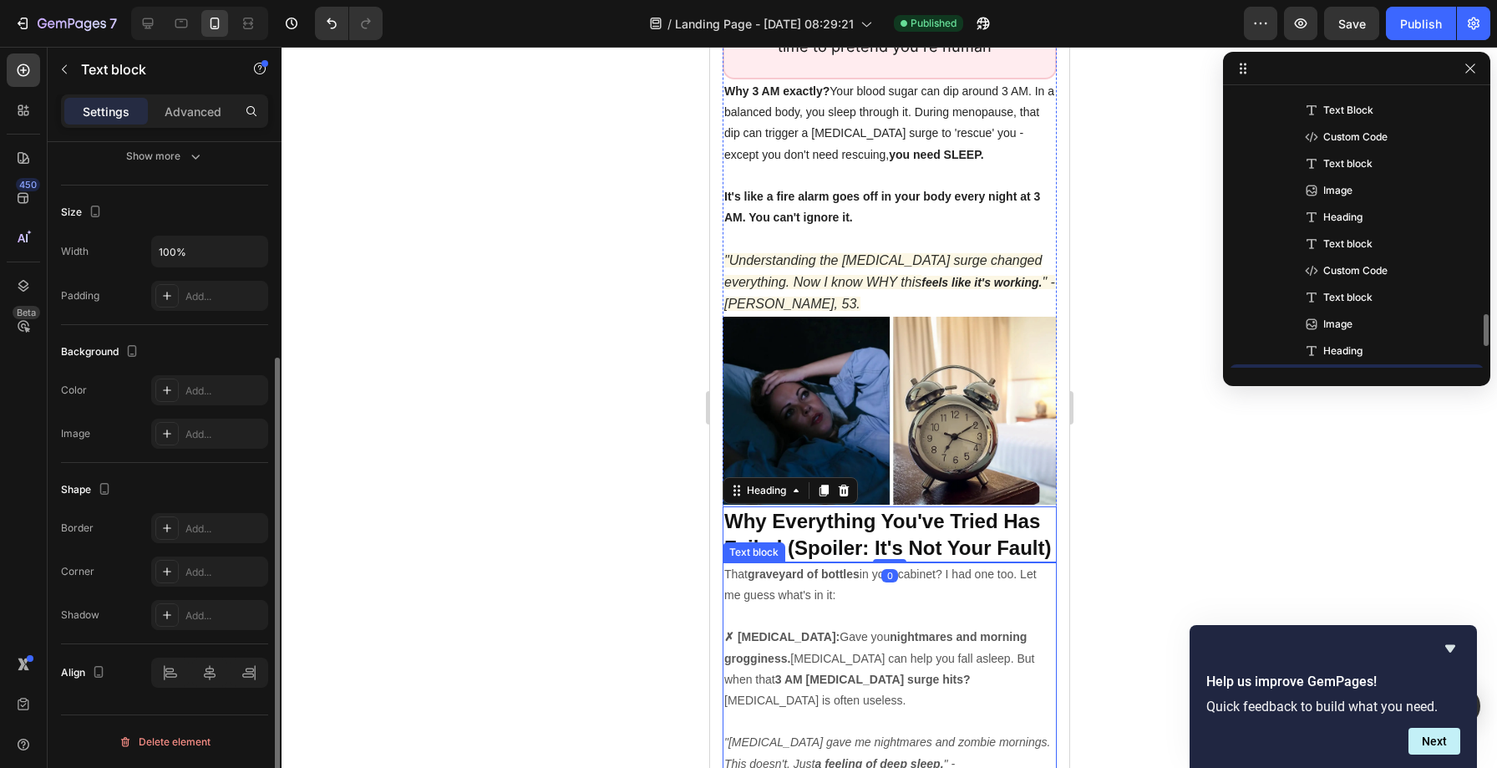
scroll to position [0, 0]
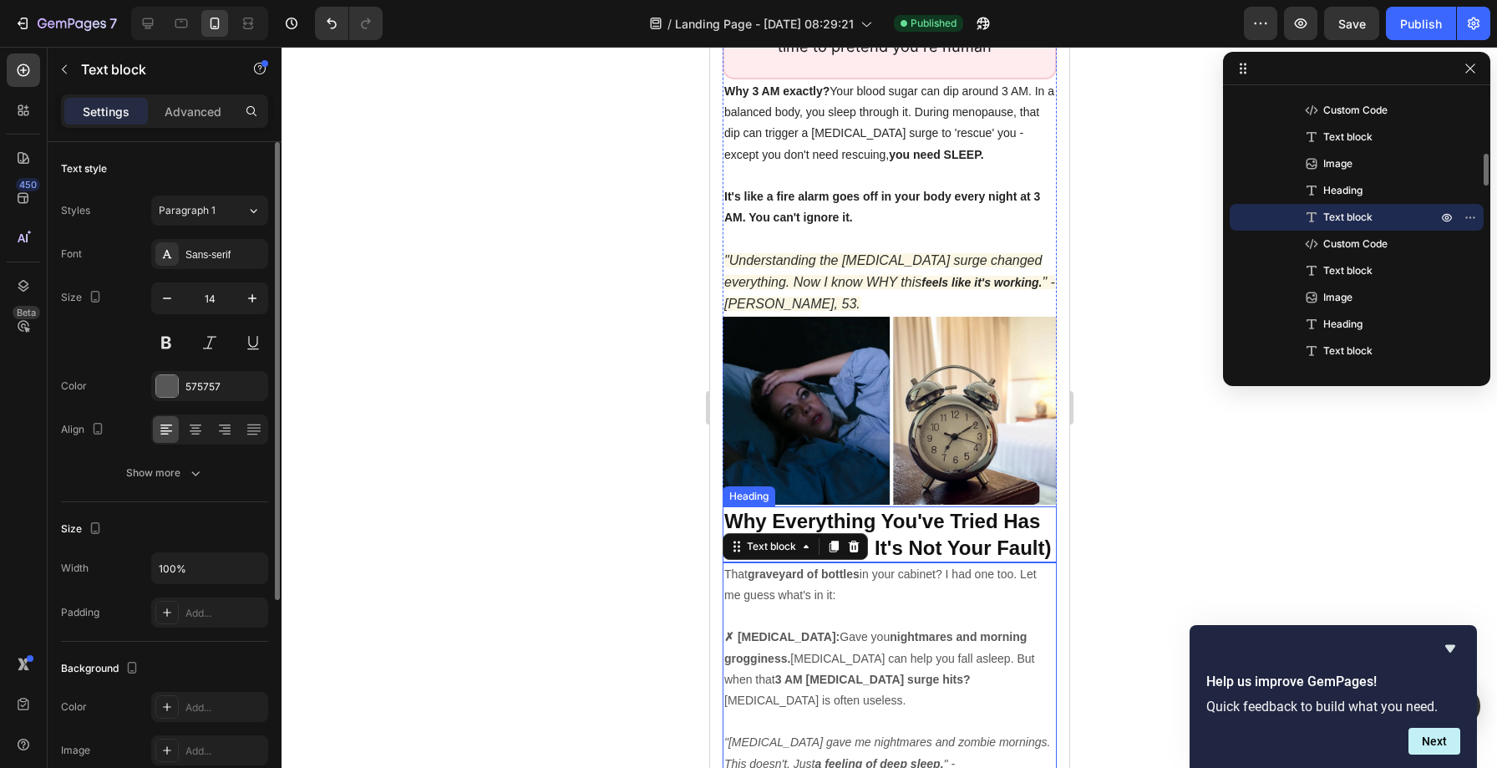
click at [924, 510] on strong "Why Everything You've Tried Has Failed (Spoiler: It's Not Your Fault)" at bounding box center [888, 534] width 328 height 48
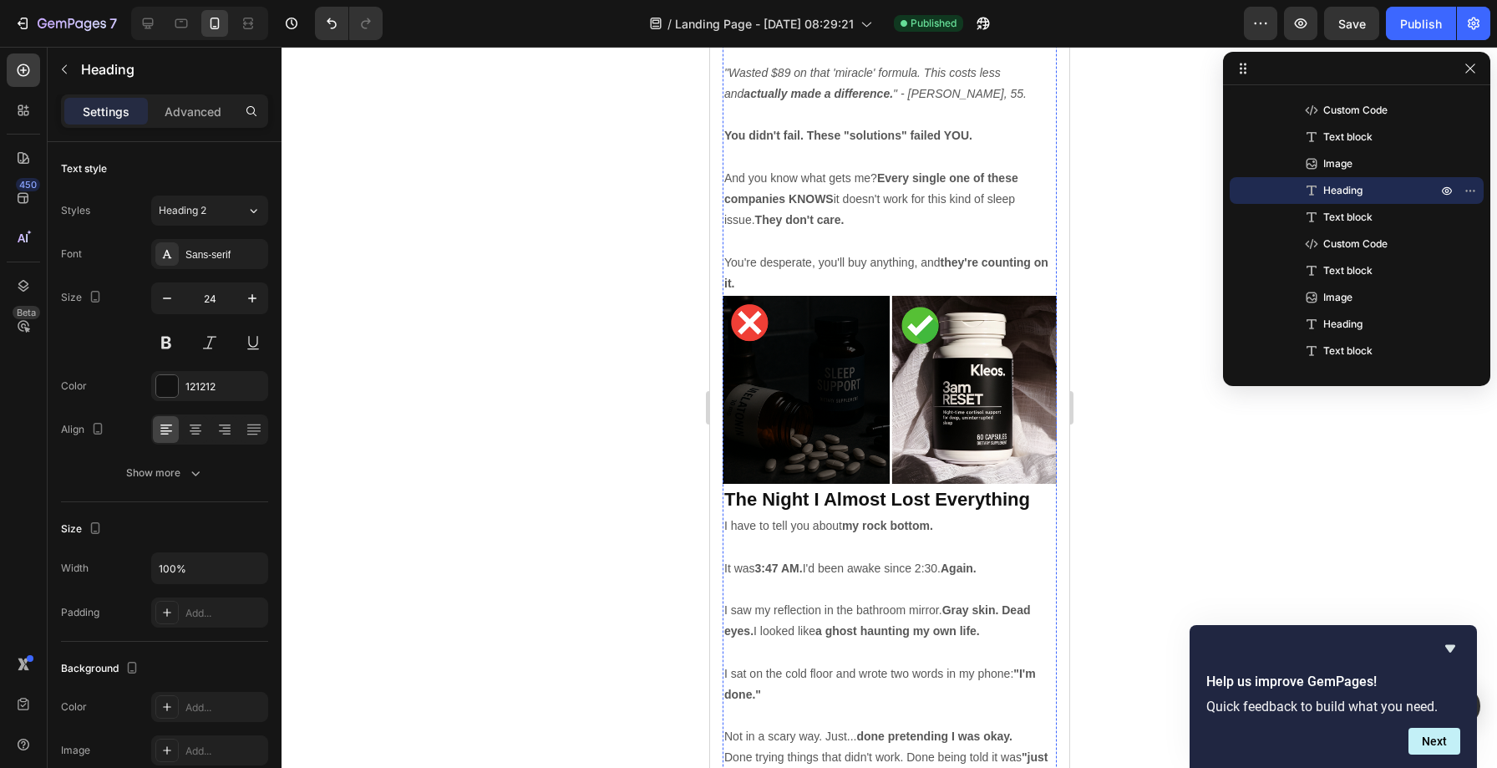
scroll to position [7008, 0]
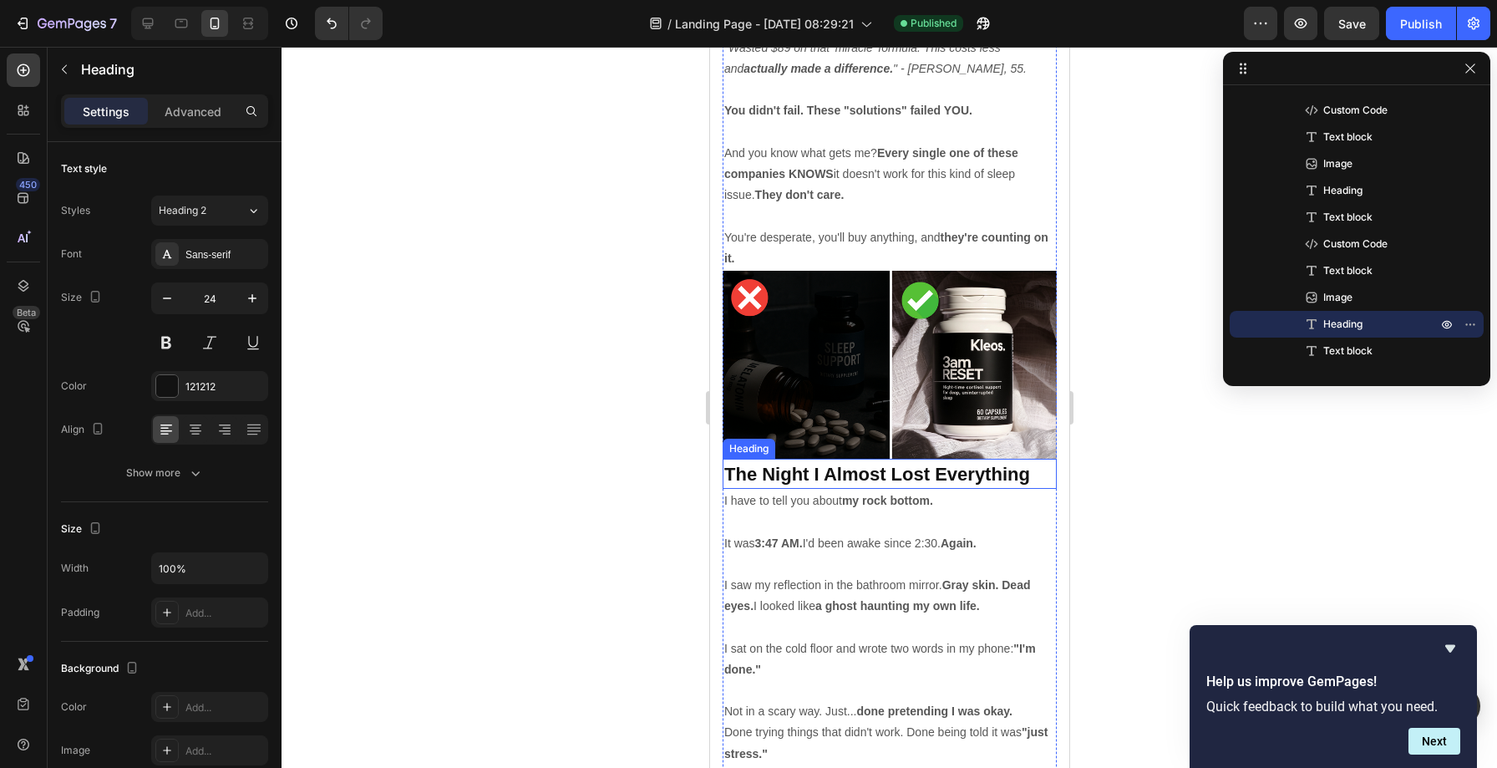
click at [861, 464] on strong "The Night I Almost Lost Everything" at bounding box center [877, 474] width 306 height 21
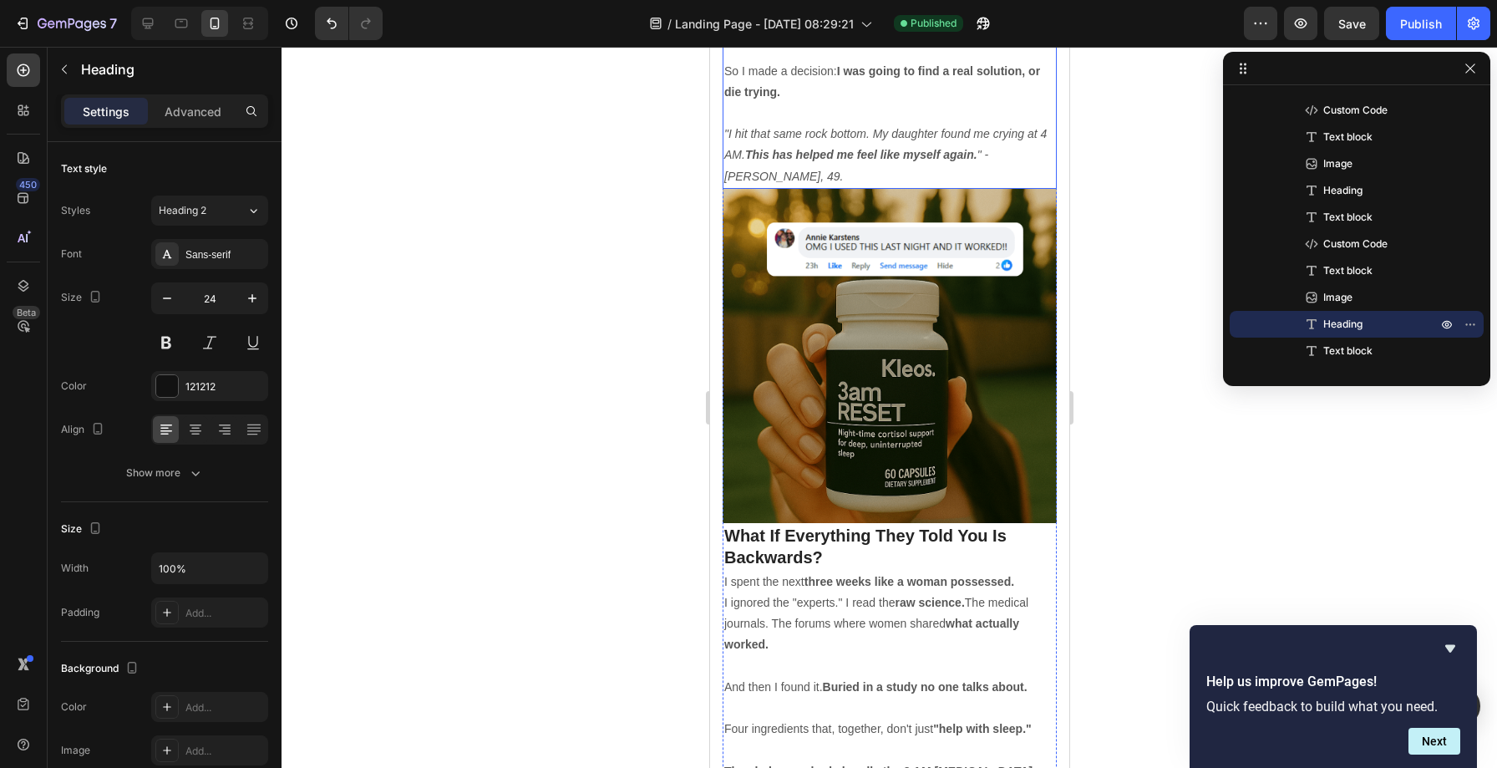
scroll to position [8026, 0]
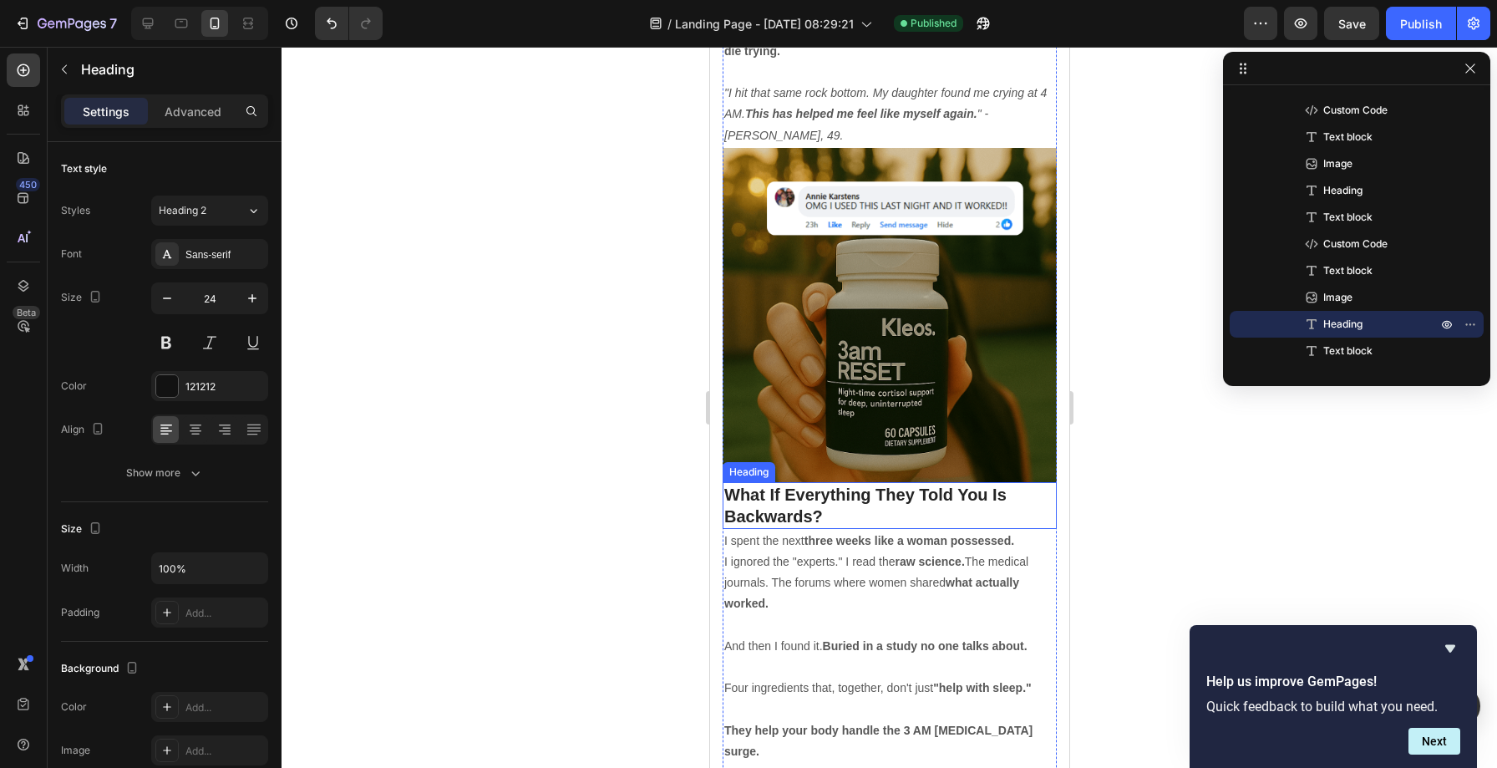
click at [825, 482] on h2 "What If Everything They Told You Is Backwards?" at bounding box center [889, 505] width 334 height 47
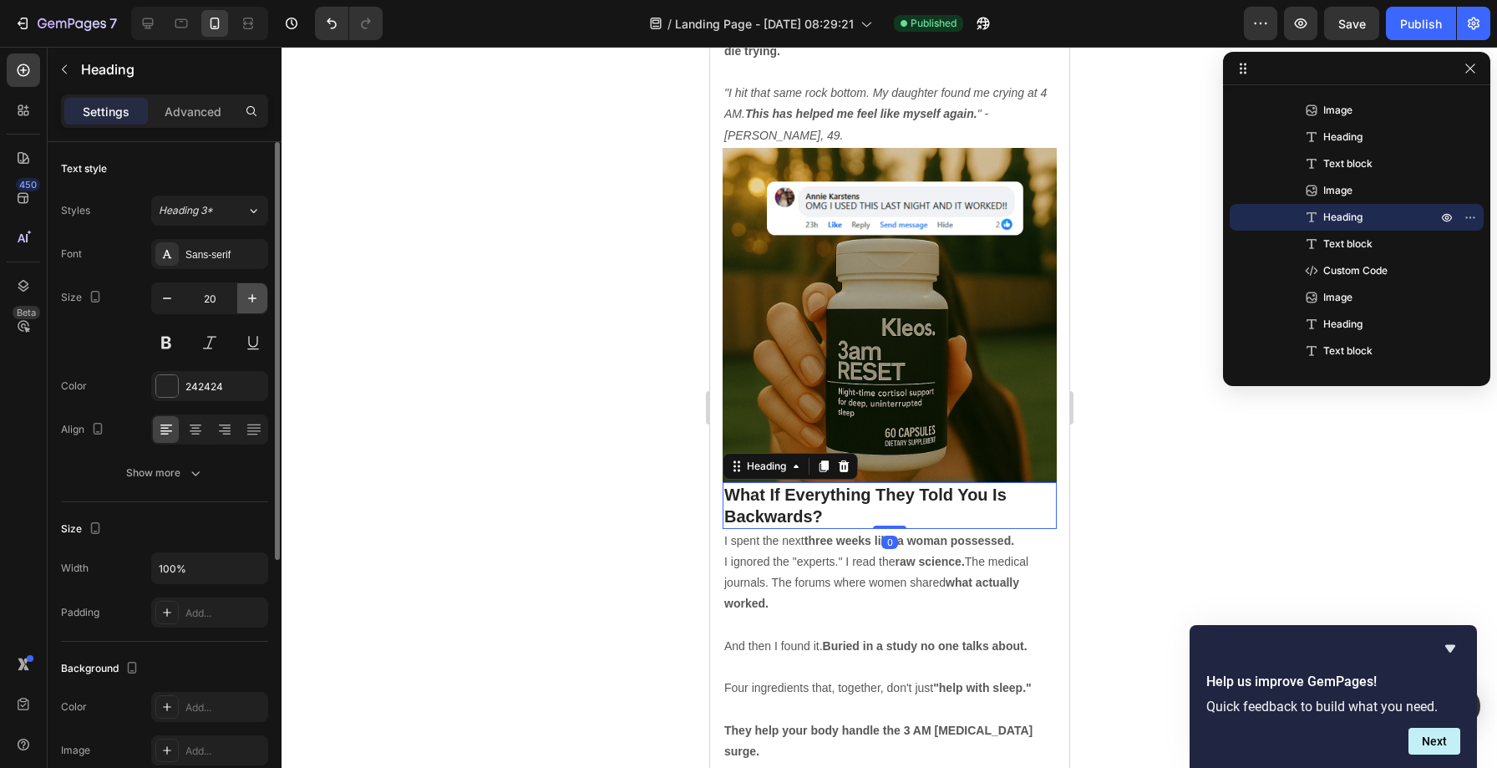
click at [244, 296] on icon "button" at bounding box center [252, 298] width 17 height 17
click at [247, 297] on icon "button" at bounding box center [252, 298] width 17 height 17
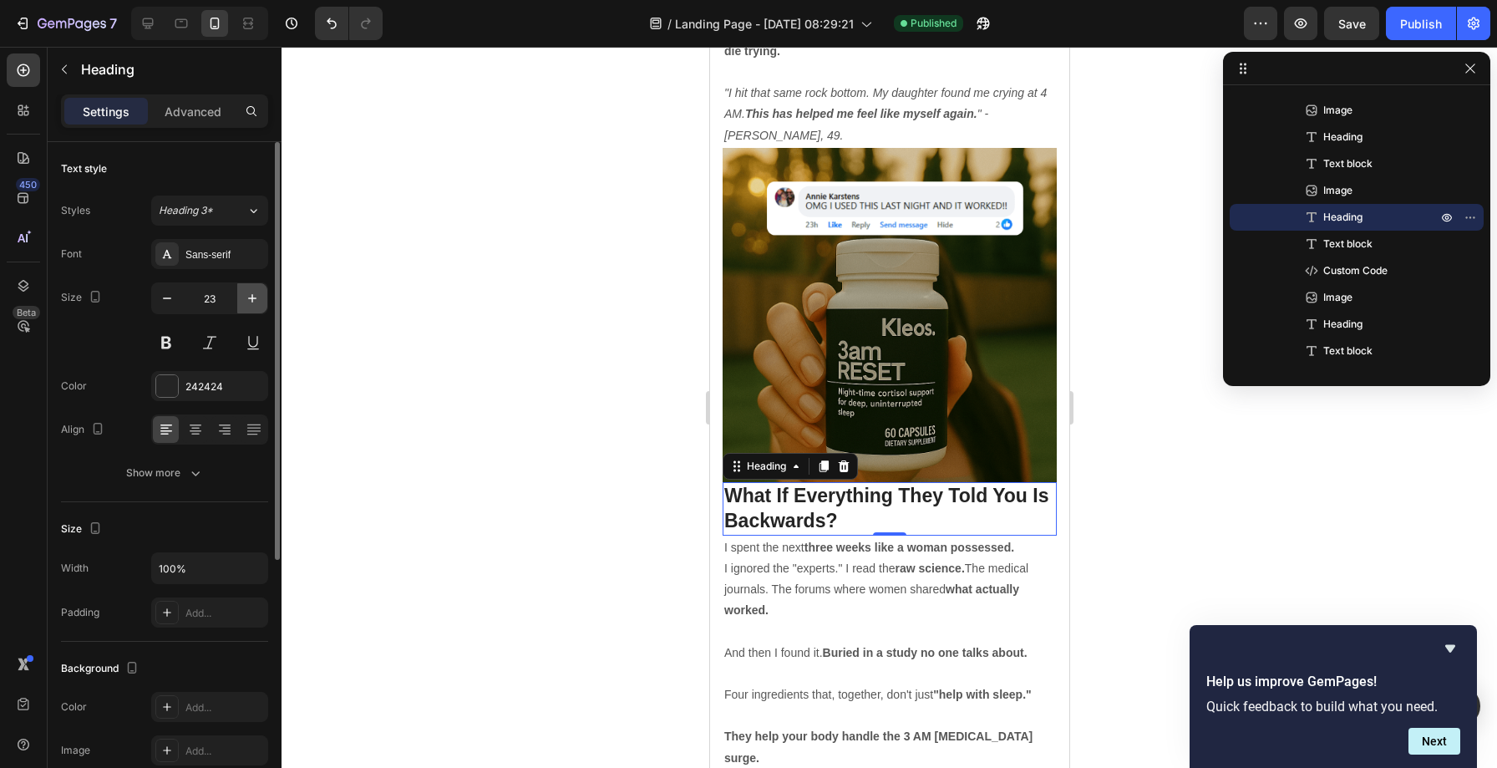
click at [247, 297] on icon "button" at bounding box center [252, 298] width 17 height 17
type input "24"
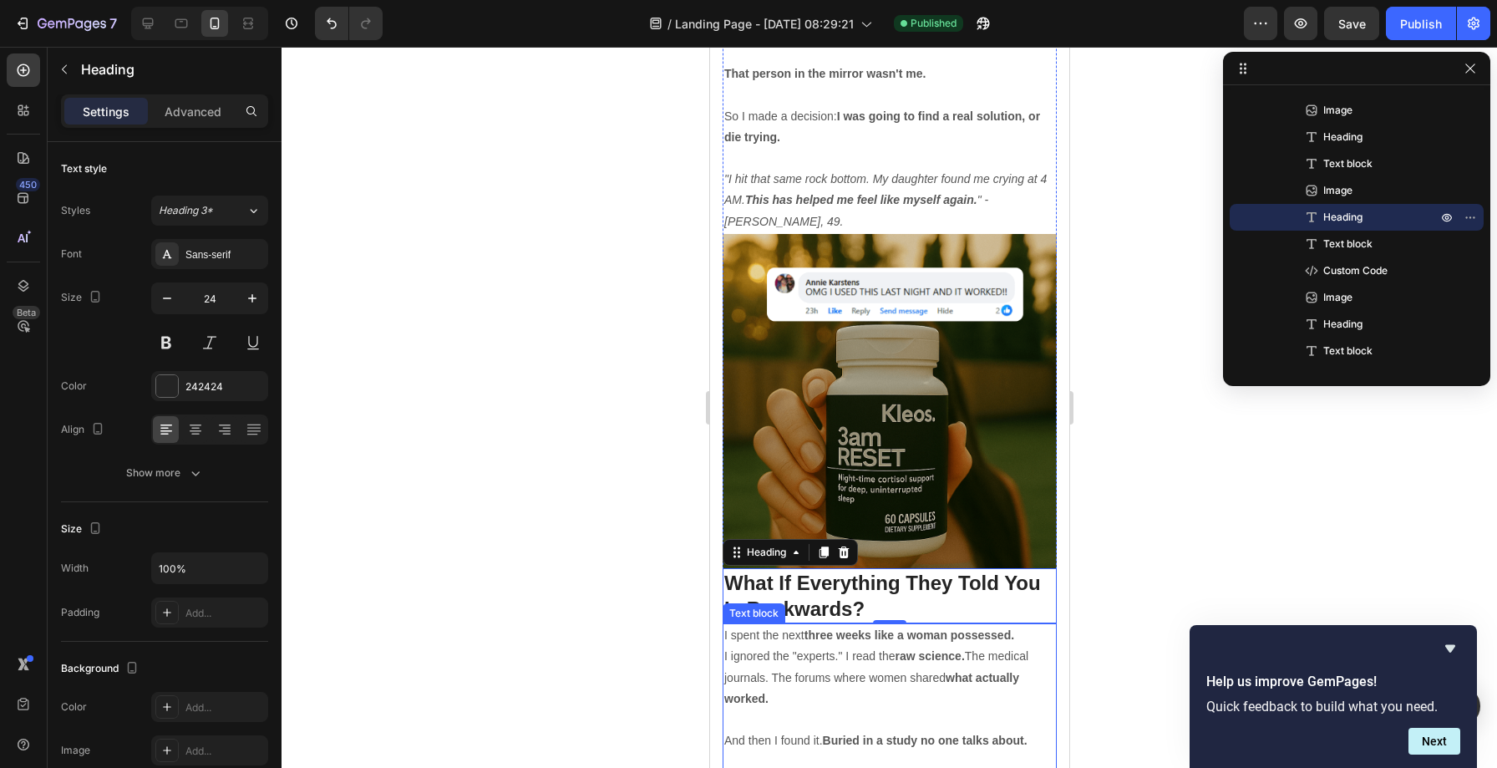
scroll to position [7937, 0]
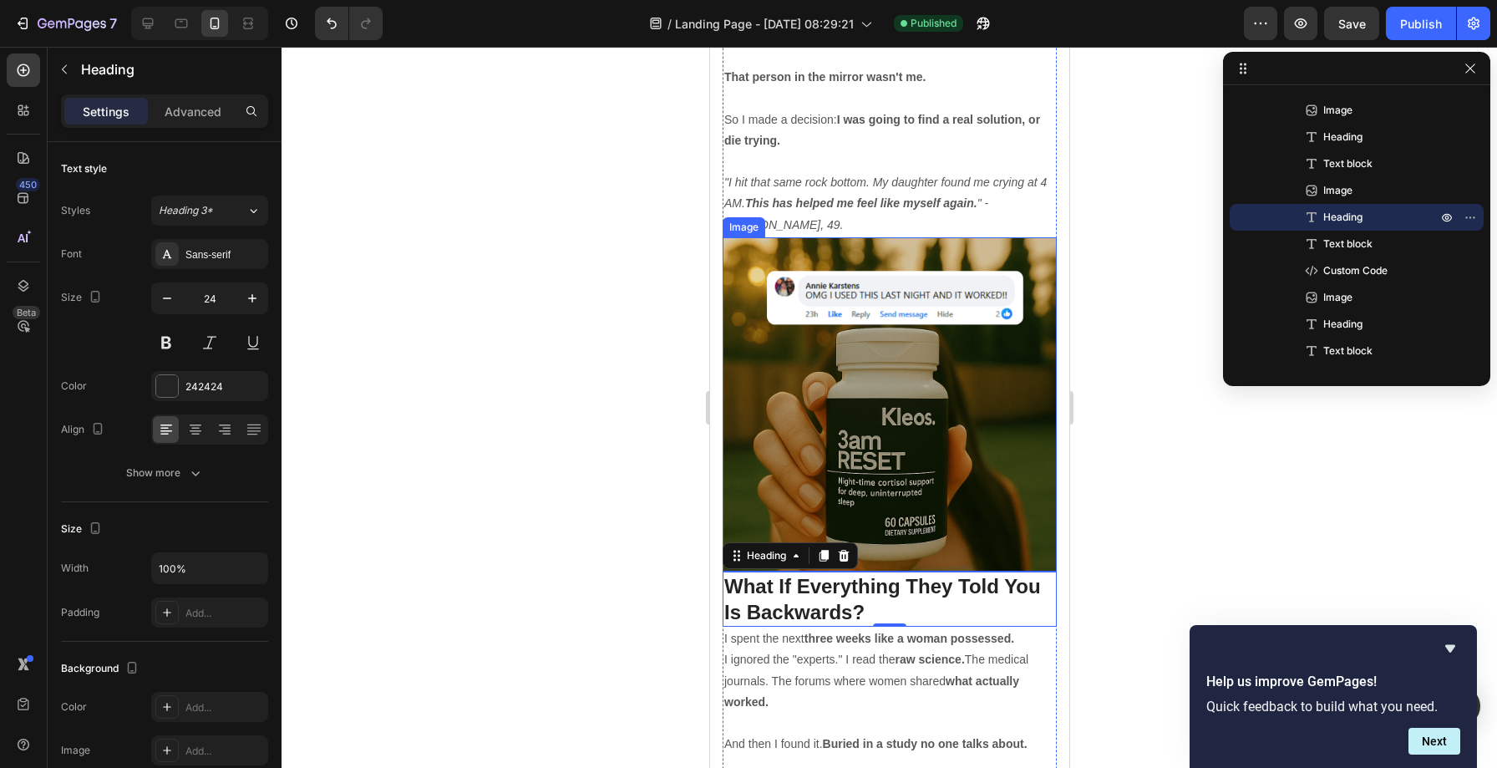
click at [876, 281] on img at bounding box center [889, 404] width 334 height 334
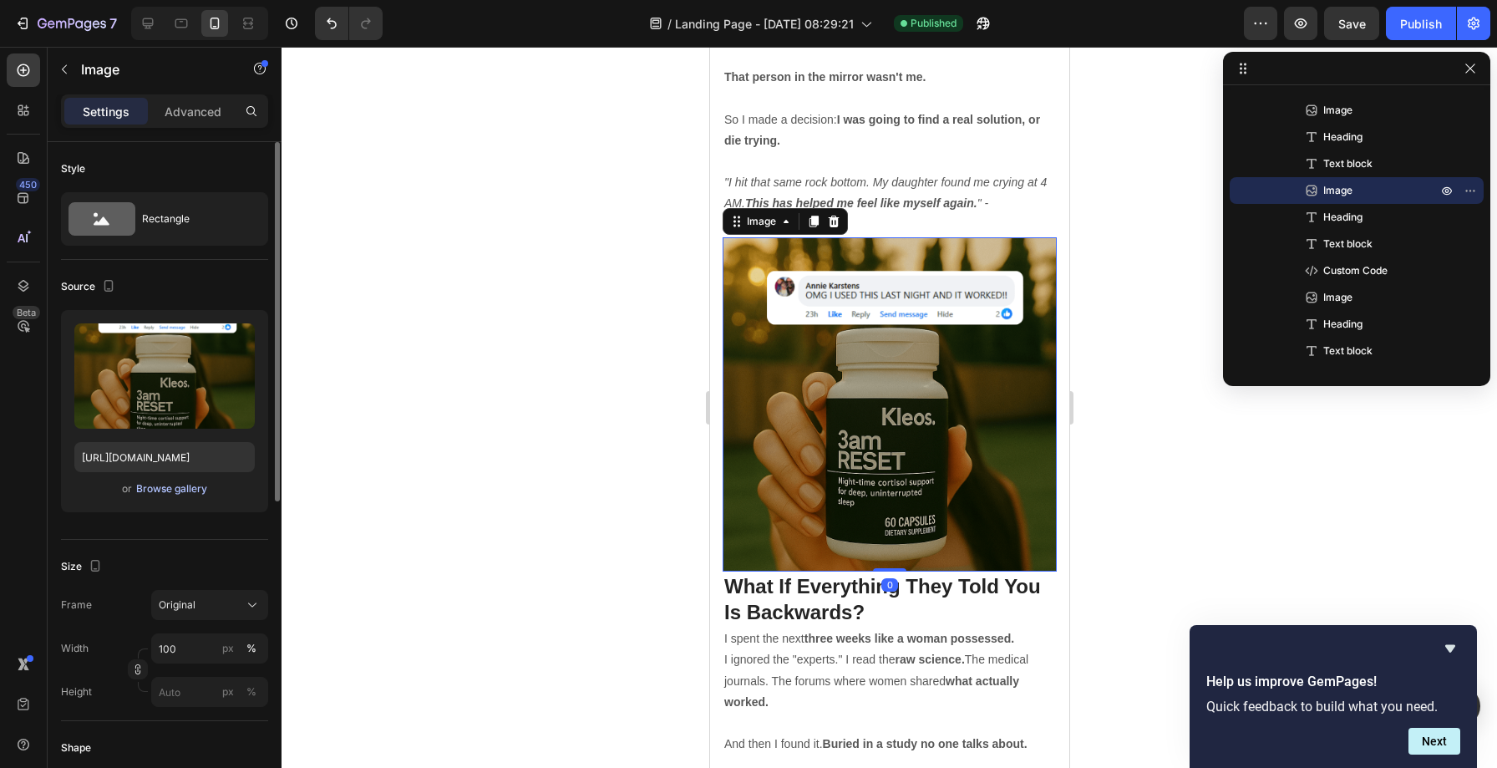
click at [157, 494] on div "Browse gallery" at bounding box center [171, 488] width 71 height 15
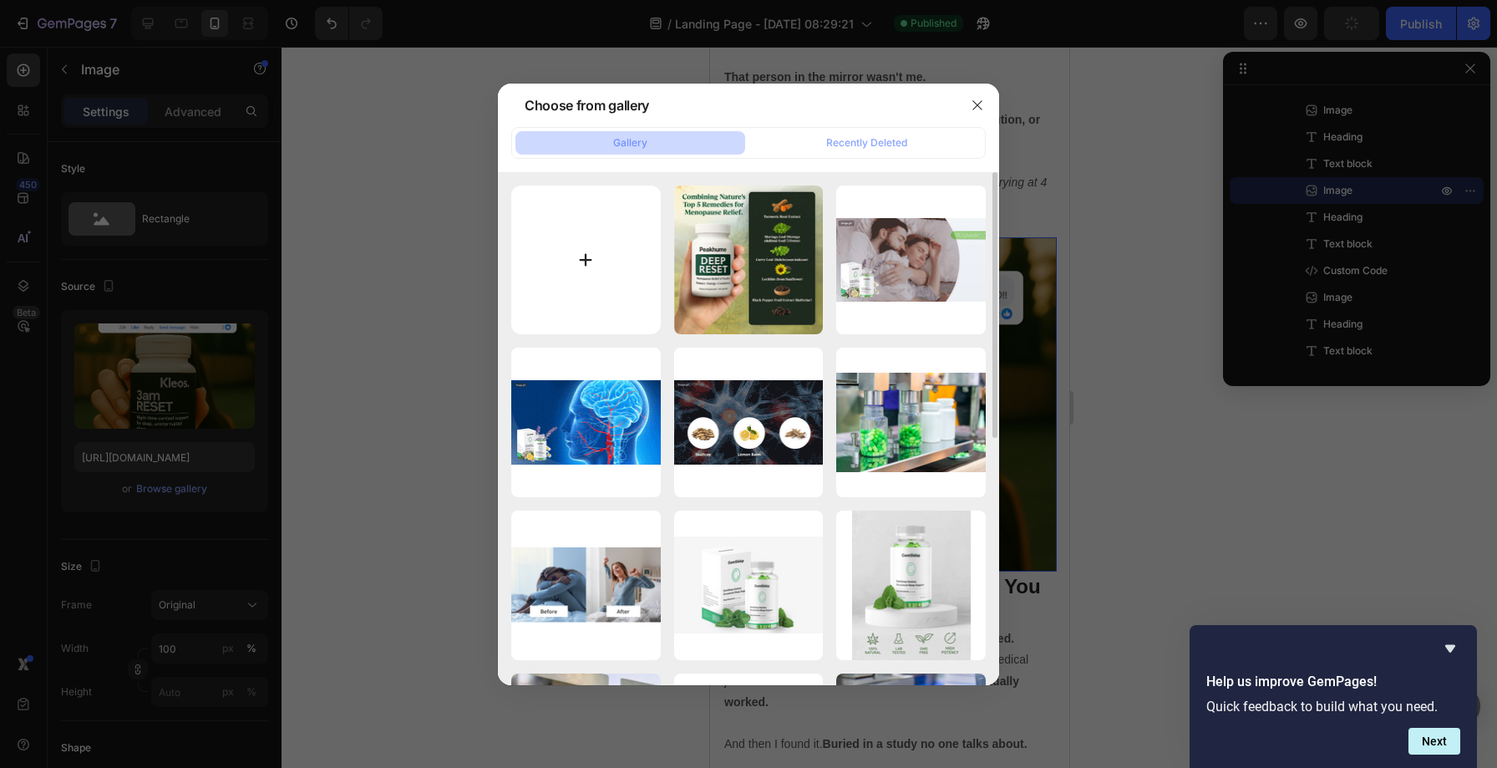
click at [589, 246] on input "file" at bounding box center [586, 260] width 150 height 150
type input "C:\fakepath\Slide5.png"
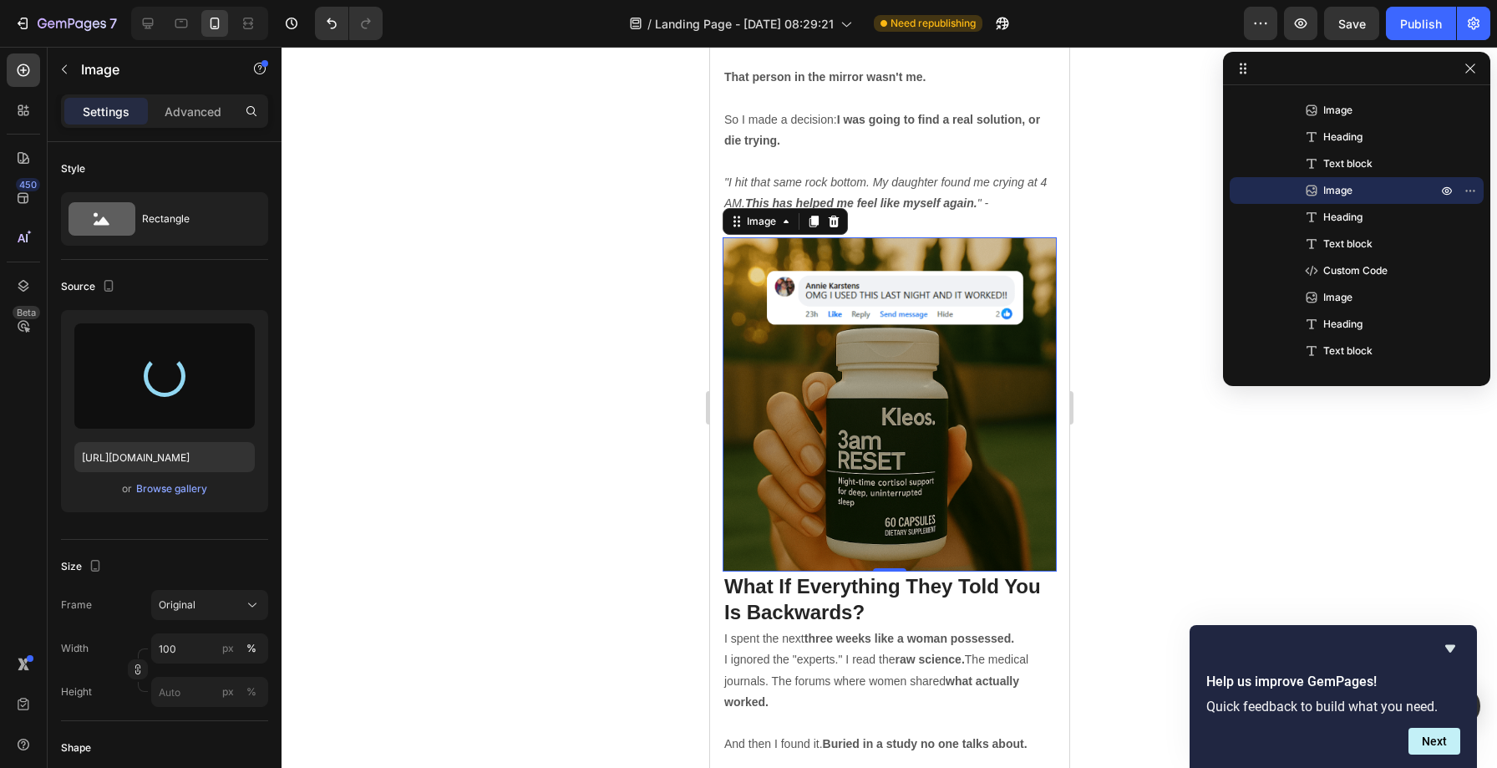
type input "[URL][DOMAIN_NAME]"
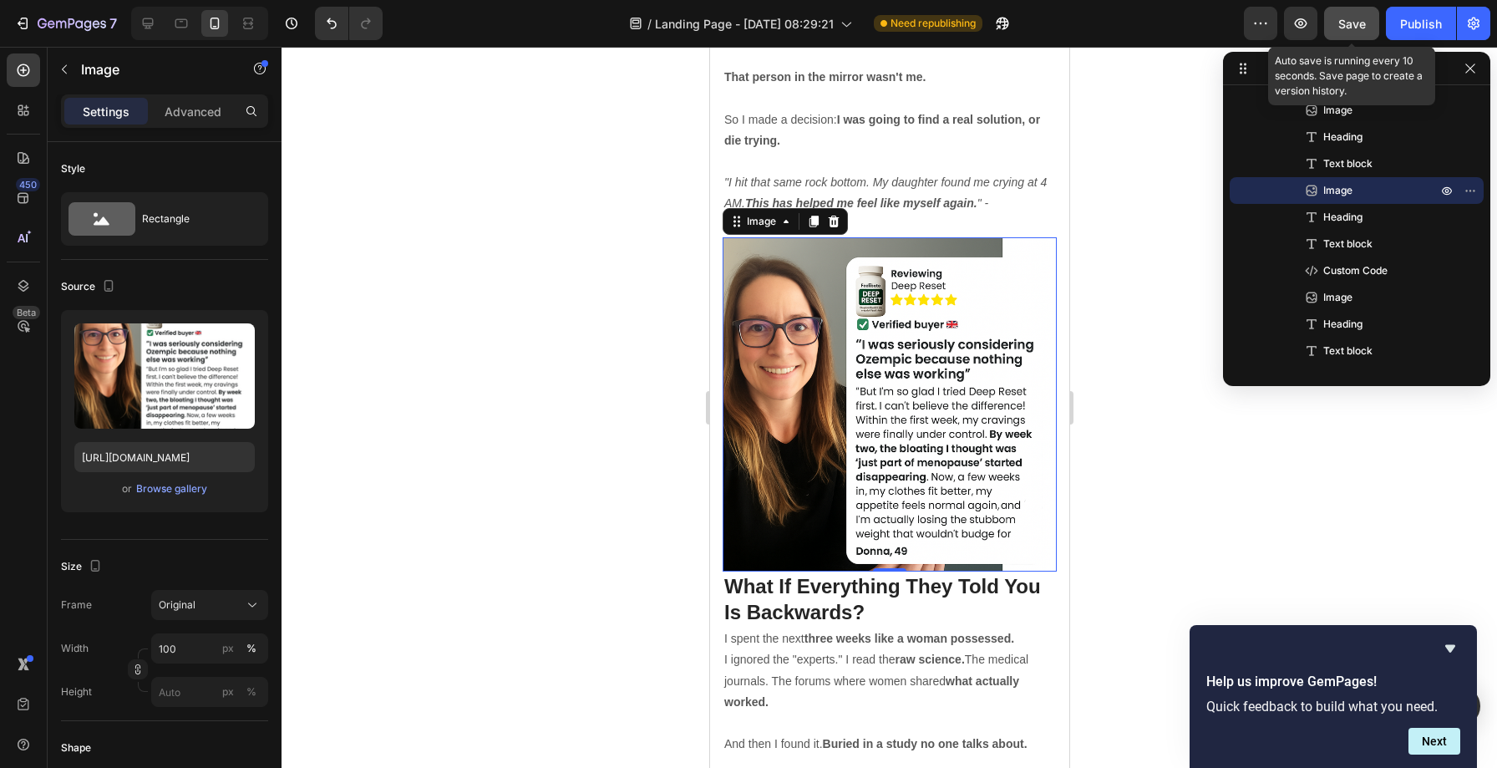
click at [1359, 26] on span "Save" at bounding box center [1353, 24] width 28 height 14
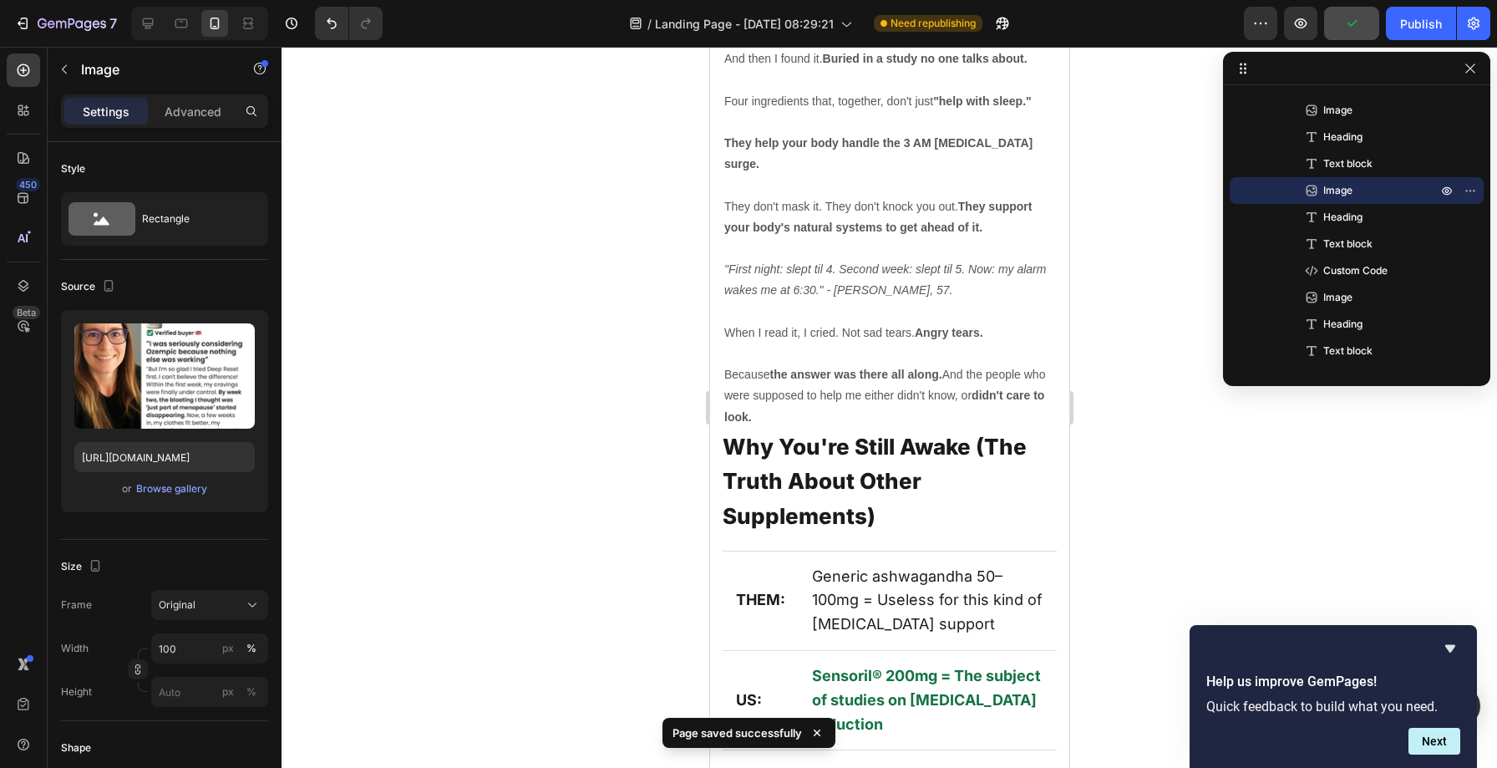
scroll to position [8631, 0]
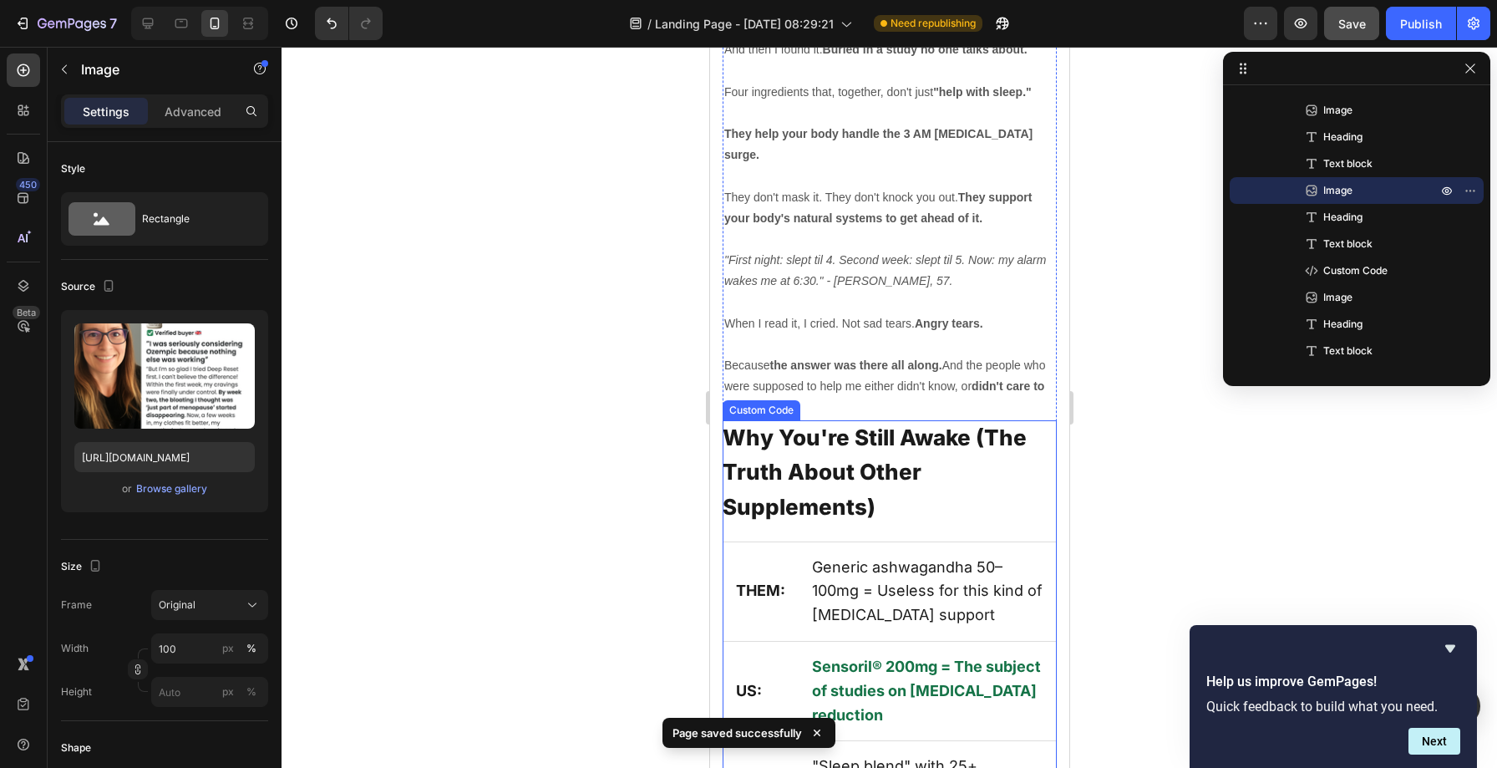
click at [805, 420] on h2 "Why You're Still Awake (The Truth About Other Supplements)" at bounding box center [889, 472] width 334 height 104
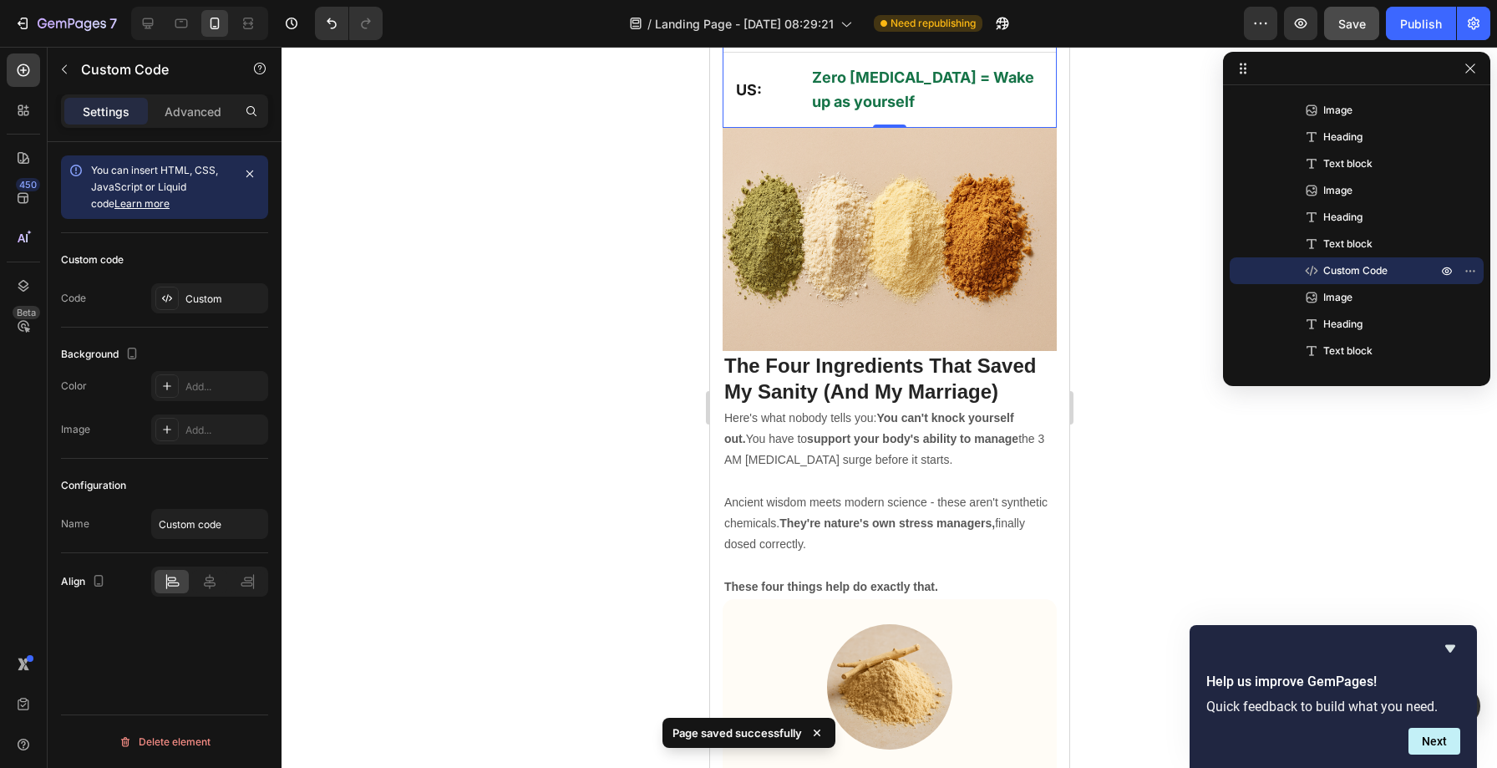
scroll to position [9706, 0]
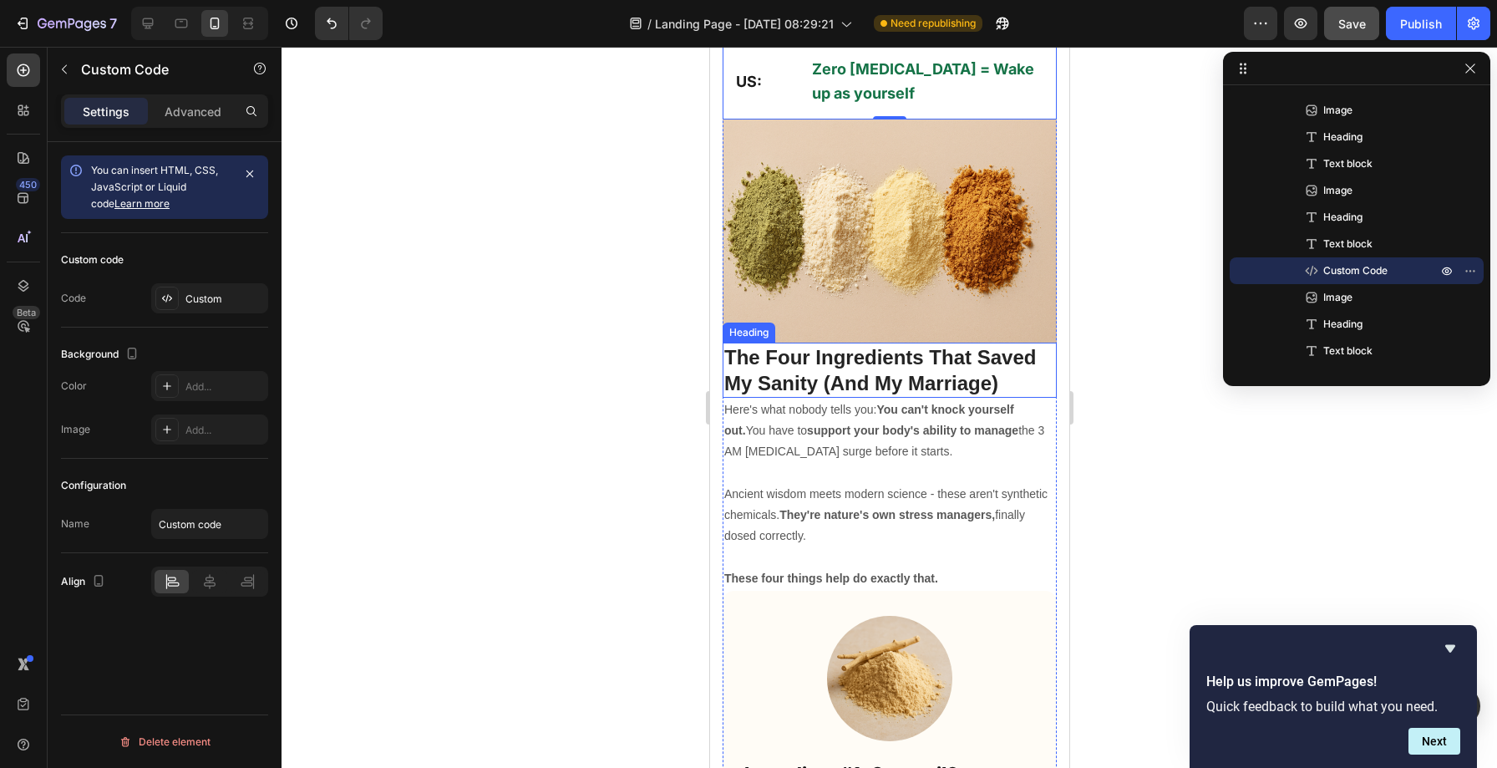
click at [861, 343] on h2 "The Four Ingredients That Saved My Sanity (And My Marriage)" at bounding box center [889, 370] width 334 height 55
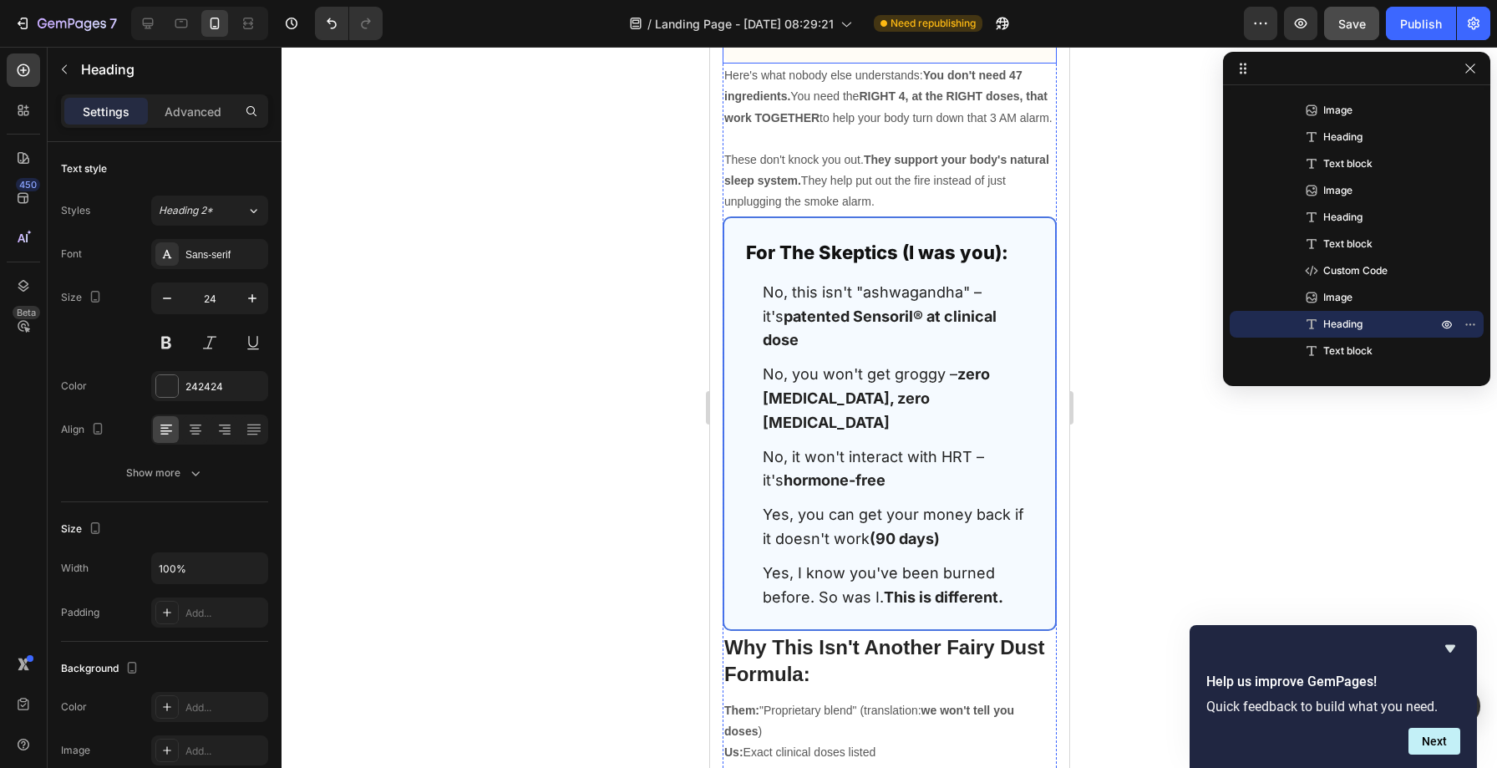
scroll to position [12873, 0]
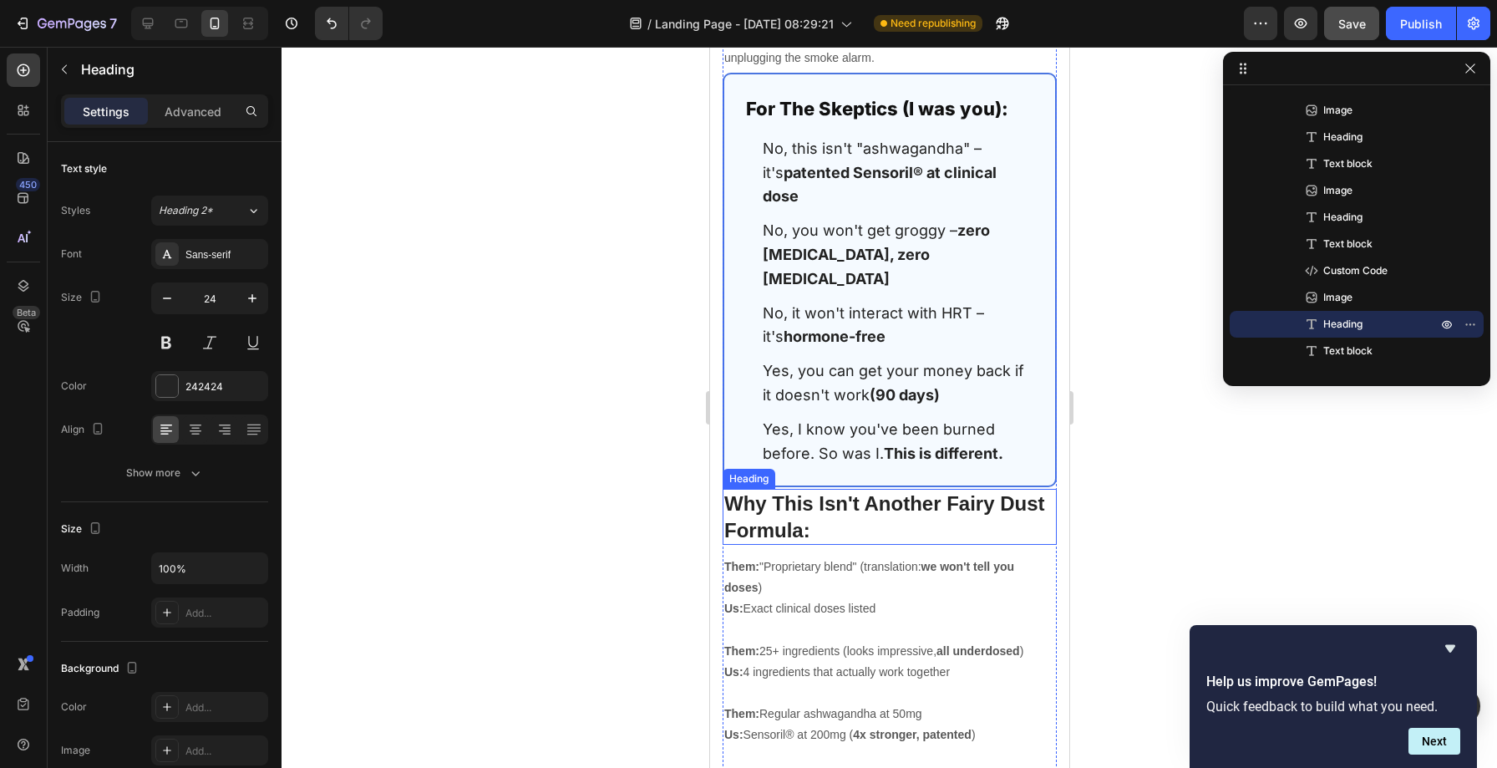
click at [812, 489] on h2 "Why This Isn't Another Fairy Dust Formula:" at bounding box center [889, 516] width 334 height 55
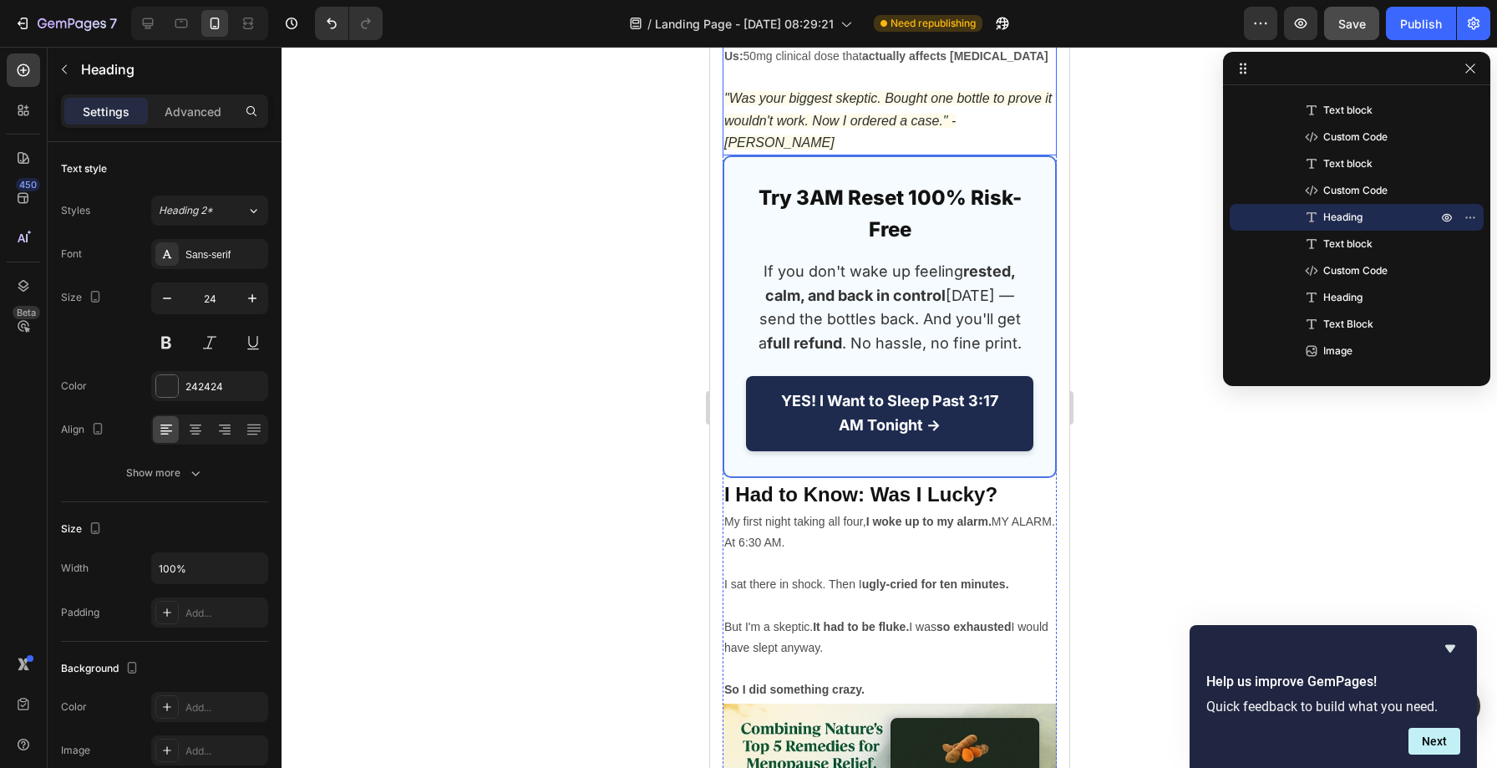
scroll to position [13639, 0]
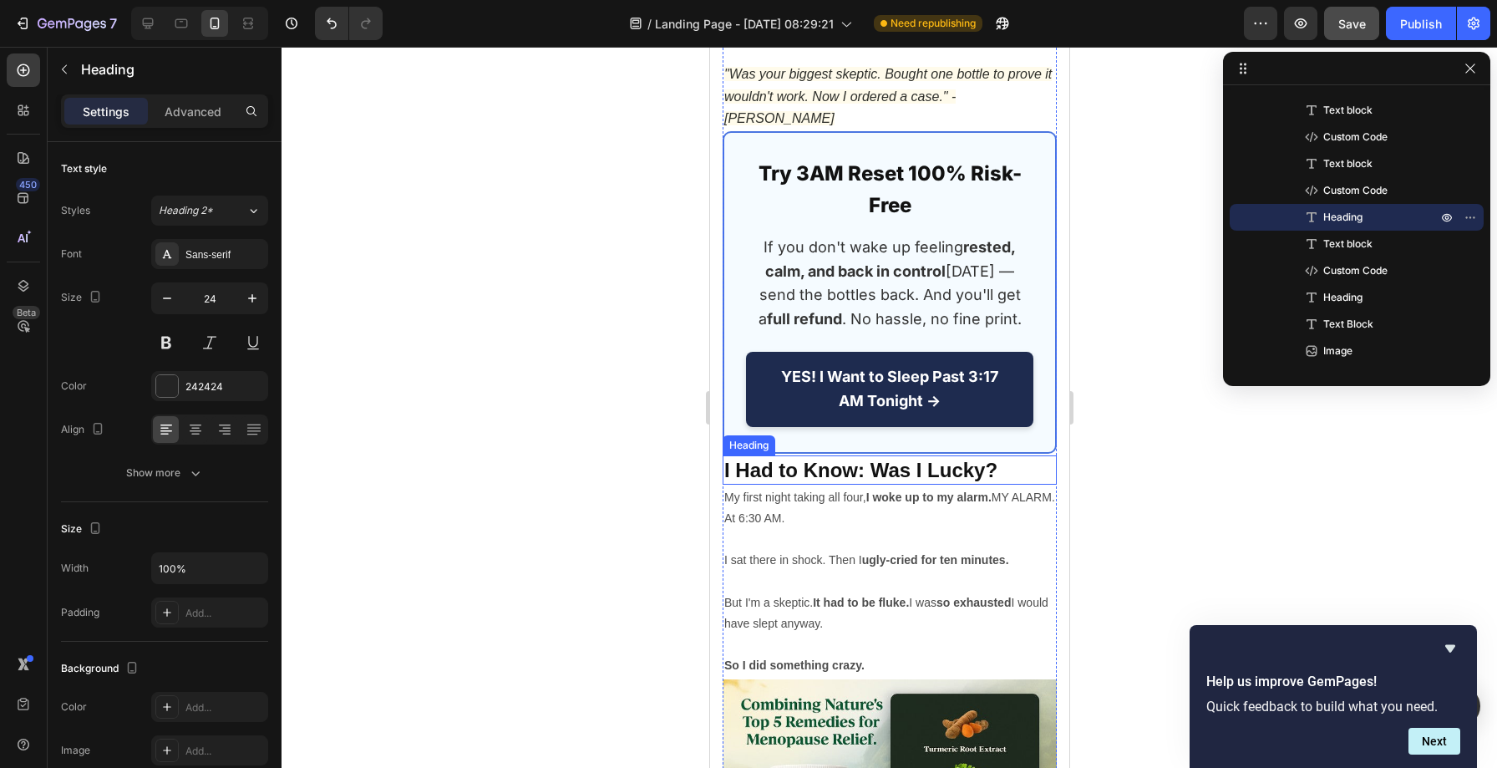
click at [851, 459] on strong "I Had to Know: Was I Lucky?" at bounding box center [860, 470] width 273 height 23
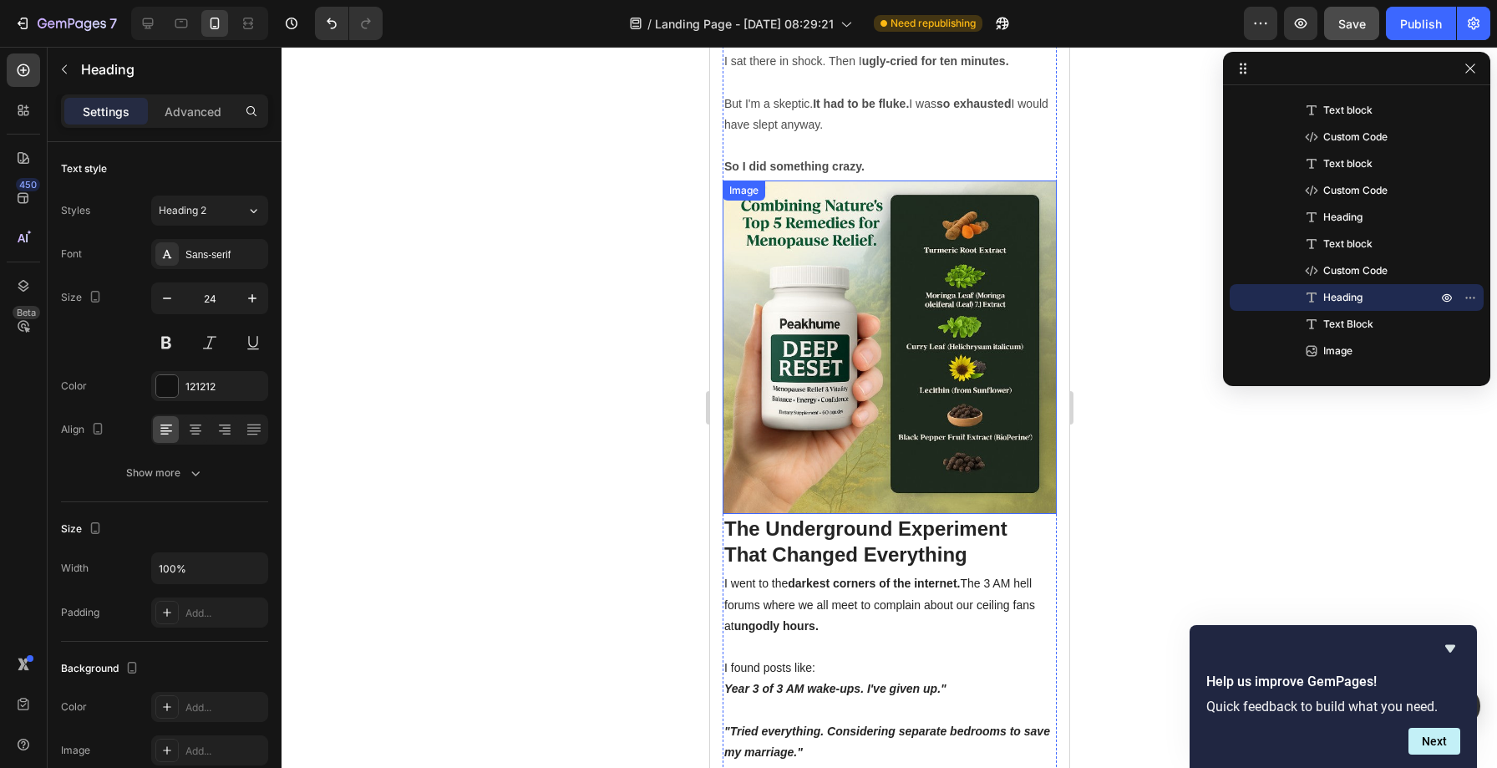
scroll to position [14148, 0]
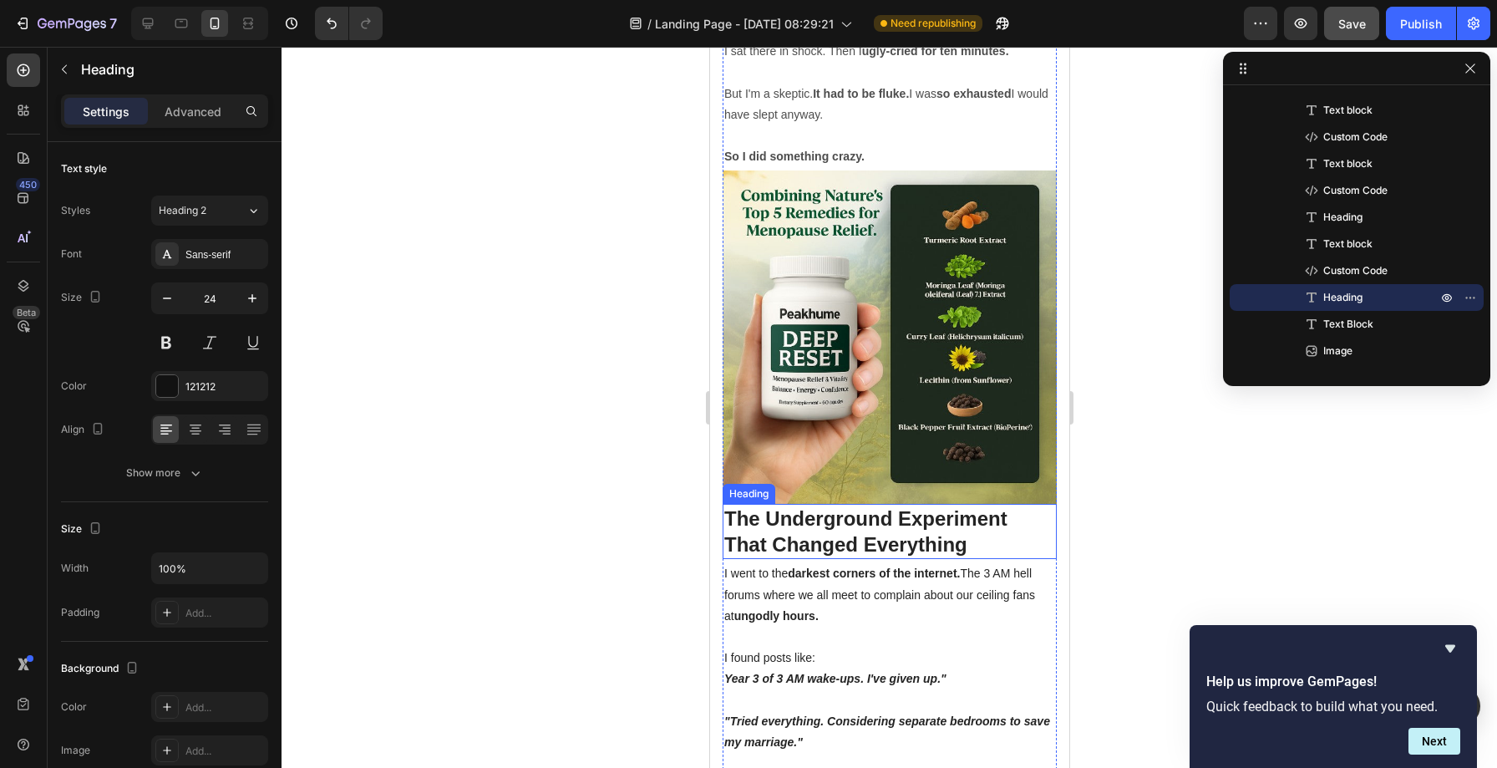
click at [832, 504] on h2 "The Underground Experiment That Changed Everything" at bounding box center [889, 531] width 334 height 55
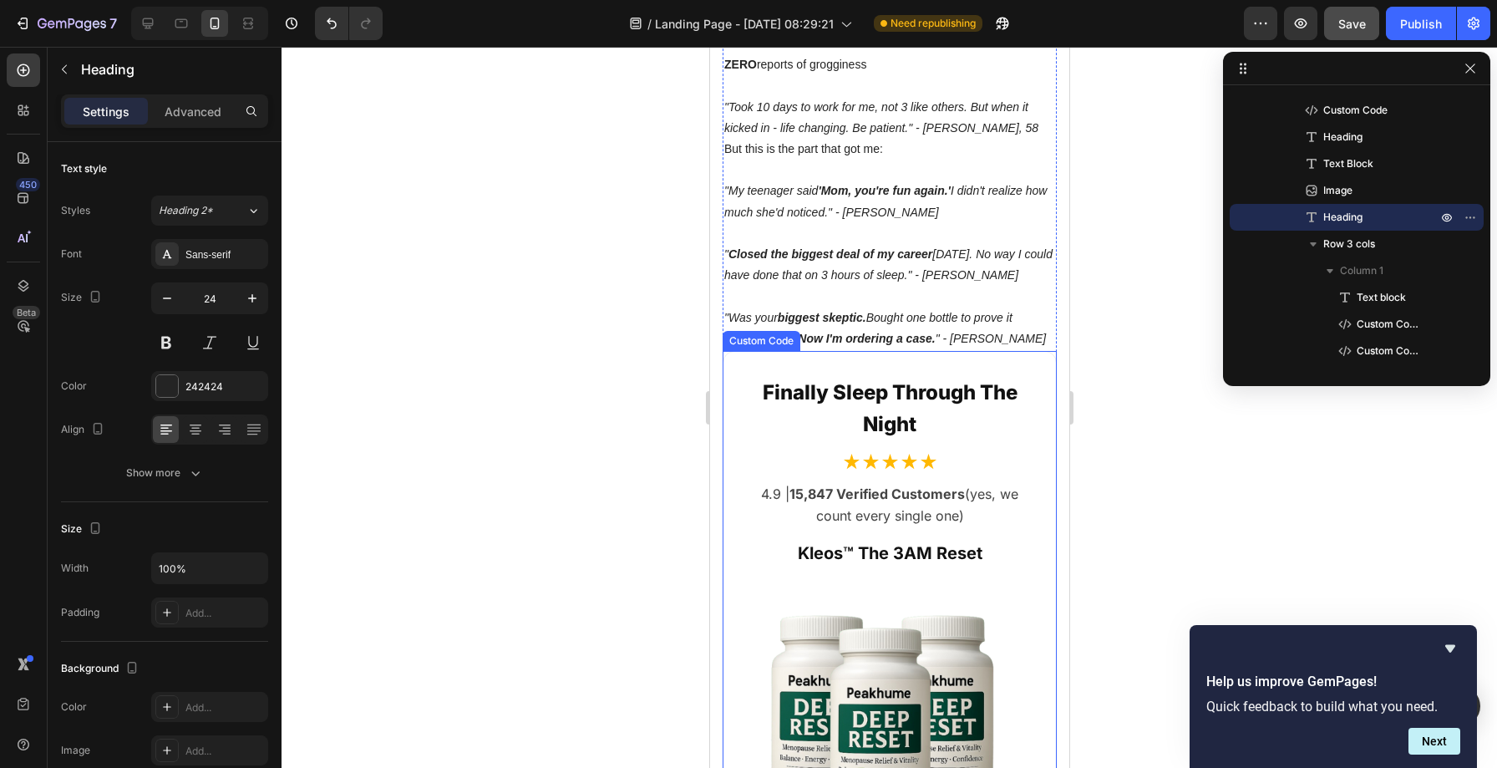
scroll to position [15667, 0]
click at [821, 449] on div "★★★★★" at bounding box center [888, 463] width 289 height 29
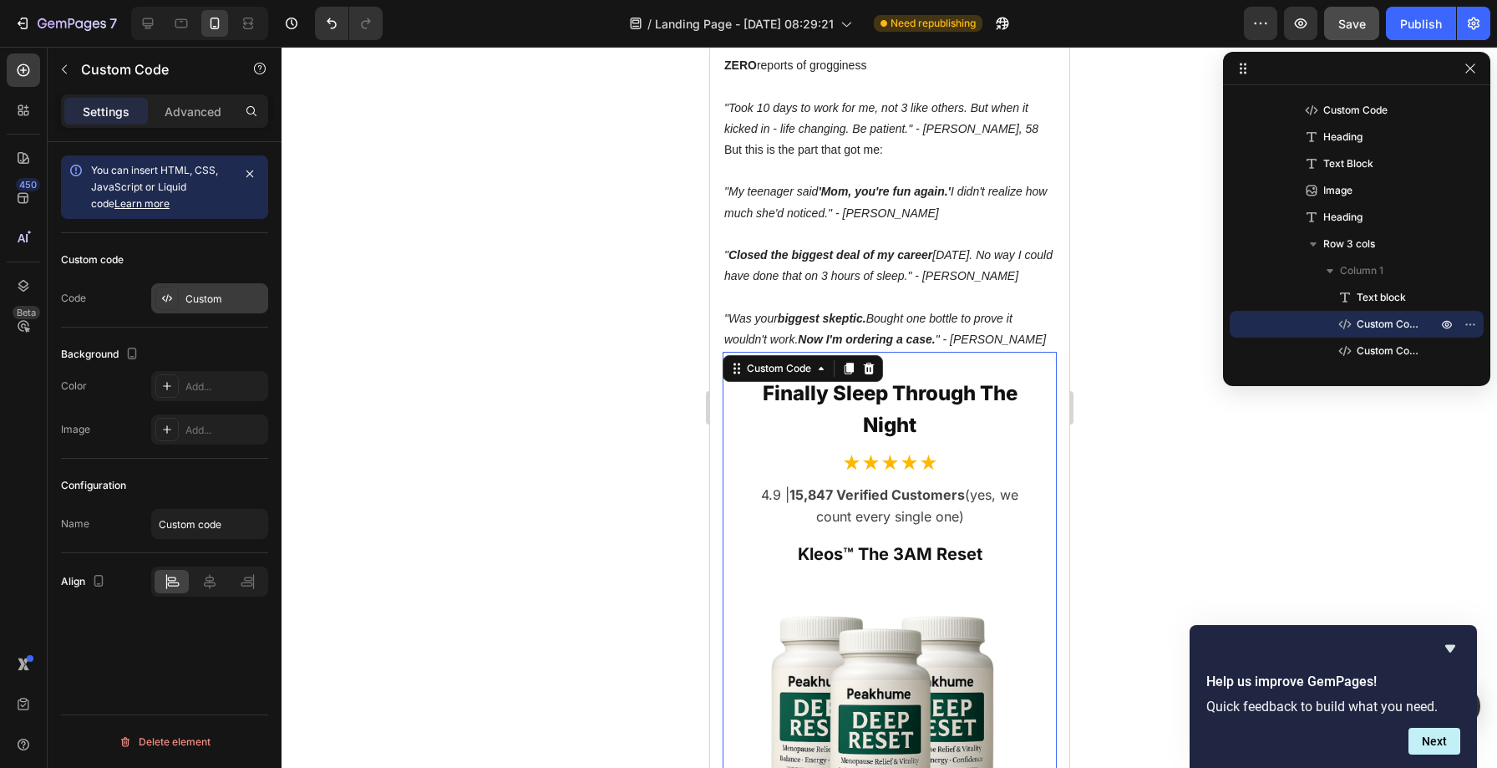
click at [226, 297] on div "Custom" at bounding box center [224, 299] width 79 height 15
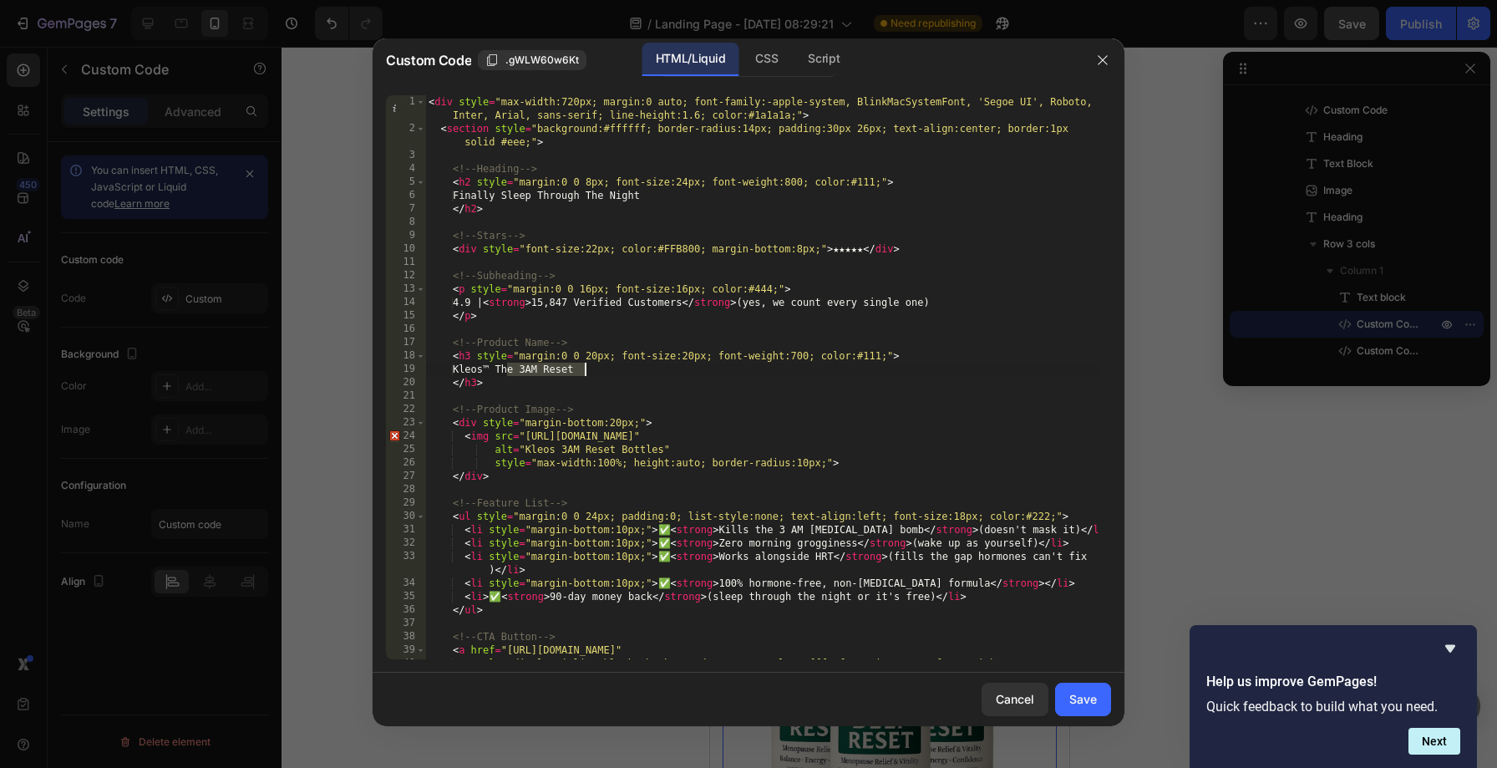
drag, startPoint x: 508, startPoint y: 368, endPoint x: 586, endPoint y: 368, distance: 77.7
click at [586, 368] on div "< div style = "max-width:720px; margin:0 auto; font-family:-apple-system, Blink…" at bounding box center [761, 397] width 673 height 604
click at [498, 366] on div "< div style = "max-width:720px; margin:0 auto; font-family:-apple-system, Blink…" at bounding box center [761, 397] width 673 height 604
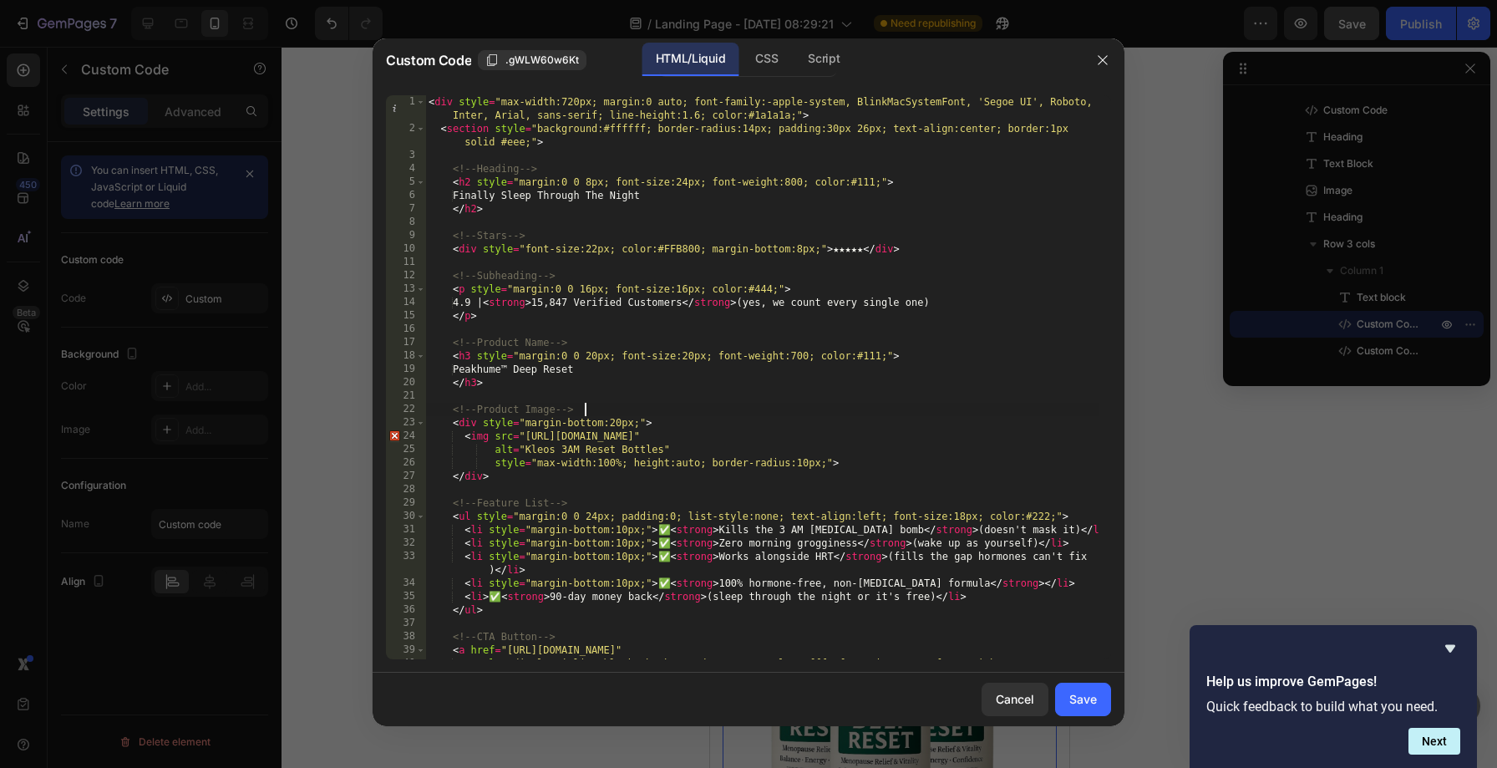
click at [812, 410] on div "< div style = "max-width:720px; margin:0 auto; font-family:-apple-system, Blink…" at bounding box center [761, 397] width 673 height 604
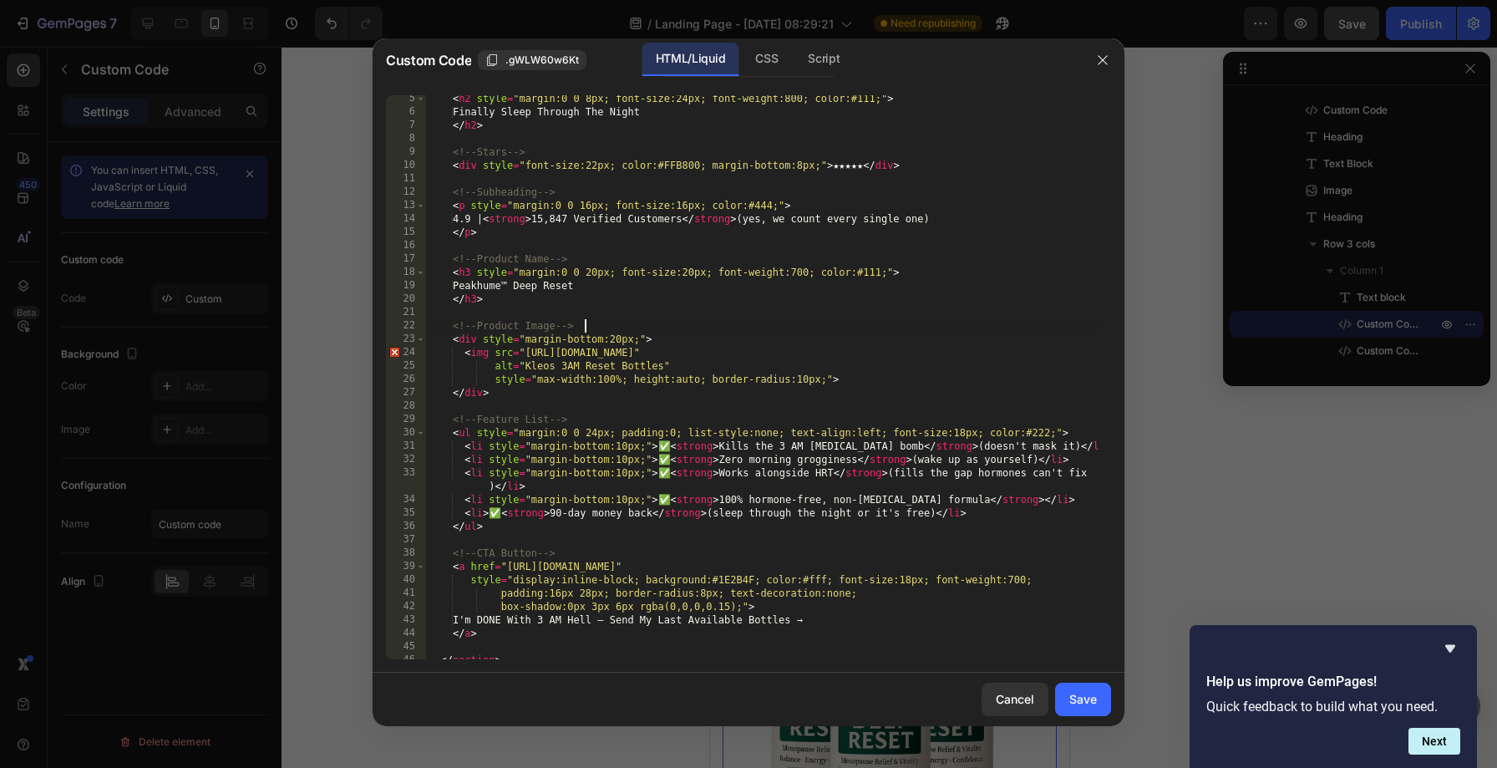
scroll to position [118, 0]
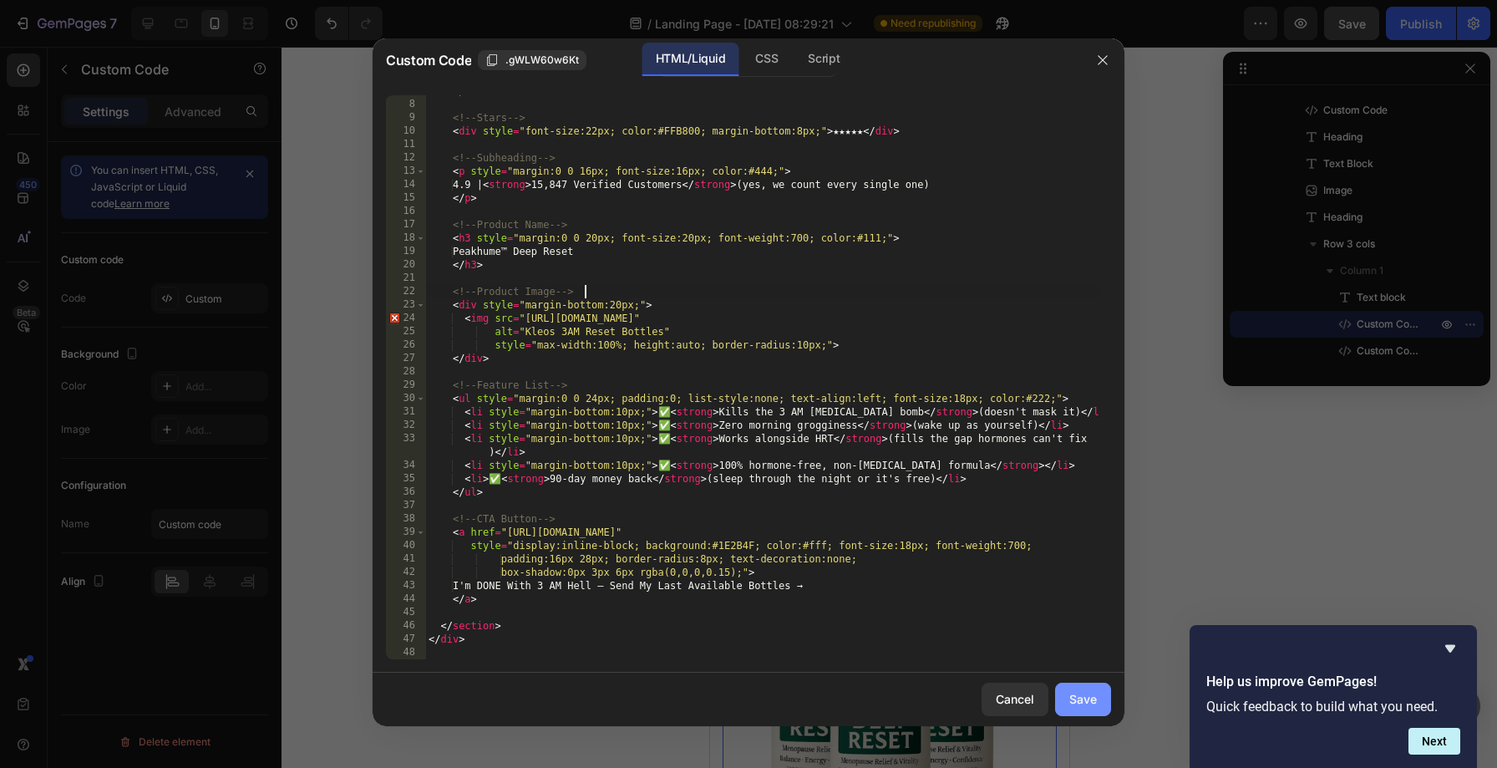
type textarea "<!-- Product Image -->"
click at [1075, 689] on button "Save" at bounding box center [1083, 699] width 56 height 33
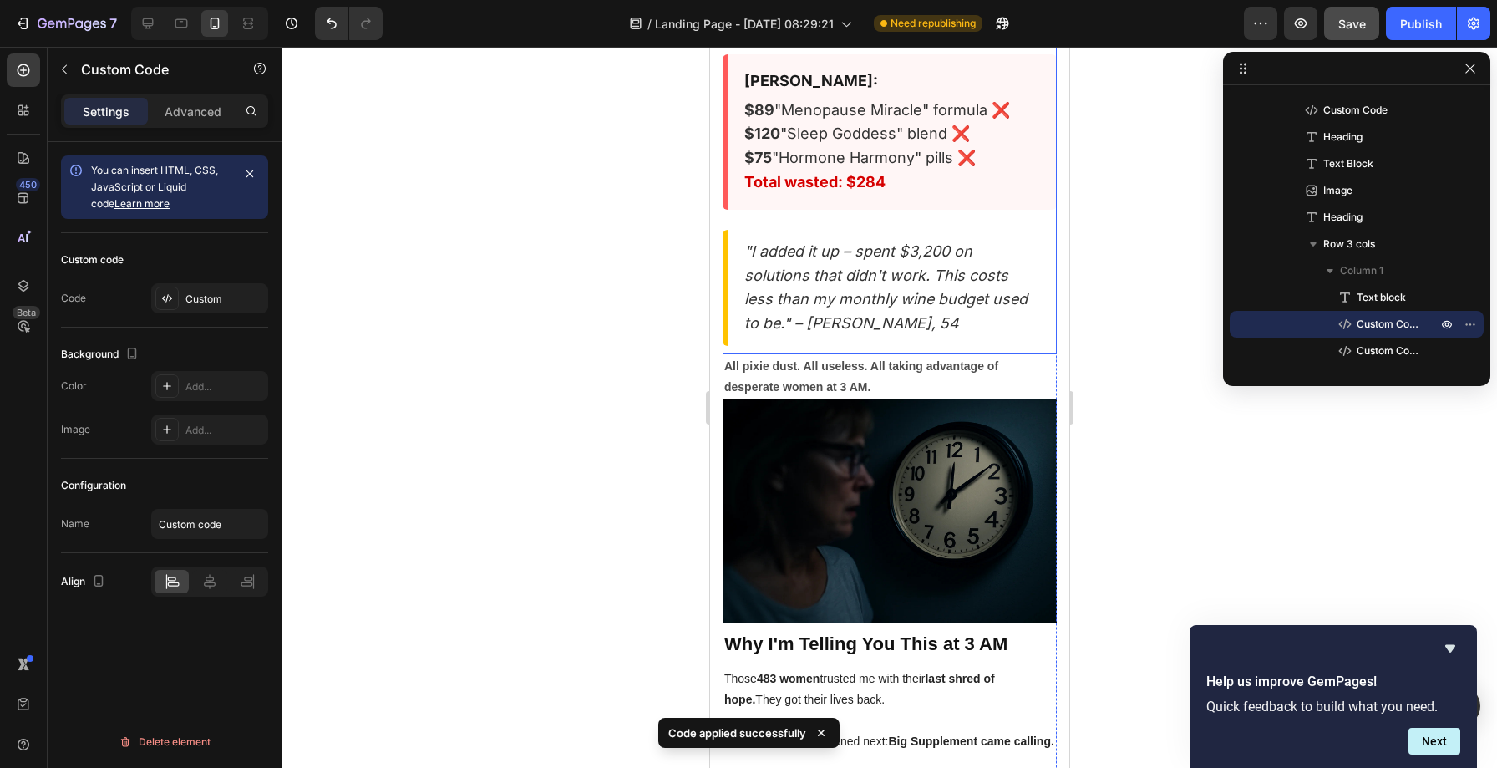
scroll to position [17286, 0]
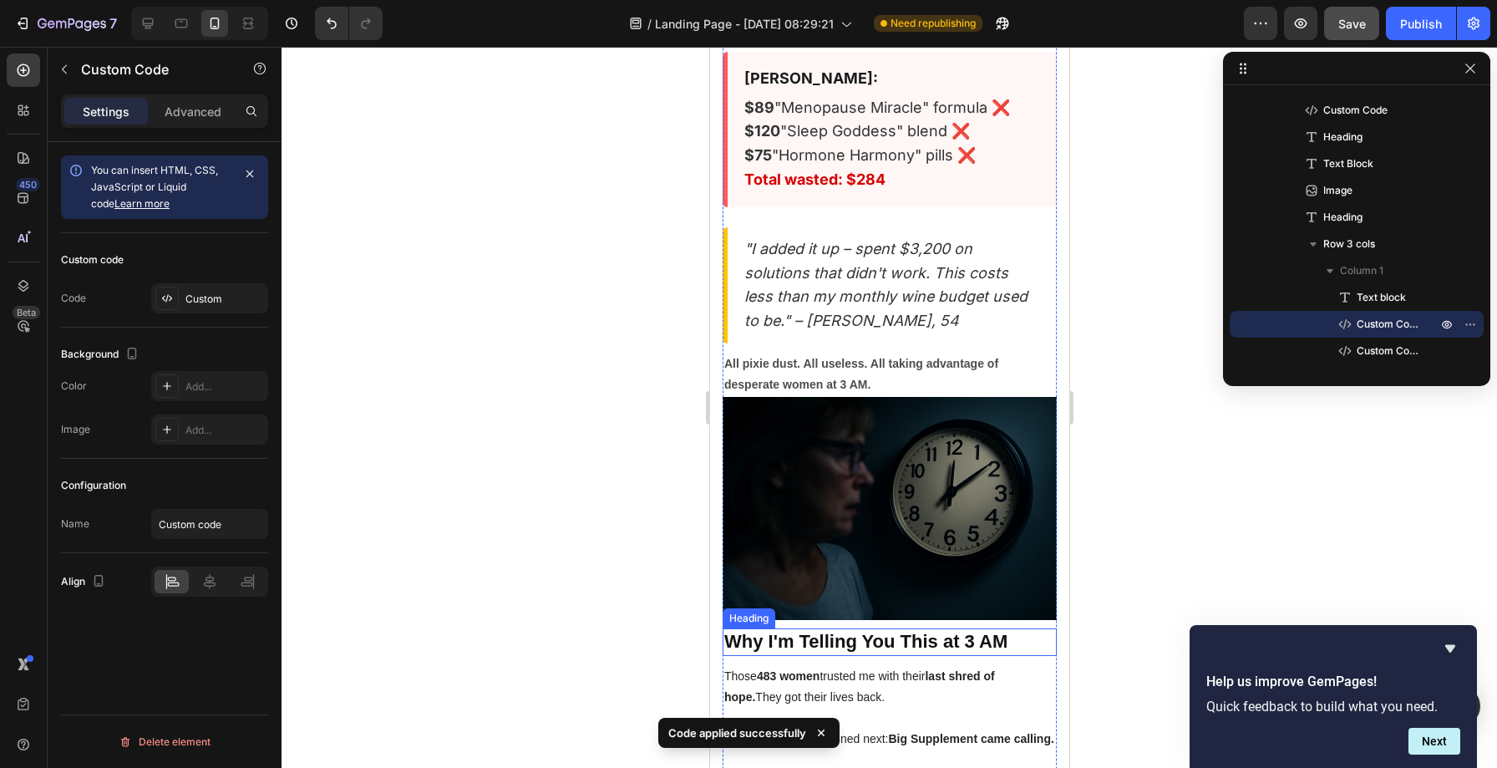
click at [885, 631] on strong "Why I'm Telling You This at 3 AM" at bounding box center [865, 641] width 283 height 21
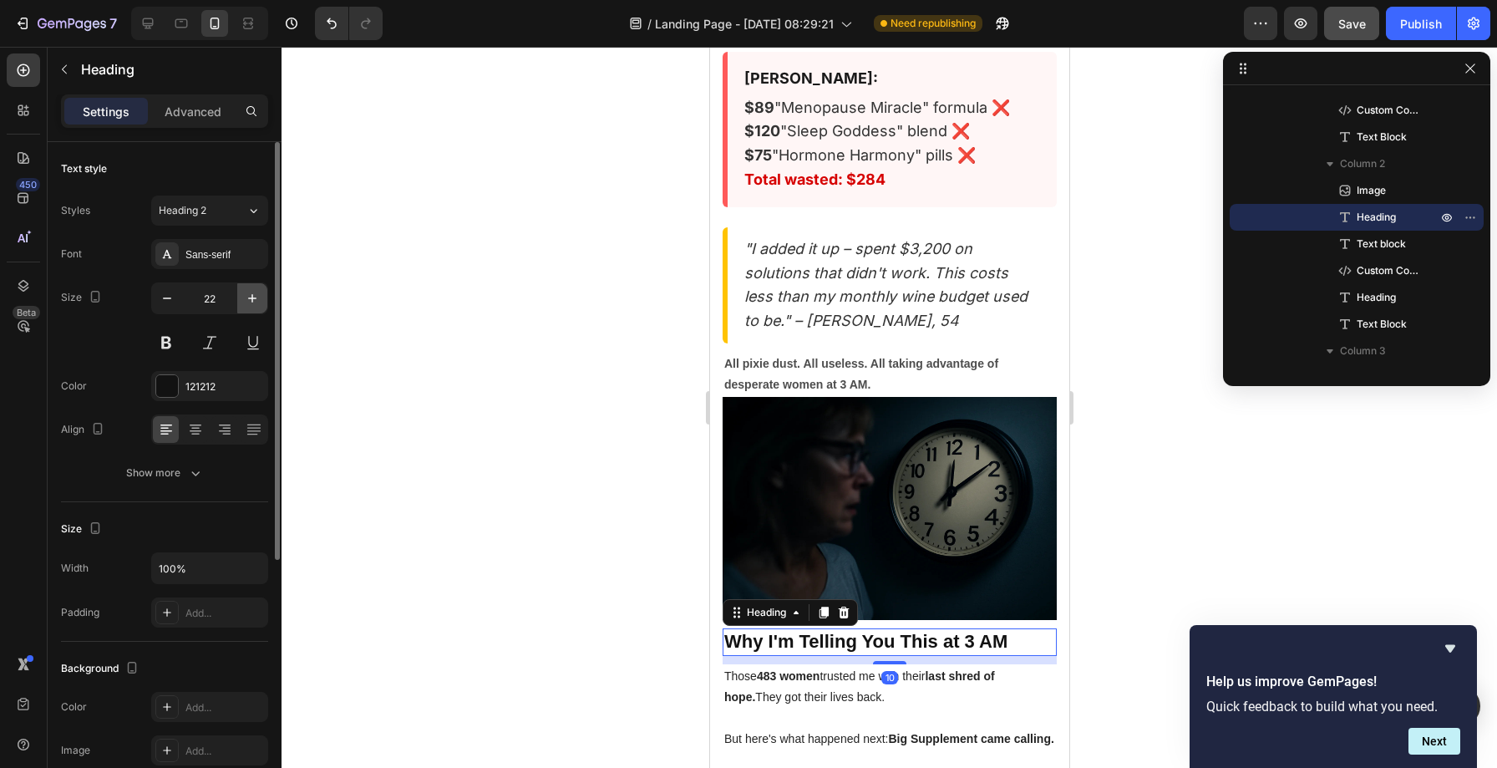
click at [246, 297] on icon "button" at bounding box center [252, 298] width 17 height 17
type input "24"
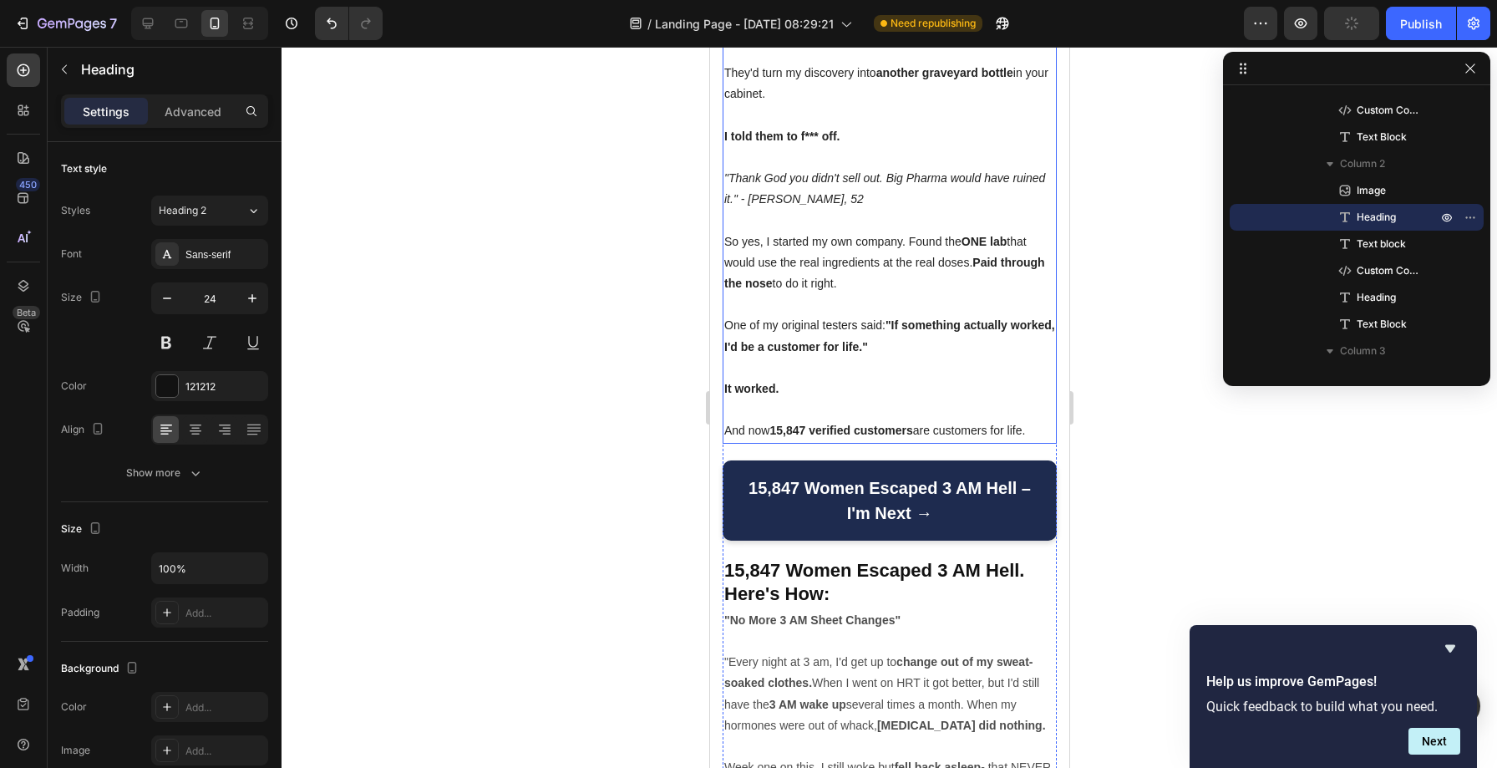
scroll to position [18218, 0]
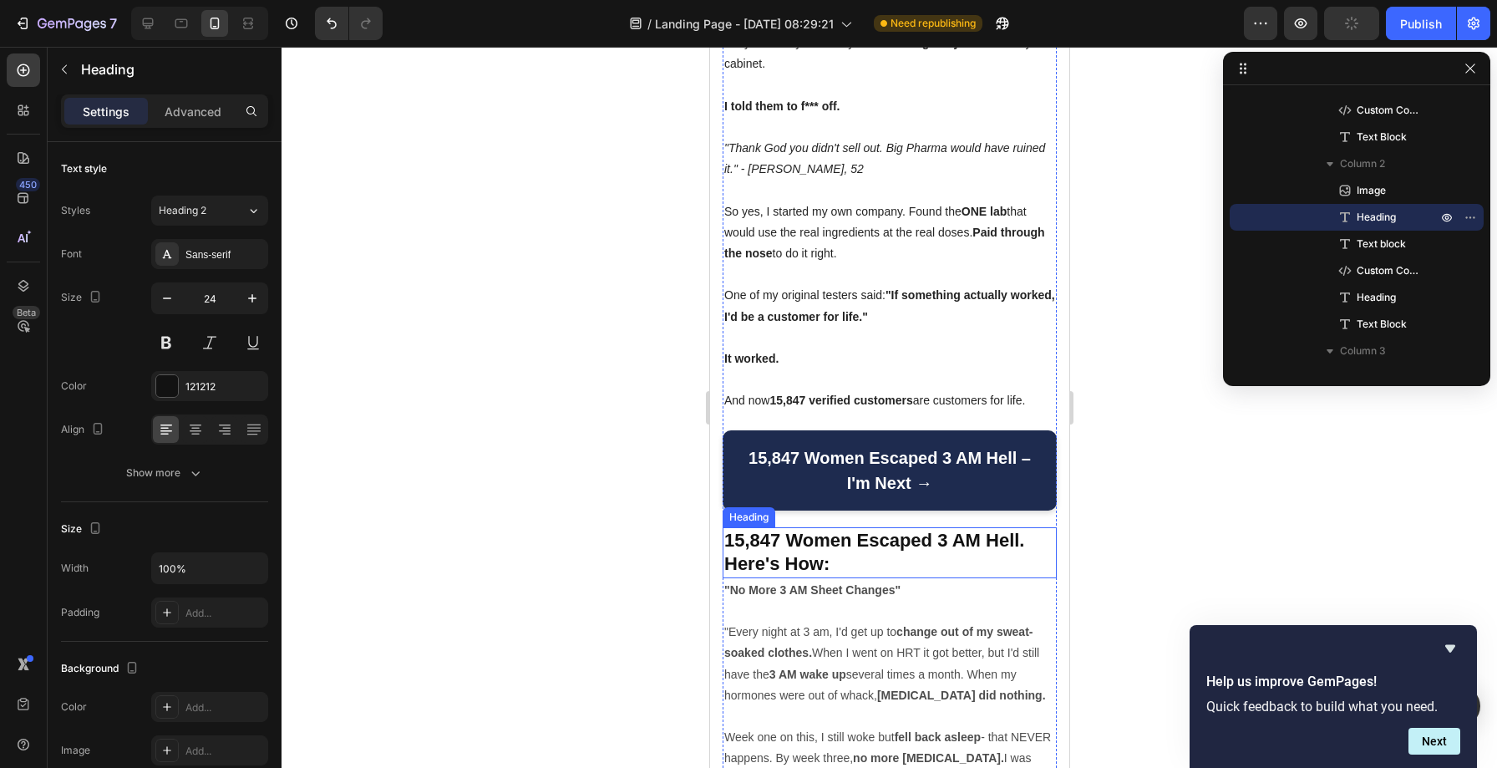
click at [832, 527] on h2 "15,847 Women Escaped 3 AM Hell. Here's How:" at bounding box center [889, 552] width 334 height 51
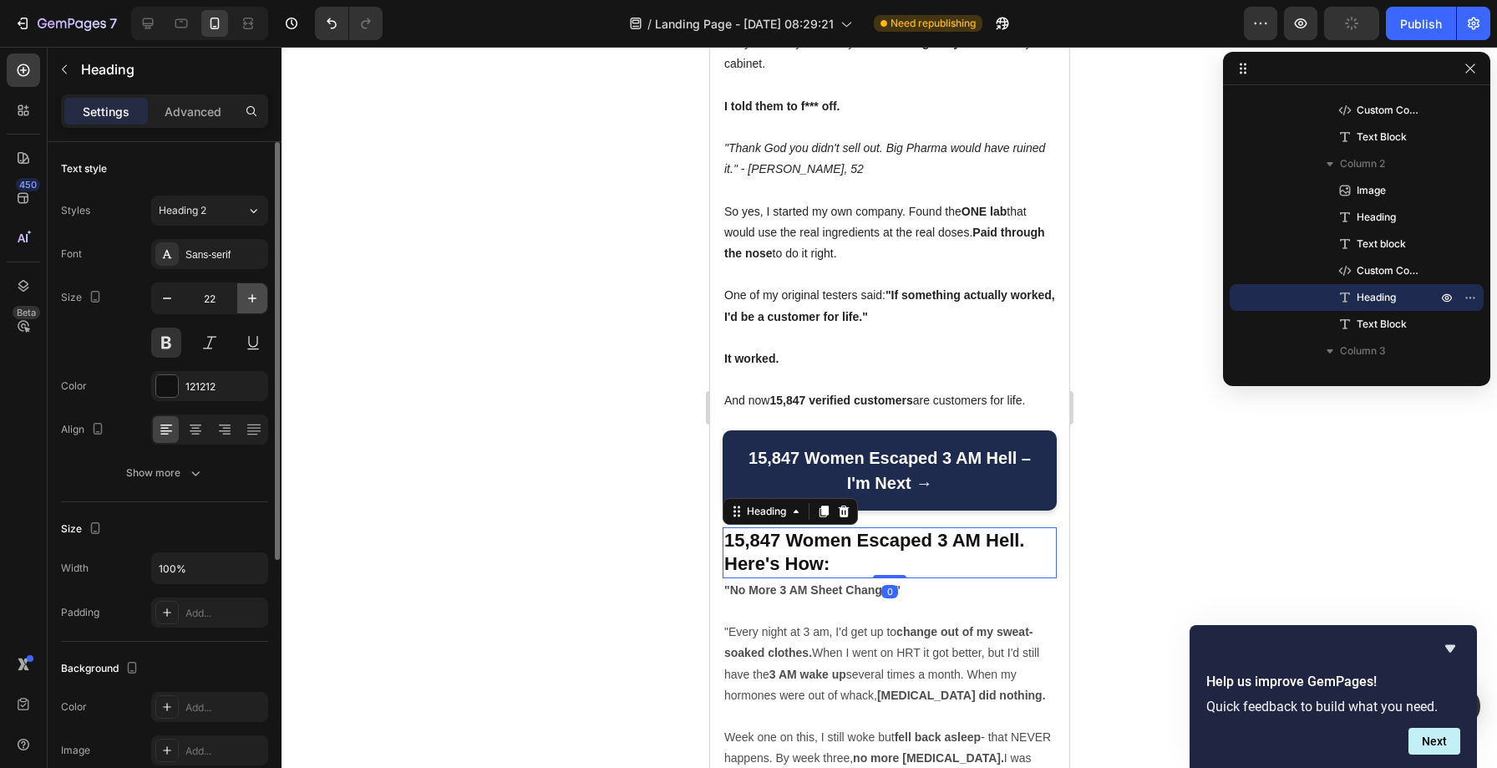
click at [251, 297] on icon "button" at bounding box center [252, 298] width 17 height 17
type input "24"
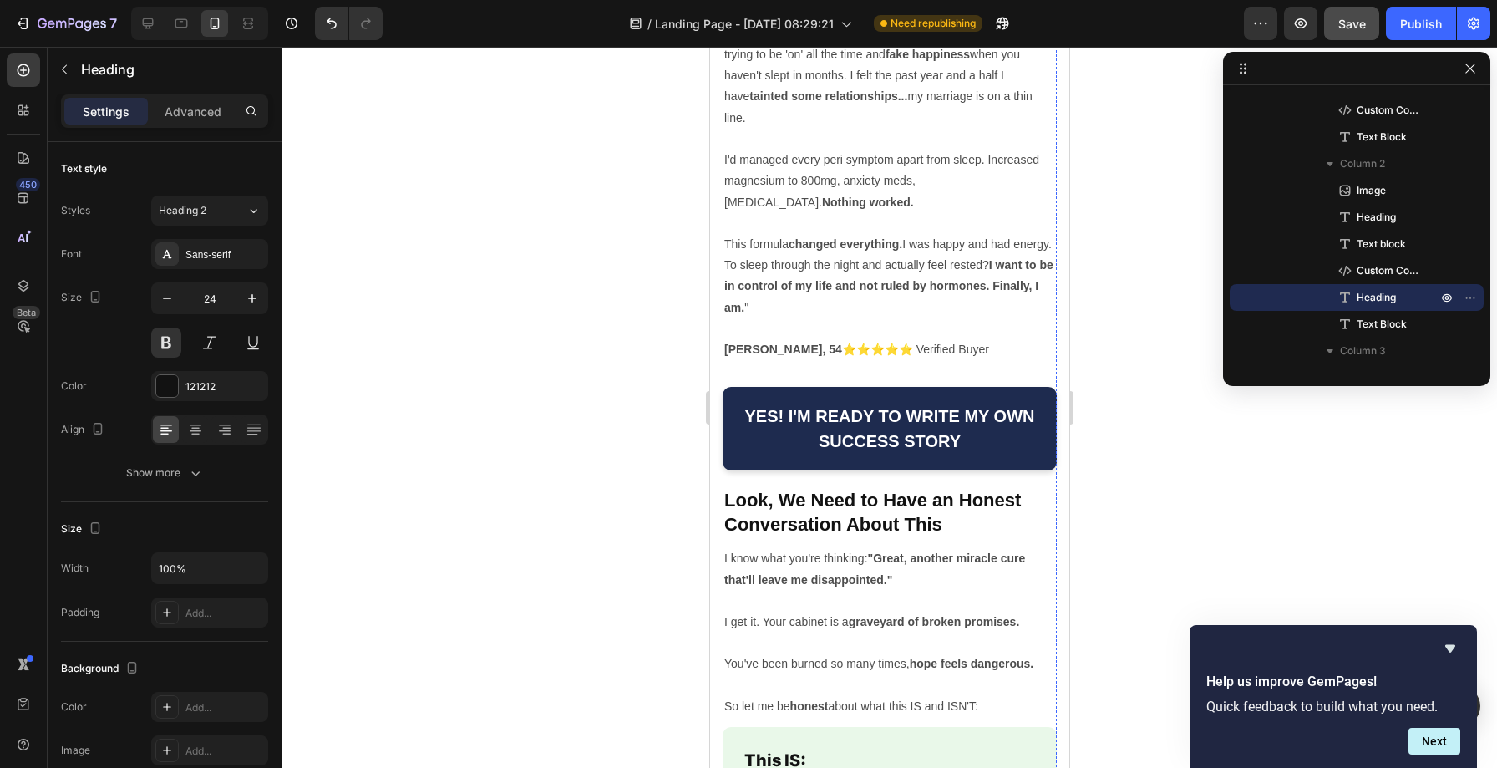
scroll to position [19511, 0]
click at [819, 486] on h2 "Look, We Need to Have an Honest Conversation About This" at bounding box center [889, 511] width 334 height 51
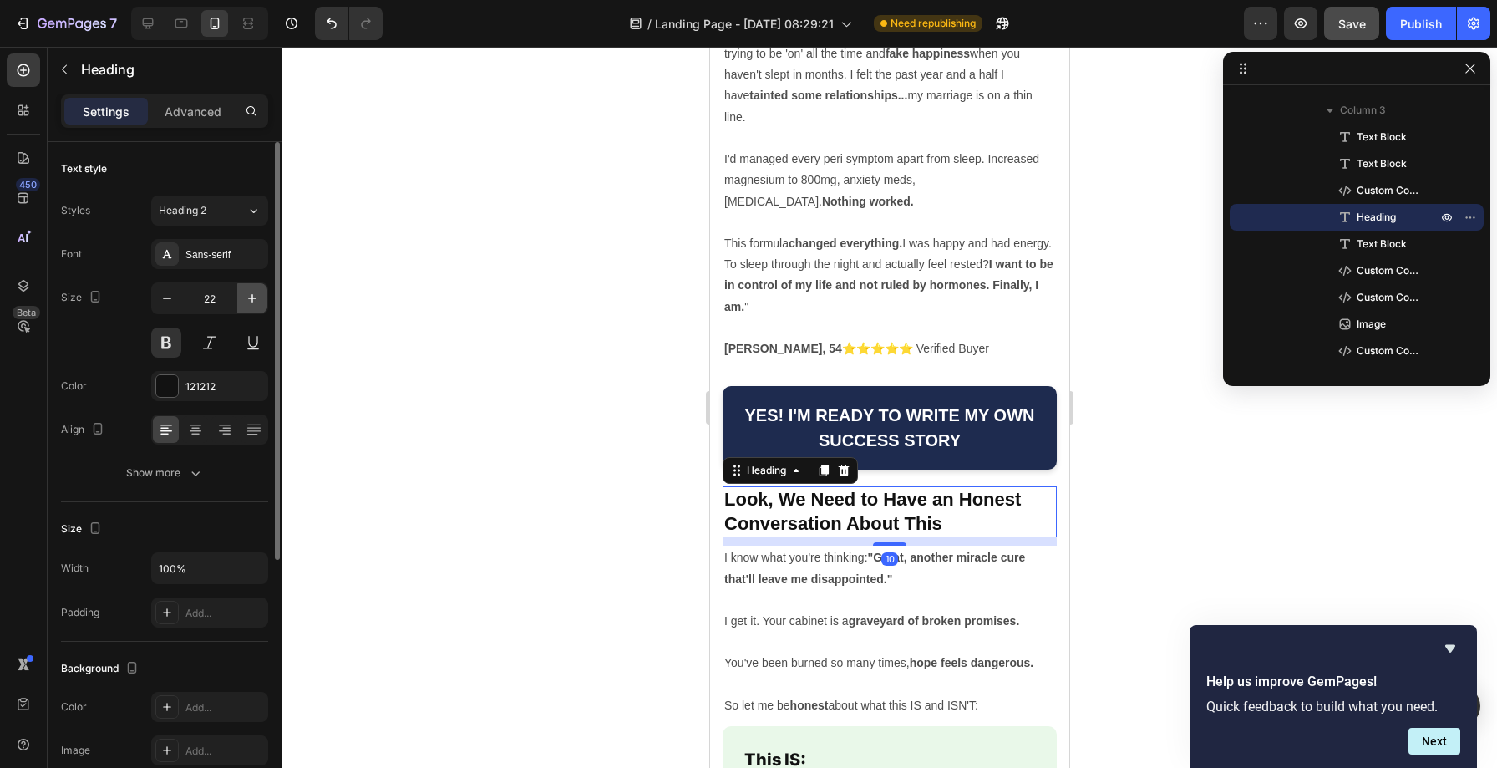
click at [251, 287] on button "button" at bounding box center [252, 298] width 30 height 30
click at [251, 289] on button "button" at bounding box center [252, 298] width 30 height 30
type input "24"
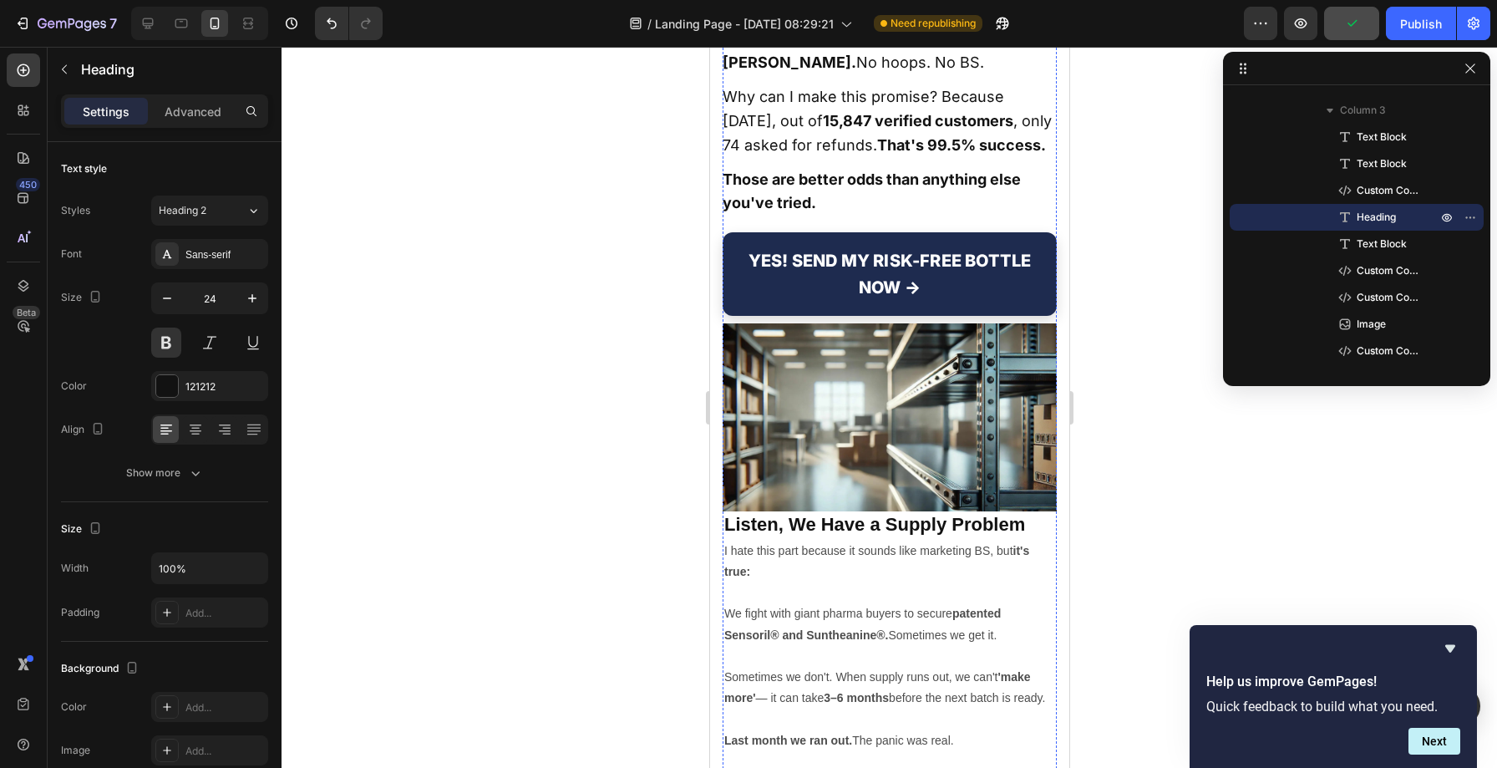
scroll to position [23092, 0]
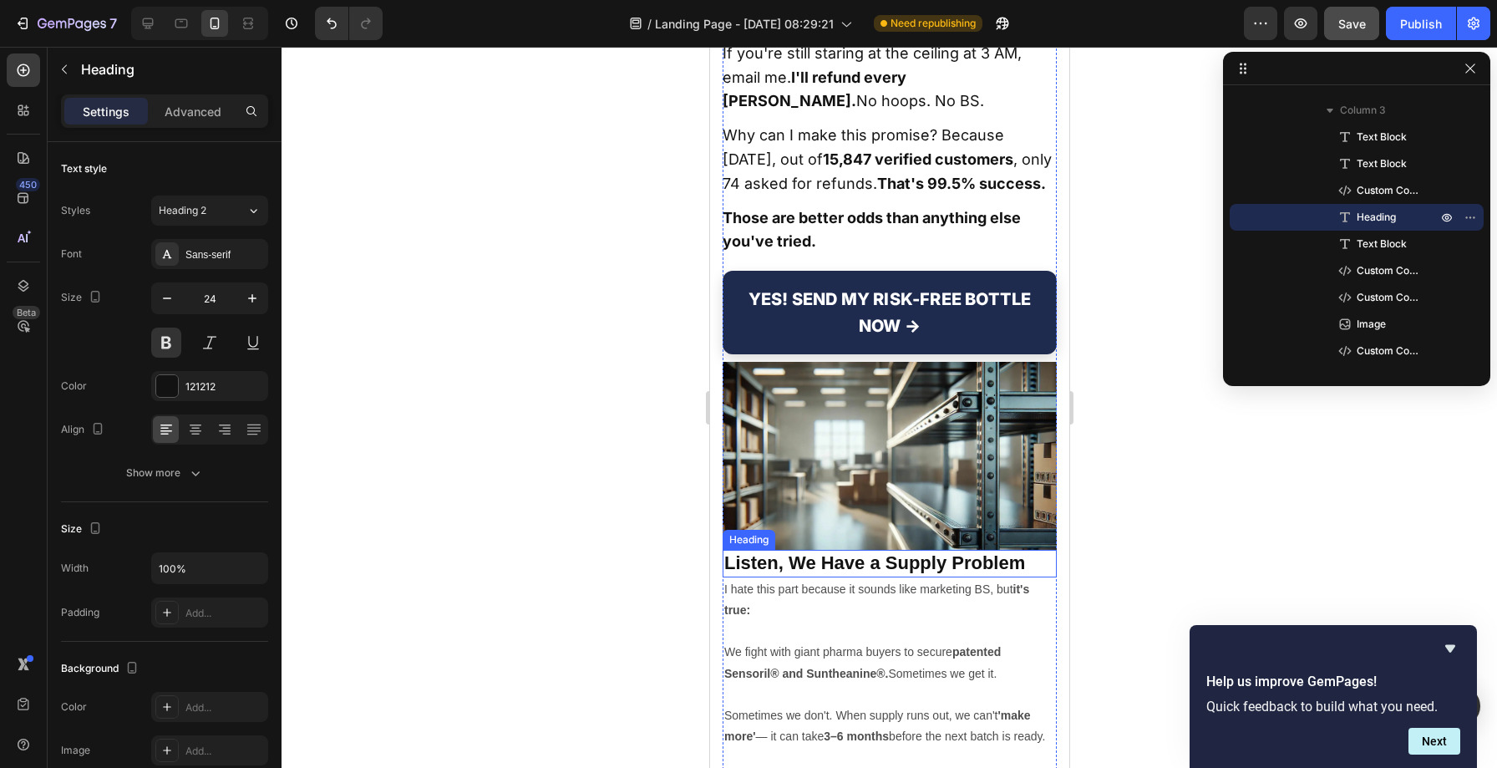
click at [831, 550] on h2 "Listen, We Have a Supply Problem" at bounding box center [889, 564] width 334 height 28
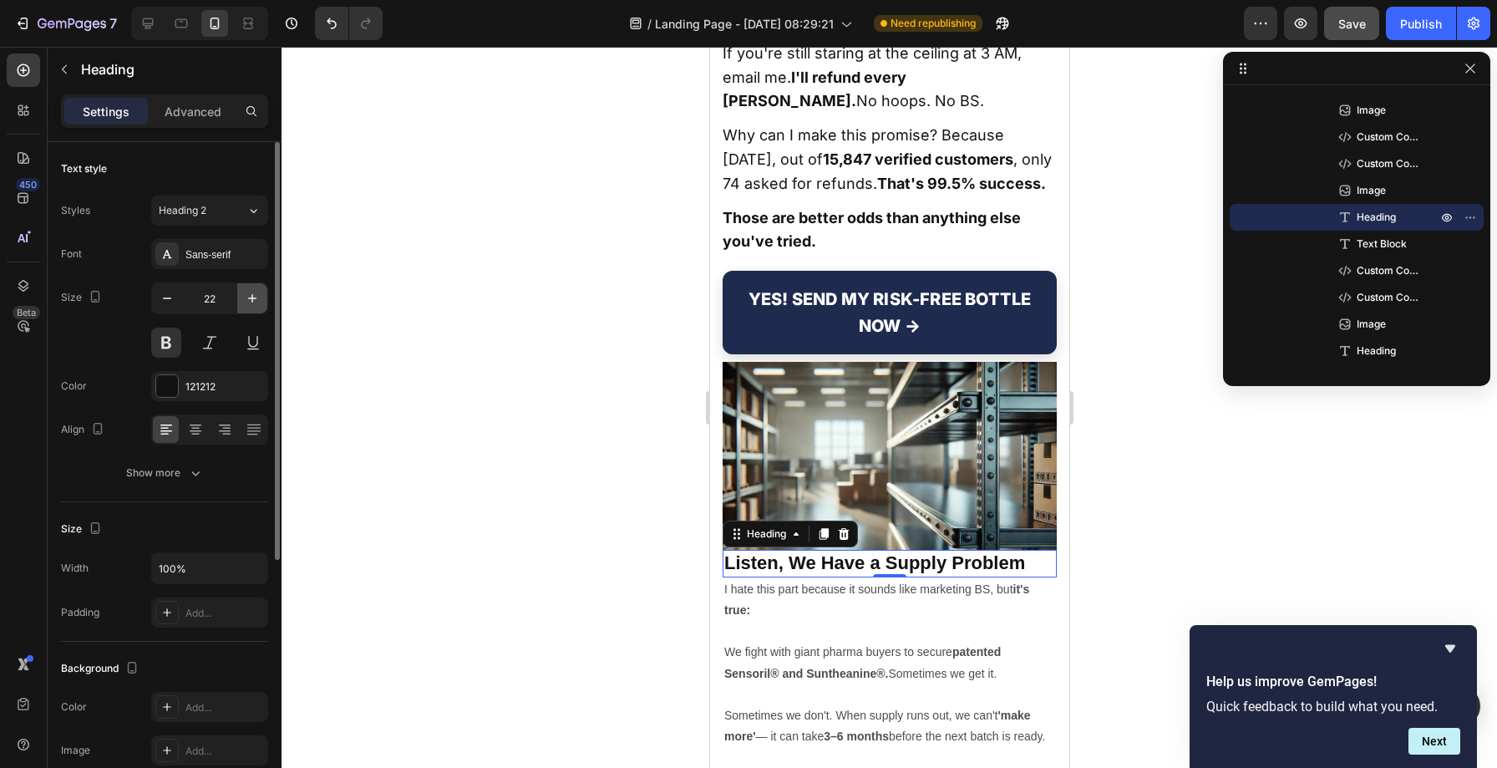
click at [246, 301] on icon "button" at bounding box center [252, 298] width 17 height 17
click at [172, 300] on icon "button" at bounding box center [167, 298] width 17 height 17
type input "23"
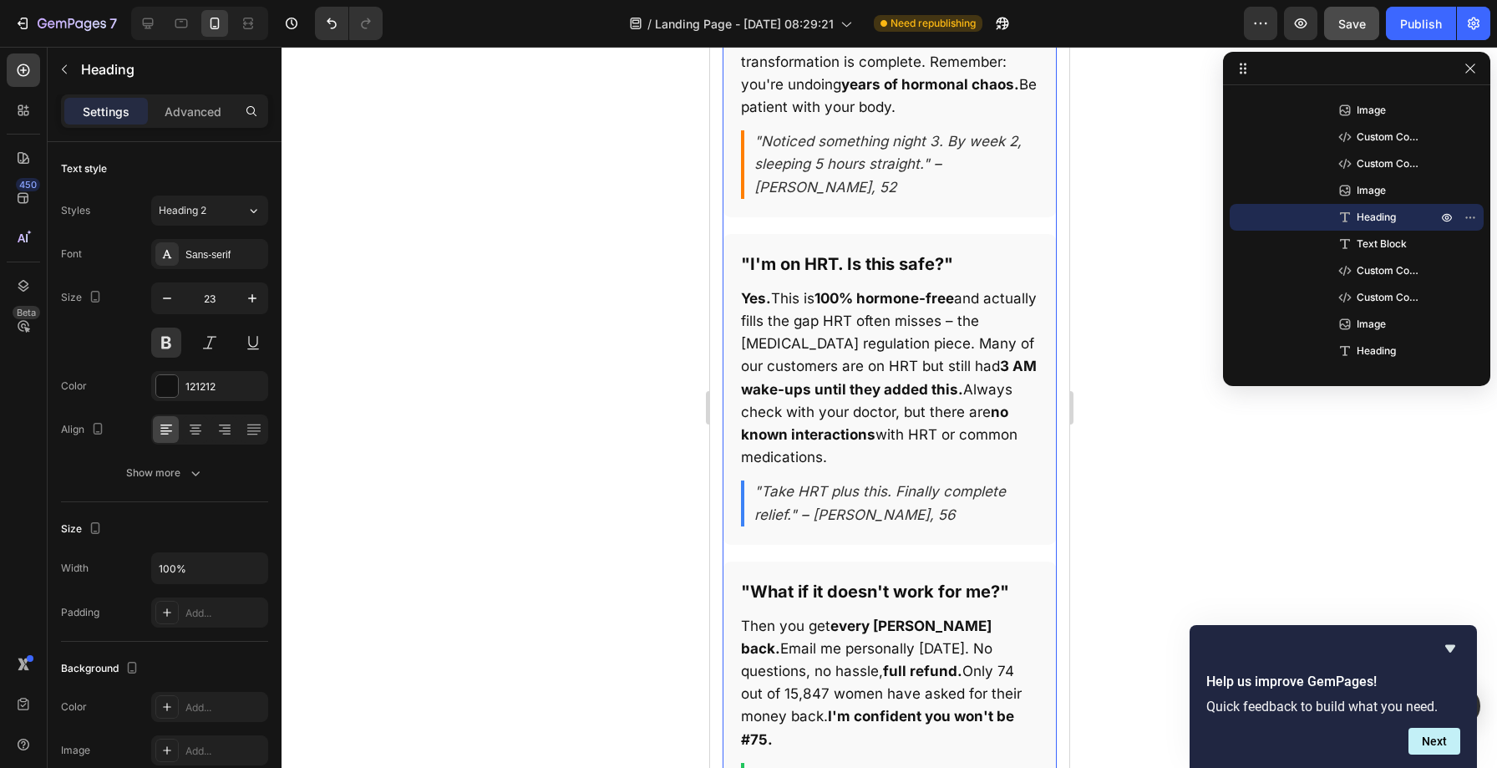
scroll to position [25670, 0]
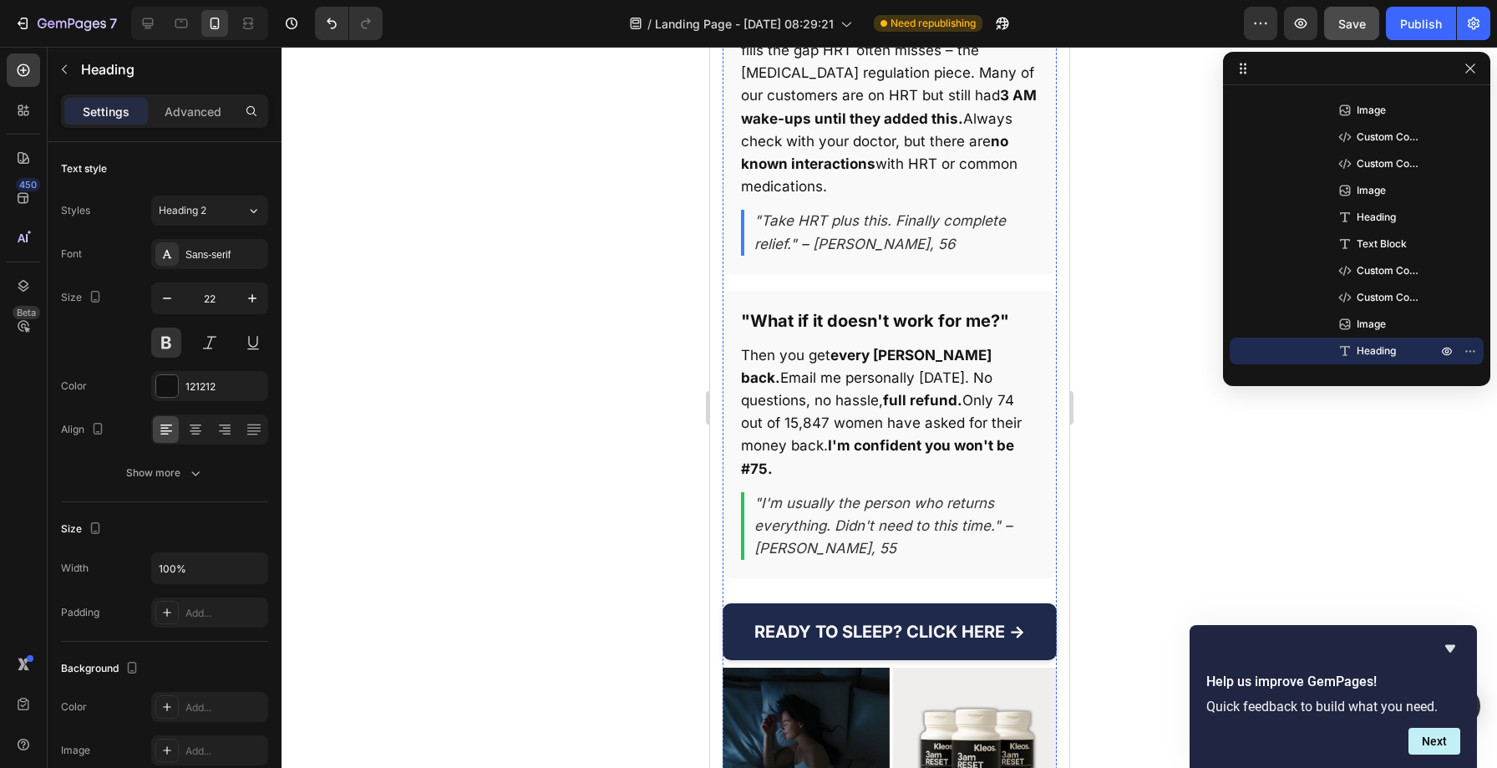
click at [248, 302] on icon "button" at bounding box center [252, 298] width 17 height 17
type input "24"
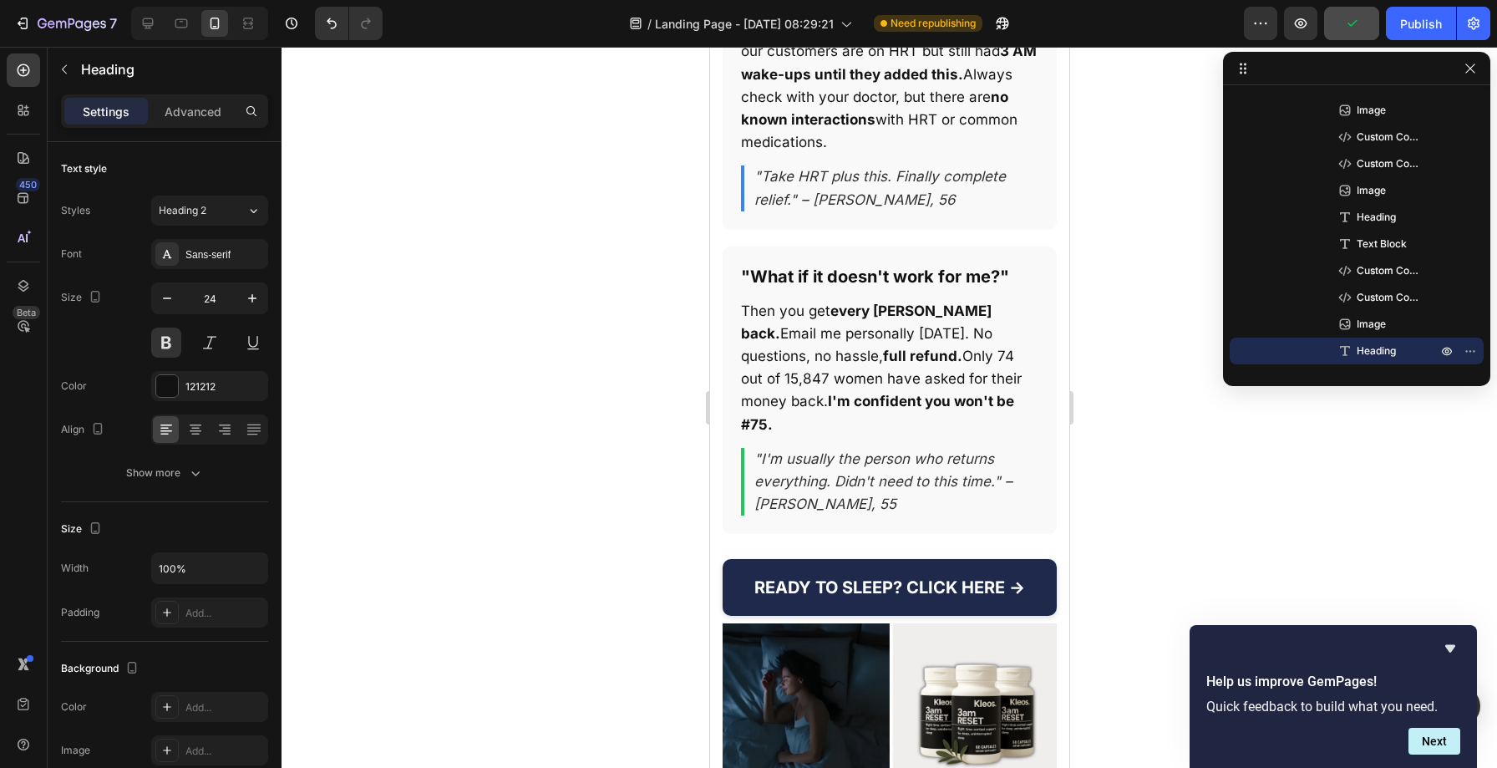
scroll to position [25715, 0]
click at [864, 622] on img at bounding box center [889, 716] width 334 height 188
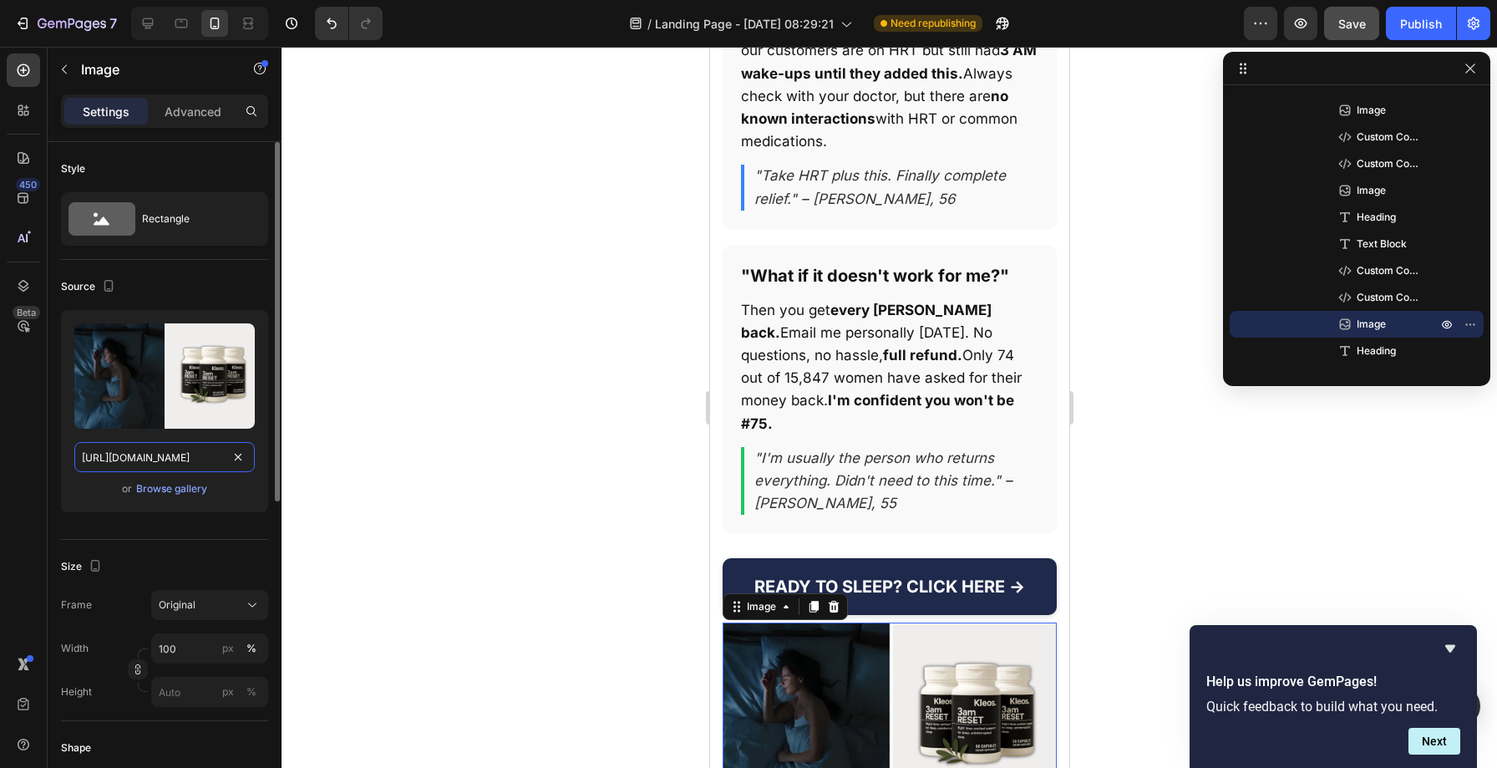
click at [128, 458] on input "[URL][DOMAIN_NAME]" at bounding box center [164, 457] width 180 height 30
paste input "[DOMAIN_NAME][URL]"
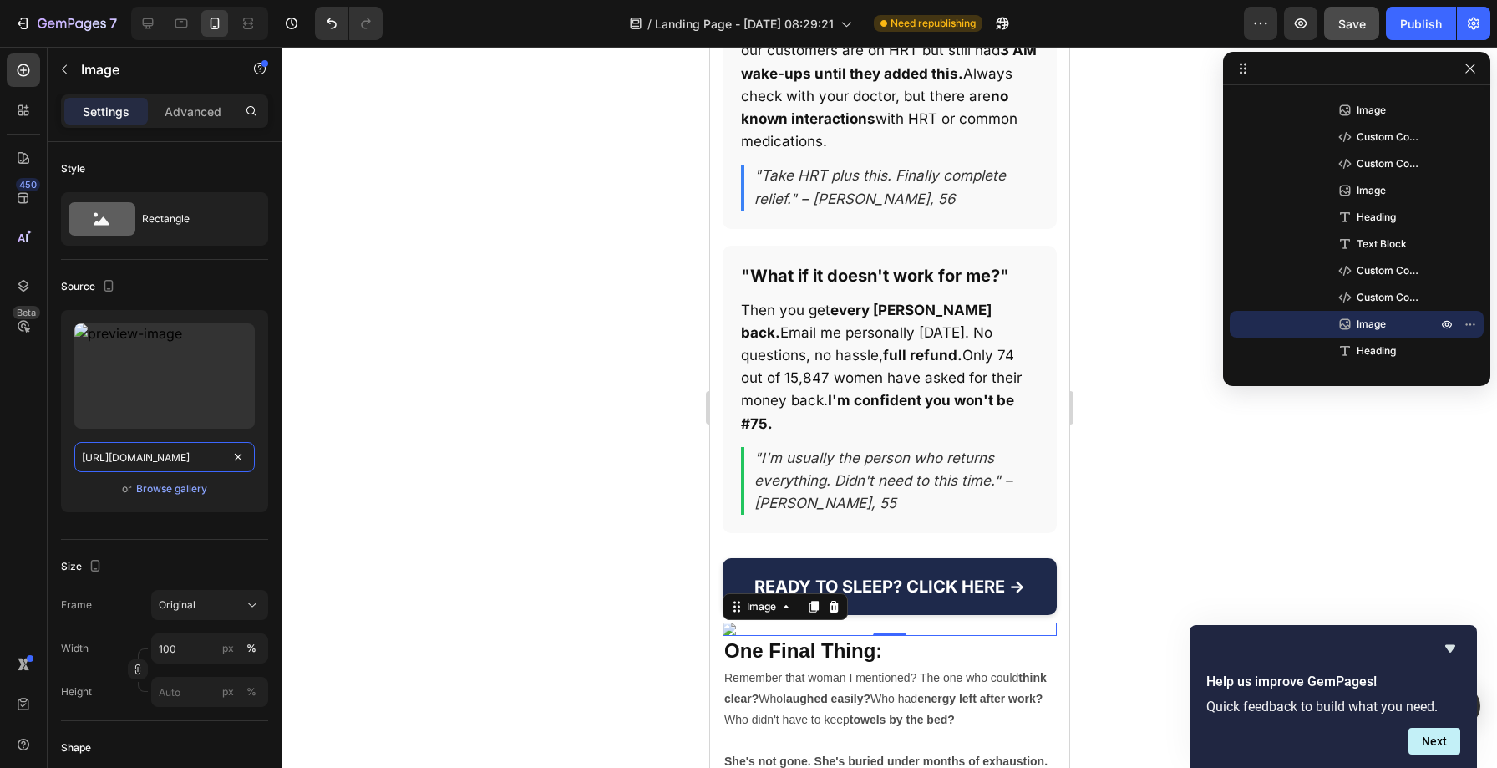
type input "[URL][DOMAIN_NAME]"
click at [521, 430] on div at bounding box center [890, 407] width 1216 height 721
click at [847, 622] on img at bounding box center [889, 628] width 334 height 13
click at [155, 450] on input "[URL][DOMAIN_NAME]" at bounding box center [164, 457] width 180 height 30
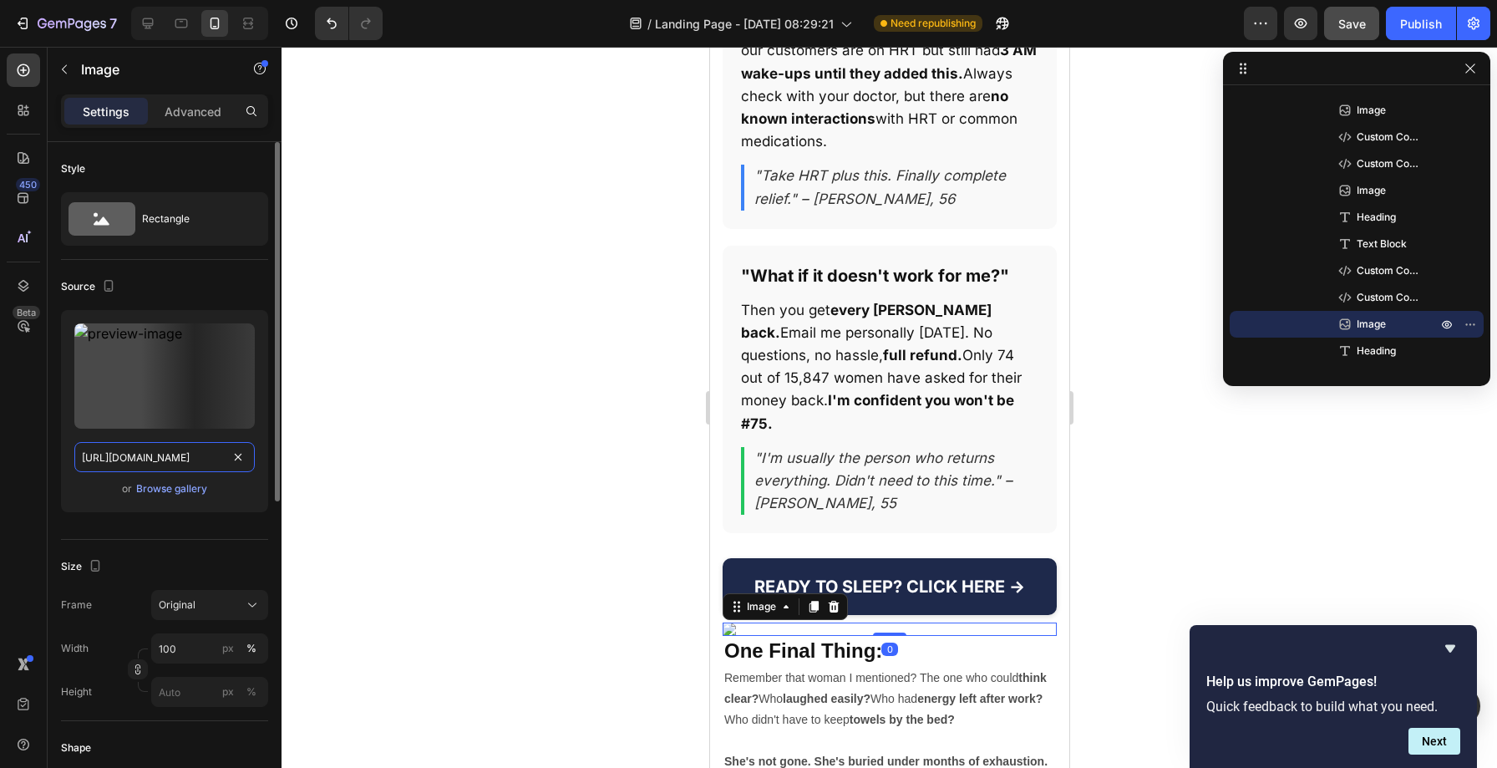
click at [155, 450] on input "[URL][DOMAIN_NAME]" at bounding box center [164, 457] width 180 height 30
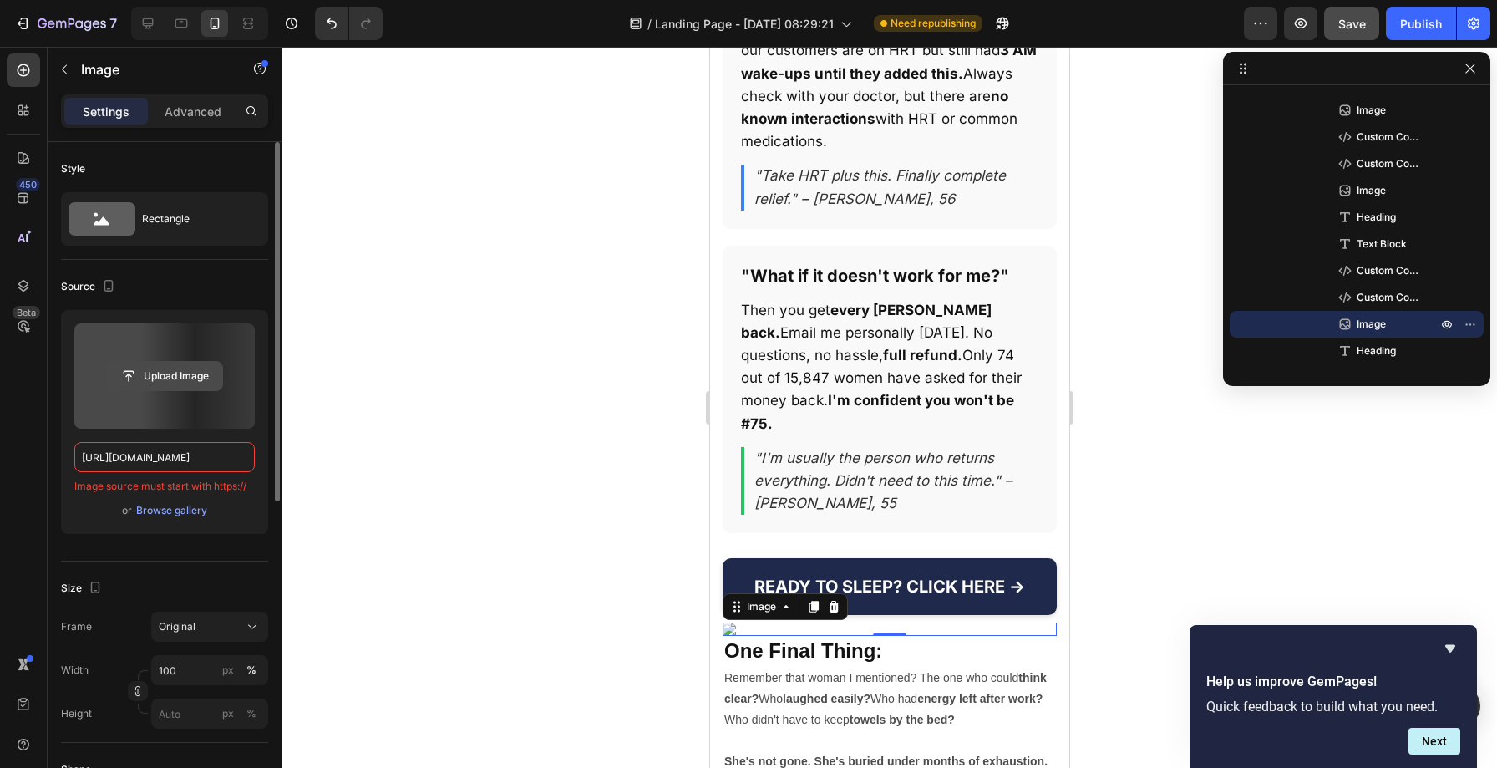
click at [174, 378] on input "file" at bounding box center [164, 376] width 115 height 28
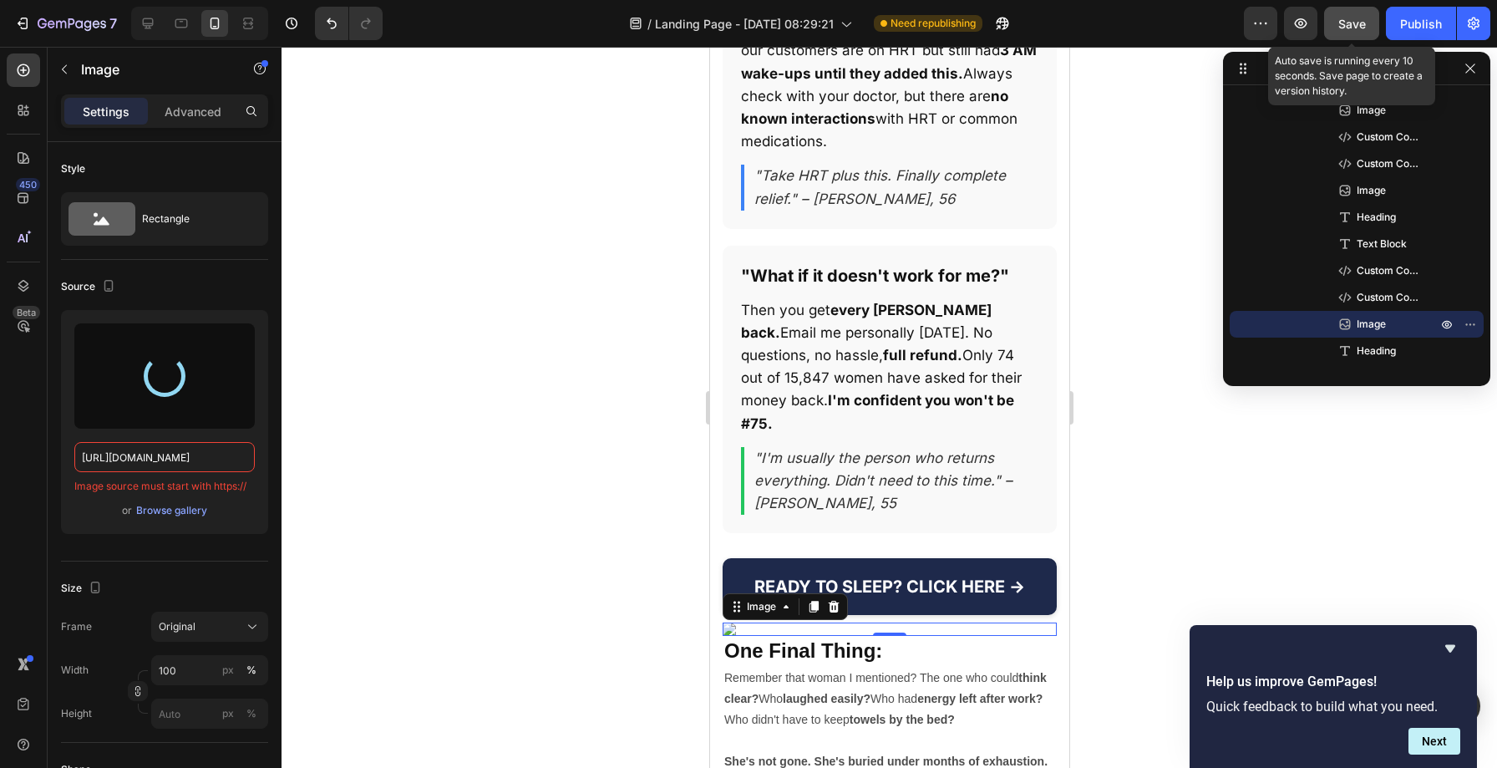
type input "[URL][DOMAIN_NAME]"
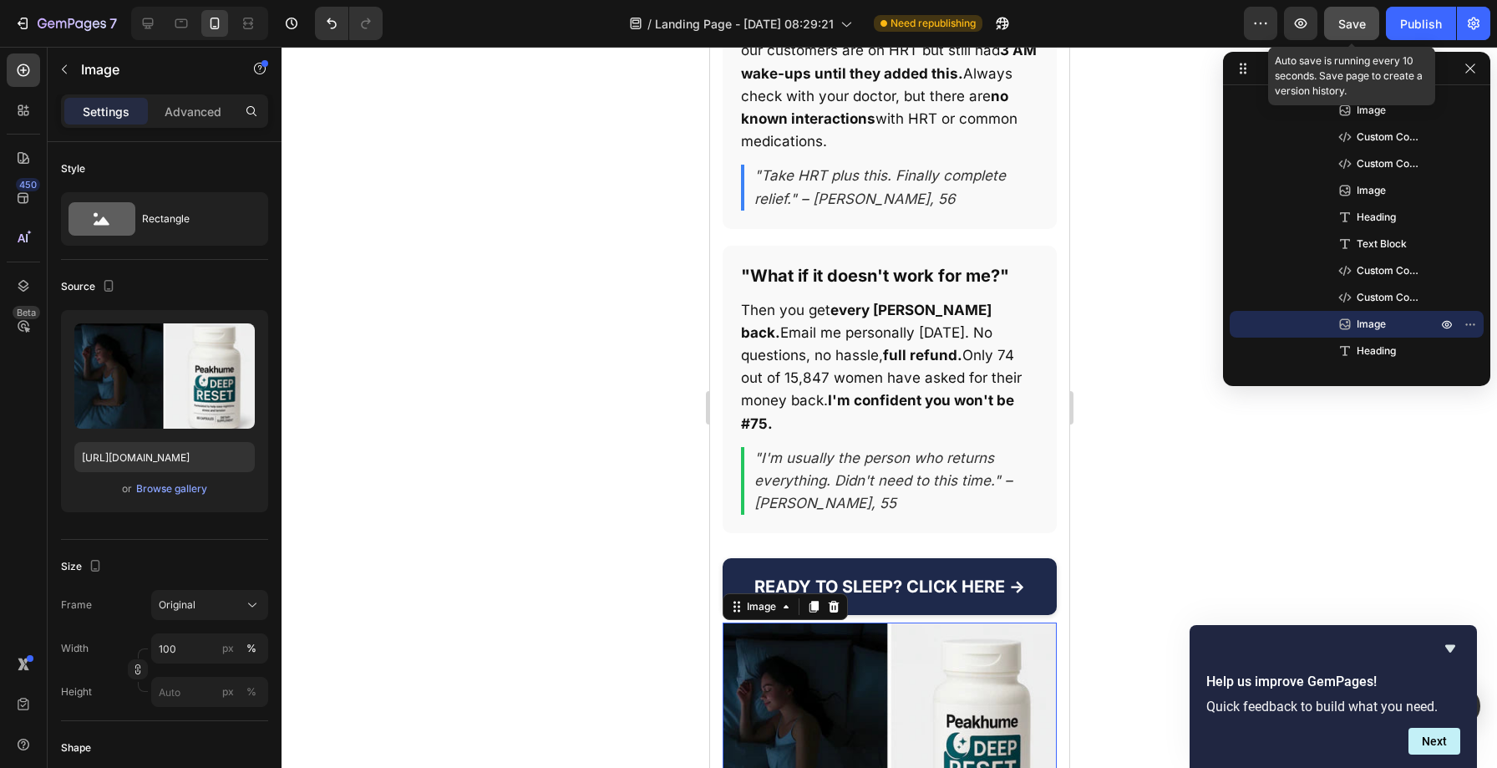
click at [1364, 23] on span "Save" at bounding box center [1353, 24] width 28 height 14
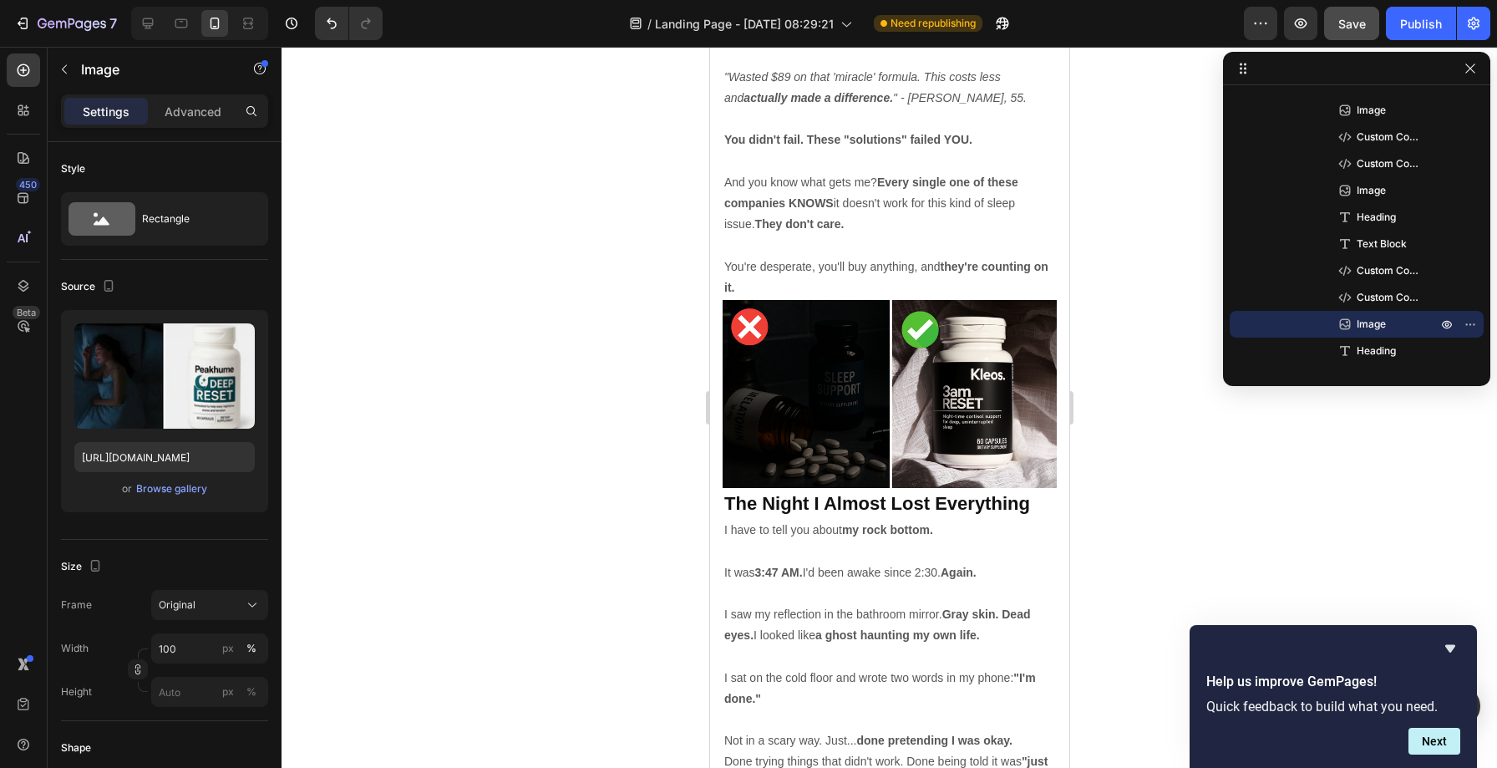
scroll to position [6892, 0]
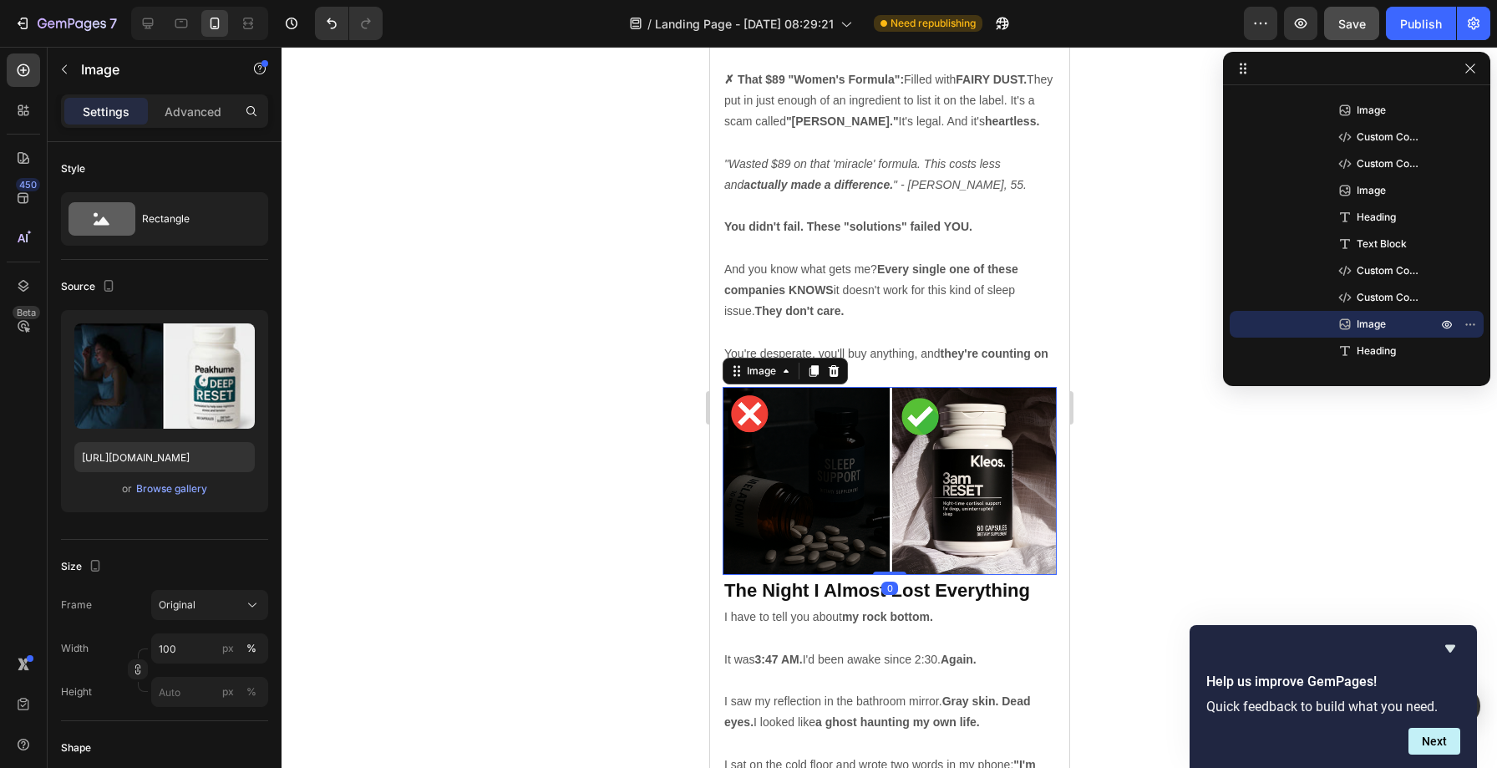
click at [921, 387] on img at bounding box center [889, 481] width 334 height 188
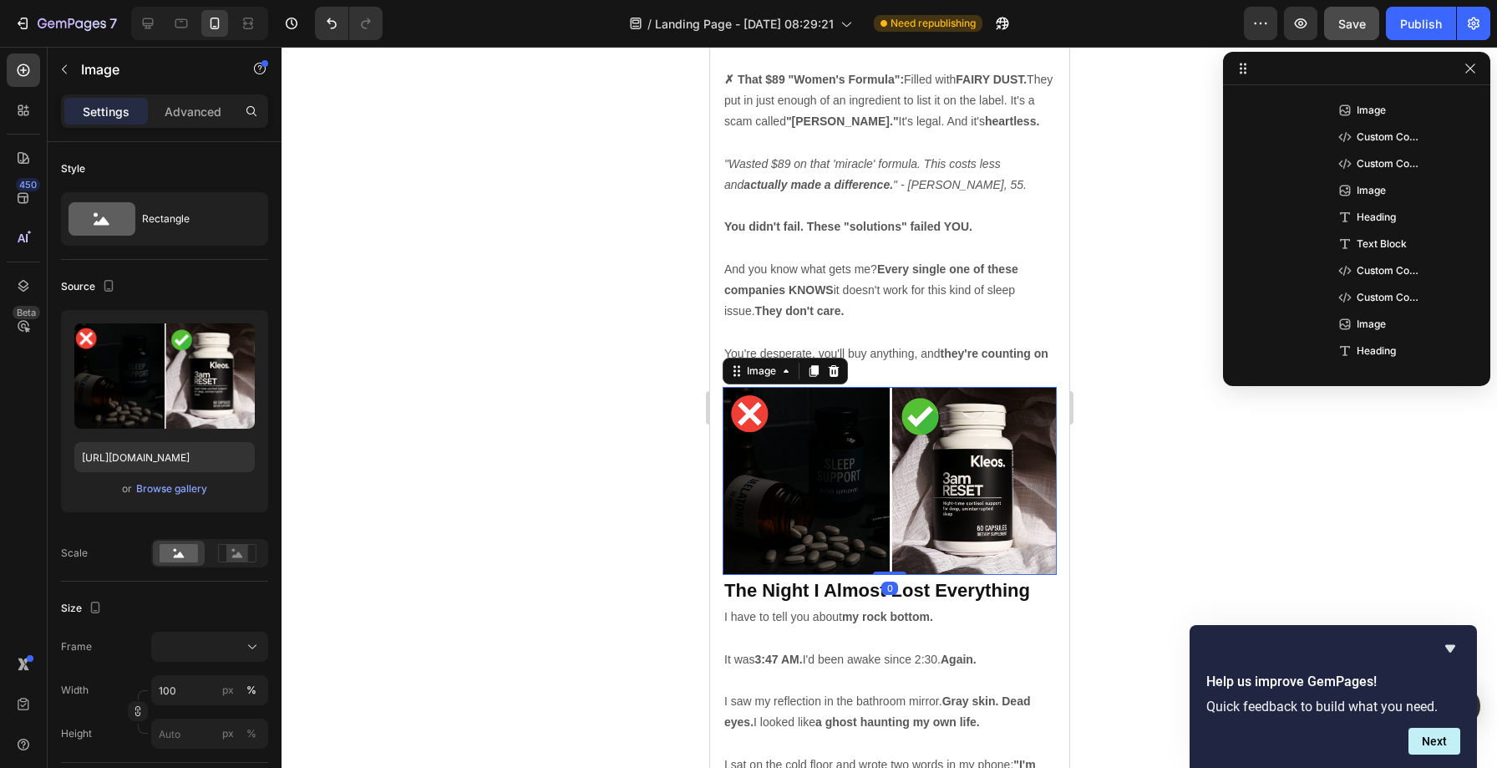
scroll to position [610, 0]
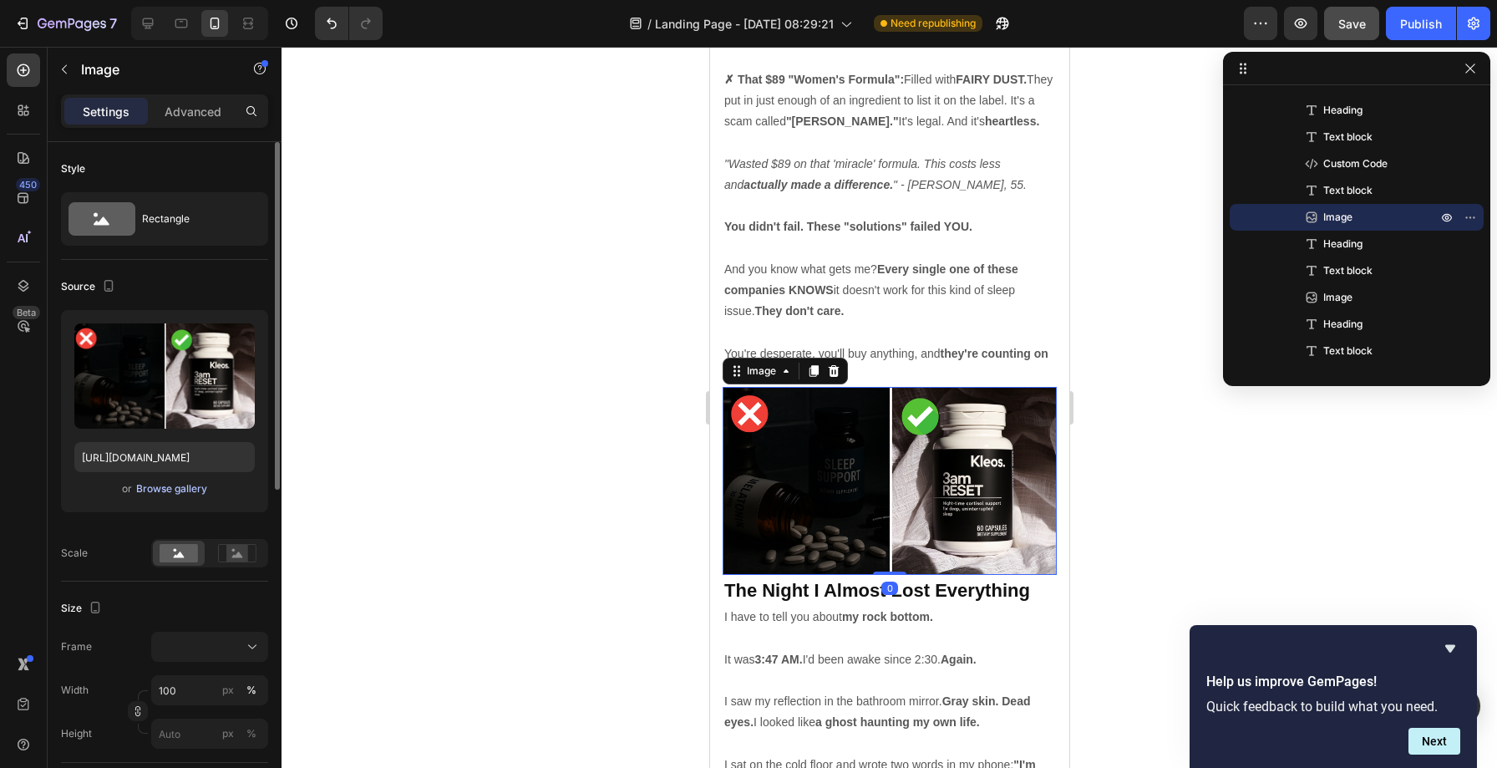
click at [160, 490] on div "Browse gallery" at bounding box center [171, 488] width 71 height 15
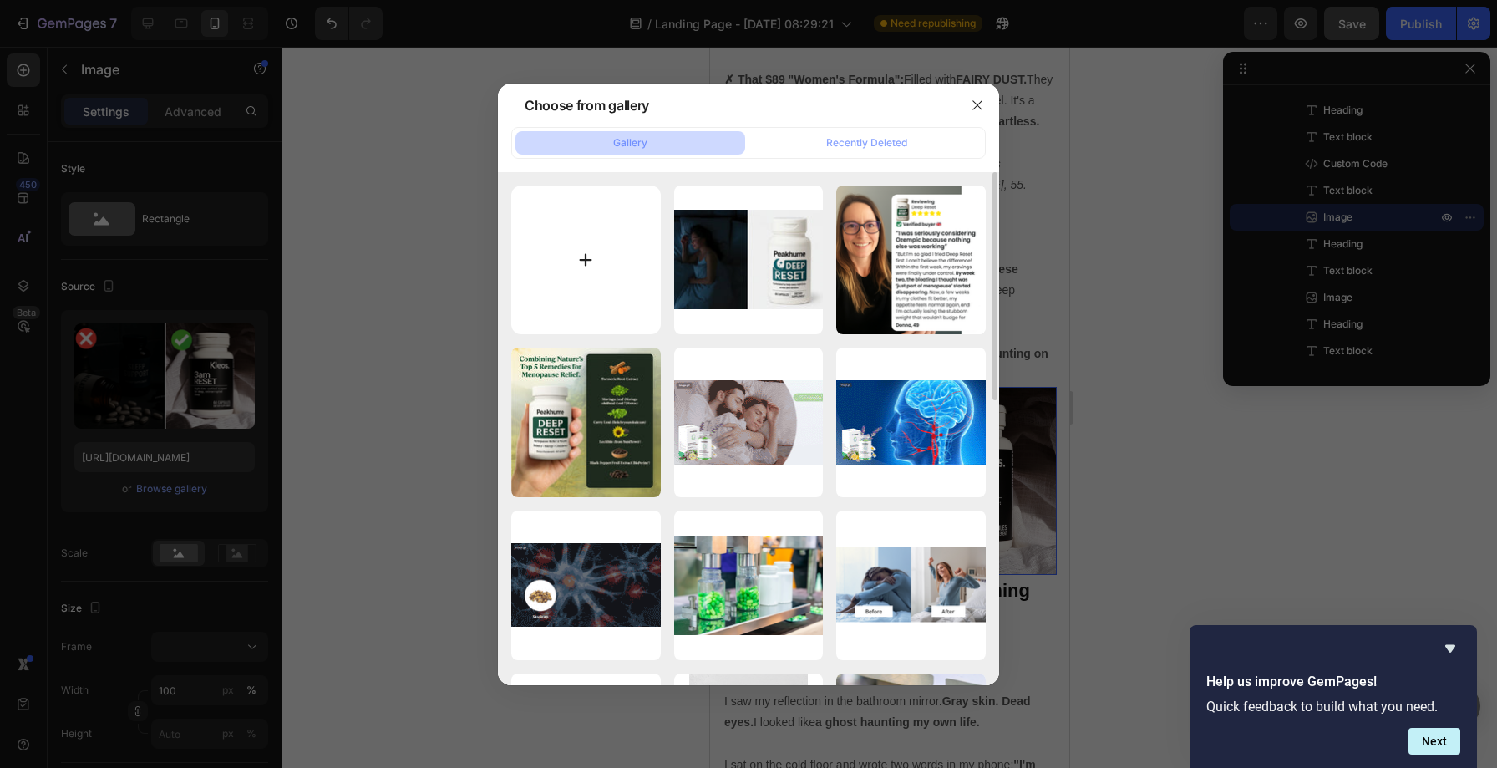
click at [599, 250] on input "file" at bounding box center [586, 260] width 150 height 150
type input "C:\fakepath\Namnlos_design_8_430x.webp"
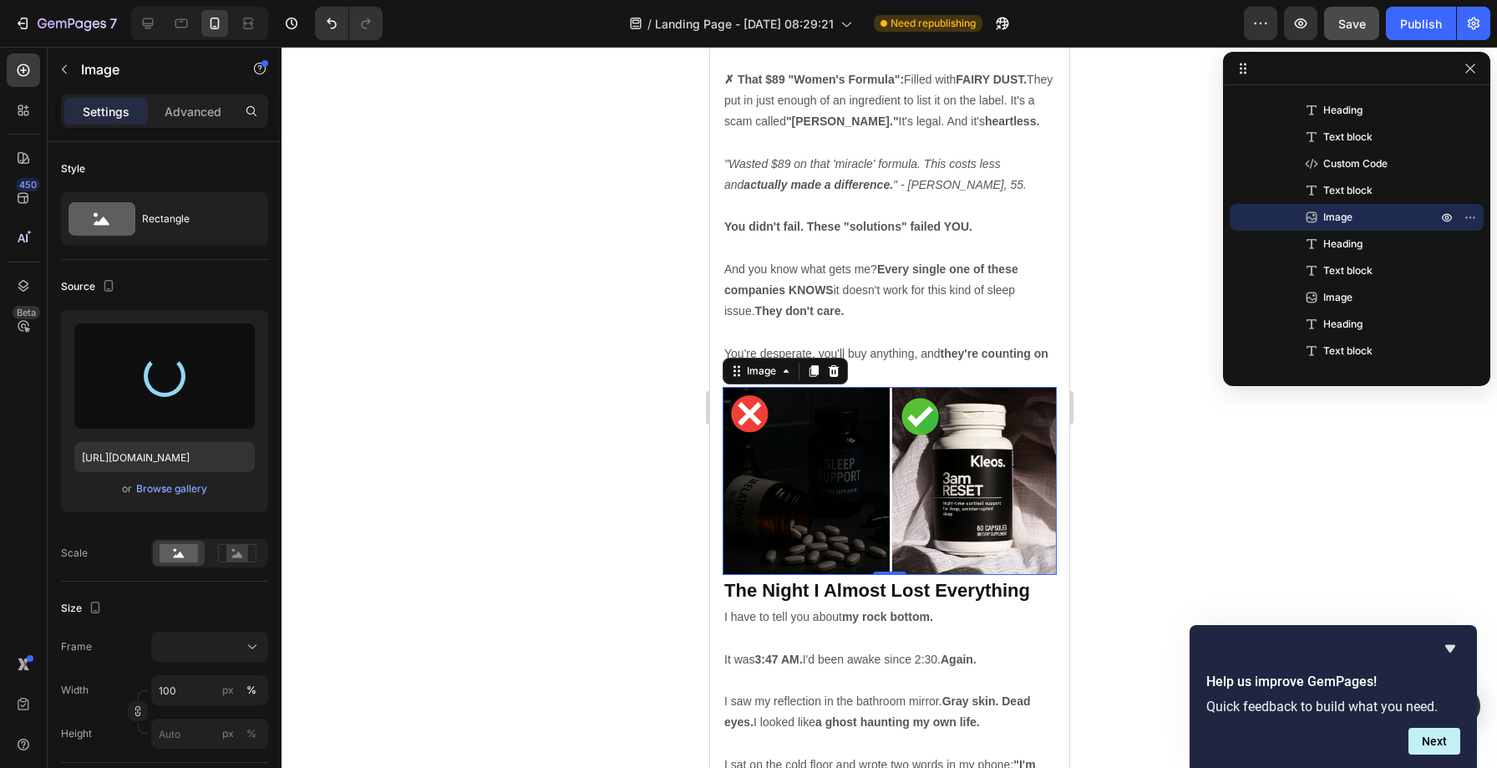
type input "[URL][DOMAIN_NAME]"
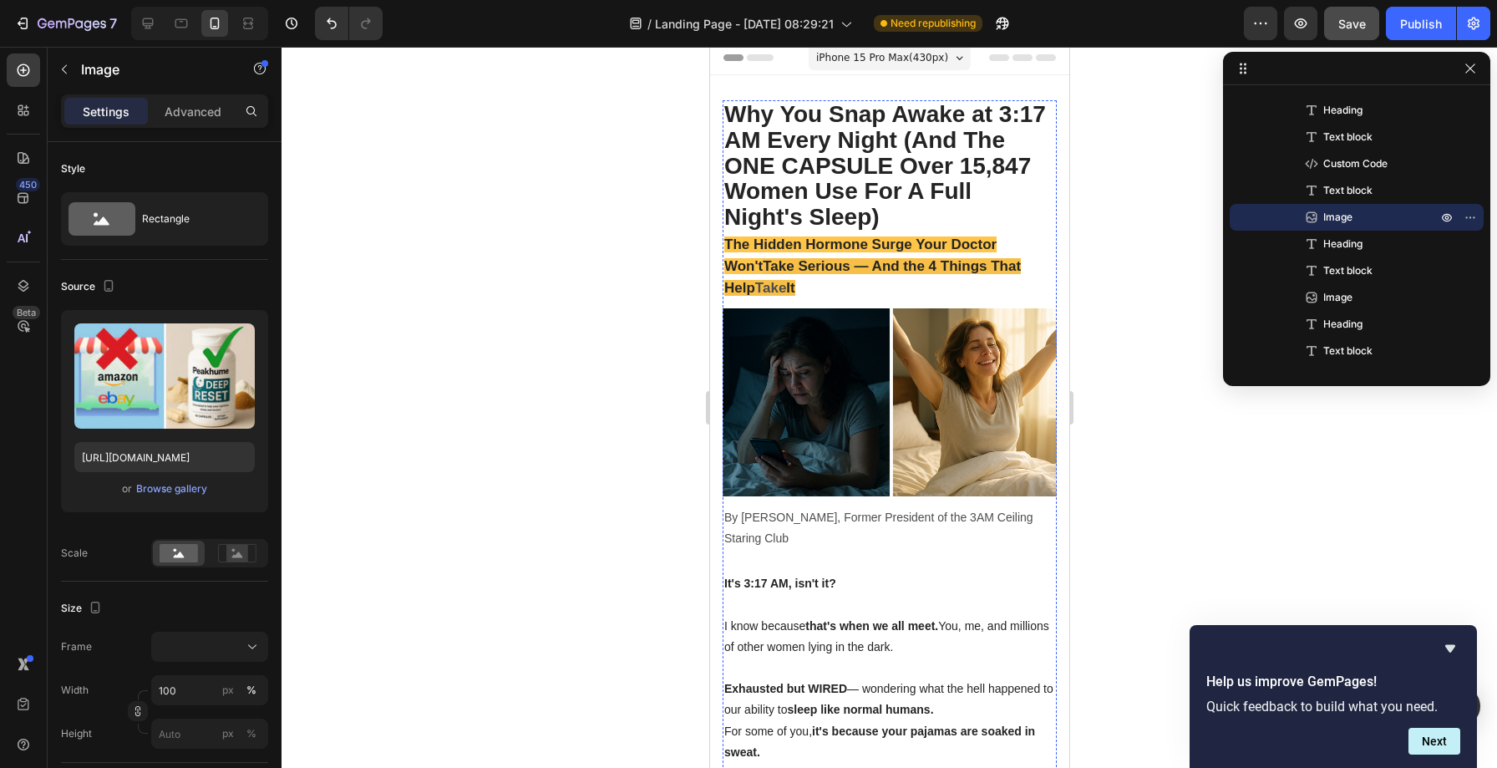
scroll to position [0, 0]
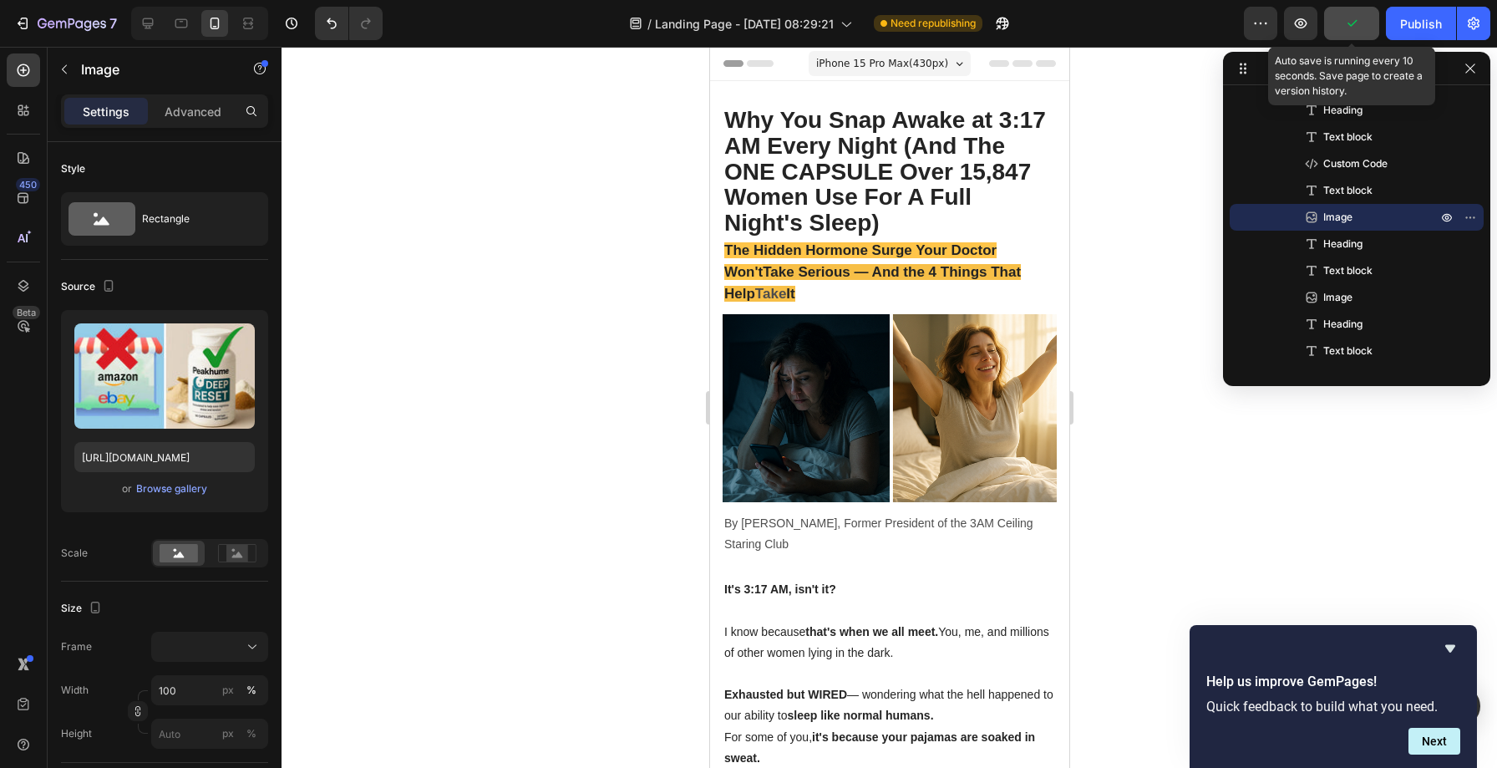
click at [1349, 28] on icon "button" at bounding box center [1352, 23] width 17 height 17
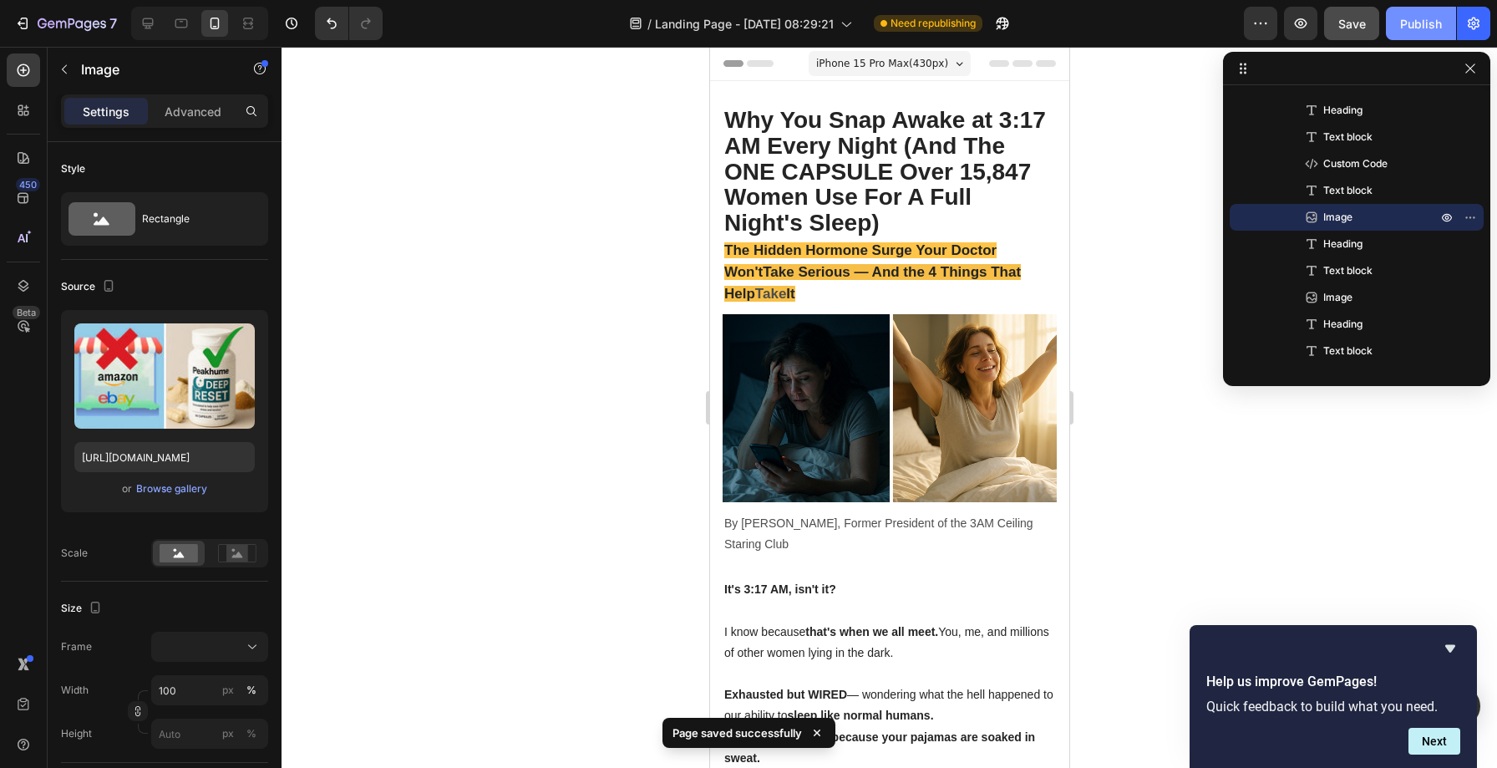
click at [1420, 24] on div "Publish" at bounding box center [1421, 24] width 42 height 18
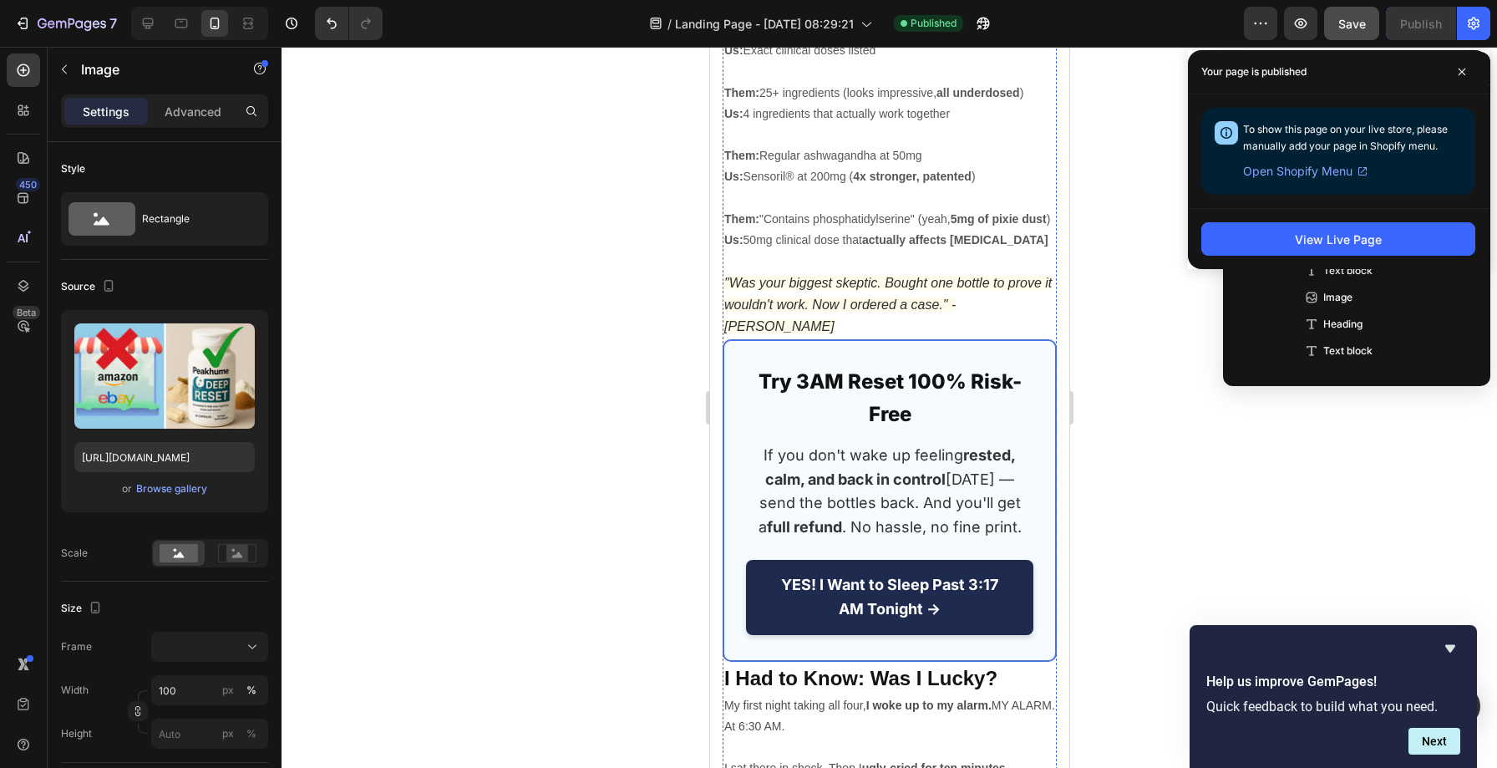
scroll to position [13443, 0]
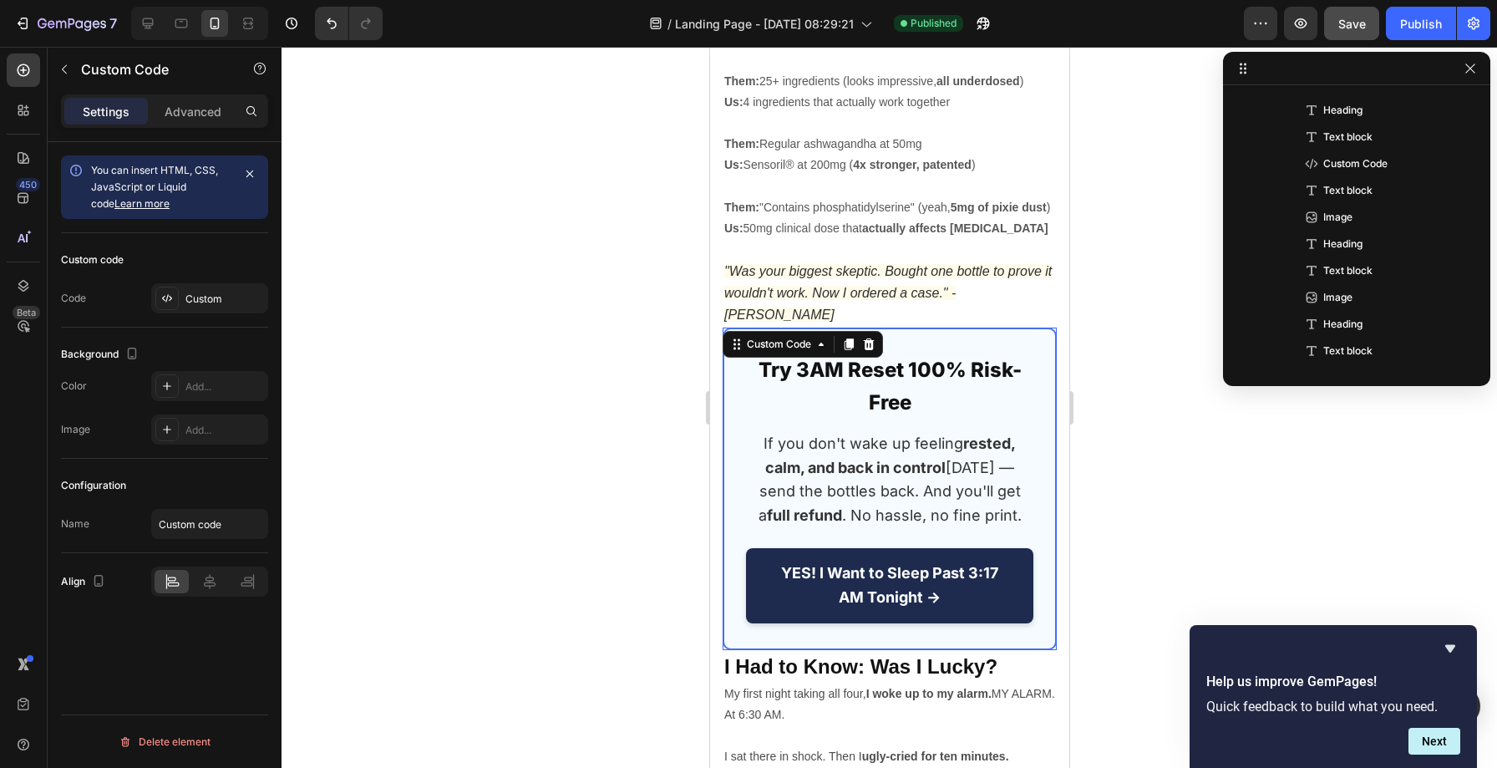
click at [762, 548] on link "YES! I Want to Sleep Past 3:17 AM Tonight →" at bounding box center [888, 585] width 287 height 75
click at [198, 292] on div "Custom" at bounding box center [224, 299] width 79 height 15
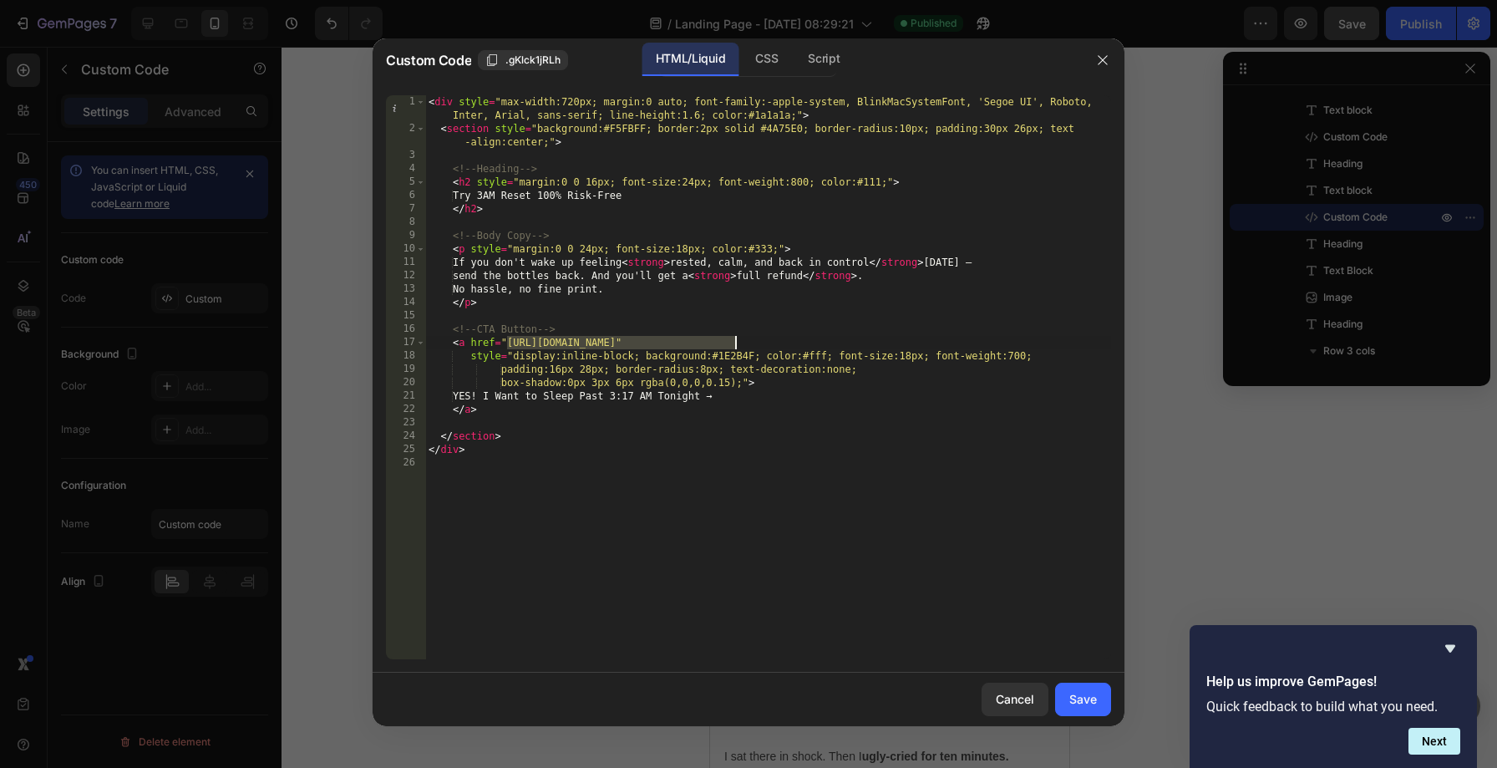
drag, startPoint x: 507, startPoint y: 343, endPoint x: 735, endPoint y: 344, distance: 228.1
click at [735, 344] on div "< div style = "max-width:720px; margin:0 auto; font-family:-apple-system, Blink…" at bounding box center [768, 397] width 686 height 604
paste textarea "4"
type textarea "<a href="[URL][DOMAIN_NAME]""
click at [1087, 690] on div "Save" at bounding box center [1083, 699] width 28 height 18
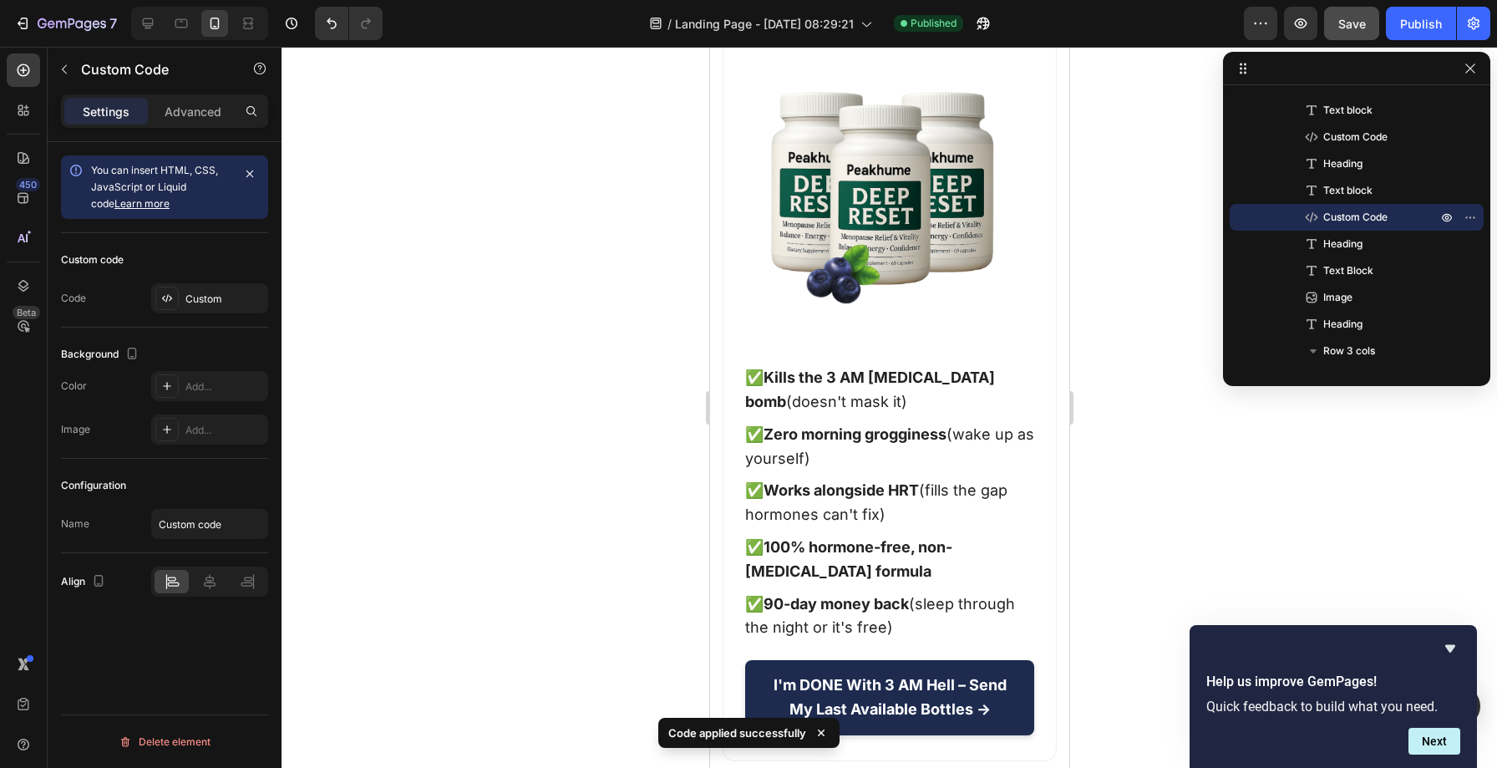
scroll to position [16302, 0]
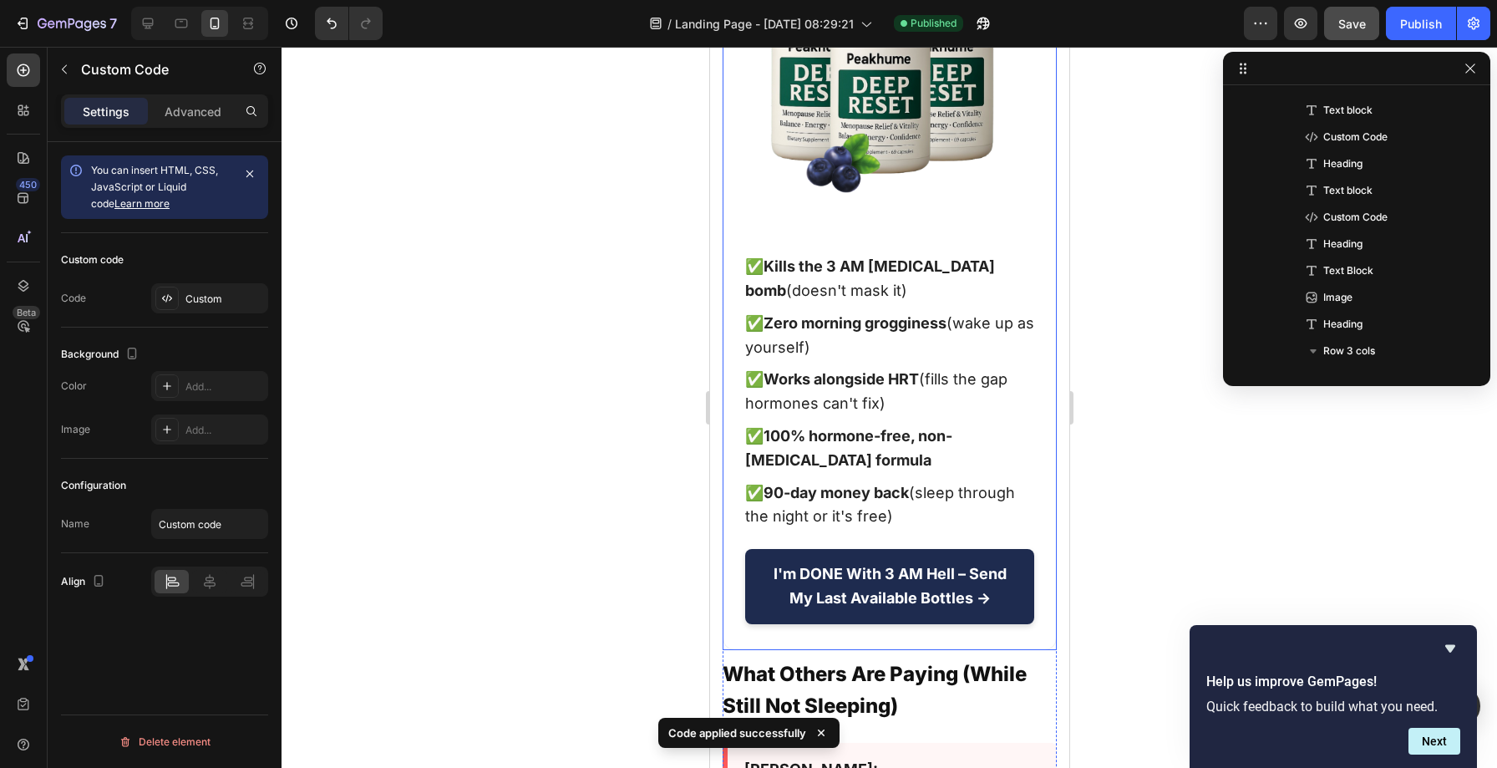
click at [738, 313] on section "Finally Sleep Through The Night ★★★★★ 4.9 | 15,847 Verified Customers (yes, we …" at bounding box center [889, 183] width 334 height 933
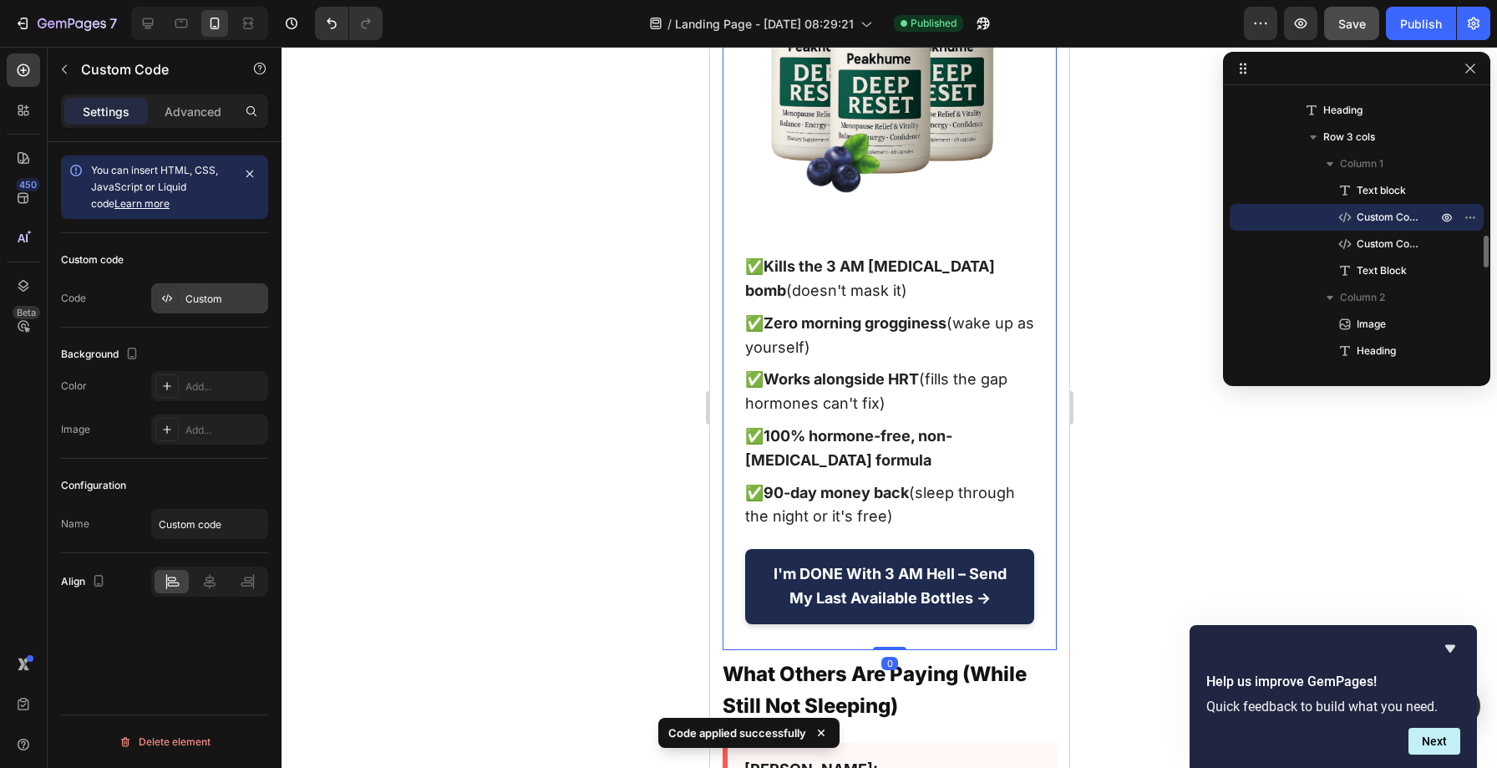
click at [190, 300] on div "Custom" at bounding box center [224, 299] width 79 height 15
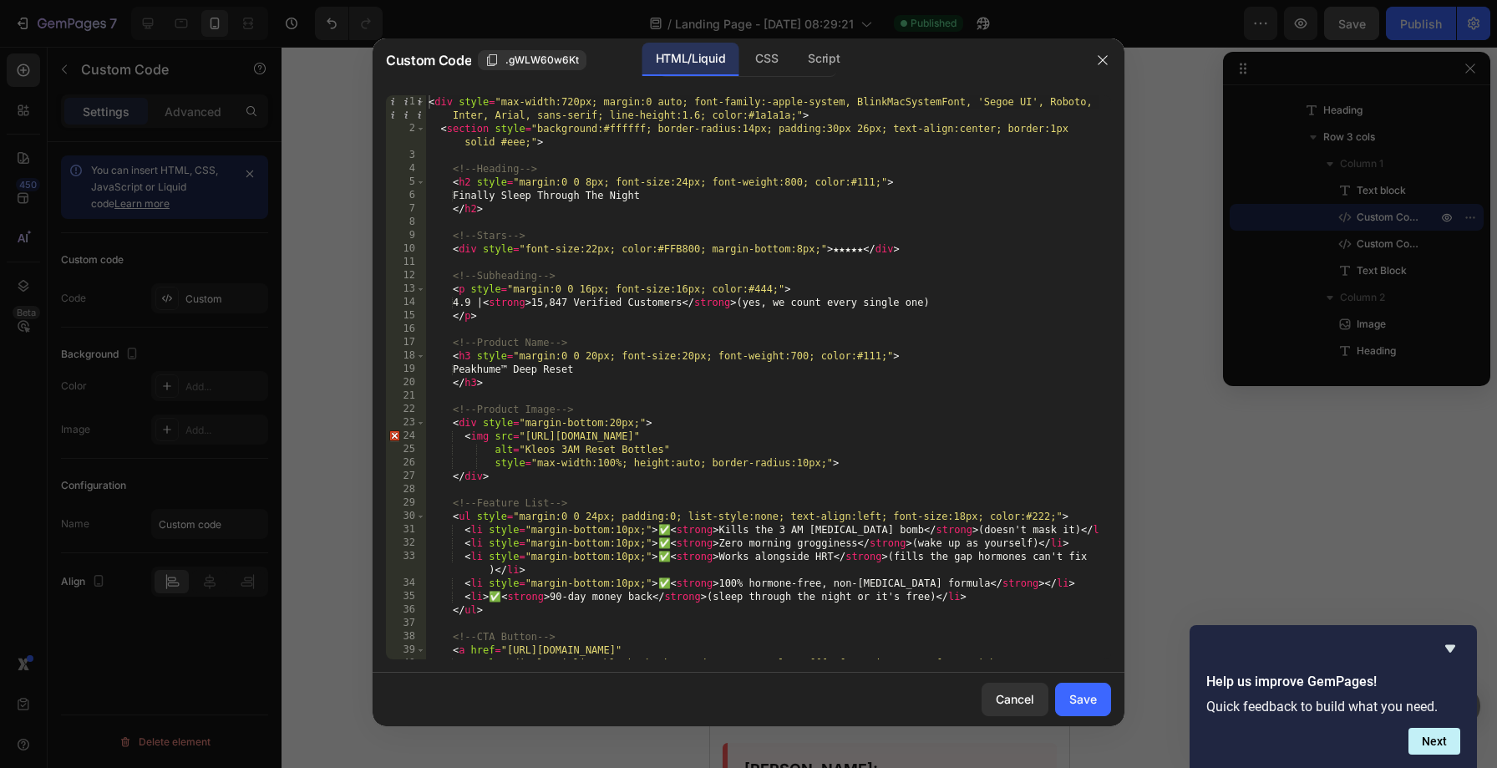
scroll to position [118, 0]
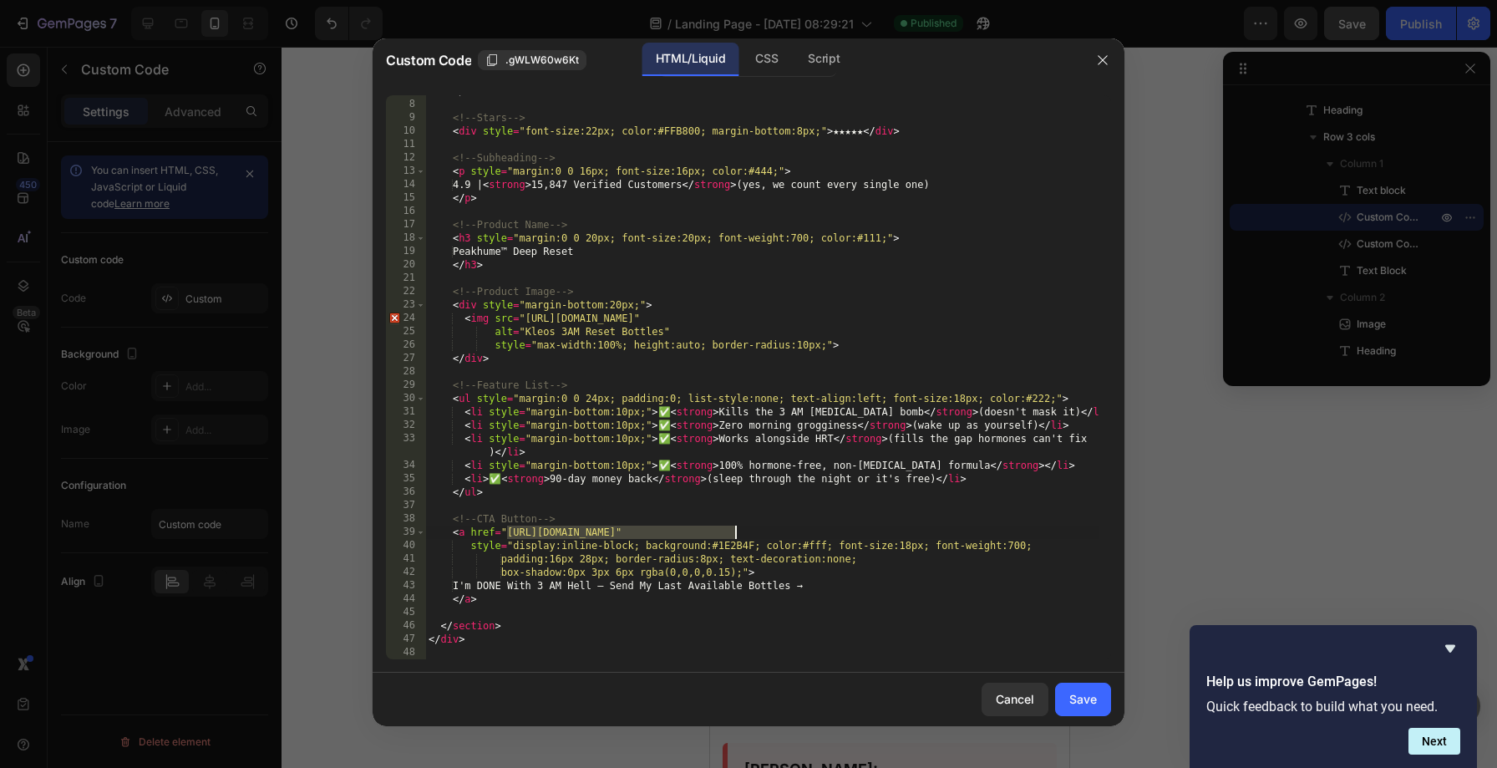
drag, startPoint x: 508, startPoint y: 531, endPoint x: 736, endPoint y: 531, distance: 228.1
click at [736, 531] on div "</ h2 > <!-- Stars --> < div style = "font-size:22px; color:#FFB800; margin-bot…" at bounding box center [761, 379] width 673 height 591
paste textarea "4"
type textarea "<a href="[URL][DOMAIN_NAME]""
click at [1073, 689] on button "Save" at bounding box center [1083, 699] width 56 height 33
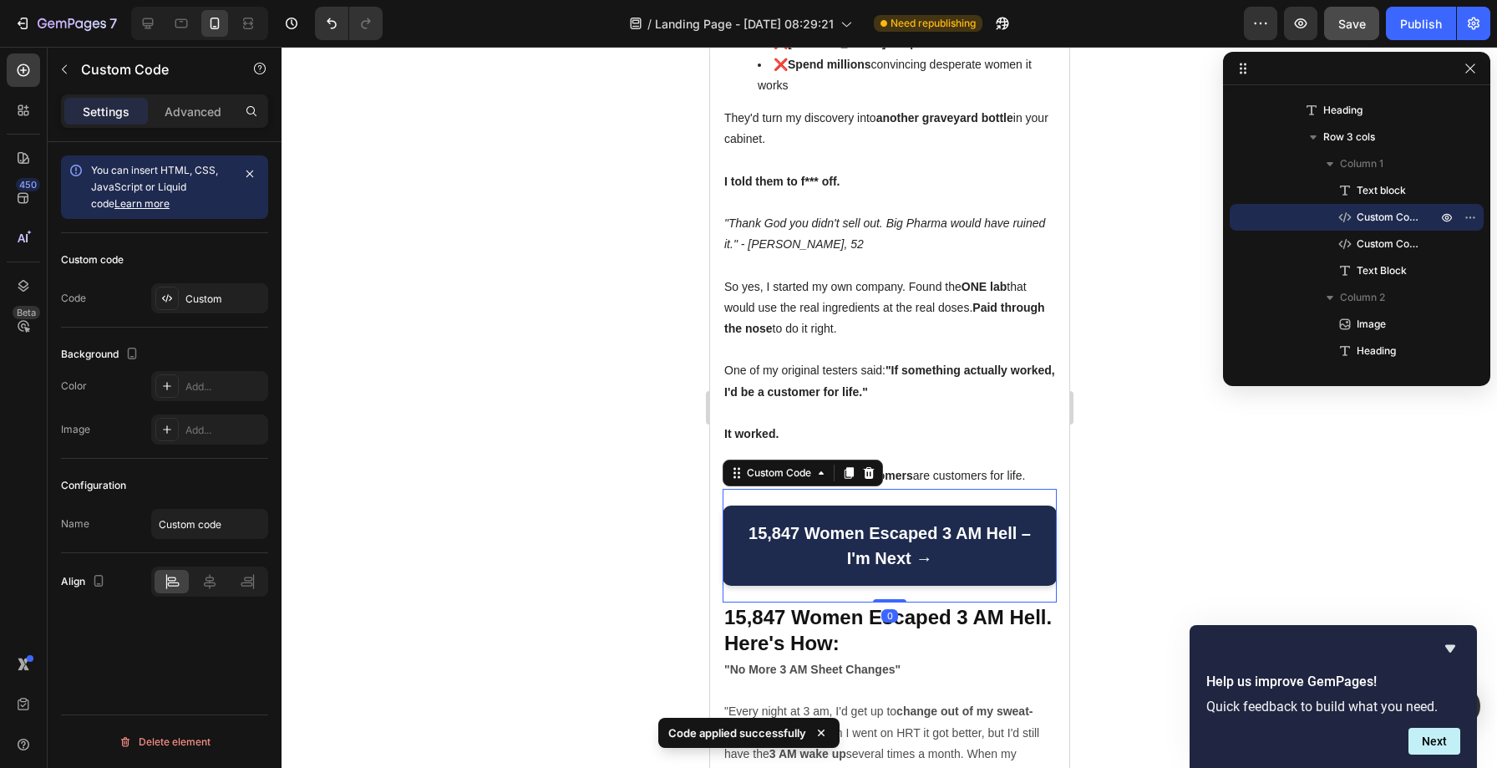
scroll to position [1412, 0]
click at [761, 489] on div "15,847 Women Escaped 3 AM Hell – I'm Next → Custom Code 0" at bounding box center [889, 546] width 334 height 114
click at [229, 304] on div "Custom" at bounding box center [224, 299] width 79 height 15
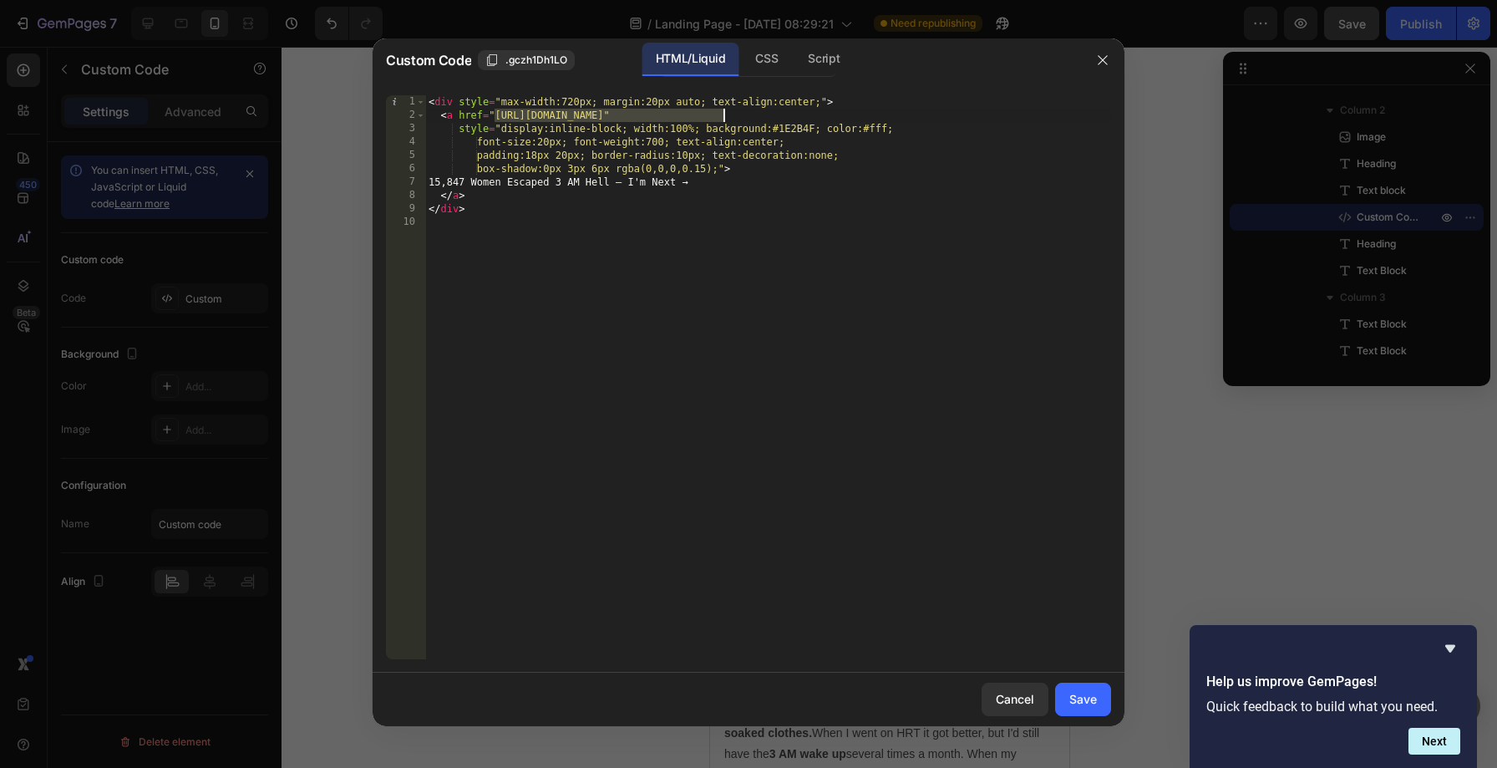
drag, startPoint x: 497, startPoint y: 114, endPoint x: 722, endPoint y: 115, distance: 224.8
click at [722, 115] on div "< div style = "max-width:720px; margin:20px auto; text-align:center;" > < a hre…" at bounding box center [768, 390] width 686 height 591
paste textarea "4"
type textarea "<a href="[URL][DOMAIN_NAME]""
click at [1075, 708] on button "Save" at bounding box center [1083, 699] width 56 height 33
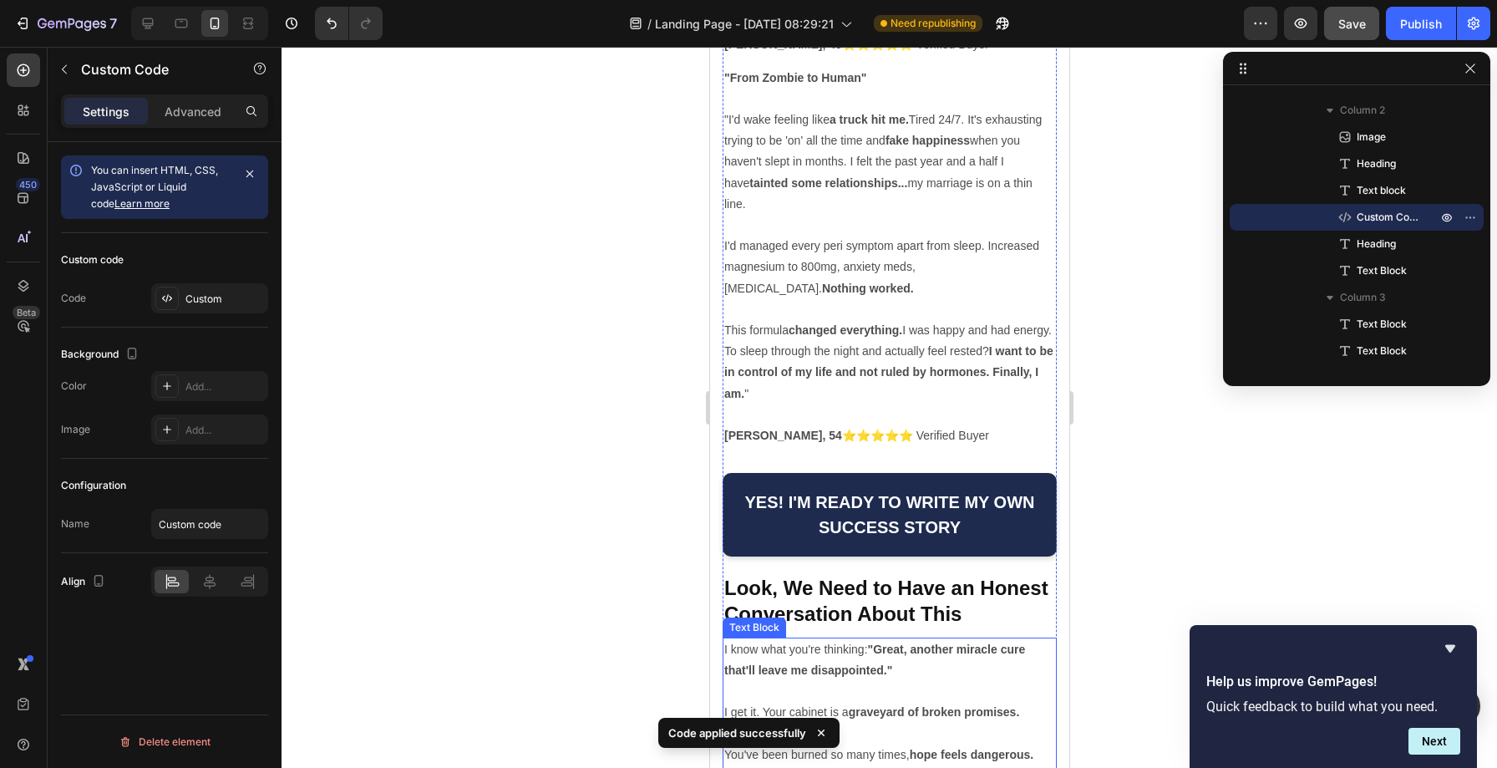
scroll to position [19346, 0]
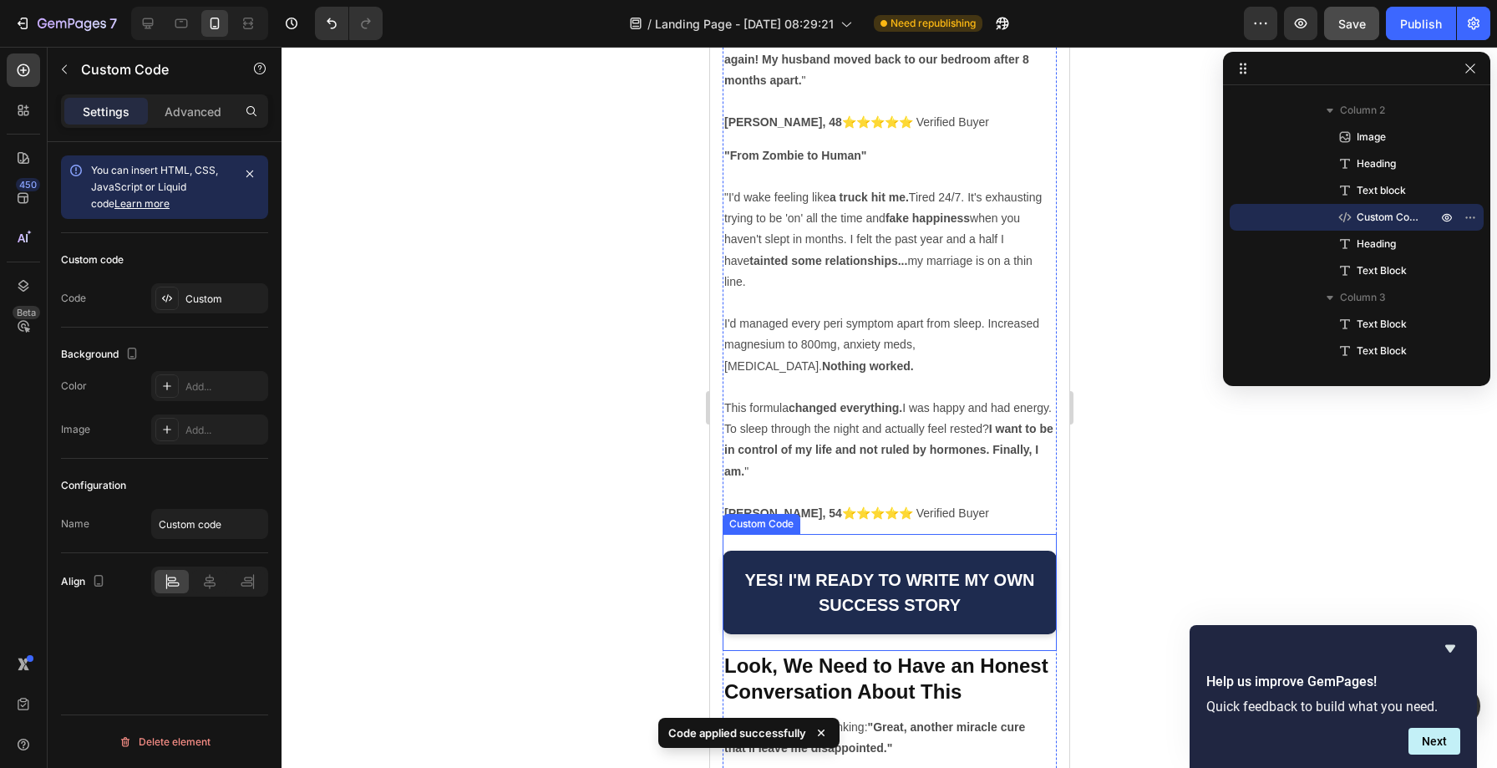
click at [744, 534] on div "YES! I'M READY TO WRITE MY OWN SUCCESS STORY Custom Code" at bounding box center [889, 592] width 334 height 117
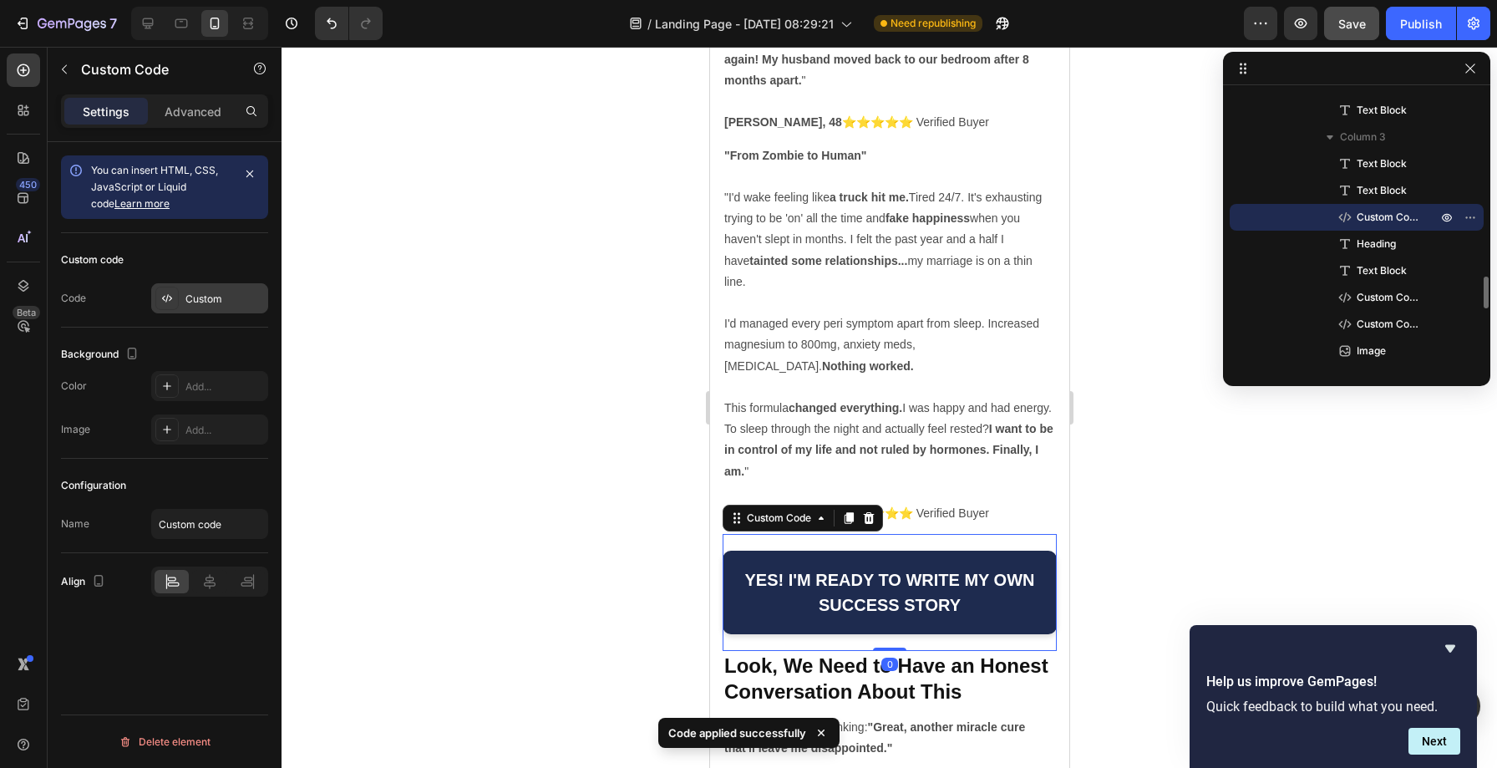
click at [219, 304] on div "Custom" at bounding box center [224, 299] width 79 height 15
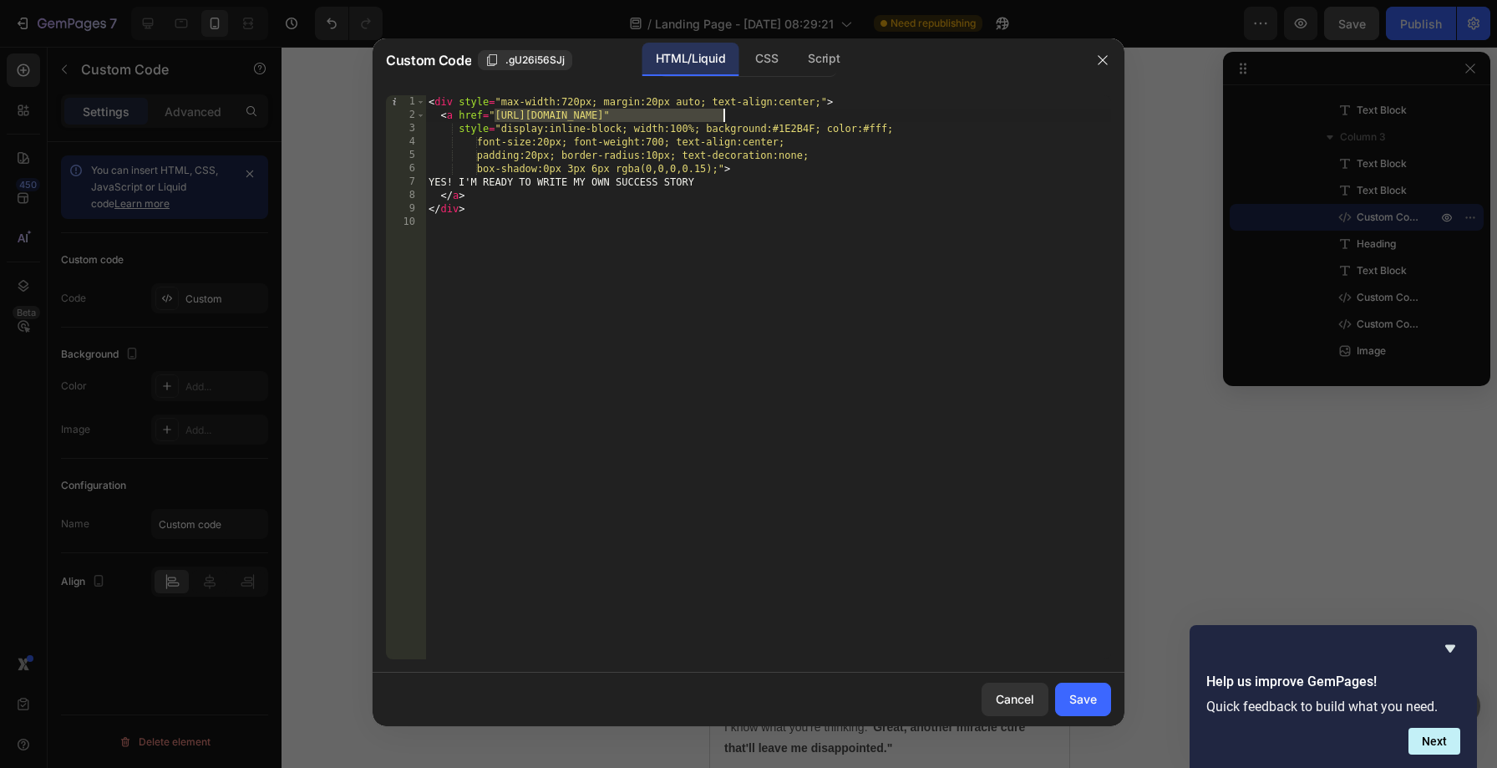
drag, startPoint x: 497, startPoint y: 113, endPoint x: 724, endPoint y: 119, distance: 227.3
click at [724, 119] on div "< div style = "max-width:720px; margin:20px auto; text-align:center;" > < a hre…" at bounding box center [768, 390] width 686 height 591
paste textarea "4"
type textarea "<a href="[URL][DOMAIN_NAME]""
click at [1078, 701] on div "Save" at bounding box center [1083, 699] width 28 height 18
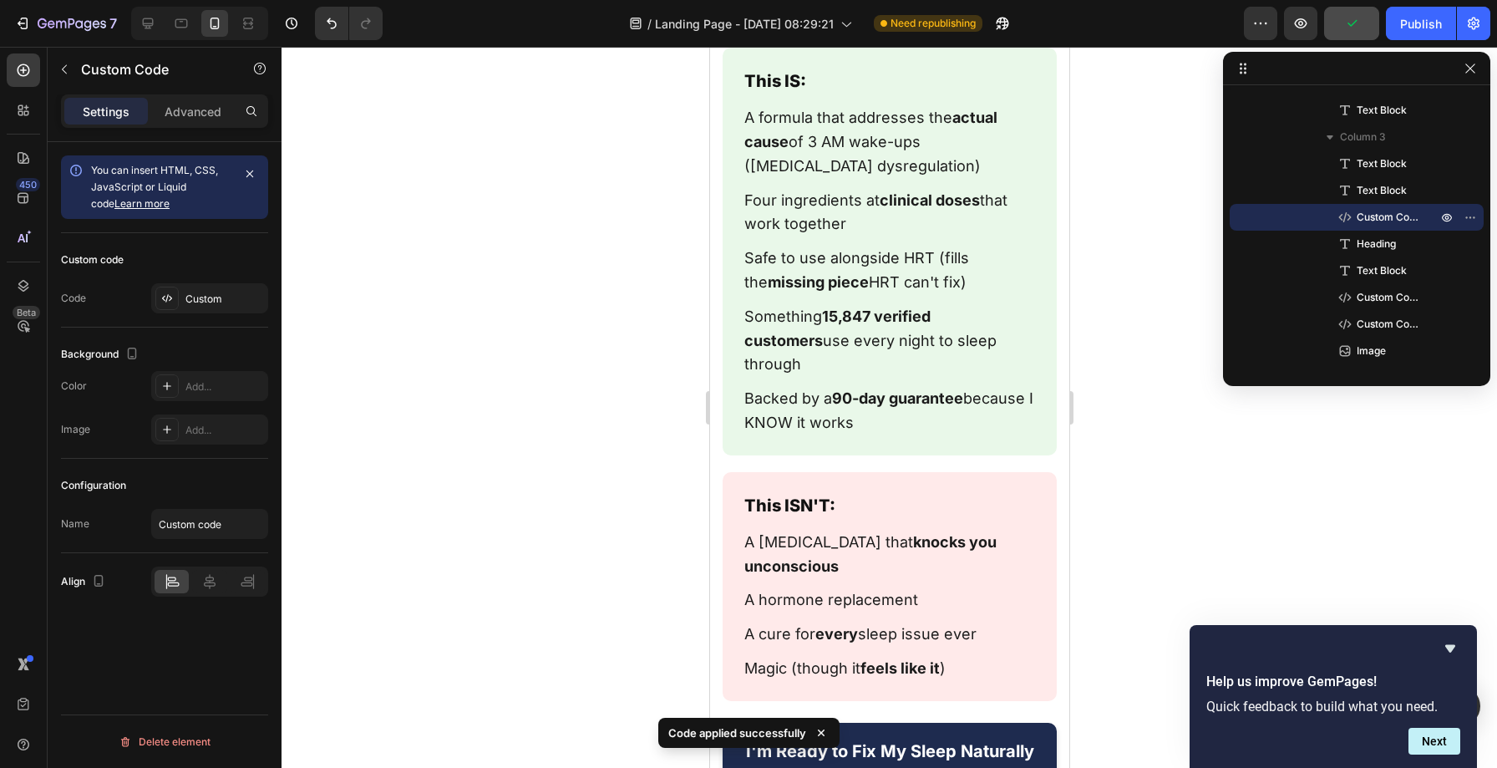
scroll to position [20333, 0]
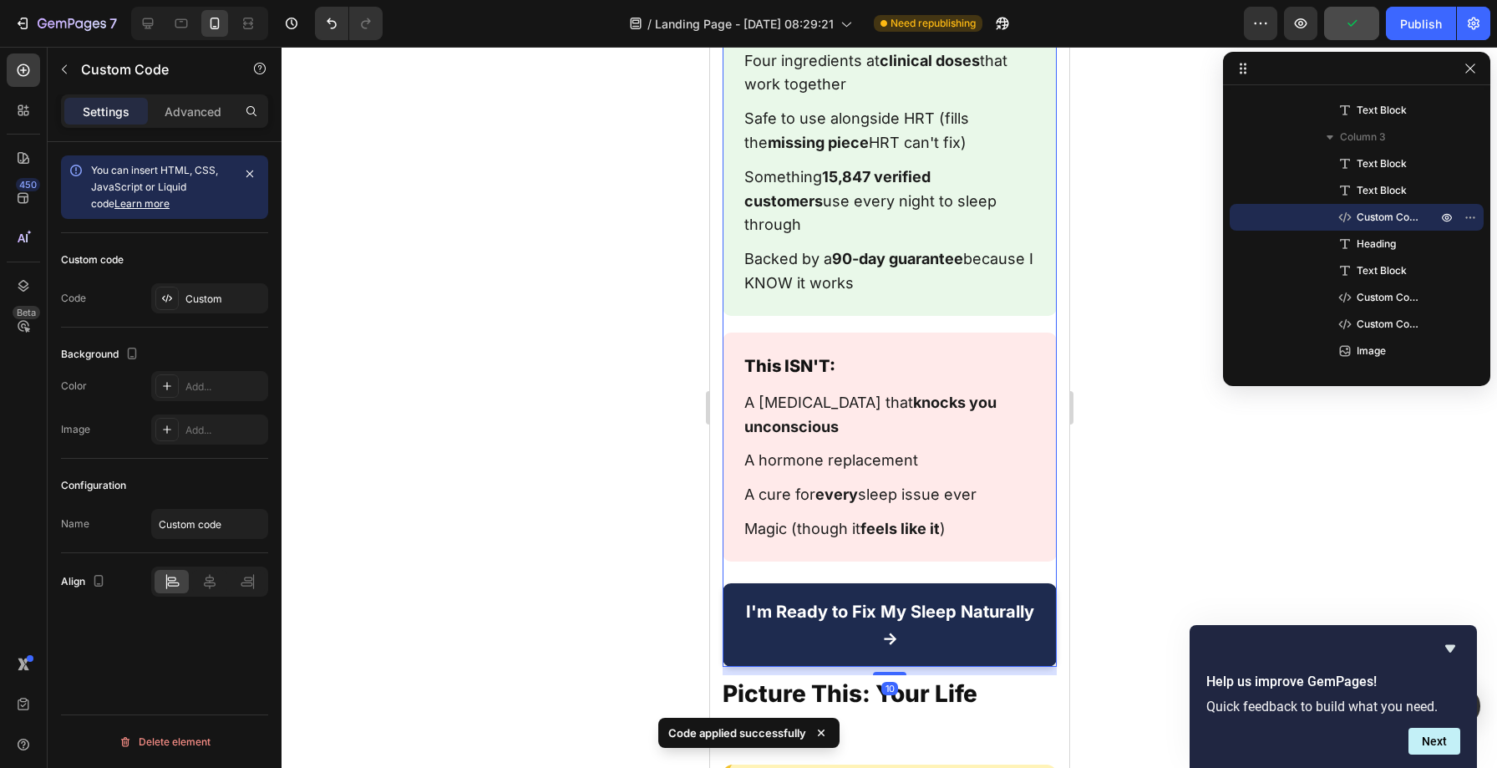
click at [763, 305] on section "This IS: A formula that addresses the actual cause of 3 AM wake-ups ([MEDICAL_D…" at bounding box center [889, 287] width 334 height 759
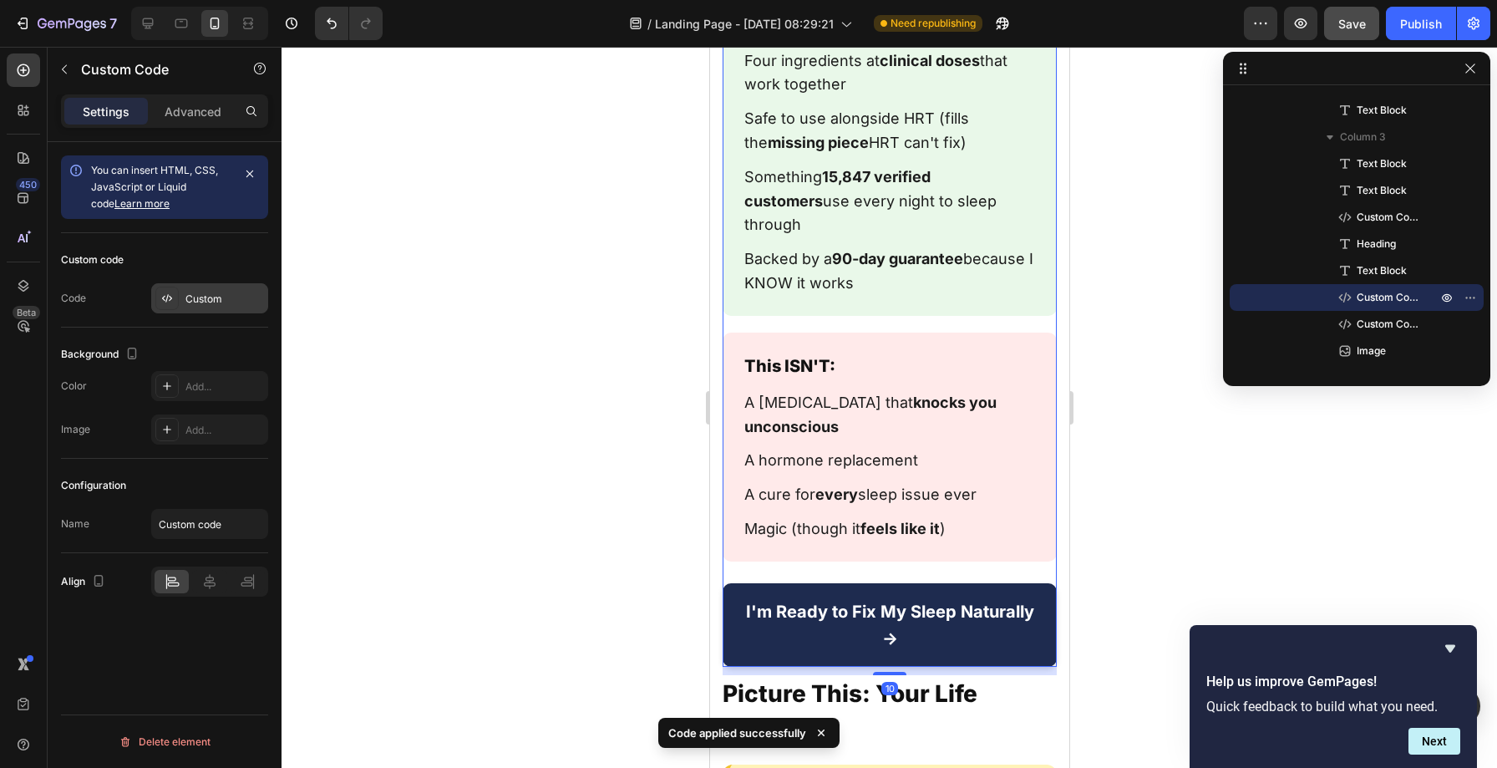
click at [202, 292] on div "Custom" at bounding box center [224, 299] width 79 height 15
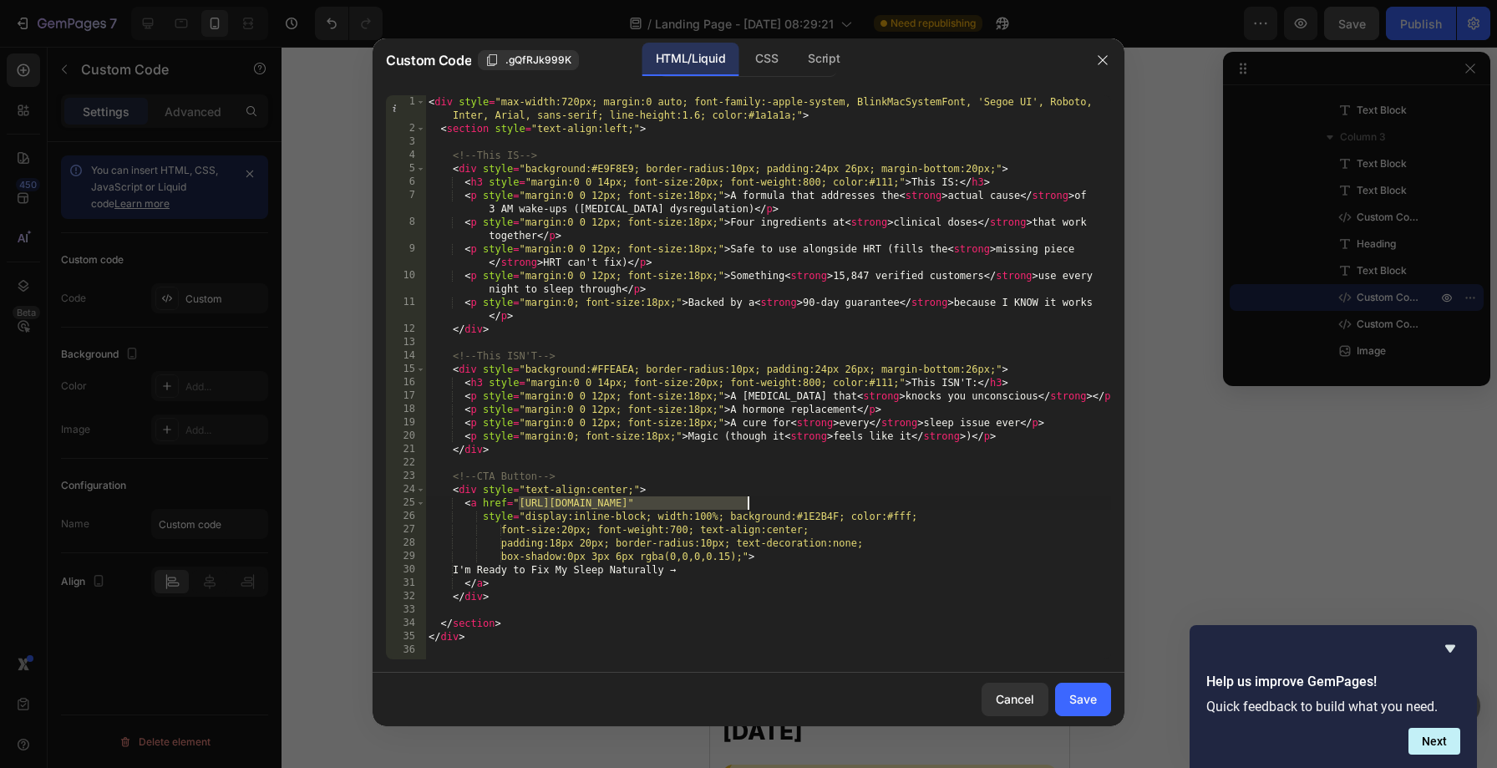
drag, startPoint x: 521, startPoint y: 505, endPoint x: 750, endPoint y: 498, distance: 229.0
click at [750, 498] on div "< div style = "max-width:720px; margin:0 auto; font-family:-apple-system, Blink…" at bounding box center [768, 397] width 686 height 604
paste textarea "4"
type textarea "<a href="[URL][DOMAIN_NAME]""
click at [1065, 693] on button "Save" at bounding box center [1083, 699] width 56 height 33
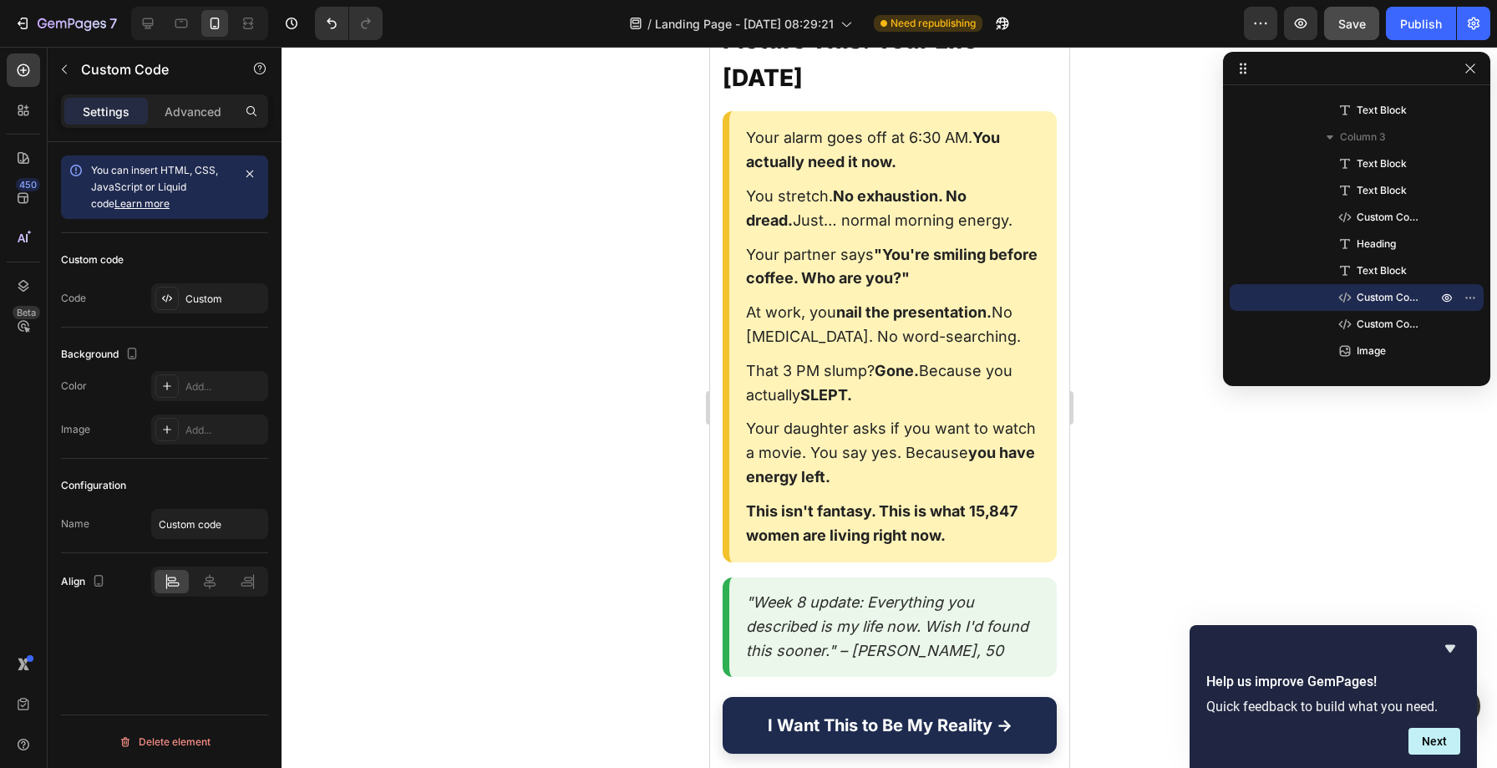
scroll to position [21067, 0]
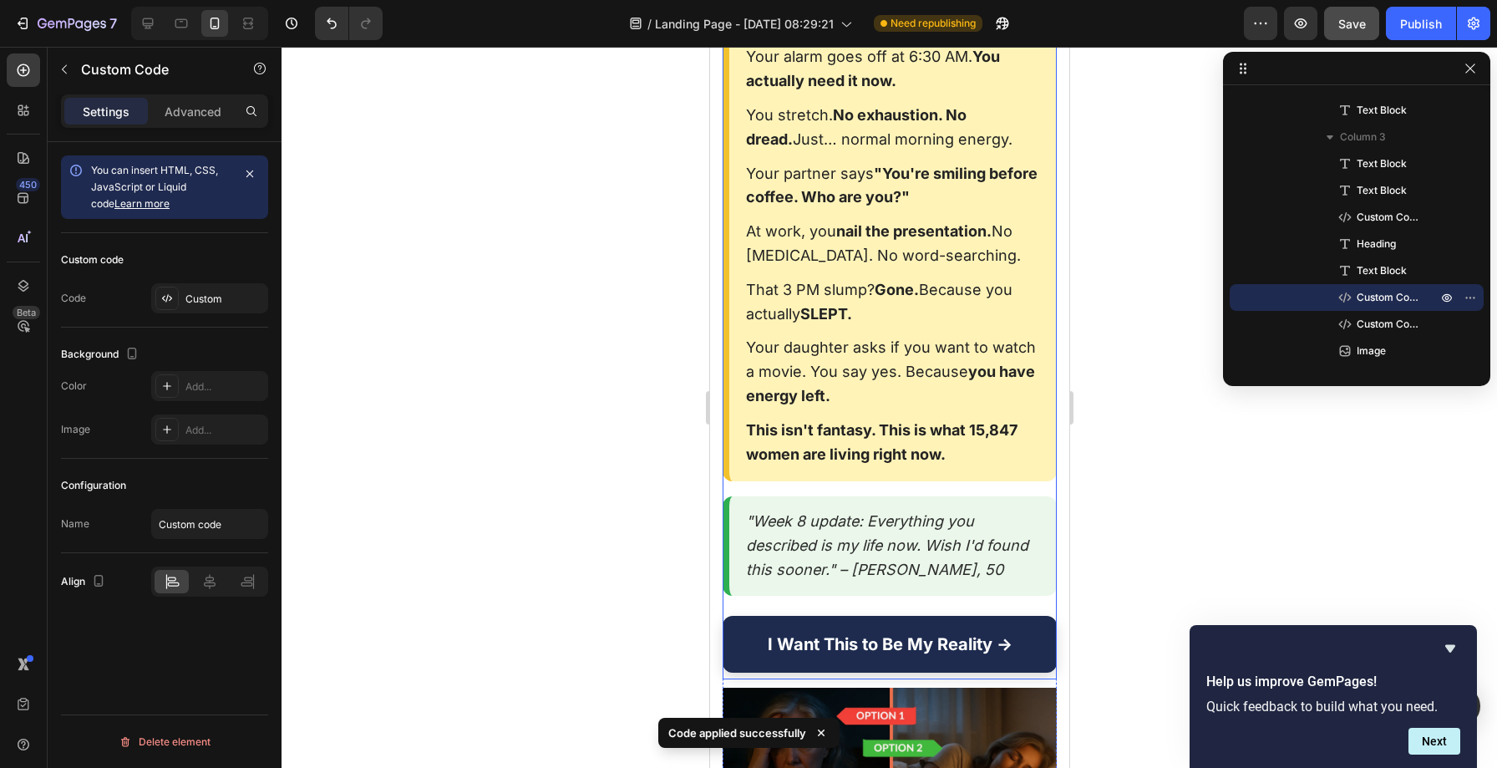
click at [800, 348] on div "Picture This: Your Life [DATE] Your alarm goes off at 6:30 AM. You actually nee…" at bounding box center [889, 307] width 334 height 732
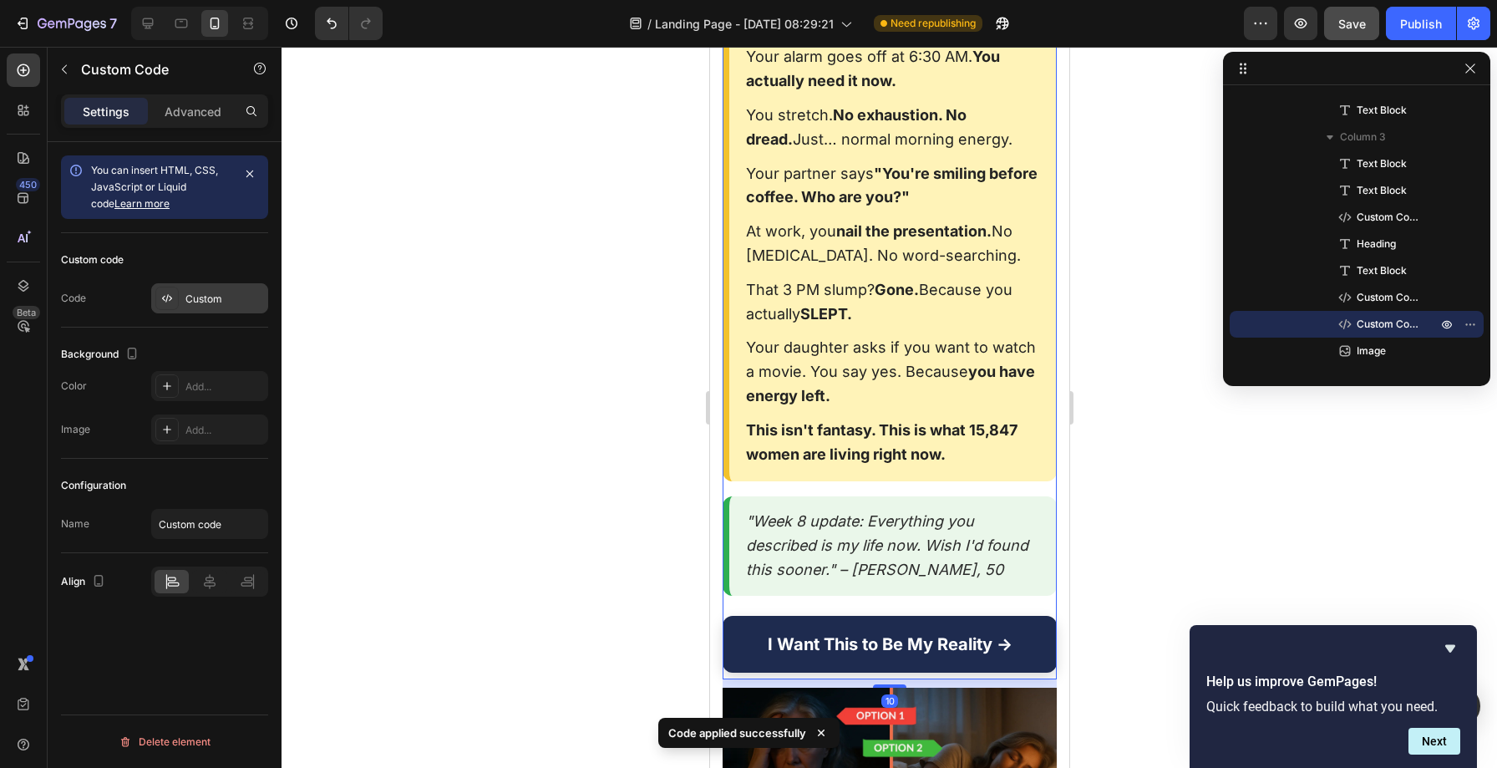
click at [204, 289] on div "Custom" at bounding box center [209, 298] width 117 height 30
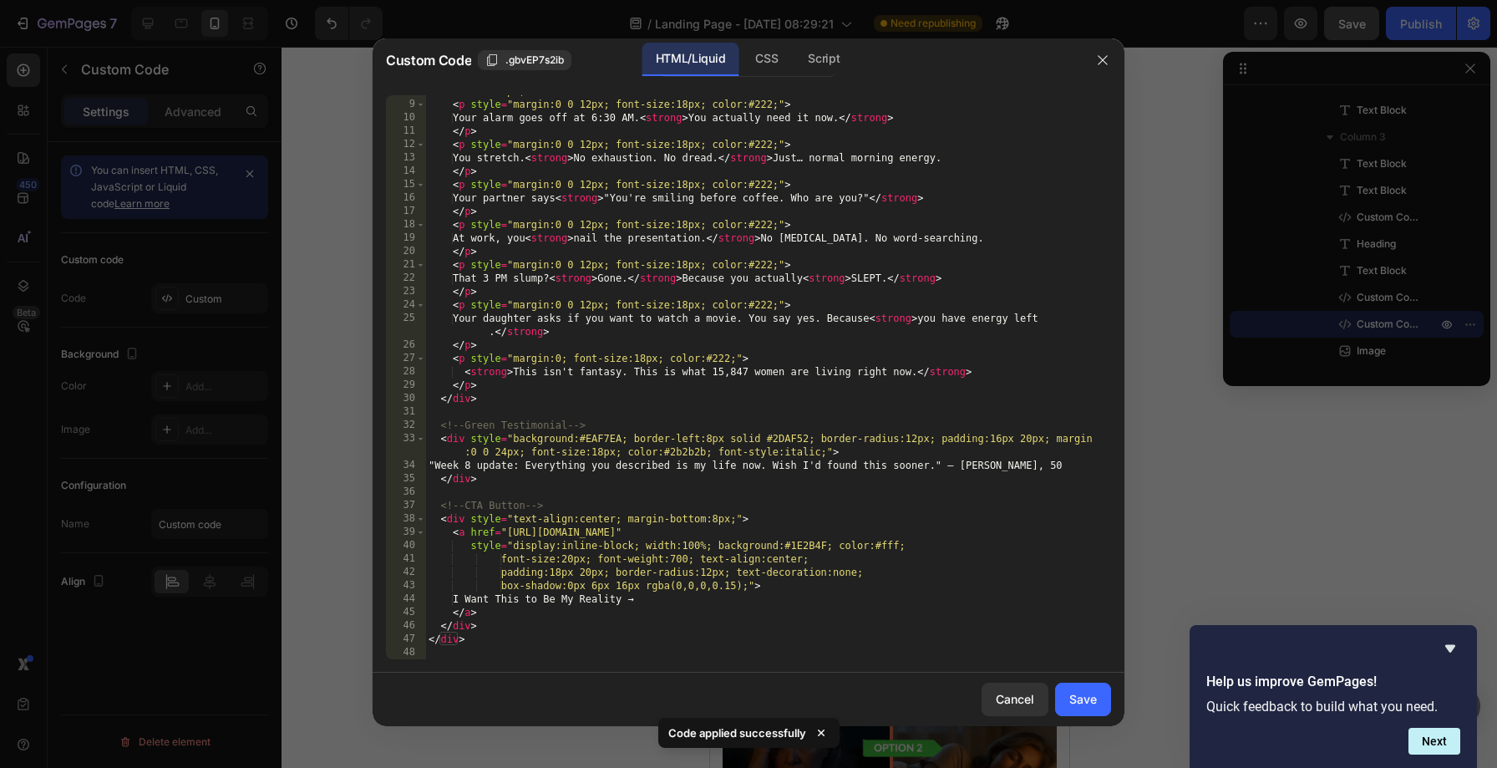
scroll to position [131, 0]
drag, startPoint x: 509, startPoint y: 531, endPoint x: 736, endPoint y: 536, distance: 227.3
click at [736, 536] on div "< div style = "background:#FFF3B8; border-left:8px solid #F2C22D; border-radius…" at bounding box center [761, 373] width 673 height 604
paste textarea "4"
type textarea "<a href="[URL][DOMAIN_NAME]""
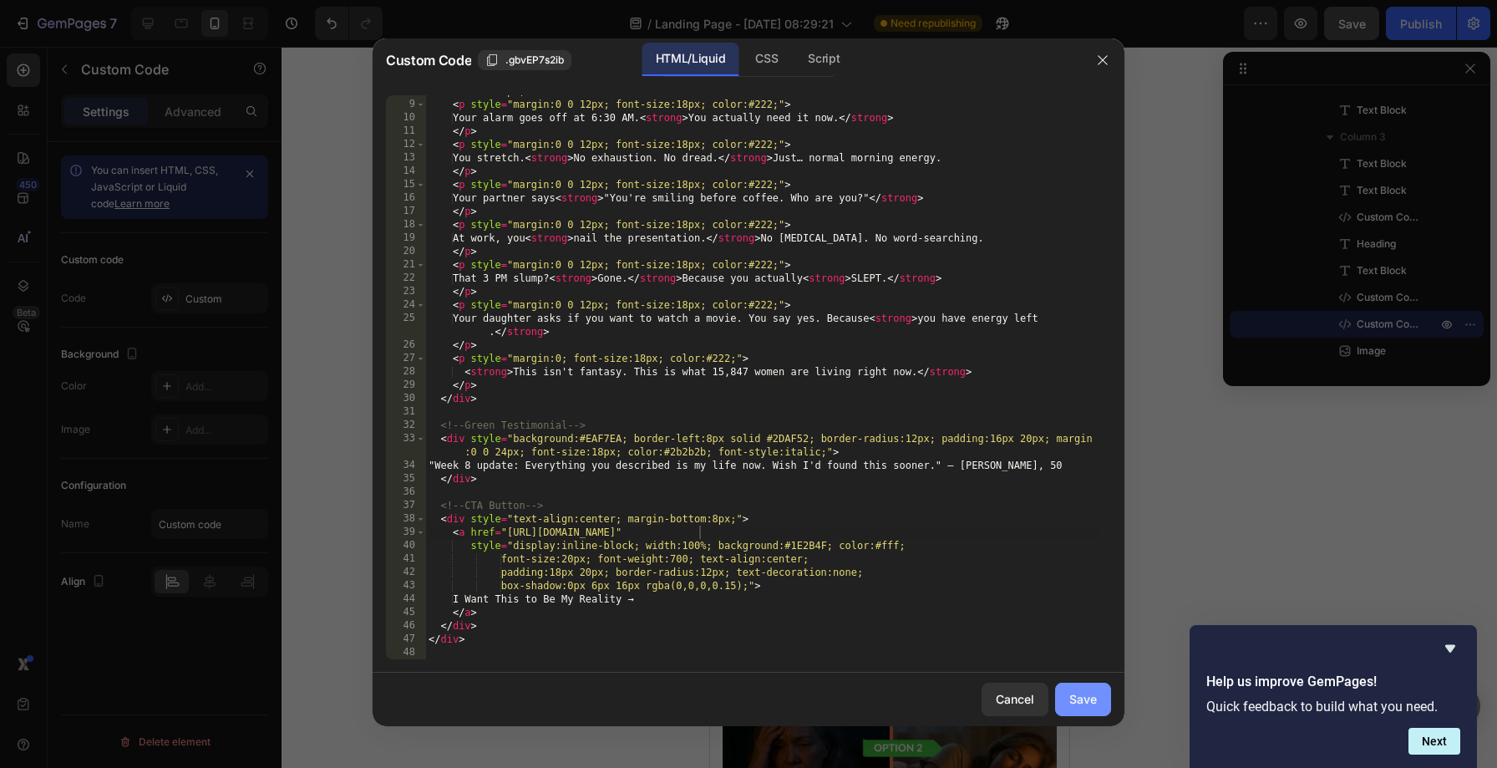
click at [1070, 698] on div "Save" at bounding box center [1083, 699] width 28 height 18
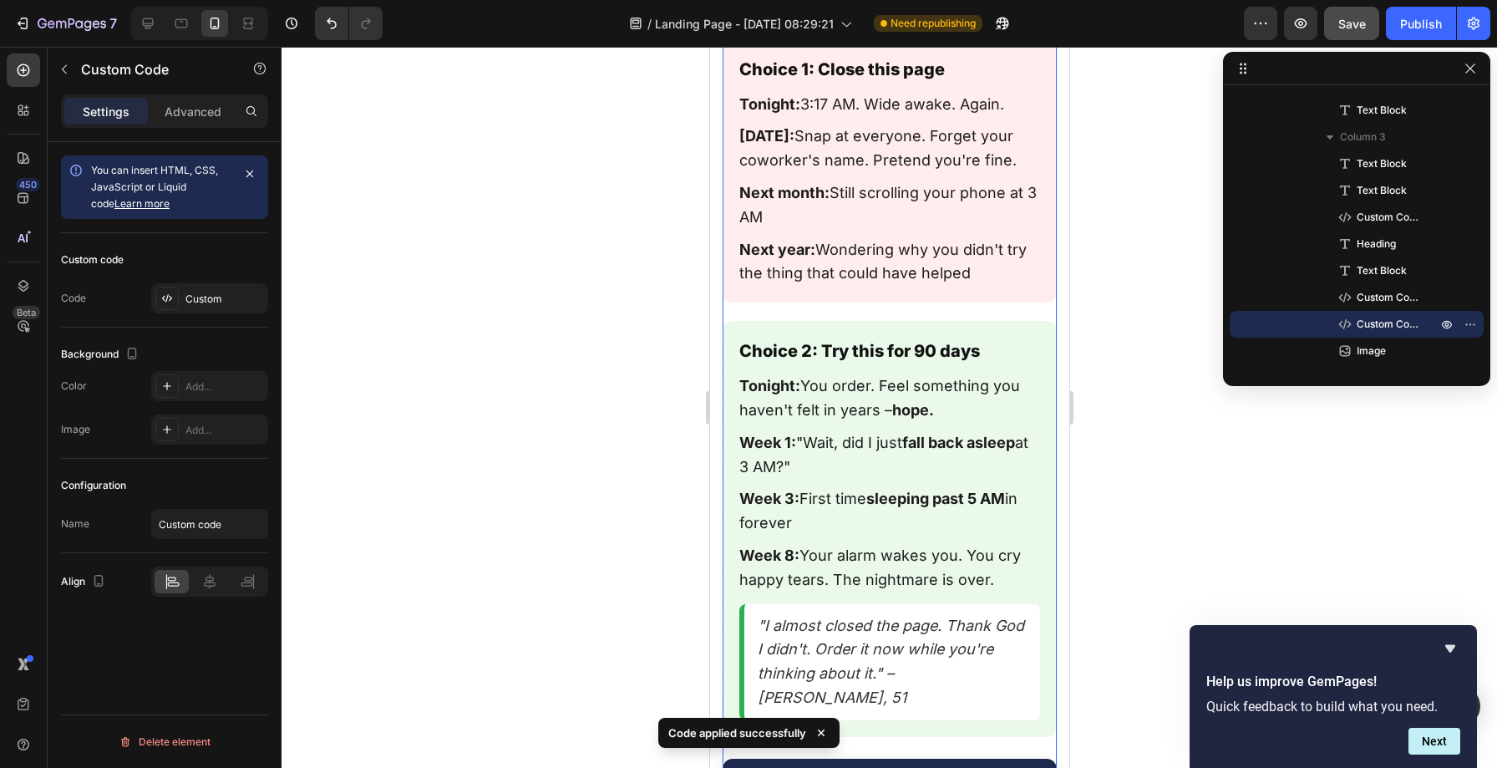
scroll to position [22038, 0]
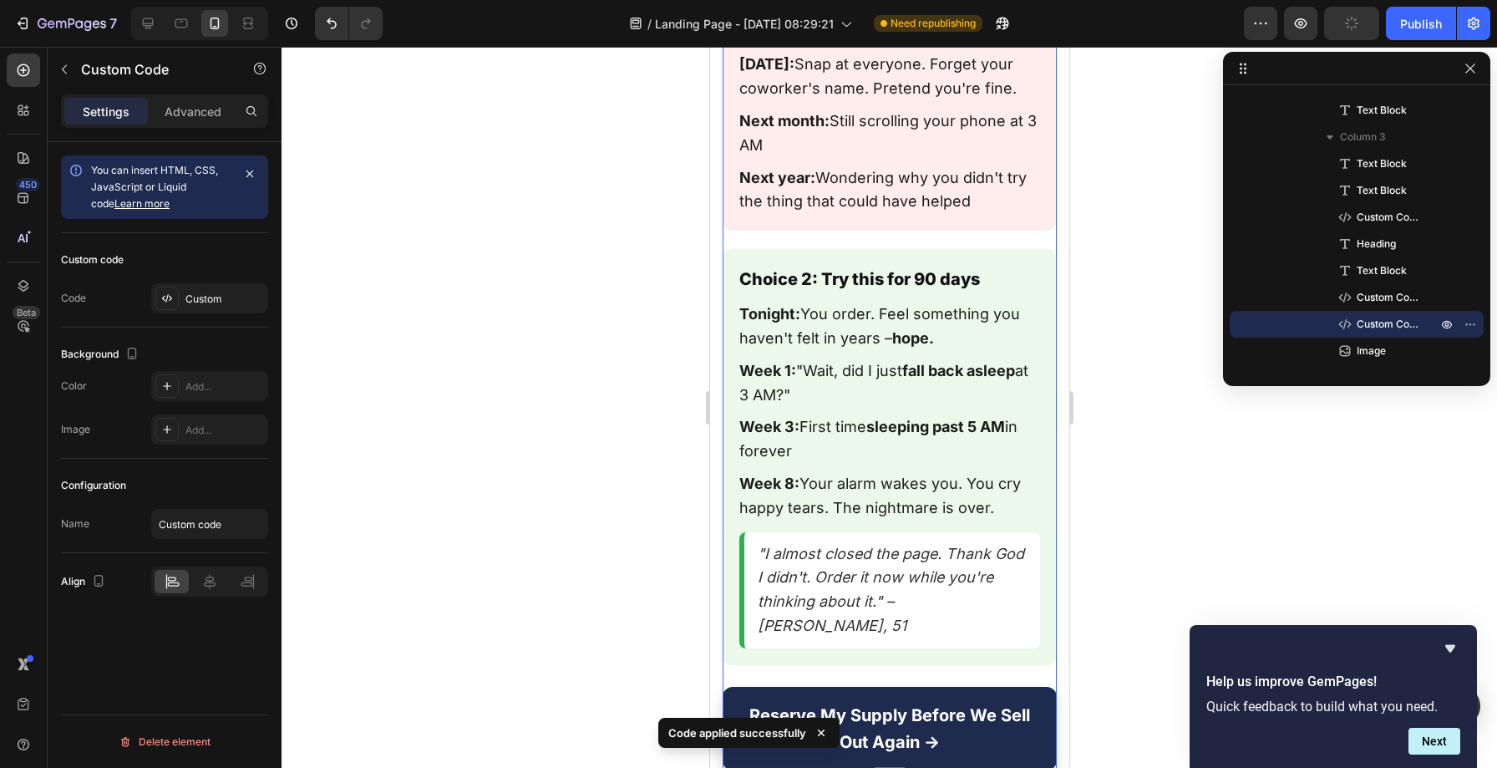
click at [762, 389] on div "Your Two Choices Right Now Choice 1: Close this page Tonight: 3:17 AM. Wide awa…" at bounding box center [889, 341] width 334 height 857
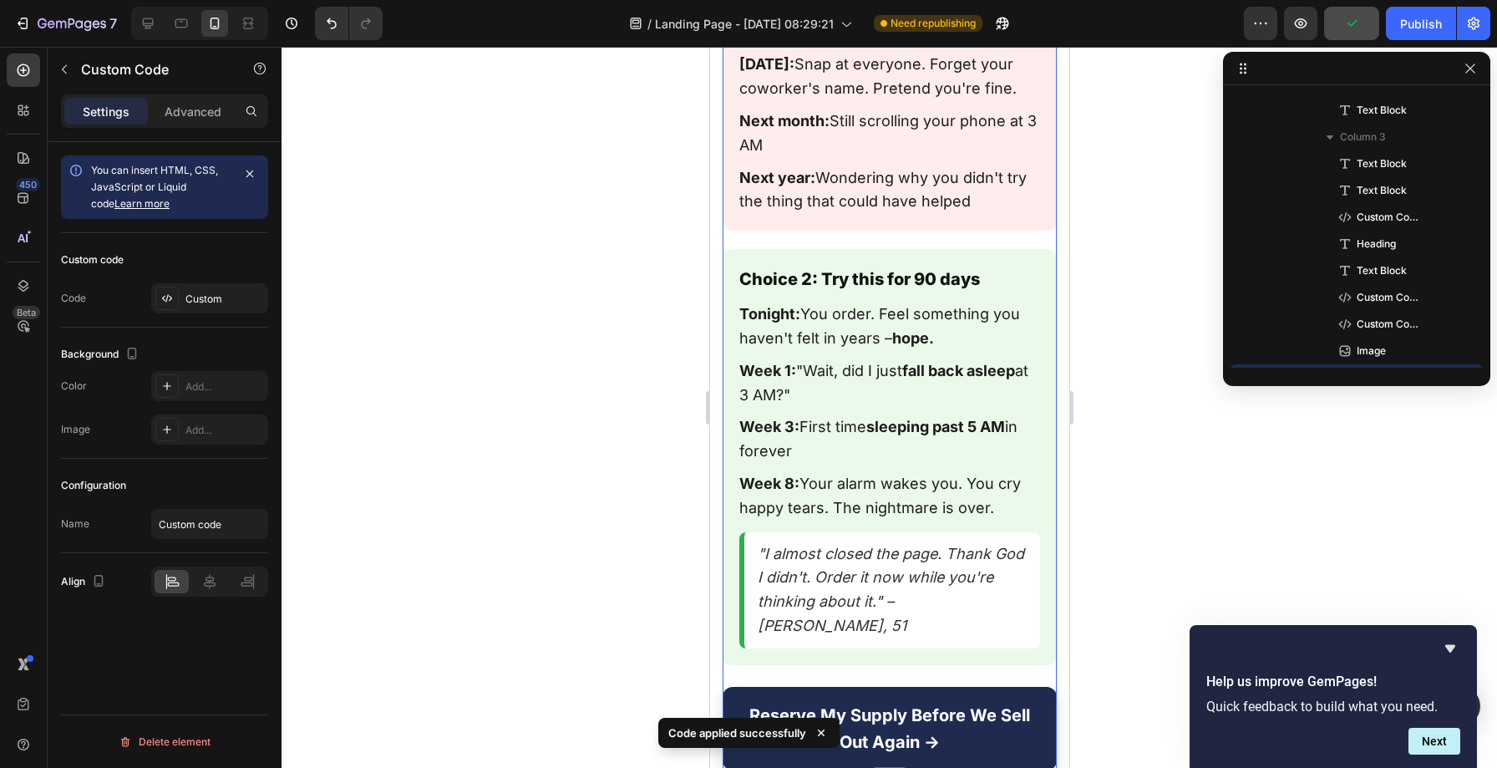
scroll to position [1733, 0]
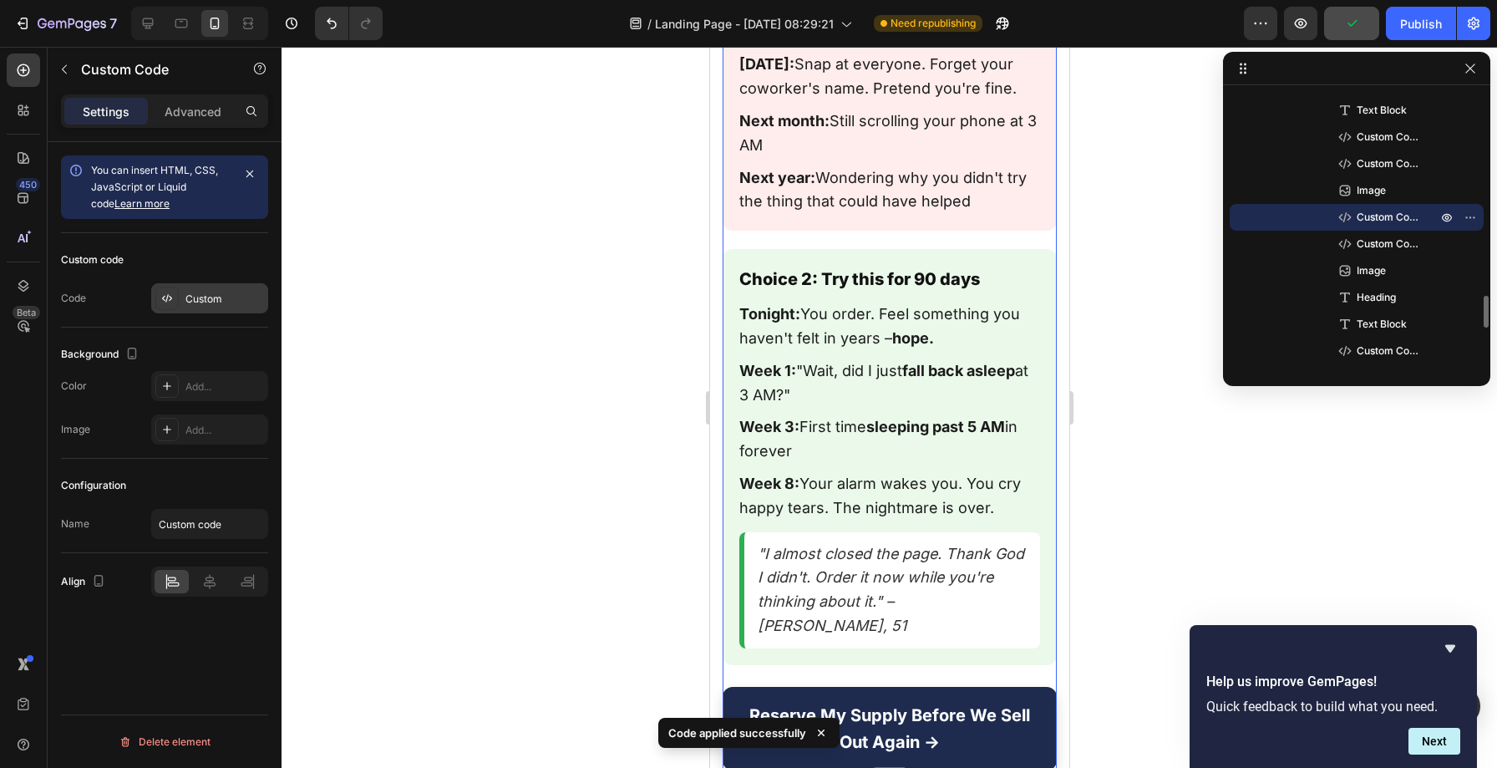
click at [199, 302] on div "Custom" at bounding box center [224, 299] width 79 height 15
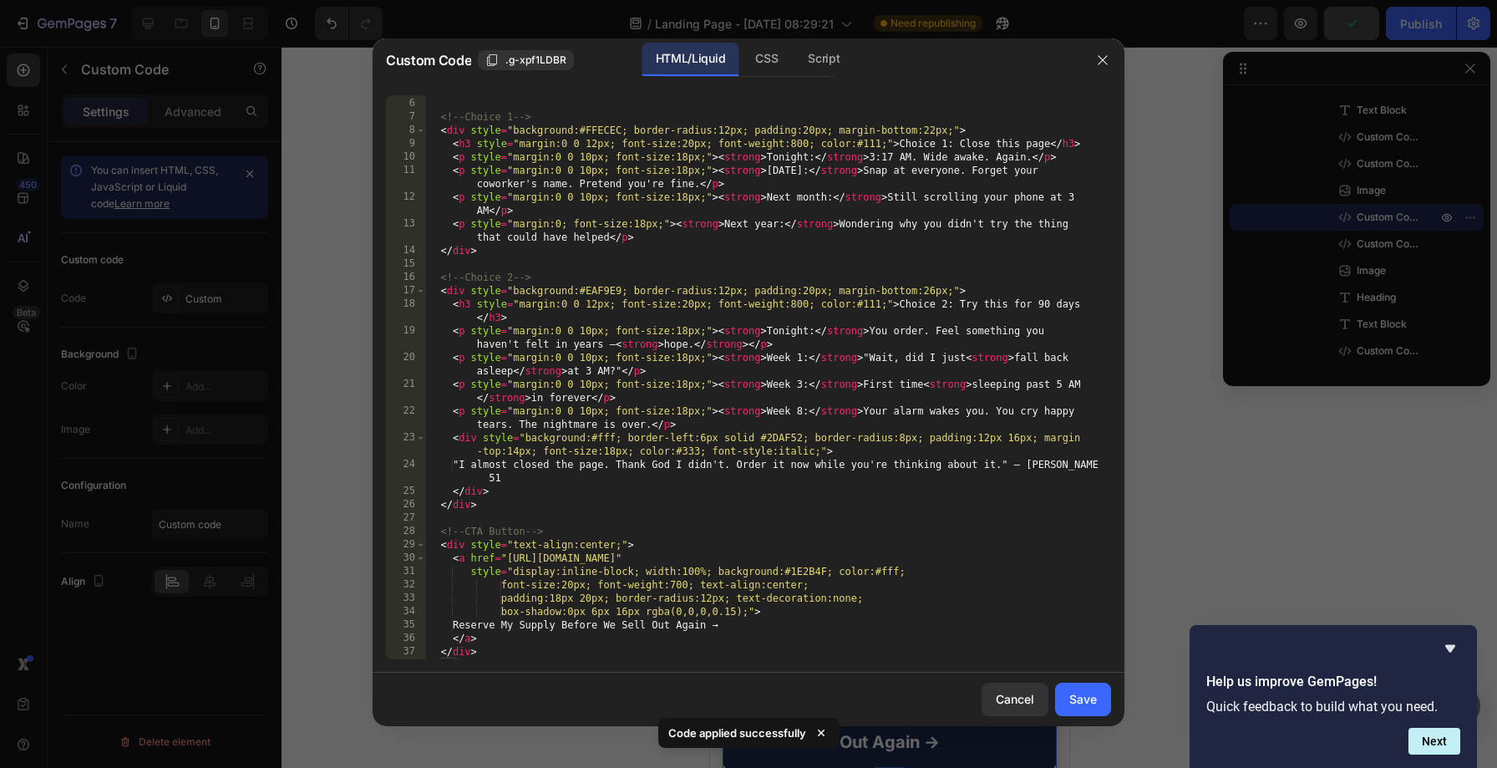
scroll to position [104, 0]
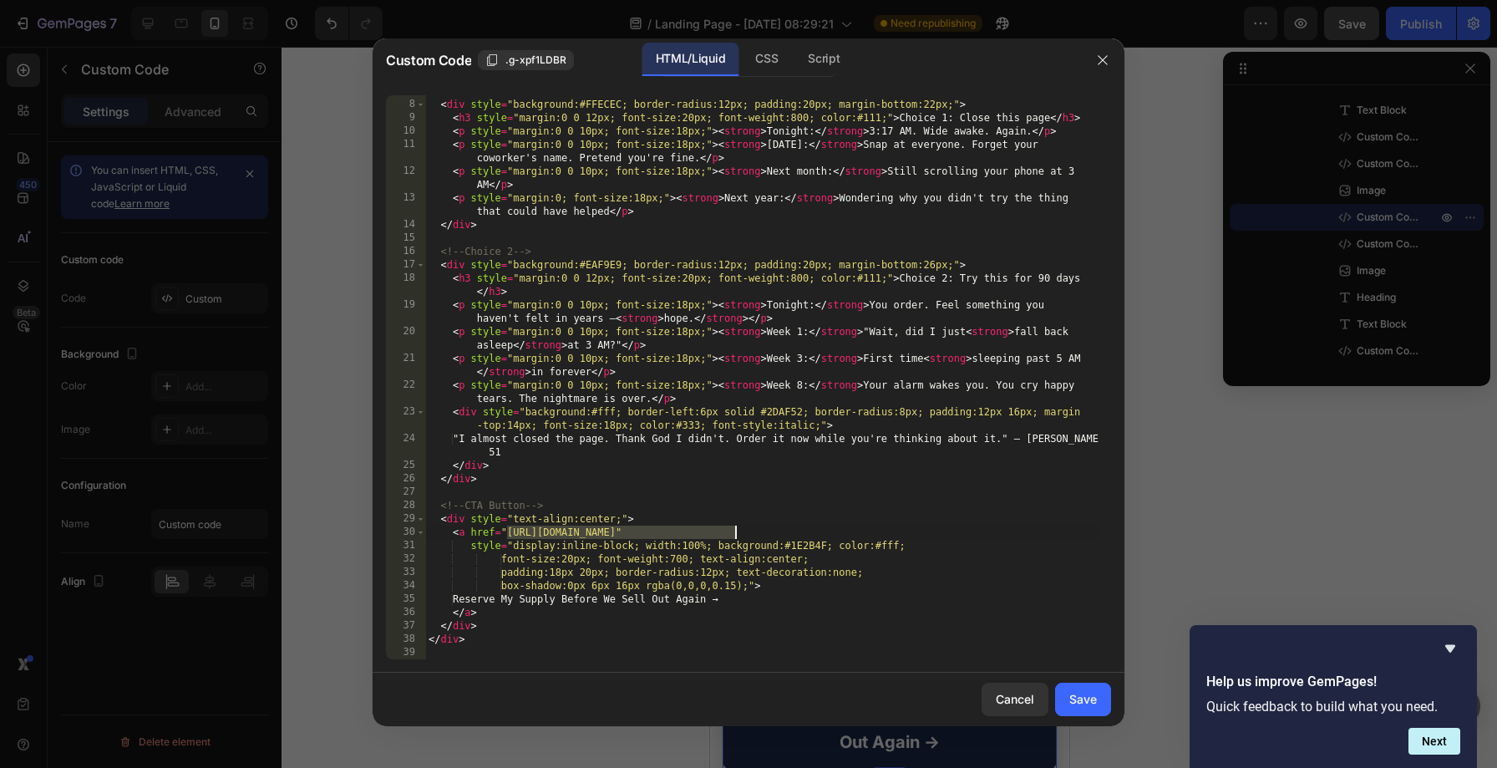
drag, startPoint x: 509, startPoint y: 529, endPoint x: 738, endPoint y: 534, distance: 229.0
click at [738, 534] on div "<!-- Choice 1 --> < div style = "background:#FFECEC; border-radius:12px; paddin…" at bounding box center [761, 379] width 673 height 591
paste textarea "4"
type textarea "<a href="[URL][DOMAIN_NAME]""
click at [1104, 704] on button "Save" at bounding box center [1083, 699] width 56 height 33
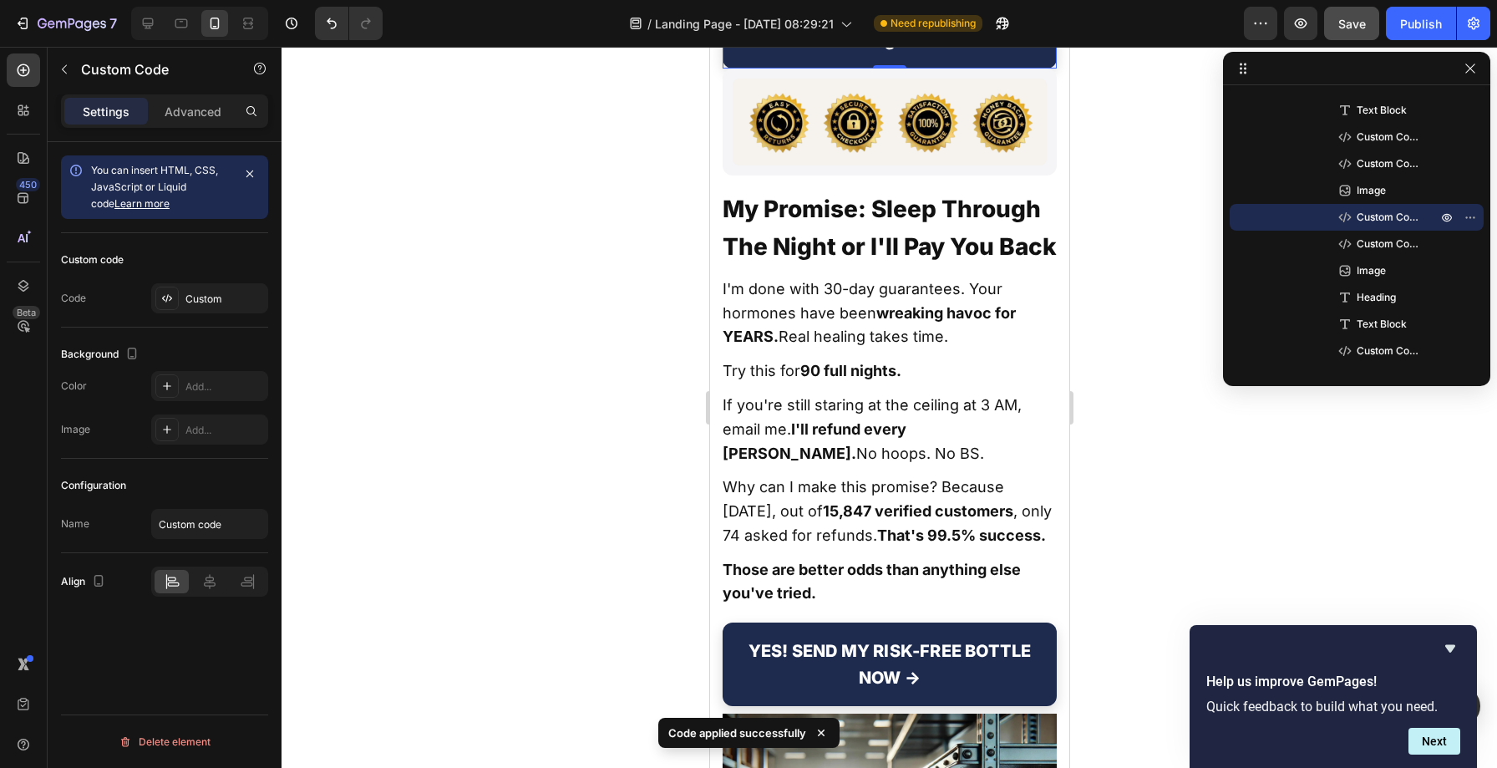
scroll to position [22741, 0]
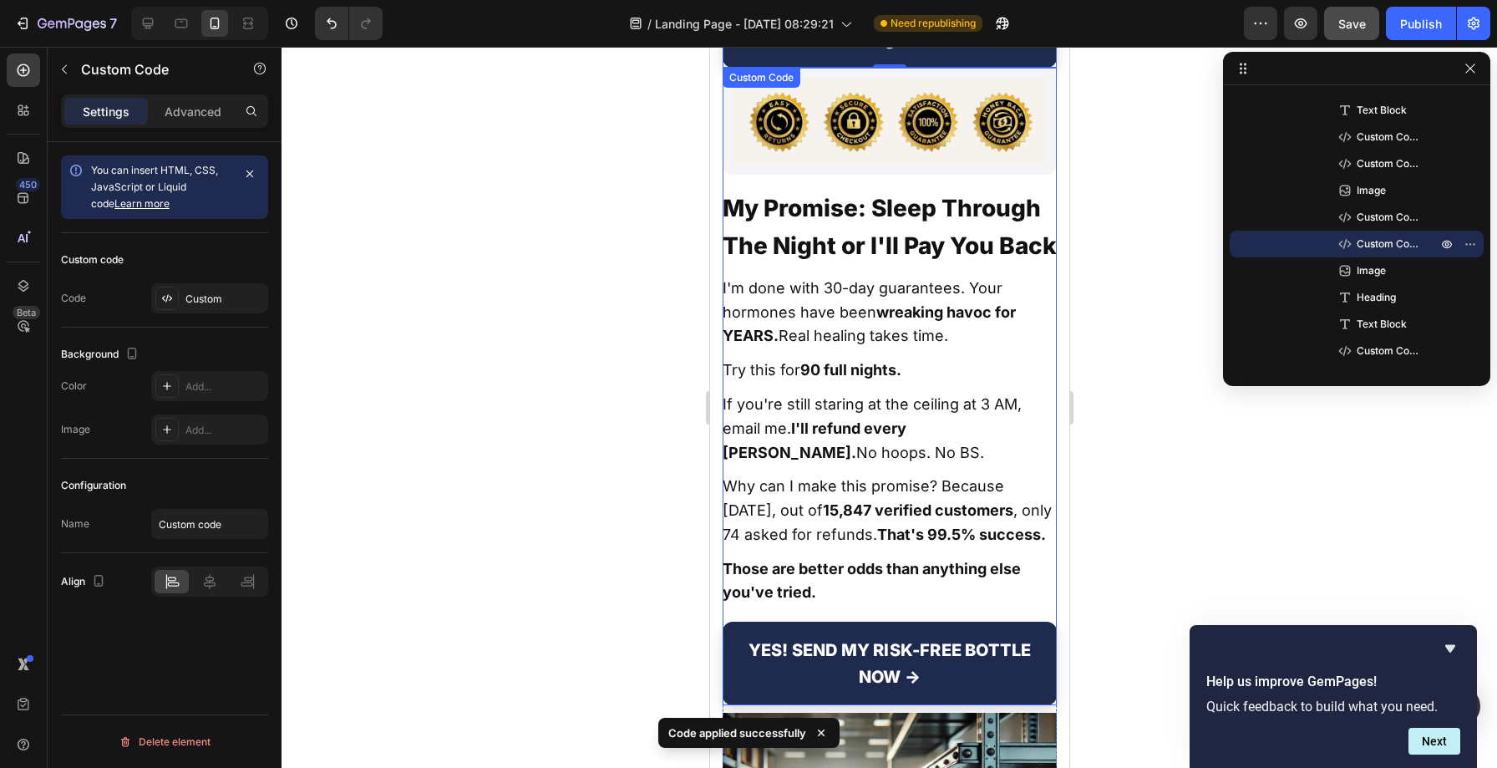
click at [785, 292] on div "My Promise: Sleep Through The Night or I'll Pay You Back I'm done with 30-day g…" at bounding box center [889, 387] width 334 height 638
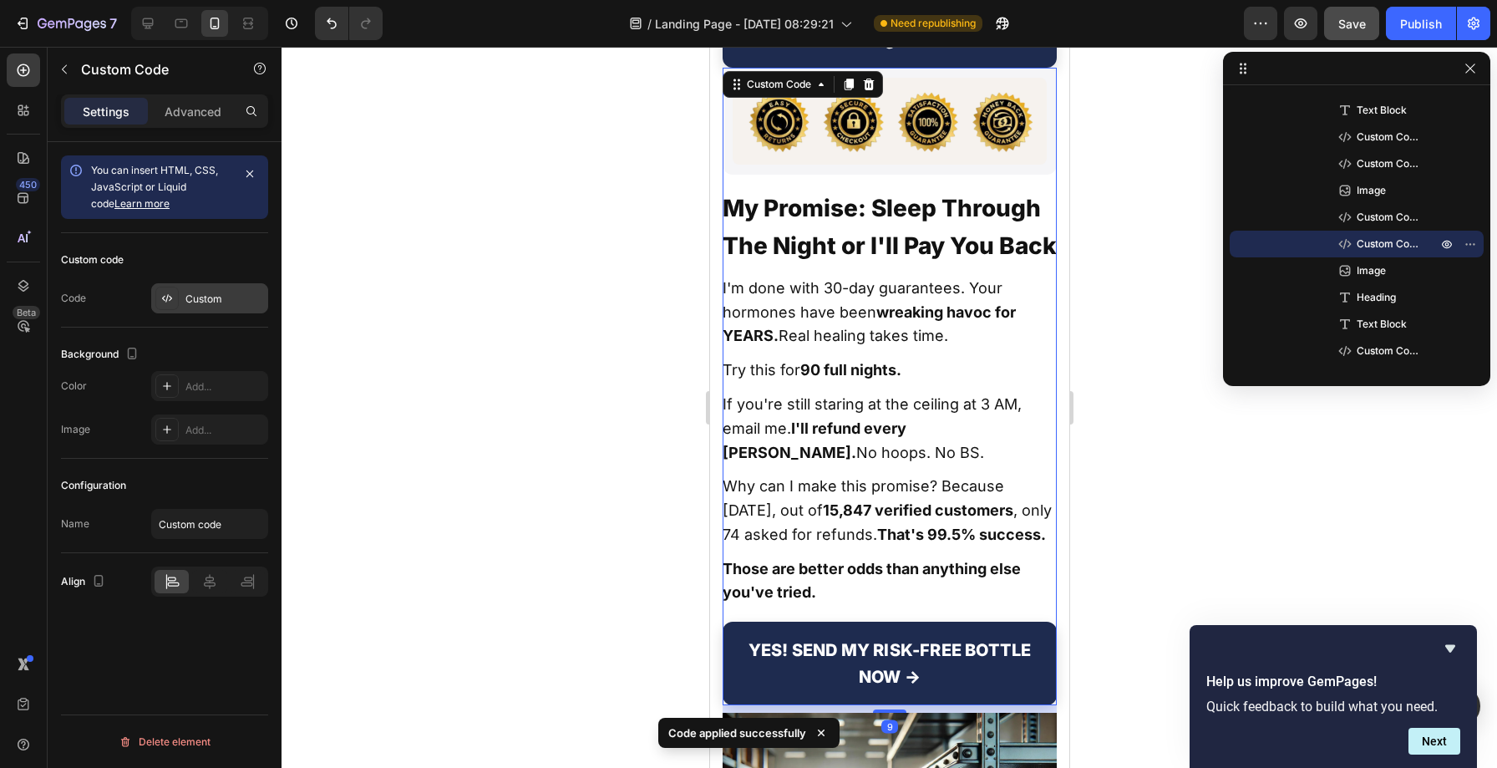
click at [216, 307] on div "Custom" at bounding box center [209, 298] width 117 height 30
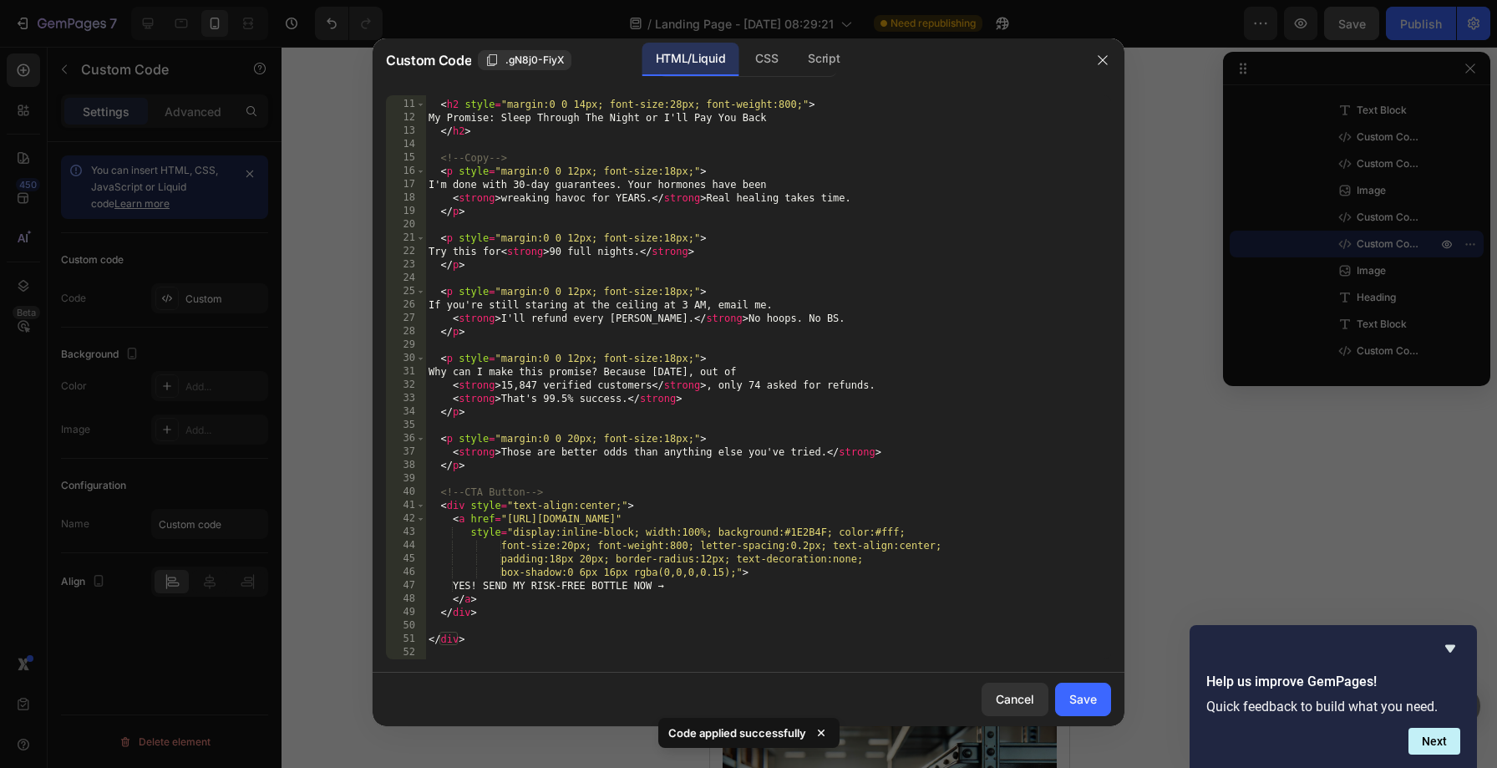
scroll to position [158, 0]
drag, startPoint x: 509, startPoint y: 518, endPoint x: 736, endPoint y: 516, distance: 227.3
click at [736, 516] on div "<!-- Headline --> < h2 style = "margin:0 0 14px; font-size:28px; font-weight:80…" at bounding box center [761, 379] width 673 height 591
paste textarea "4"
type textarea "<a href="[URL][DOMAIN_NAME]""
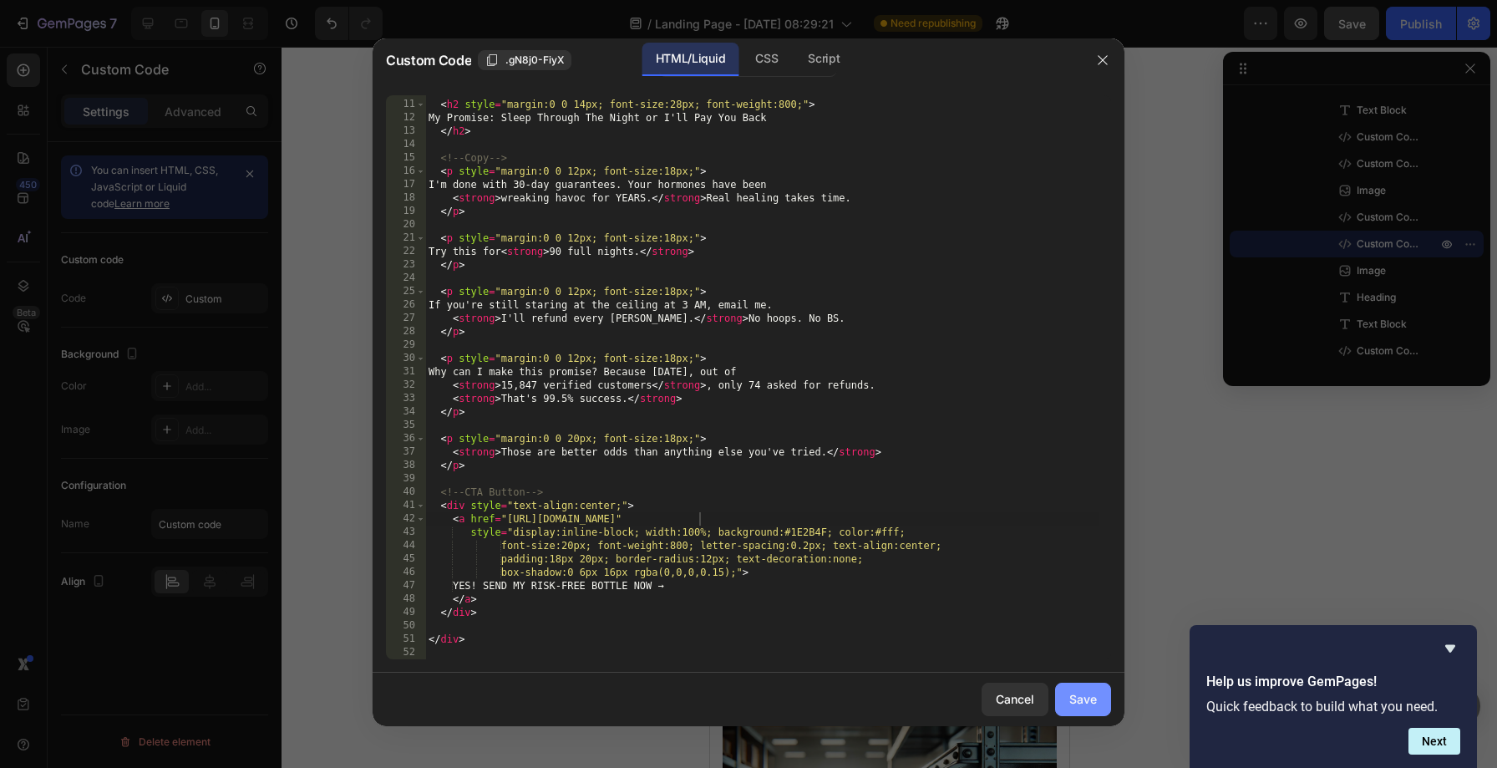
click at [1076, 693] on div "Save" at bounding box center [1083, 699] width 28 height 18
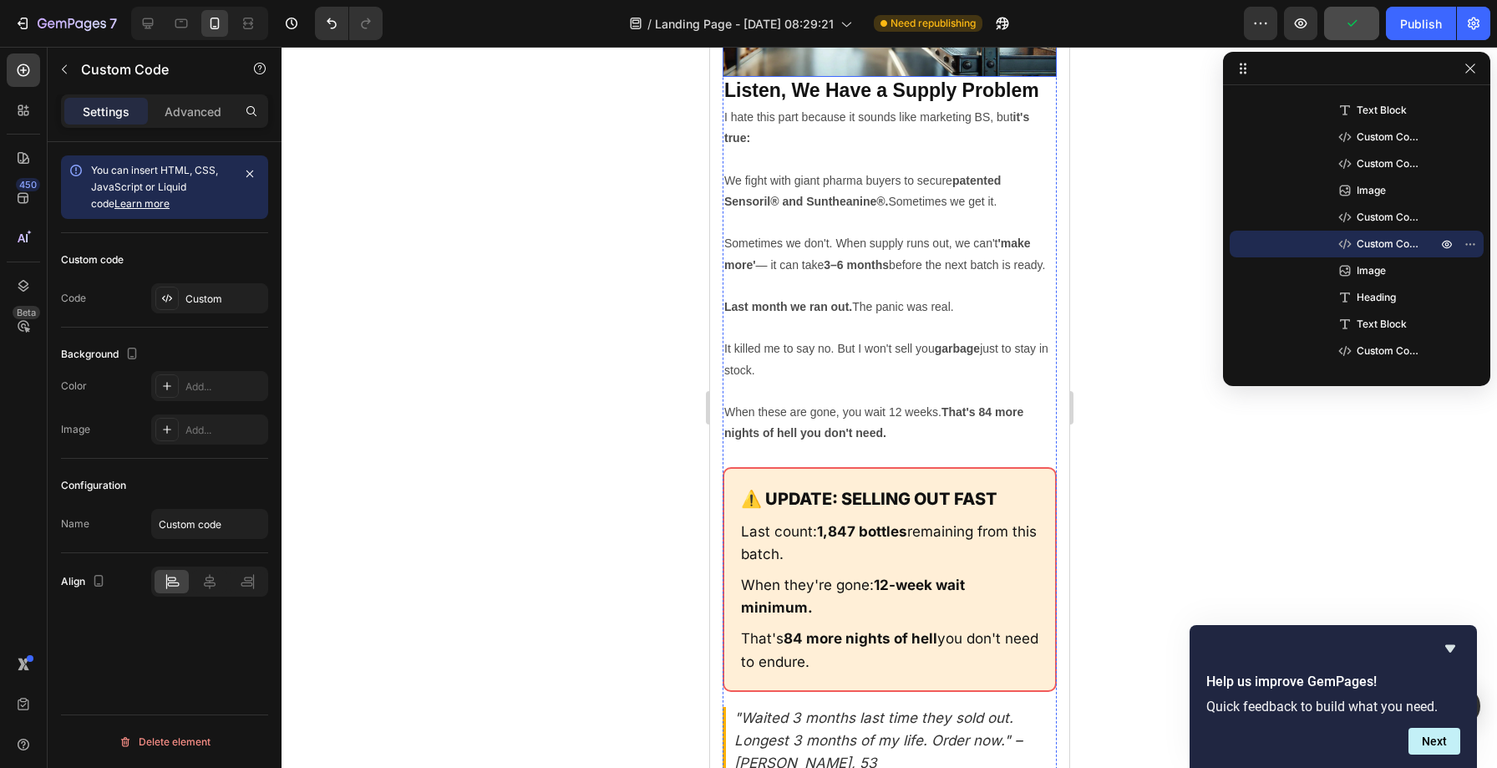
scroll to position [23623, 0]
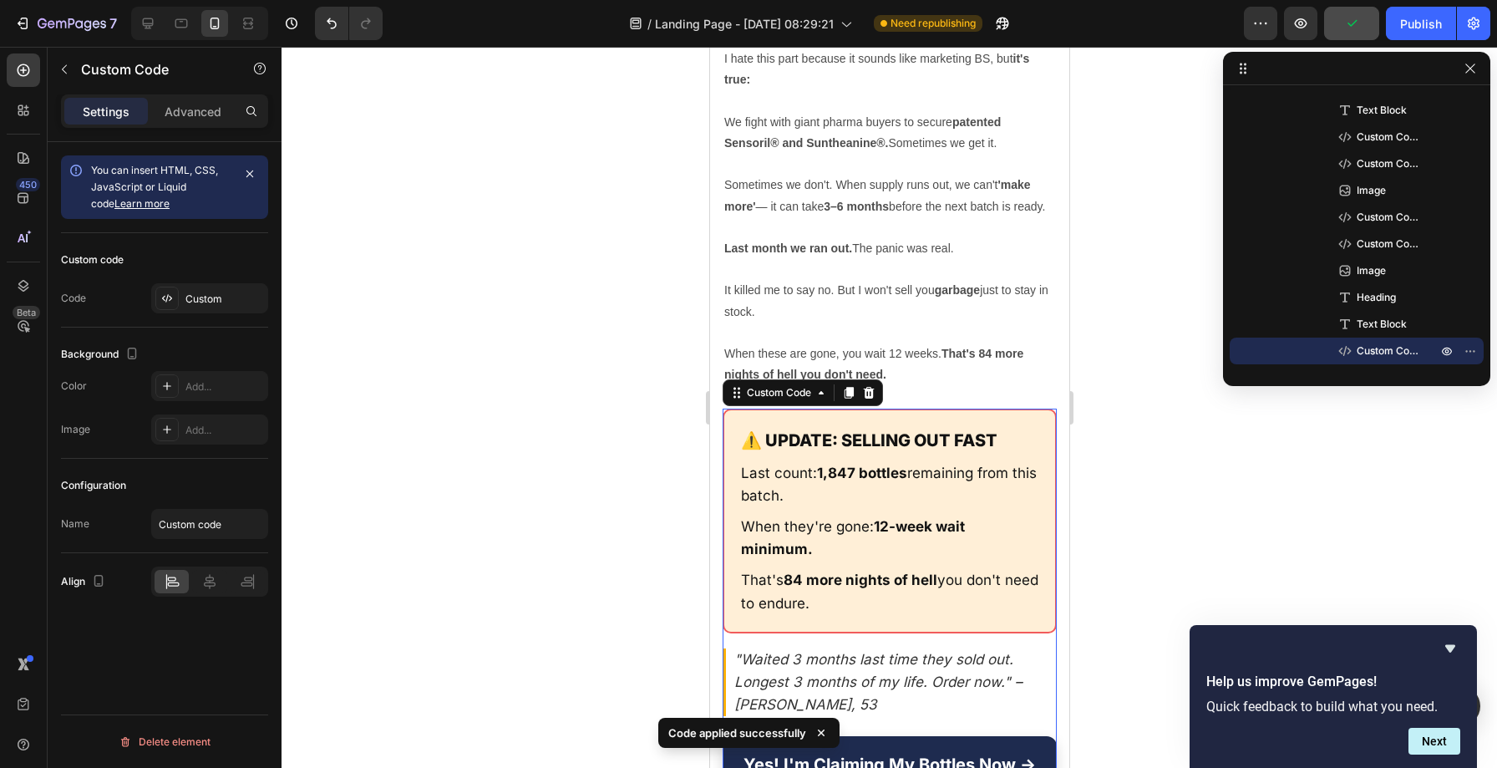
click at [847, 648] on p ""Waited 3 months last time they sold out. Longest 3 months of my life. Order no…" at bounding box center [889, 682] width 334 height 69
click at [216, 313] on div "Custom code Code Custom" at bounding box center [164, 280] width 207 height 94
click at [215, 300] on div "Custom" at bounding box center [224, 299] width 79 height 15
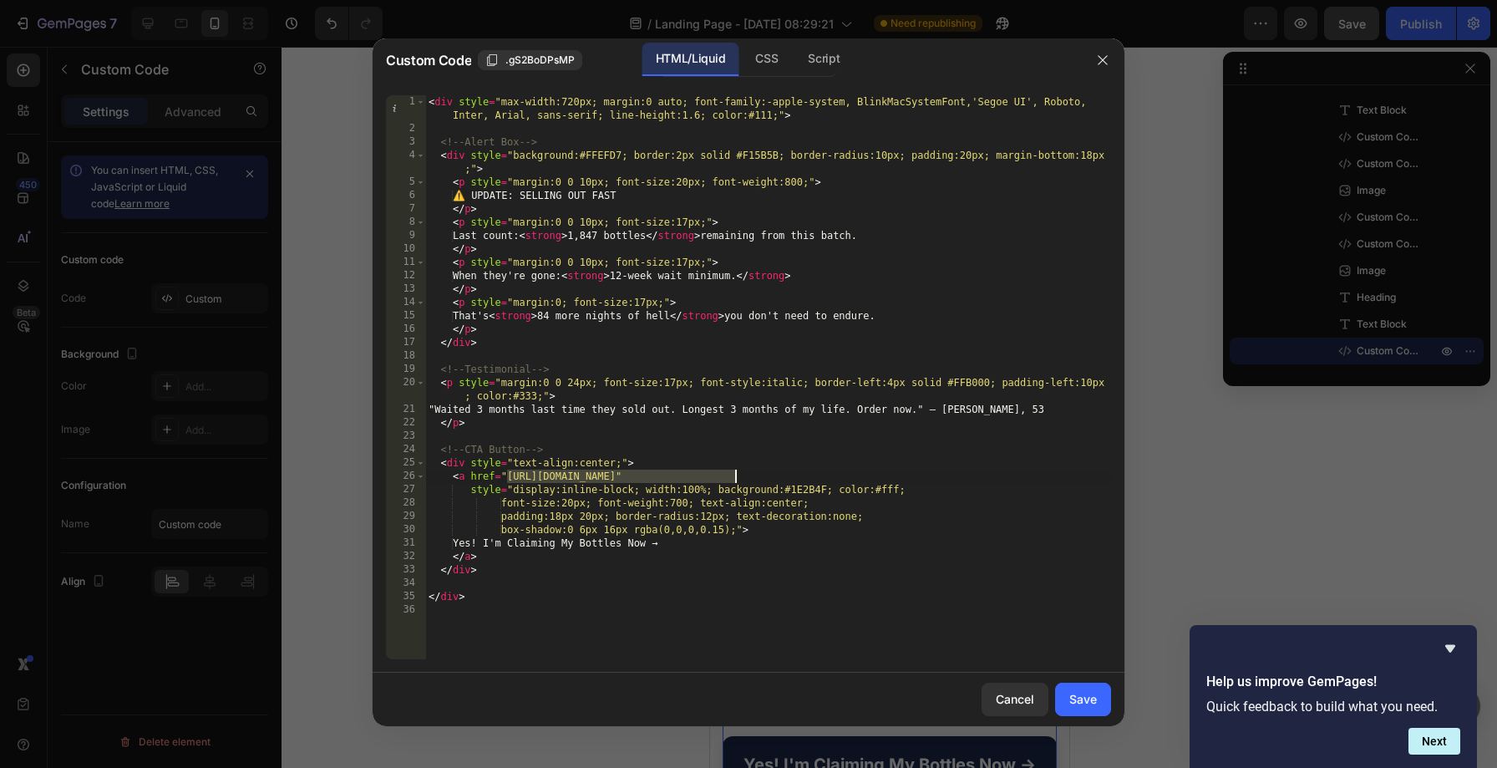
drag, startPoint x: 508, startPoint y: 475, endPoint x: 736, endPoint y: 473, distance: 228.1
click at [736, 473] on div "< div style = "max-width:720px; margin:0 auto; font-family:-apple-system, Blink…" at bounding box center [768, 397] width 686 height 604
paste textarea "4"
type textarea "<a href="[URL][DOMAIN_NAME]""
click at [1072, 693] on div "Save" at bounding box center [1083, 699] width 28 height 18
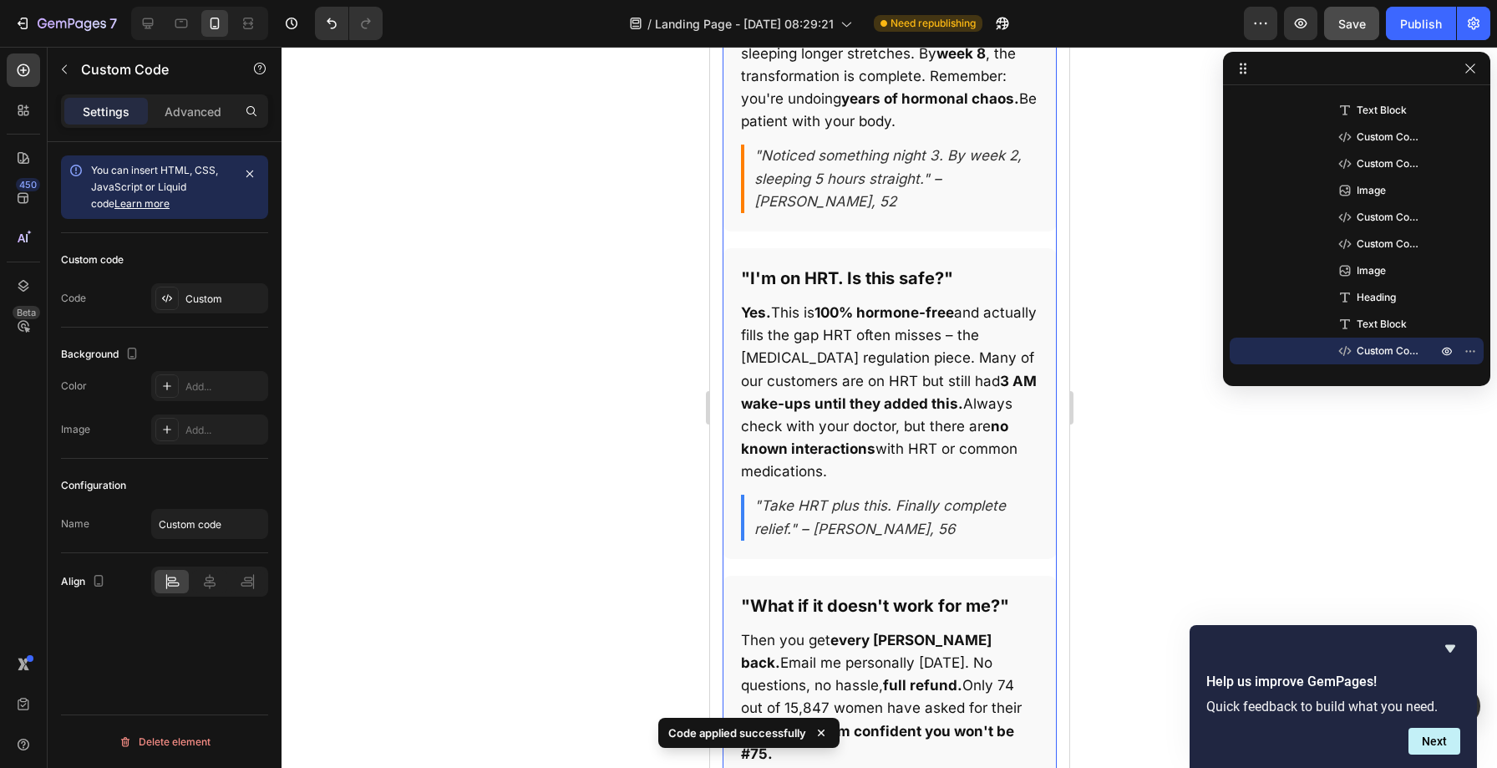
scroll to position [25393, 0]
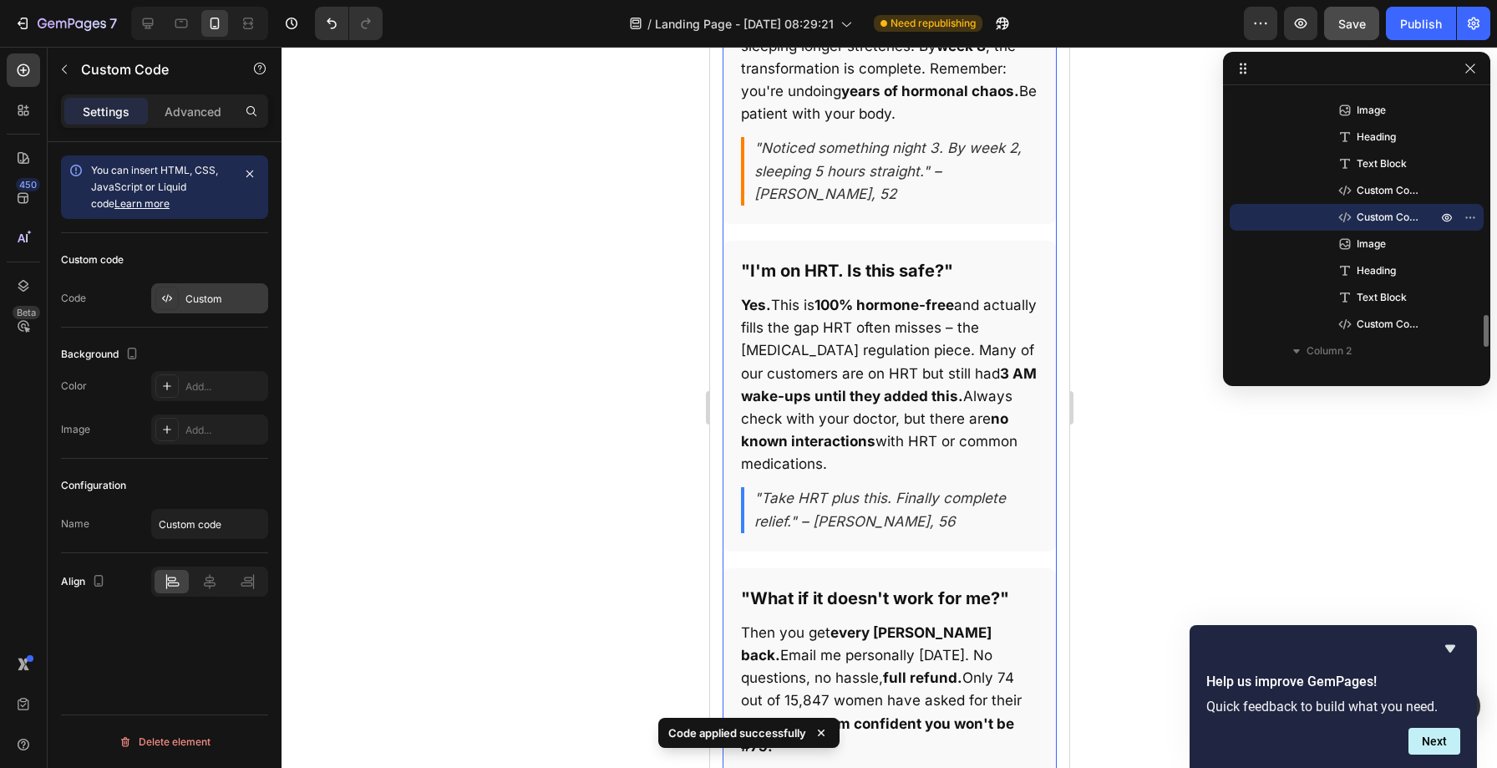
click at [215, 287] on div "Custom" at bounding box center [209, 298] width 117 height 30
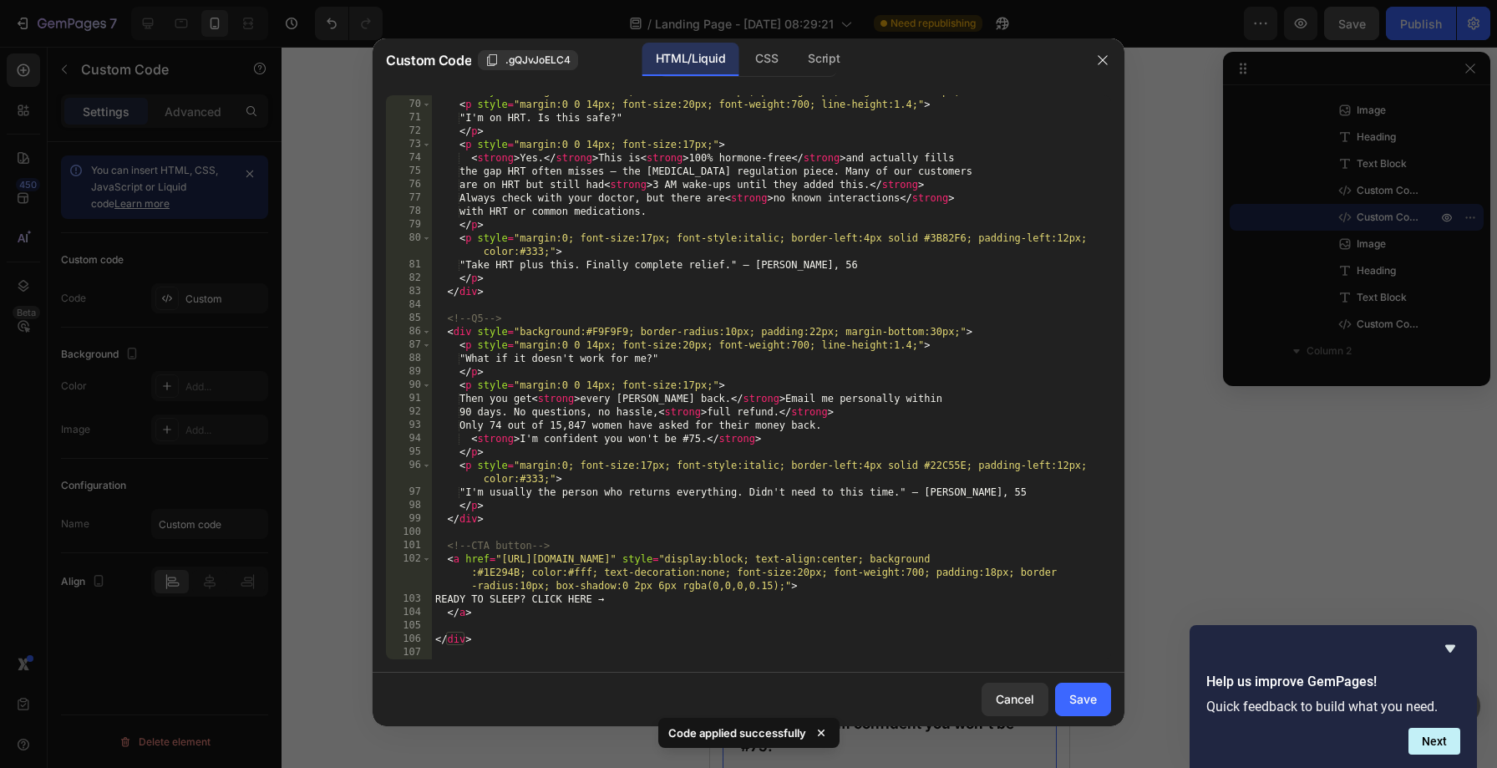
scroll to position [960, 0]
drag, startPoint x: 501, startPoint y: 554, endPoint x: 729, endPoint y: 562, distance: 228.3
click at [729, 562] on div "< div style = "background:#F9F9F9; border-radius:10px; padding:22px; margin-bot…" at bounding box center [765, 379] width 667 height 591
paste textarea "4"
type textarea "<a href="[URL][DOMAIN_NAME]" style="display:block; text-align:center; backgroun…"
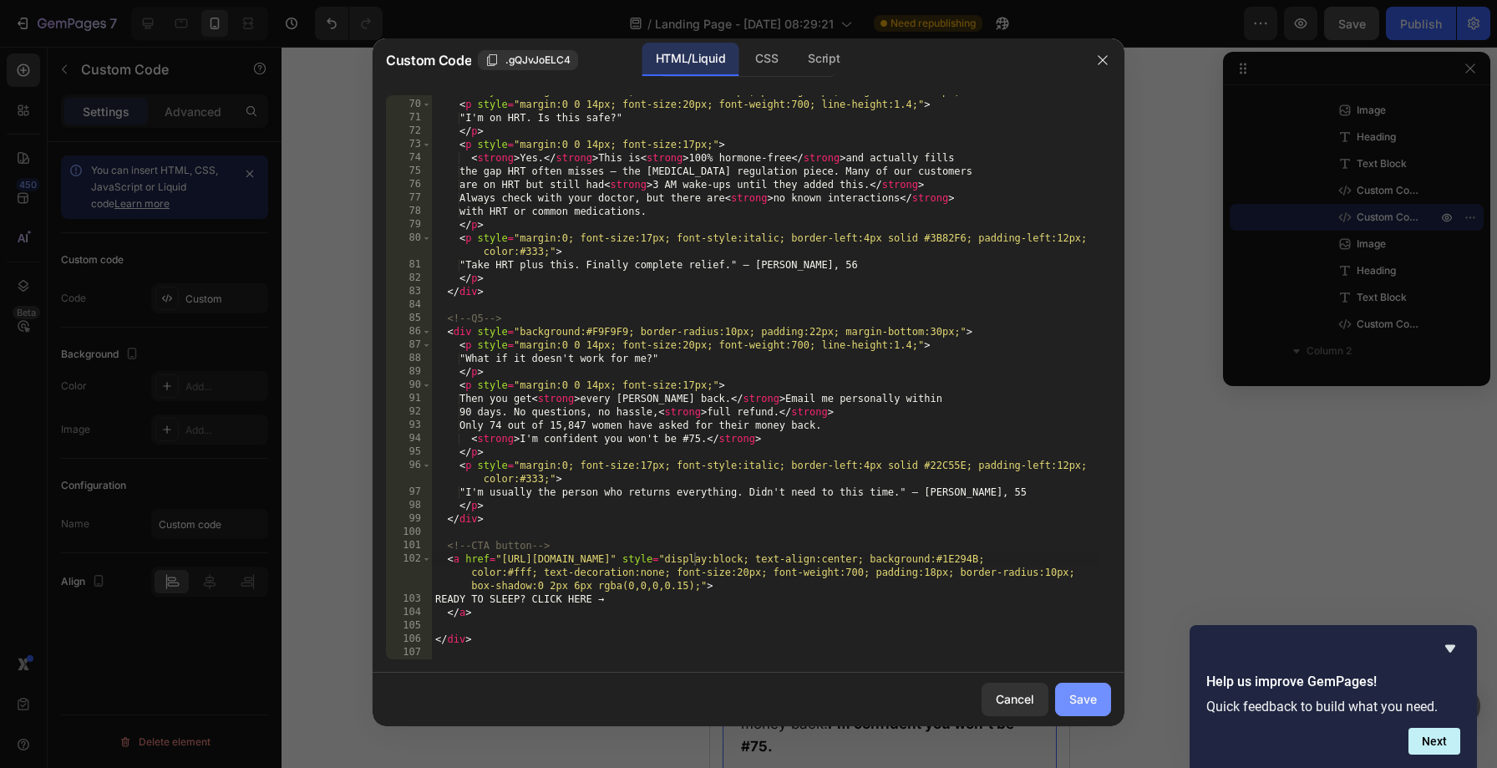
click at [1061, 693] on button "Save" at bounding box center [1083, 699] width 56 height 33
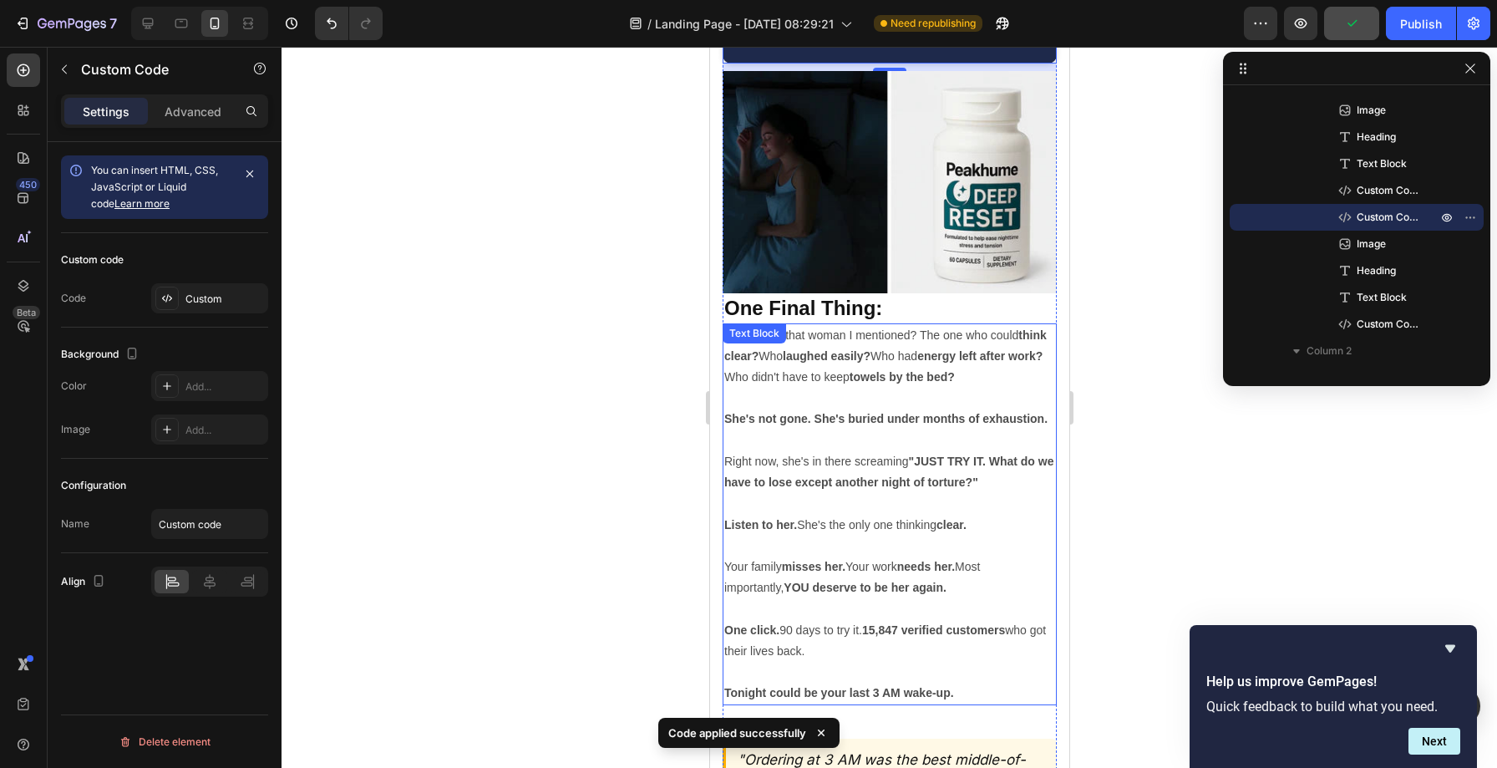
scroll to position [26285, 0]
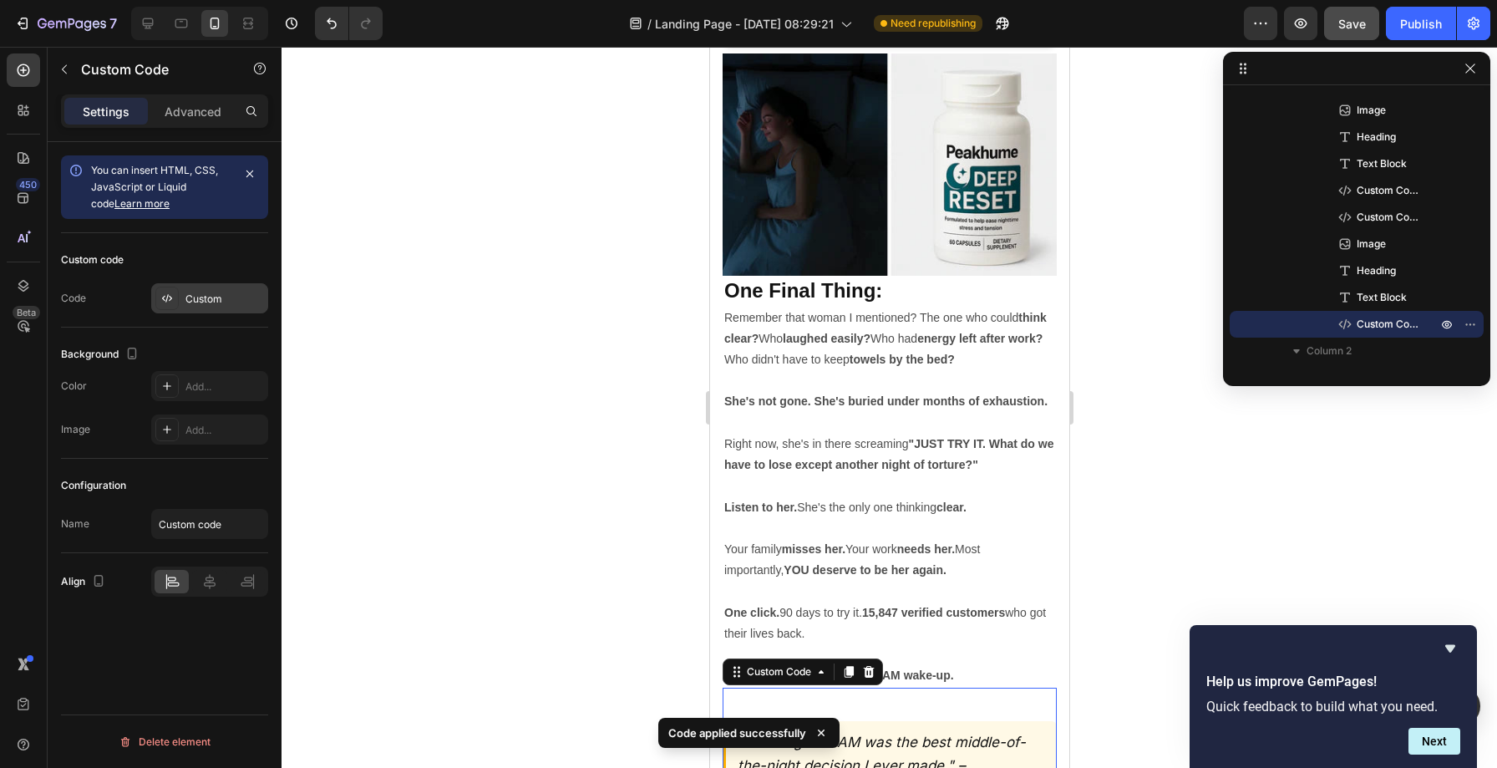
click at [199, 305] on div "Custom" at bounding box center [224, 299] width 79 height 15
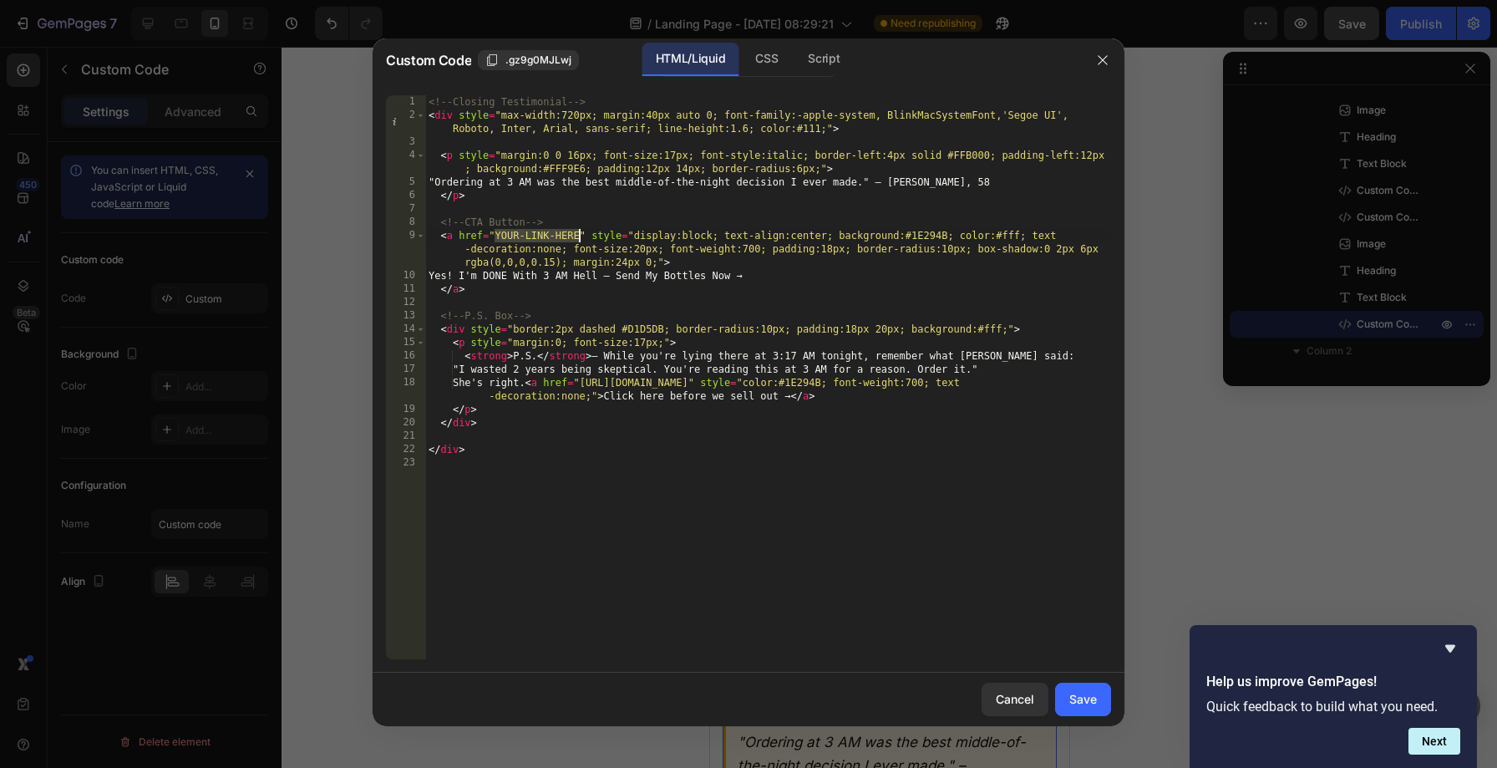
drag, startPoint x: 496, startPoint y: 235, endPoint x: 577, endPoint y: 236, distance: 81.1
click at [577, 236] on div "<!-- Closing Testimonial --> < div style = "max-width:720px; margin:40px auto 0…" at bounding box center [768, 390] width 686 height 591
paste textarea "[URL][DOMAIN_NAME]"
type textarea "<a href="[URL][DOMAIN_NAME]" style="display:block; text-align:center; backgroun…"
click at [1096, 708] on div "Save" at bounding box center [1083, 699] width 28 height 18
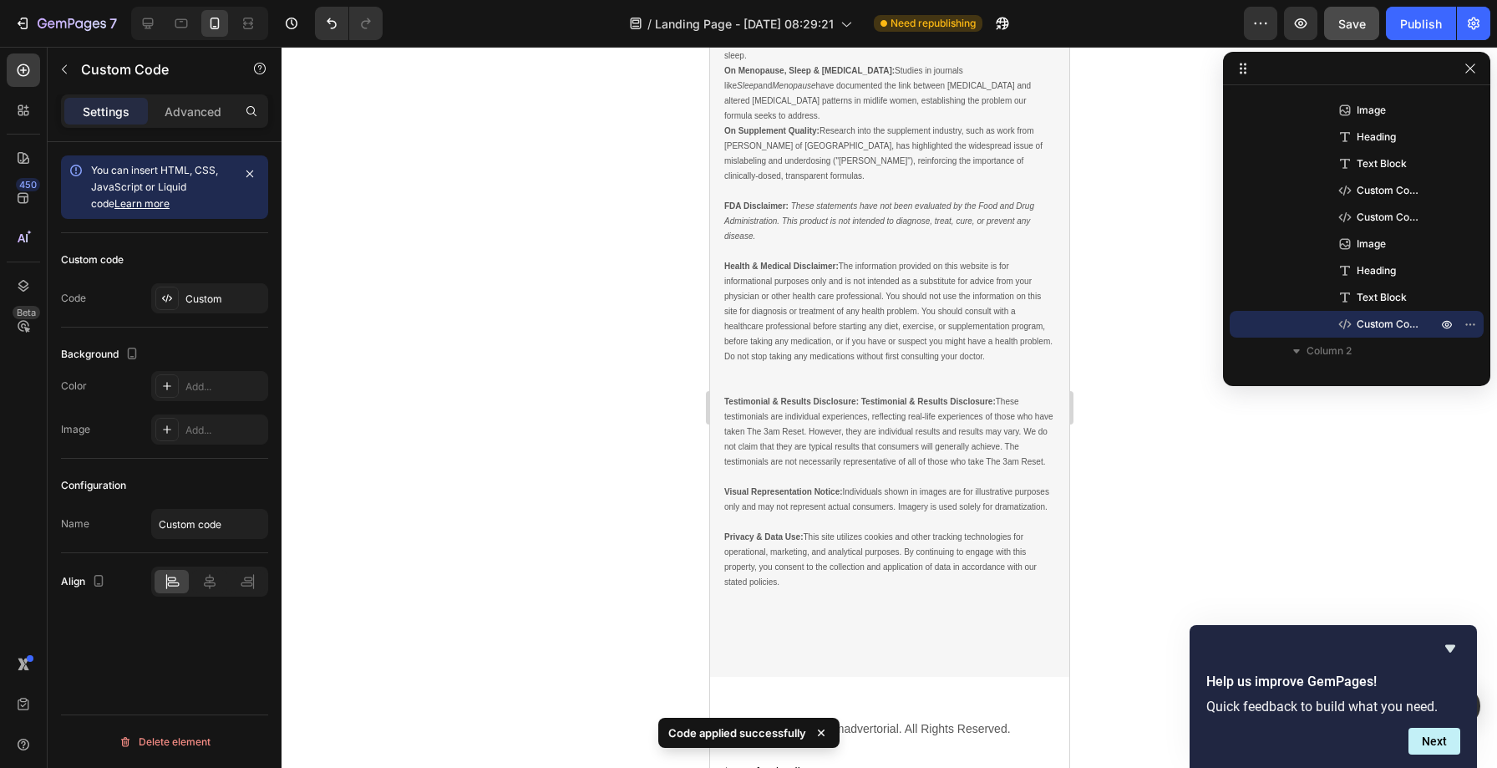
scroll to position [27408, 0]
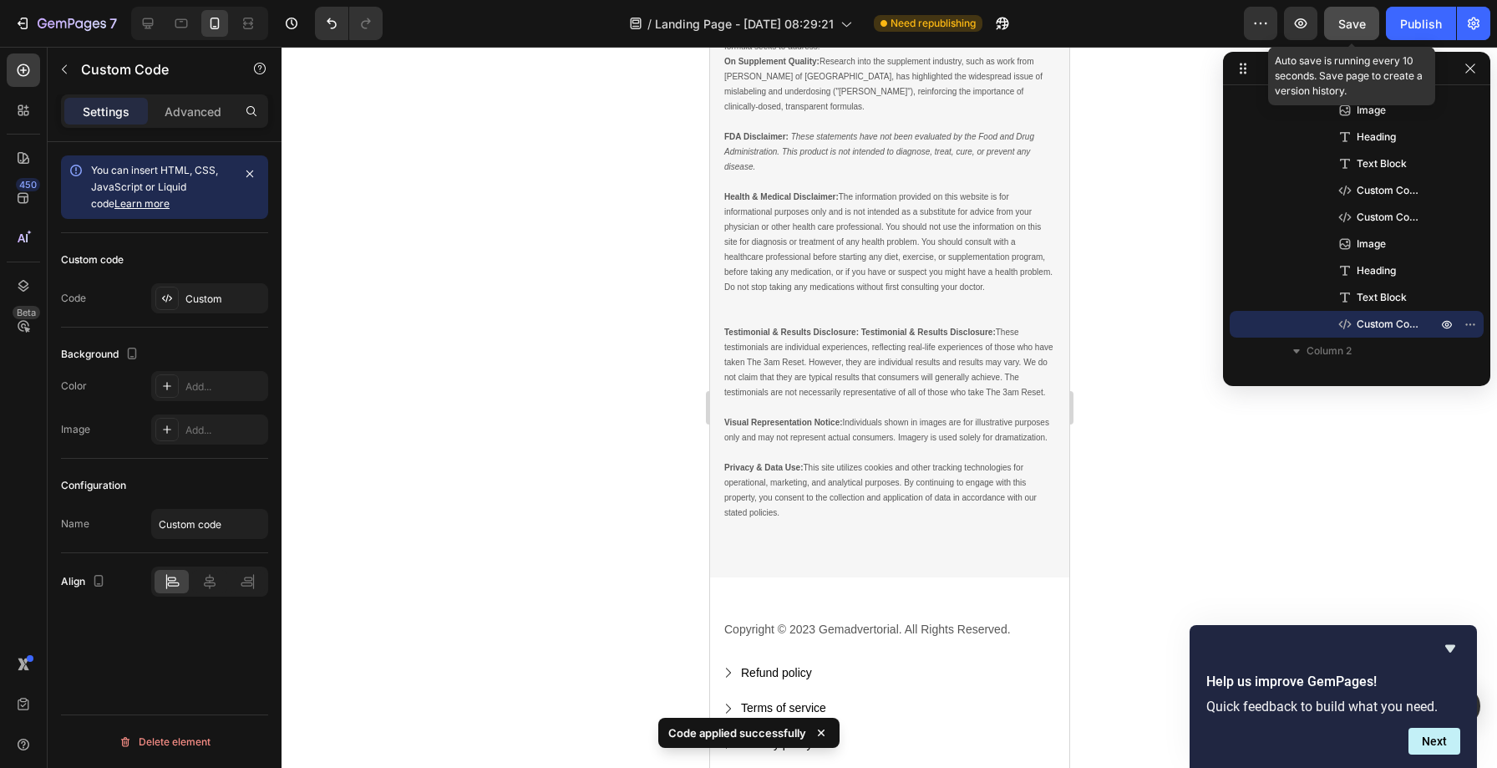
click at [1355, 37] on button "Save" at bounding box center [1351, 23] width 55 height 33
click at [1419, 24] on div "Publish" at bounding box center [1421, 24] width 42 height 18
